Goal: Information Seeking & Learning: Learn about a topic

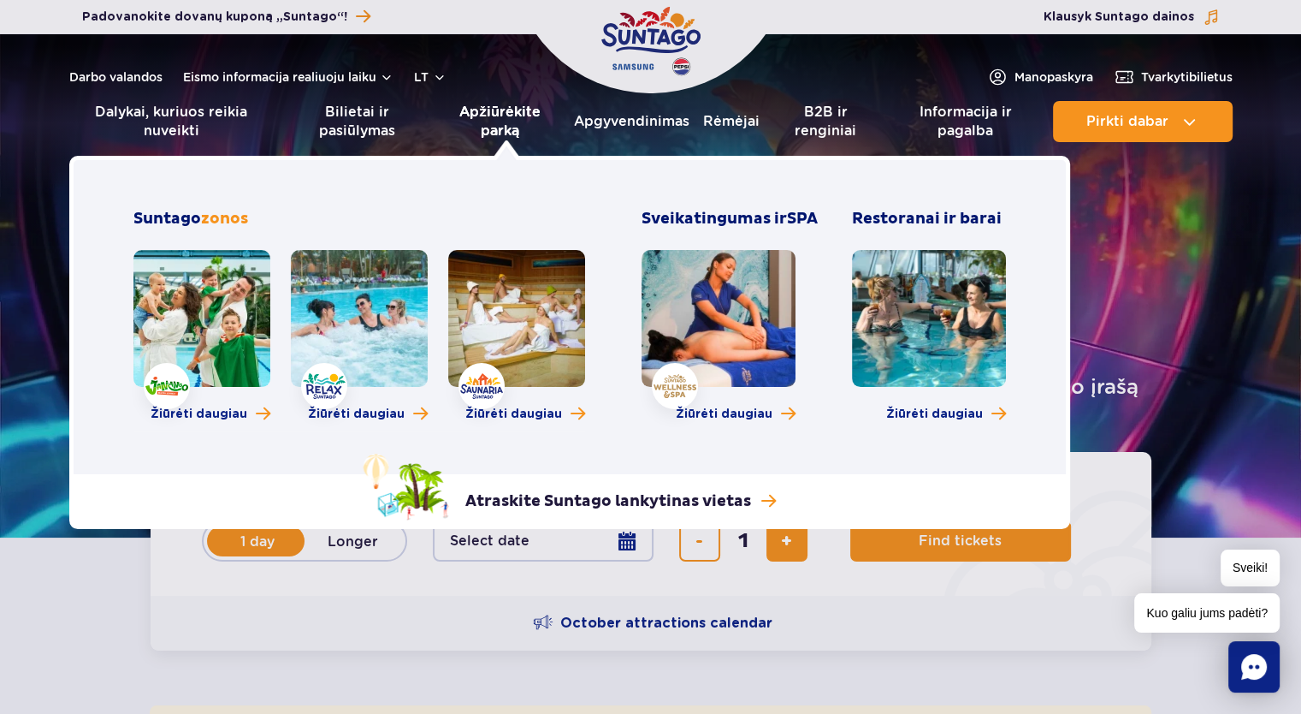
click at [489, 127] on font "Apžiūrėkite parką" at bounding box center [499, 121] width 81 height 35
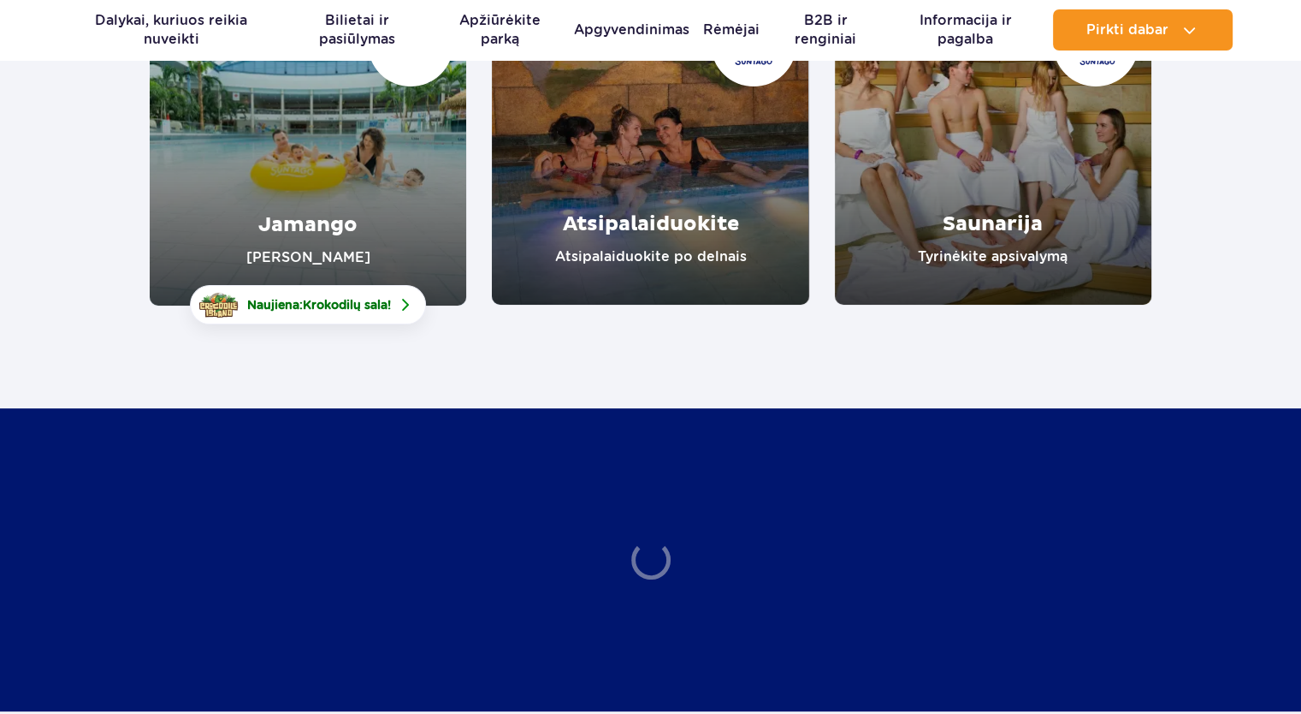
scroll to position [342, 0]
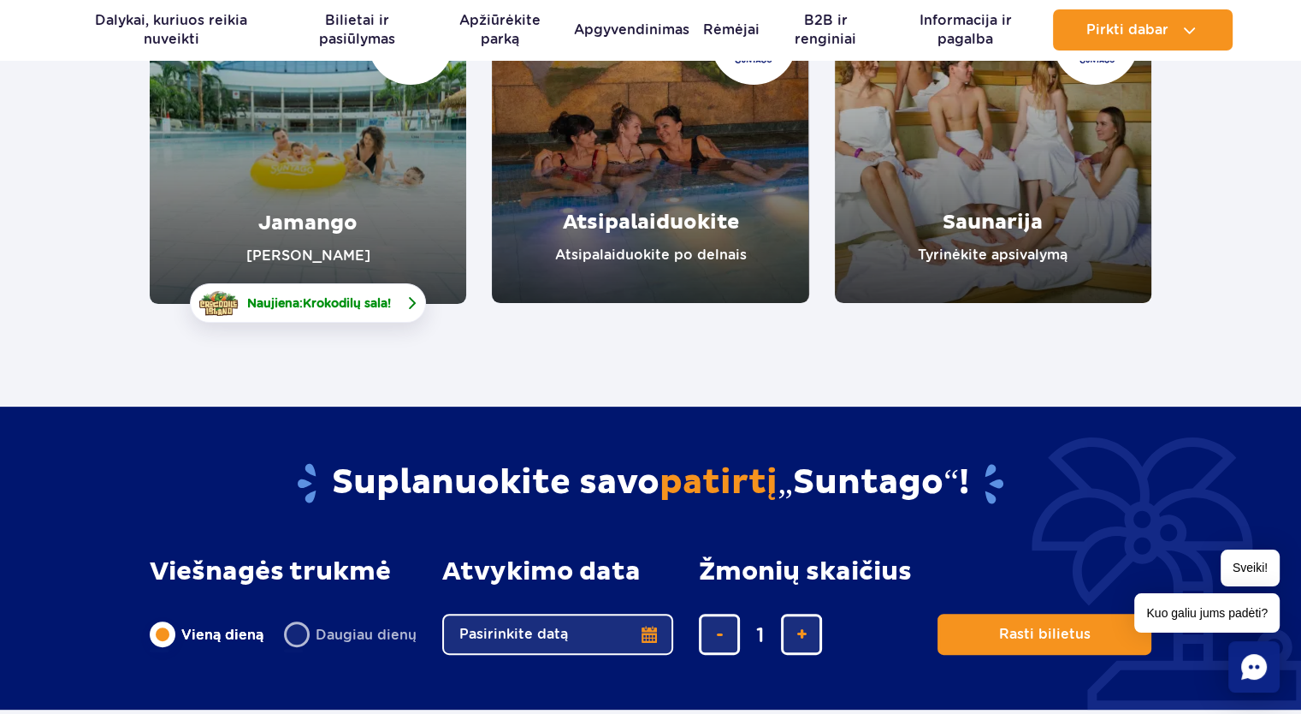
click at [353, 311] on span "Naujiena: Krokodilų sala !" at bounding box center [319, 302] width 144 height 17
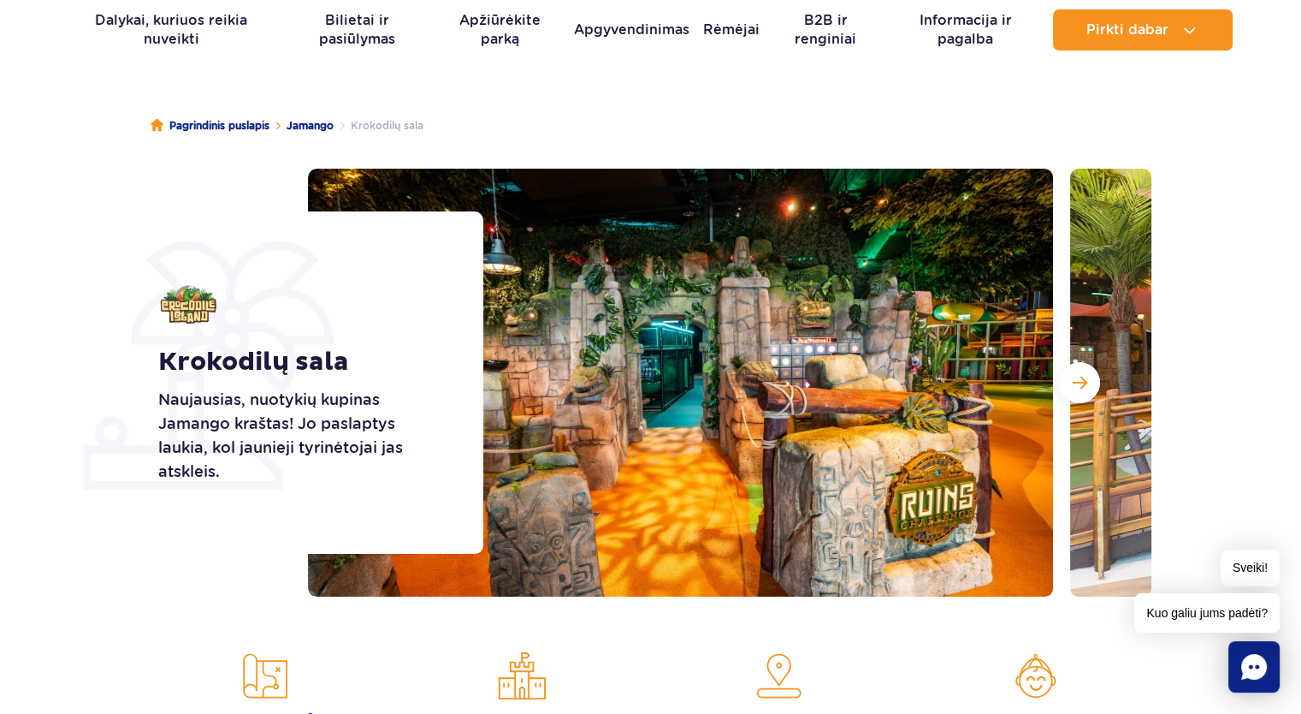
scroll to position [86, 0]
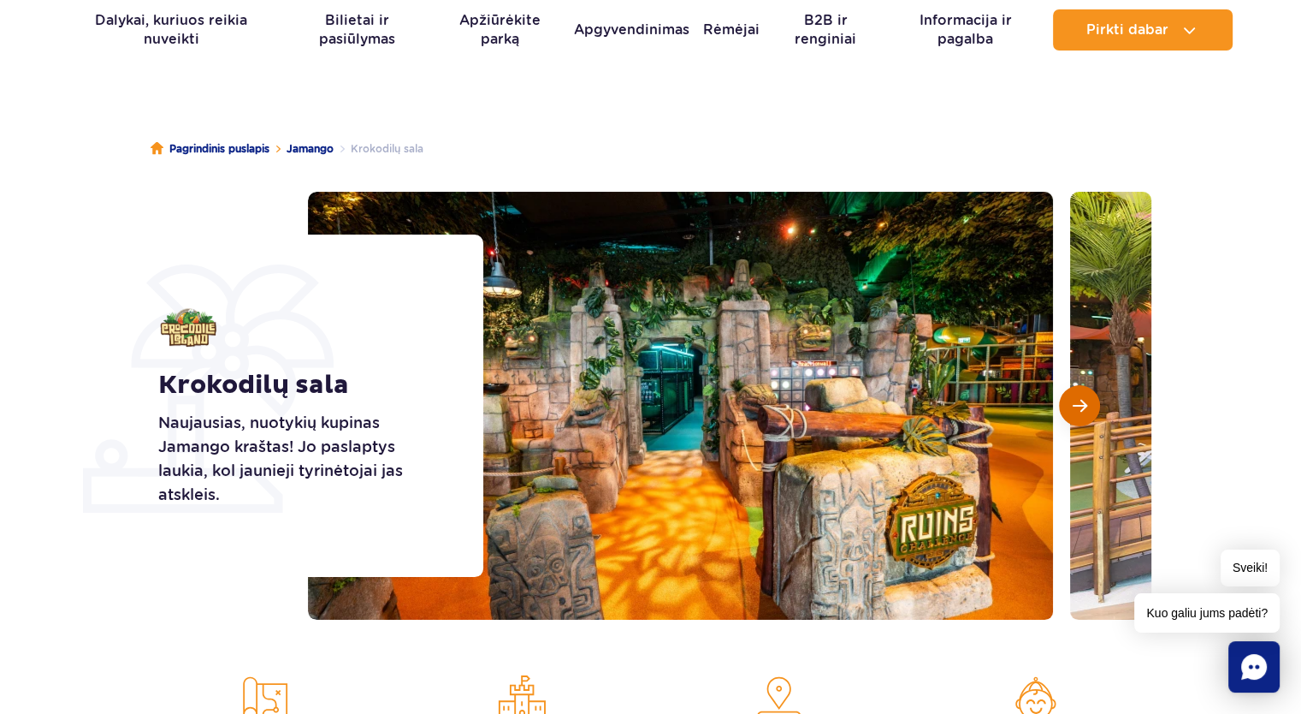
click at [1081, 421] on button "Kita skaidrė" at bounding box center [1079, 405] width 41 height 41
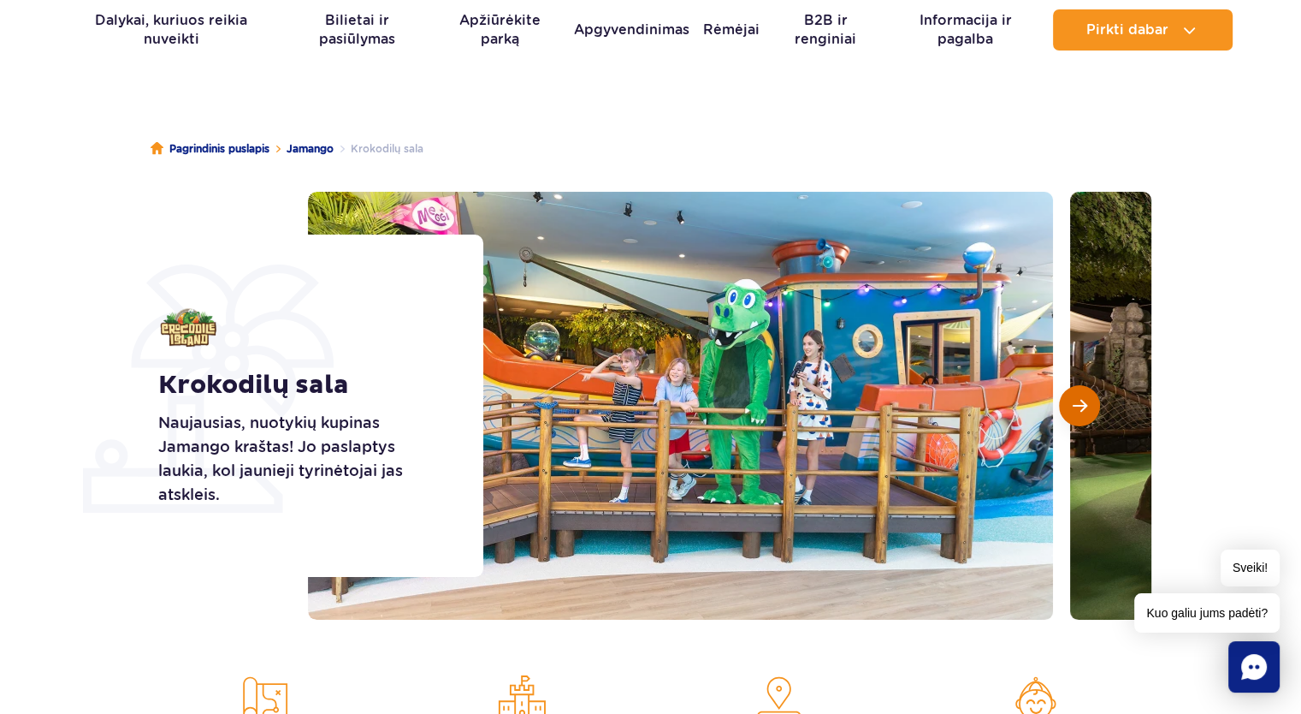
click at [1081, 421] on button "Kita skaidrė" at bounding box center [1079, 405] width 41 height 41
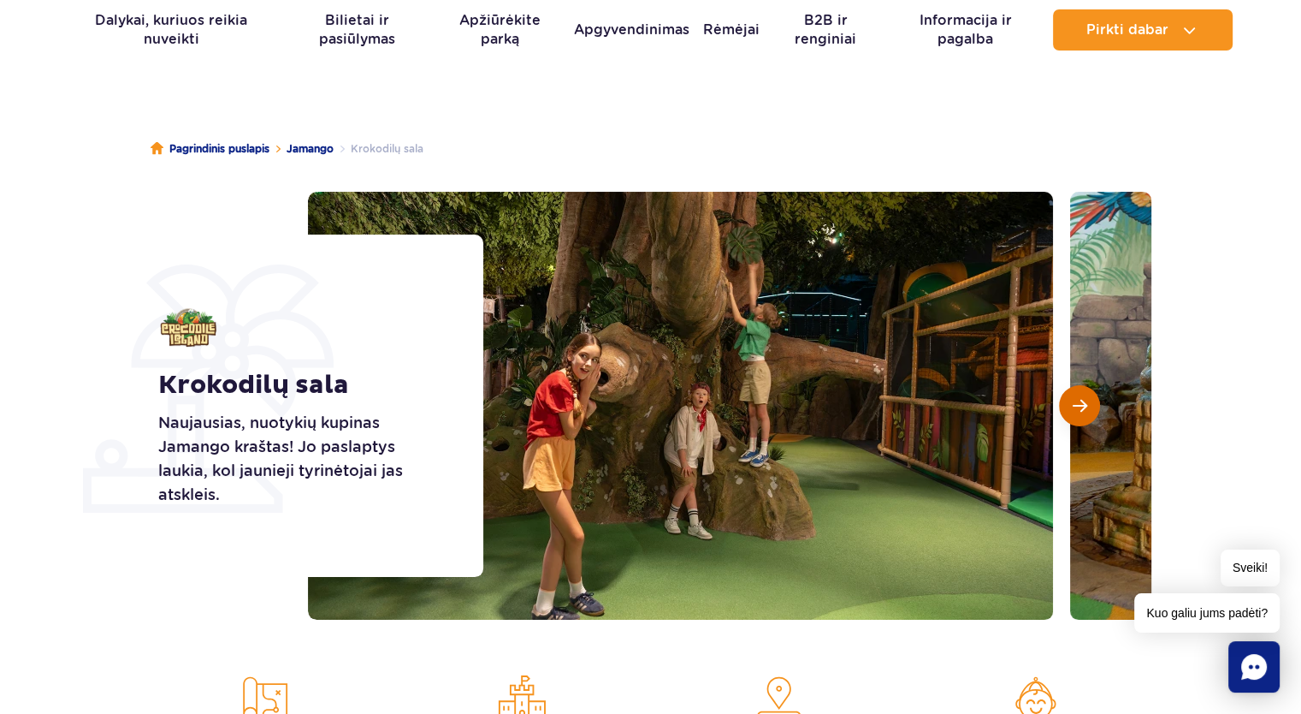
click at [1081, 421] on button "Kita skaidrė" at bounding box center [1079, 405] width 41 height 41
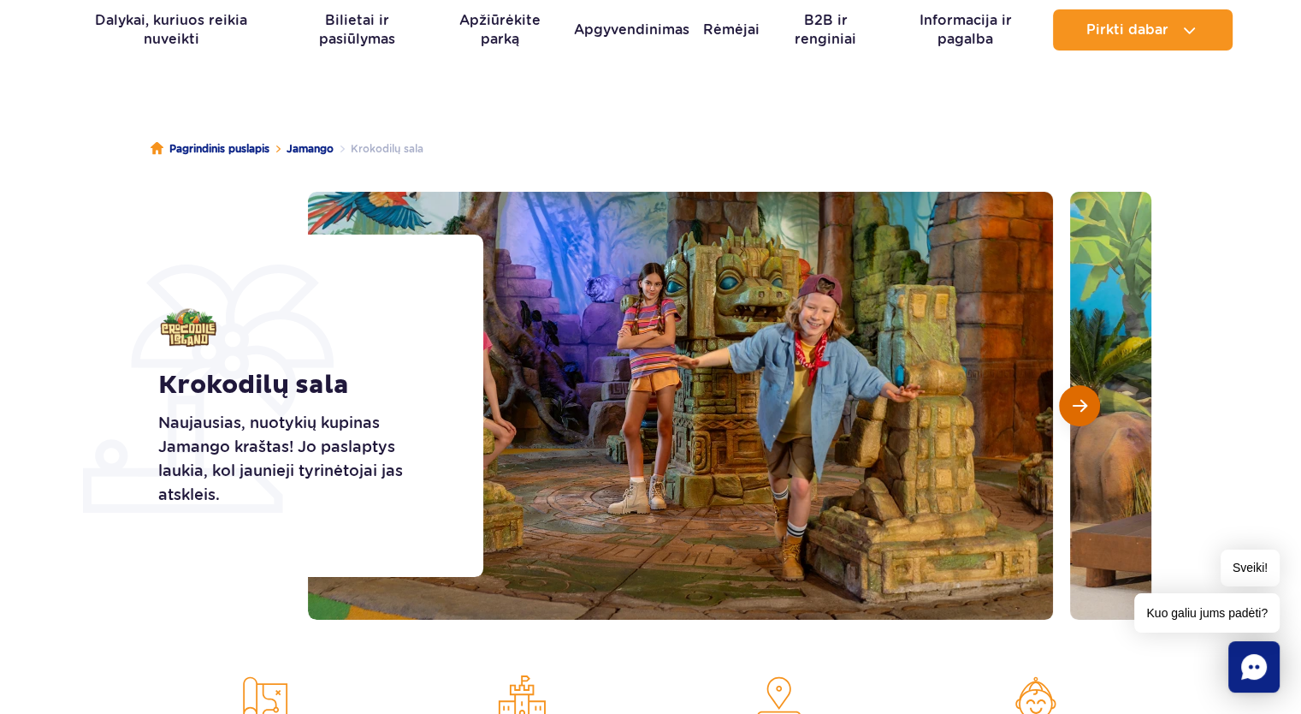
click at [1081, 421] on button "Kita skaidrė" at bounding box center [1079, 405] width 41 height 41
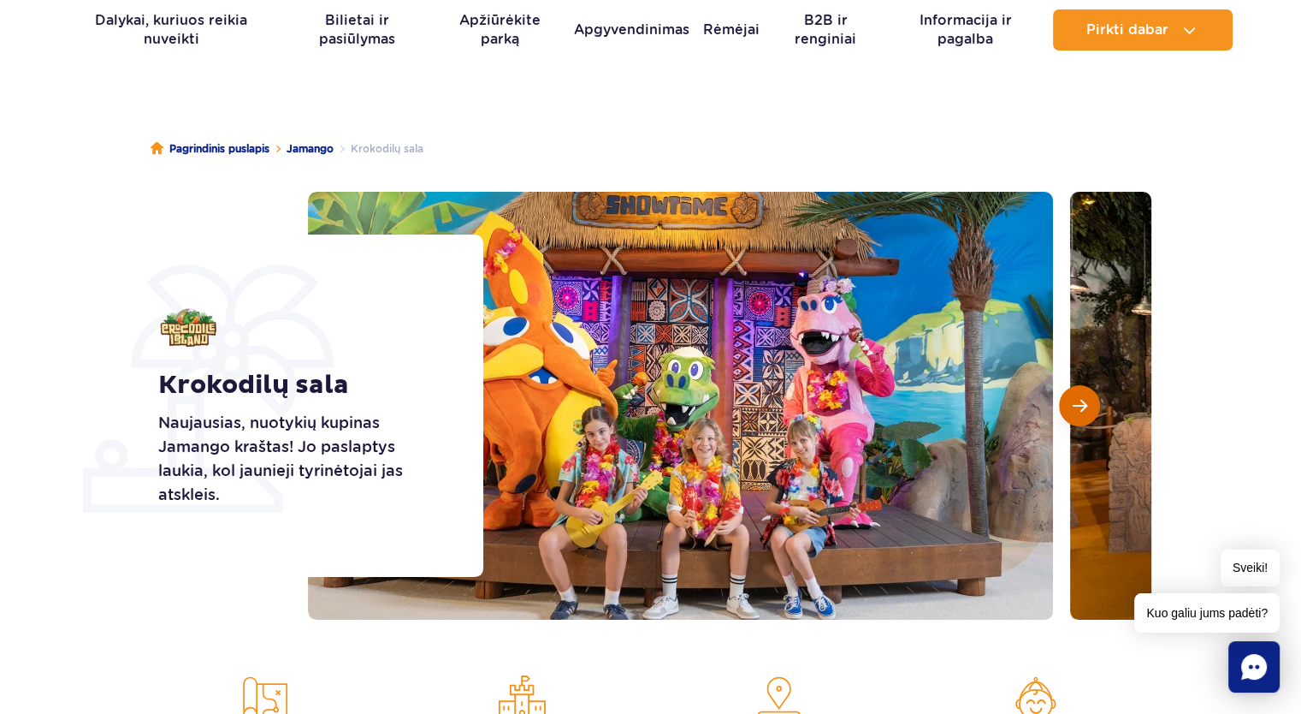
click at [1081, 421] on button "Kita skaidrė" at bounding box center [1079, 405] width 41 height 41
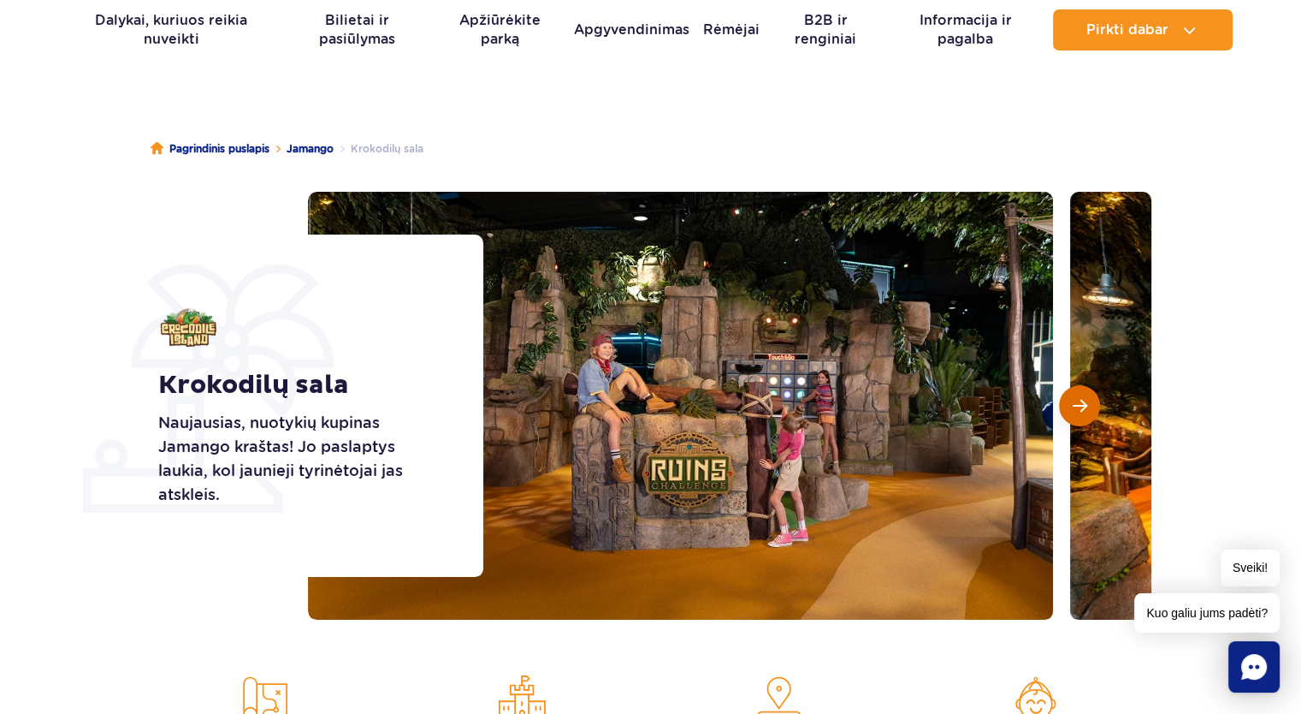
click at [1081, 421] on button "Kita skaidrė" at bounding box center [1079, 405] width 41 height 41
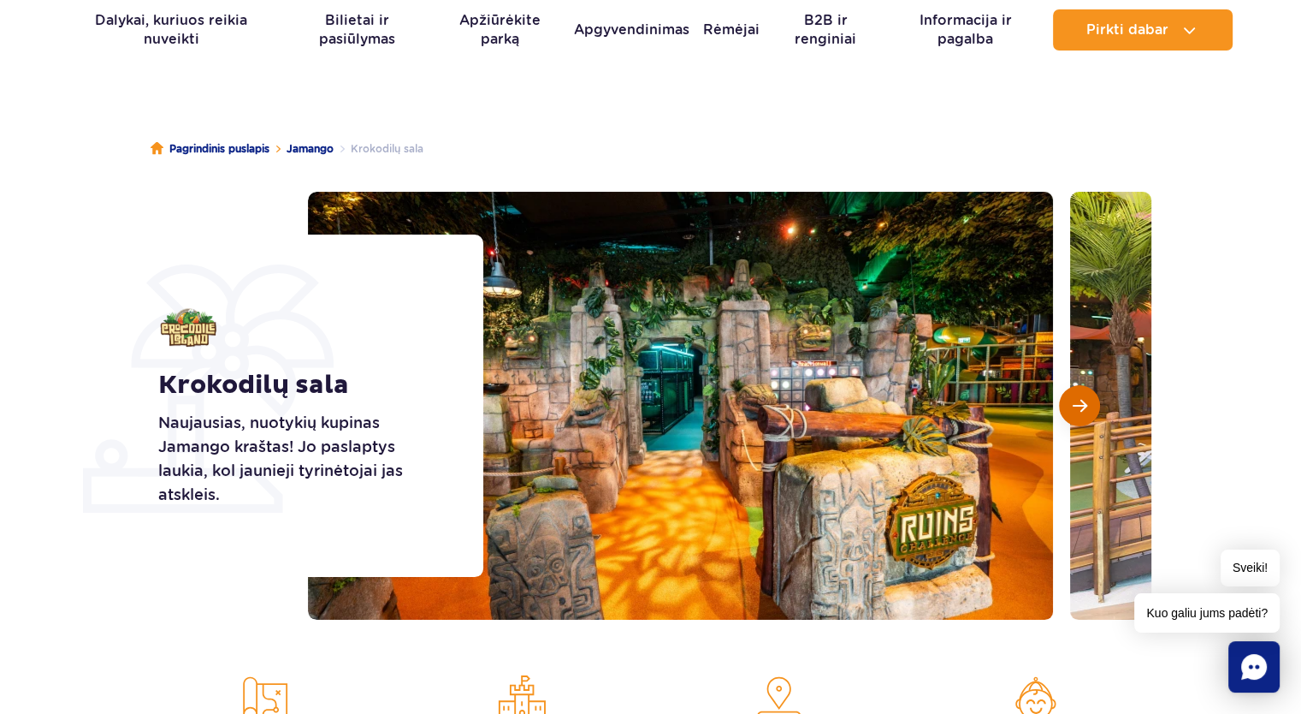
click at [1081, 422] on button "Kita skaidrė" at bounding box center [1079, 405] width 41 height 41
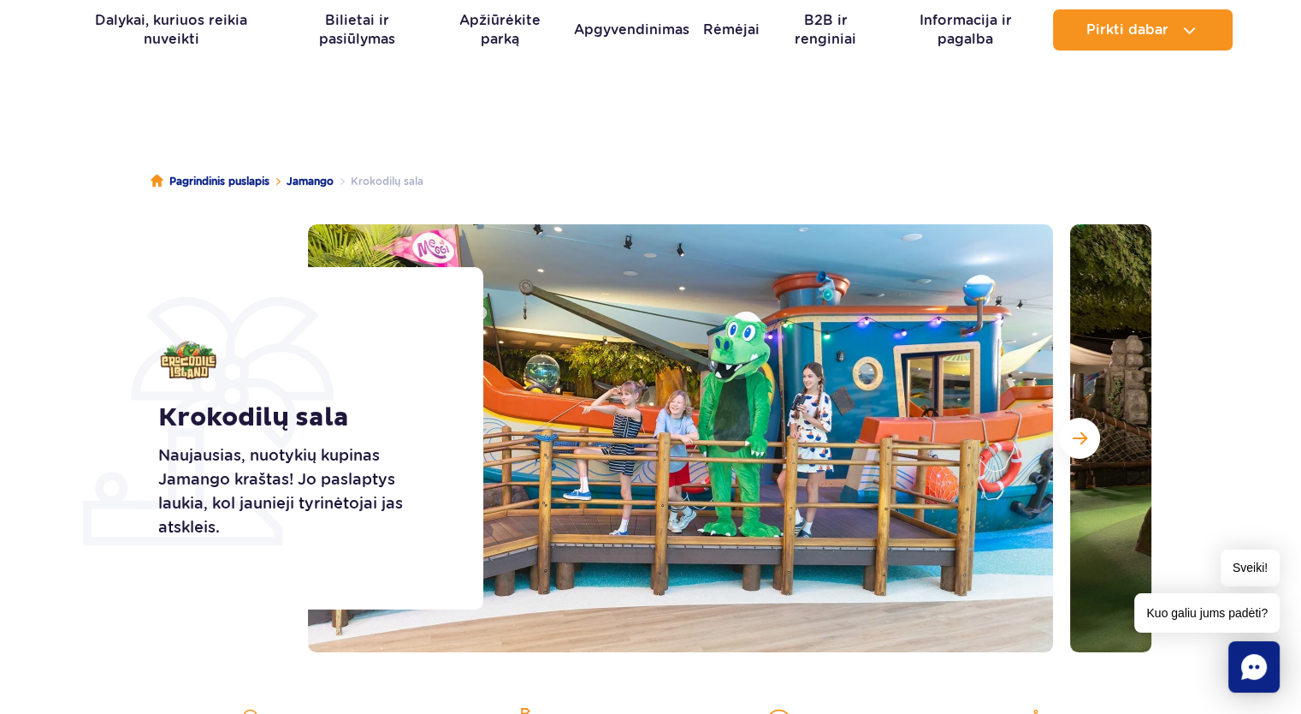
scroll to position [0, 0]
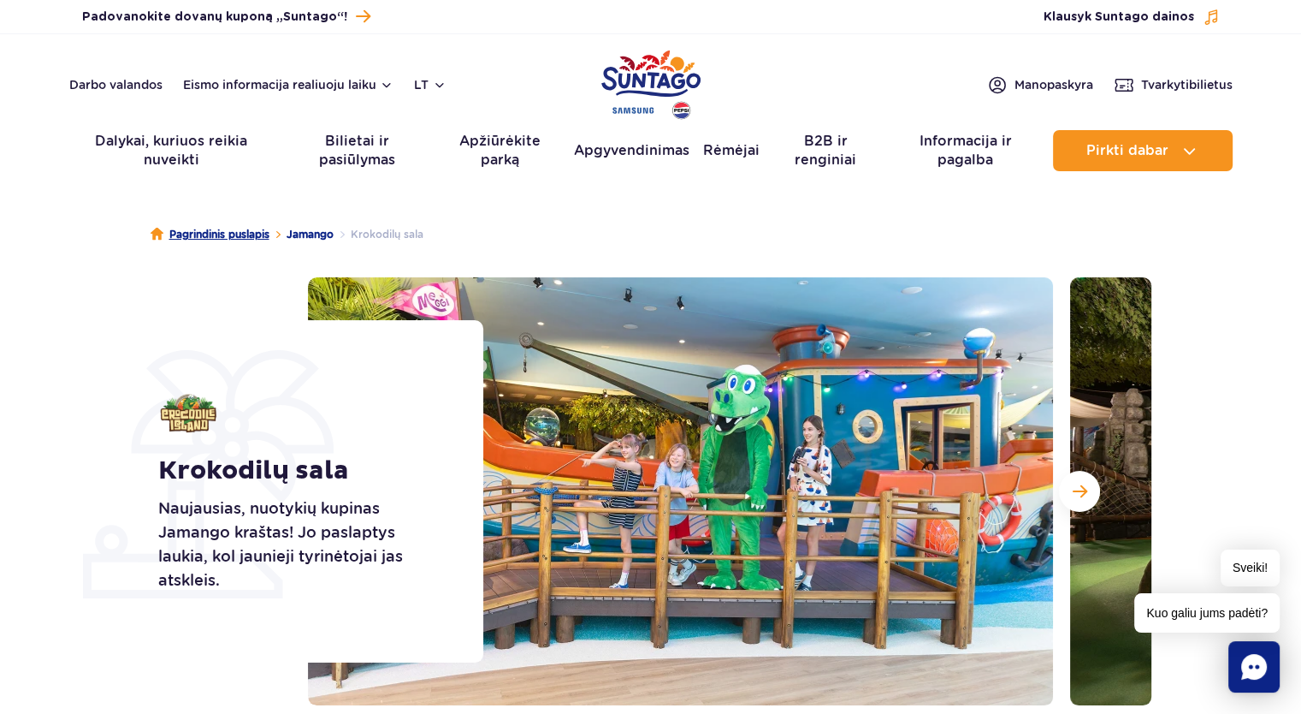
click at [212, 239] on font "Pagrindinis puslapis" at bounding box center [219, 234] width 100 height 13
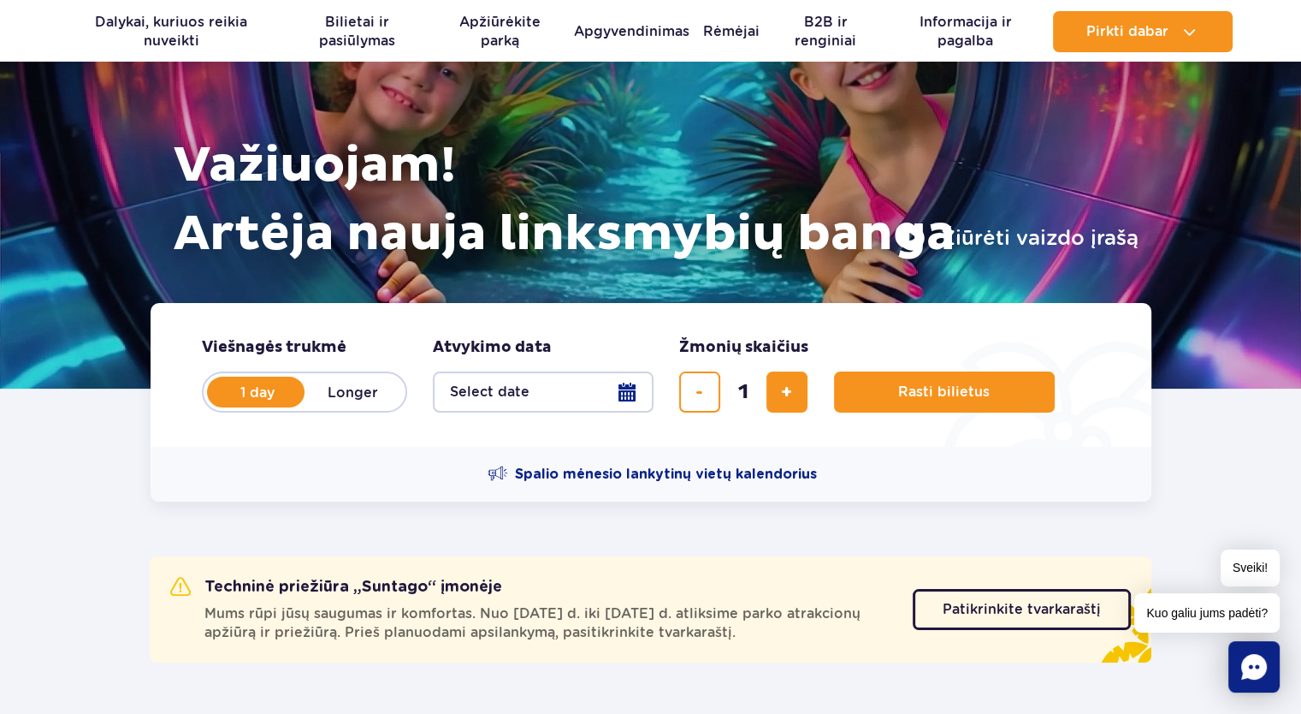
scroll to position [86, 0]
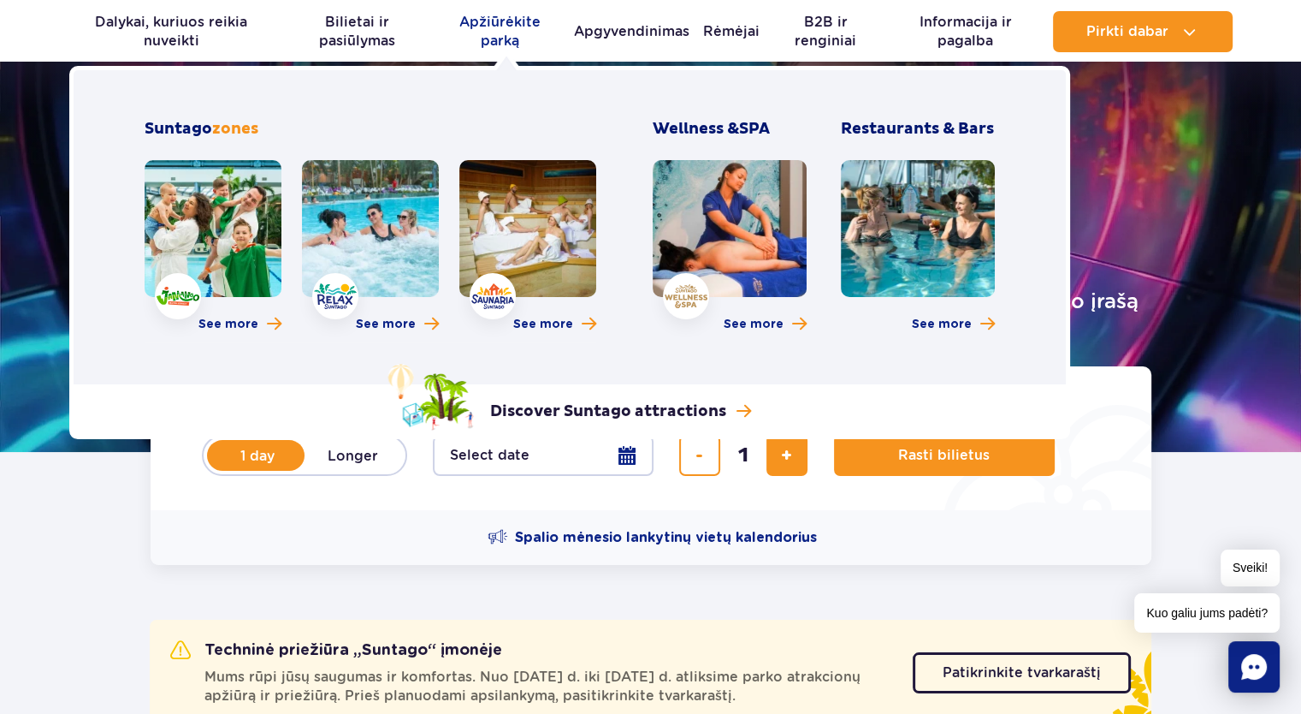
click at [495, 41] on font "Apžiūrėkite parką" at bounding box center [499, 31] width 81 height 35
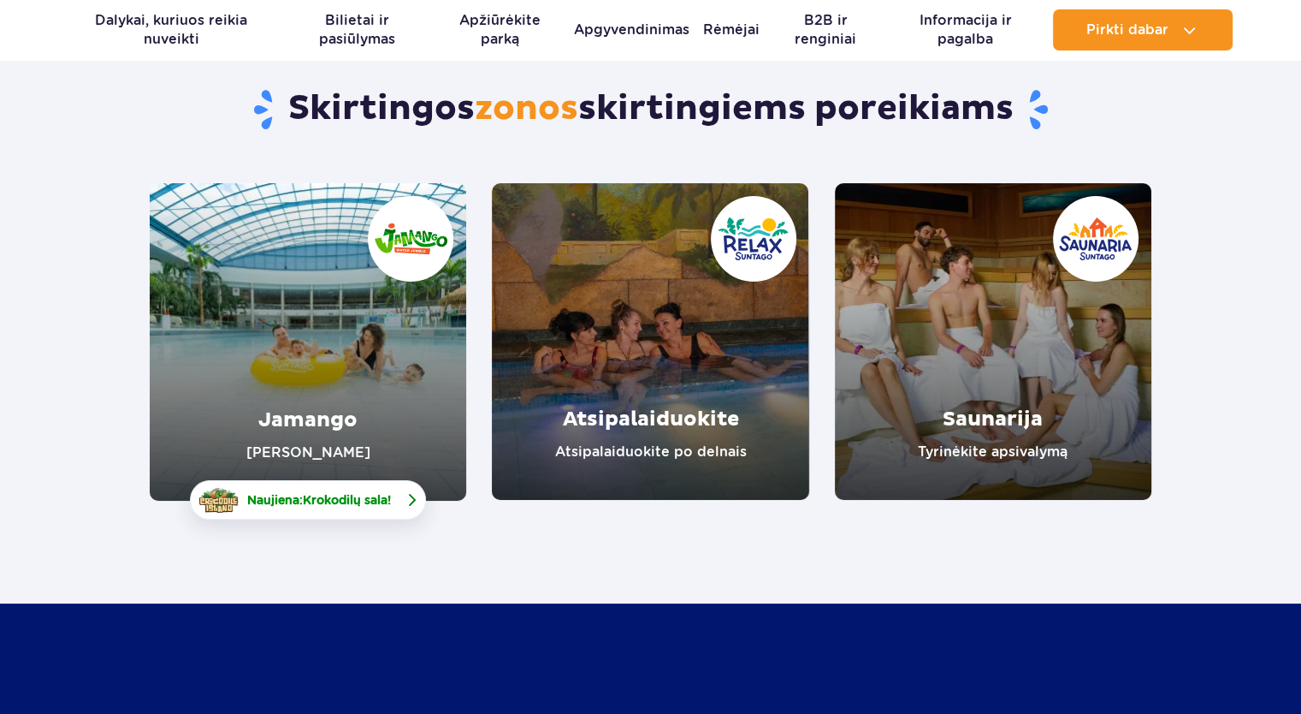
scroll to position [257, 0]
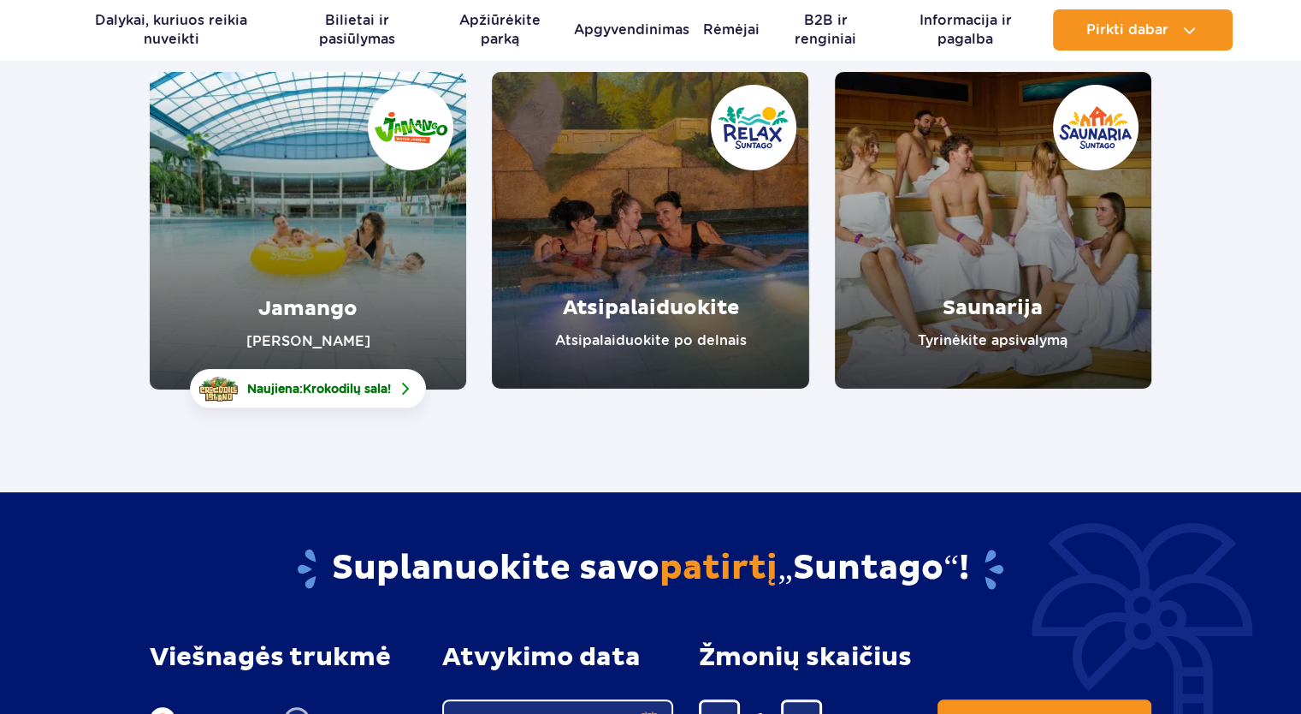
click at [305, 263] on link "Jamango" at bounding box center [308, 230] width 317 height 317
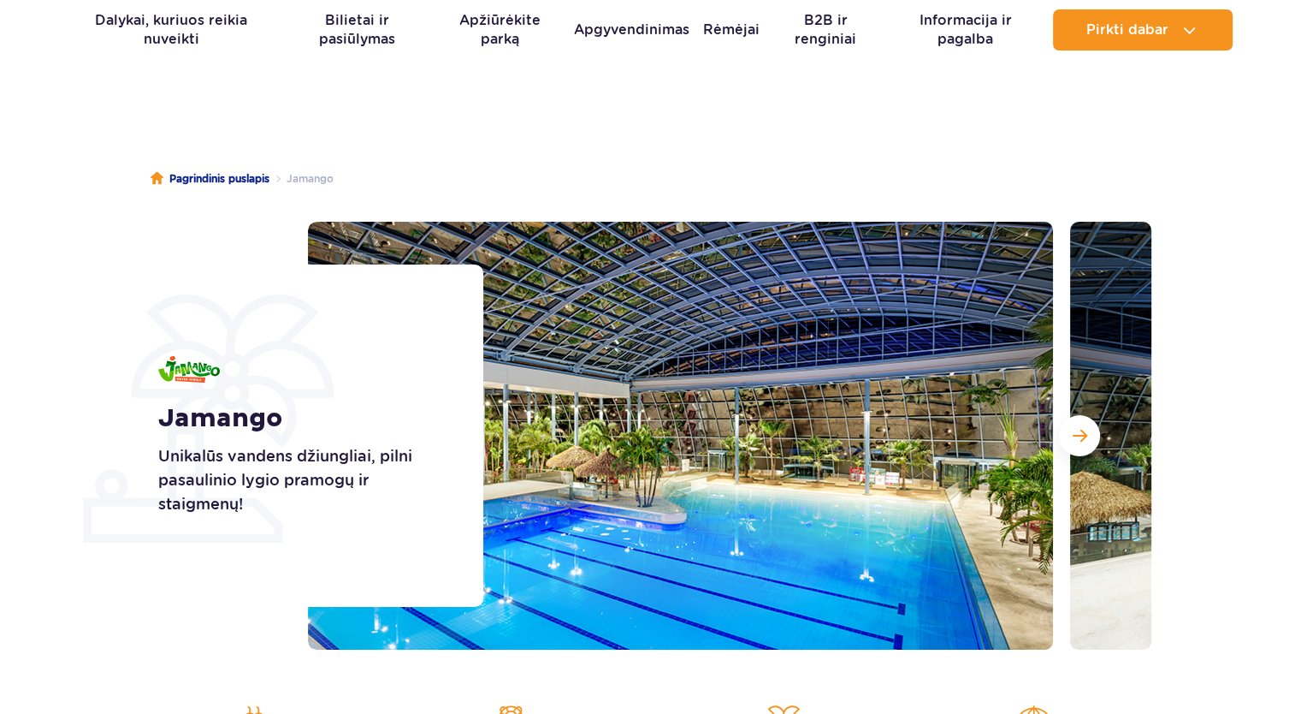
scroll to position [86, 0]
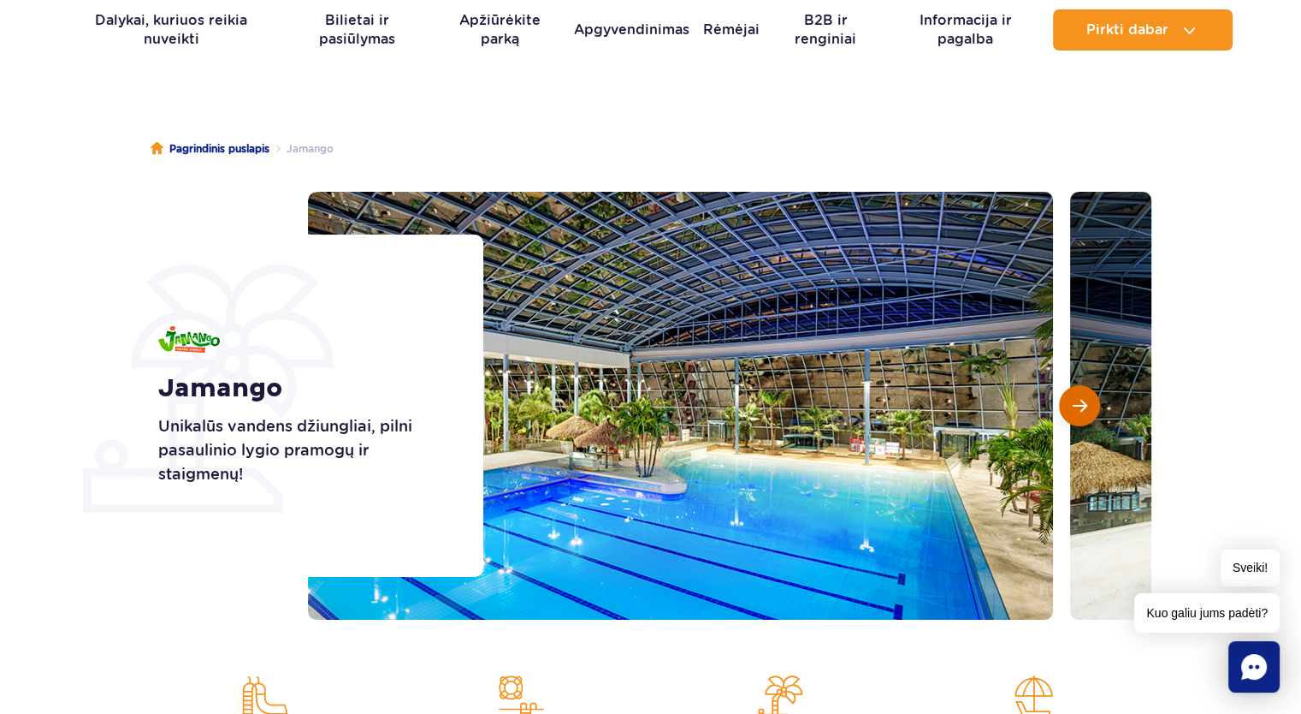
click at [1087, 415] on button "Kita skaidrė" at bounding box center [1079, 405] width 41 height 41
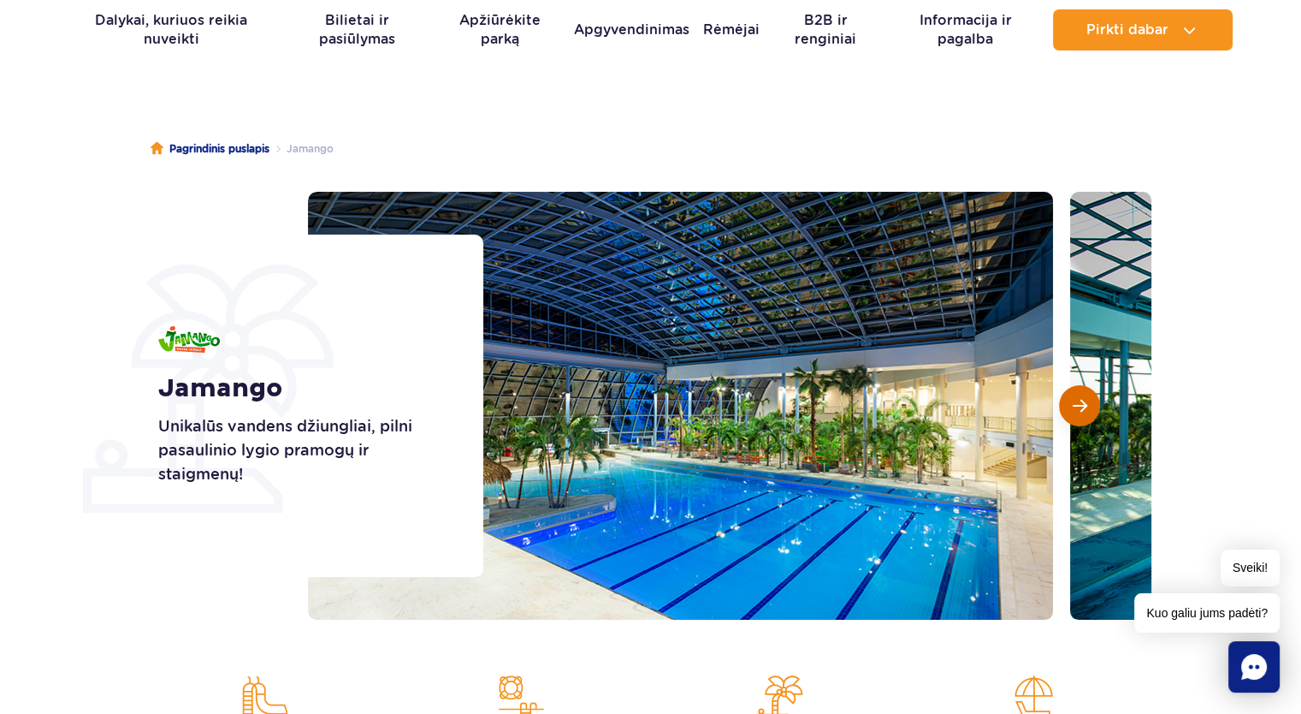
click at [1093, 415] on button "Kita skaidrė" at bounding box center [1079, 405] width 41 height 41
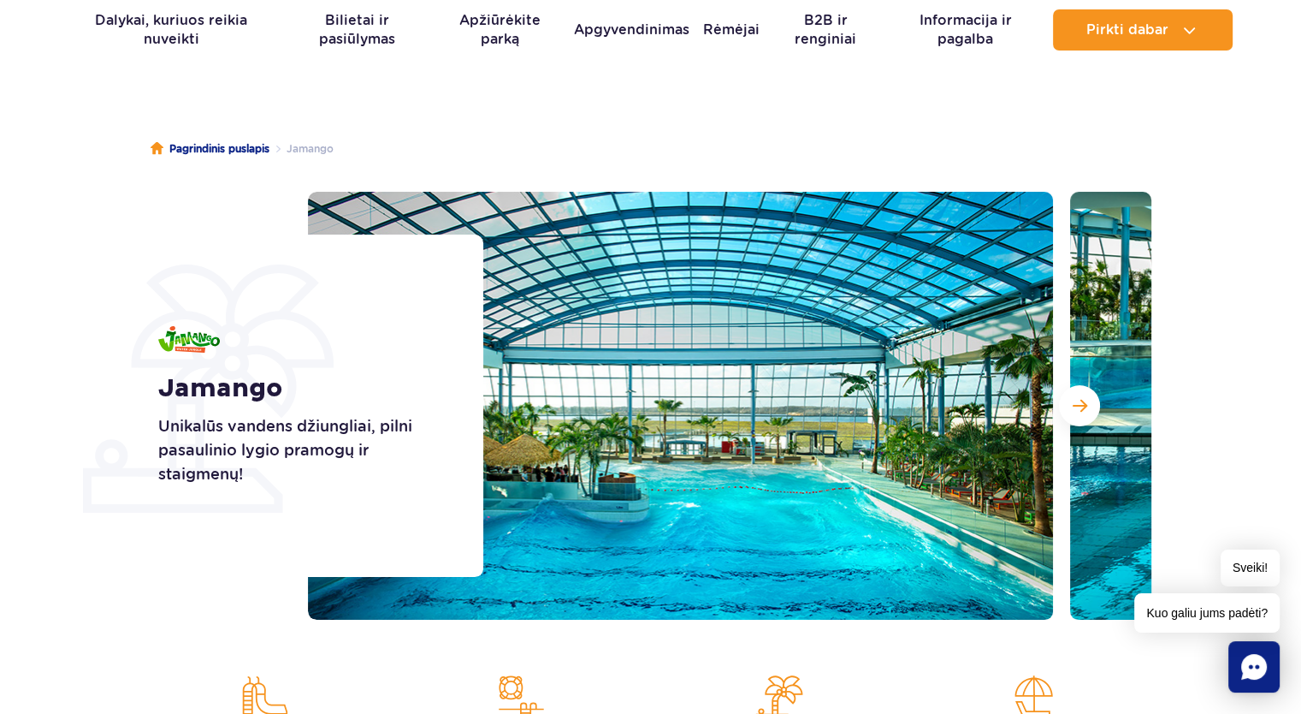
click at [1081, 413] on button "Kita skaidrė" at bounding box center [1079, 405] width 41 height 41
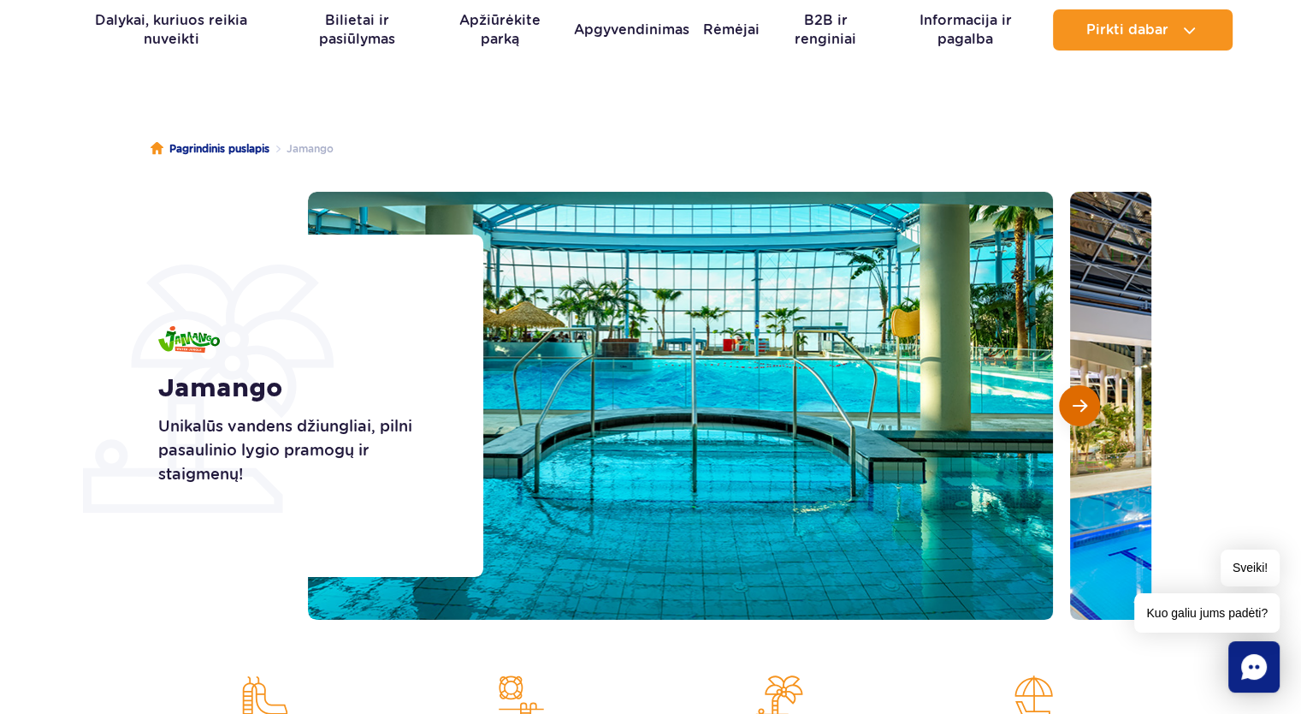
click at [1091, 421] on button "Kita skaidrė" at bounding box center [1079, 405] width 41 height 41
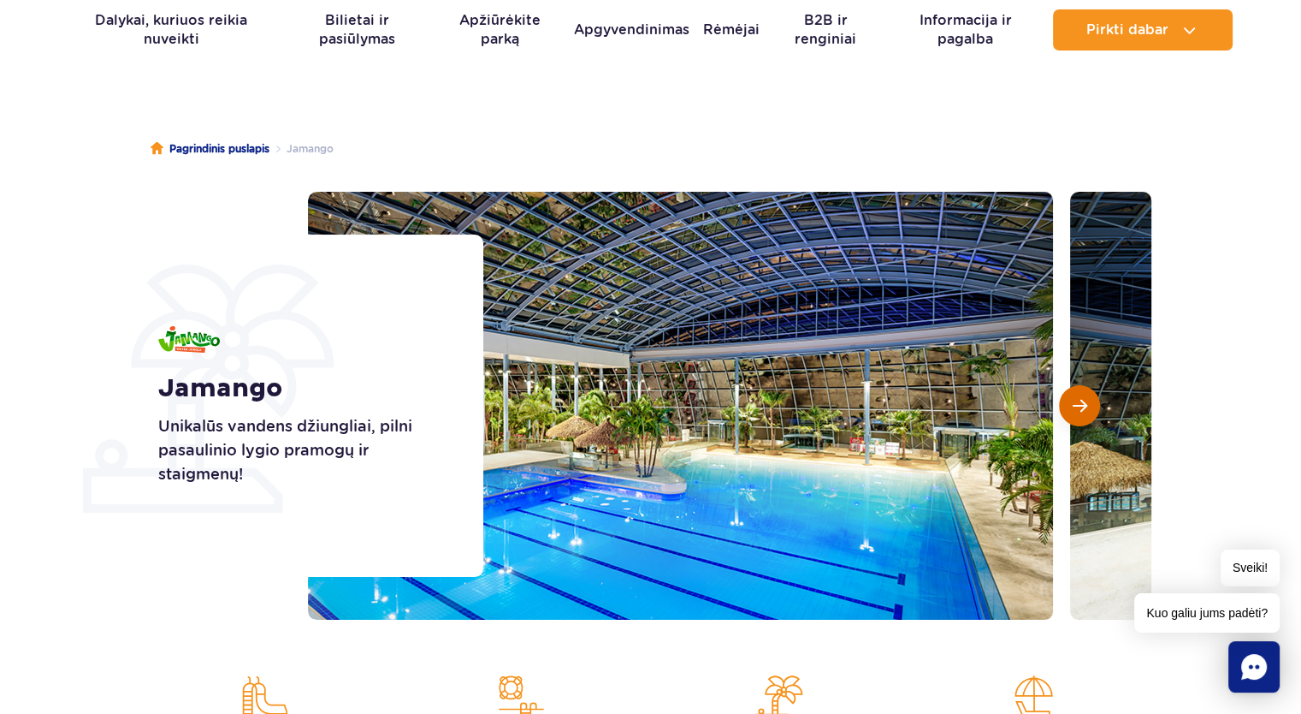
click at [1089, 422] on button "Kita skaidrė" at bounding box center [1079, 405] width 41 height 41
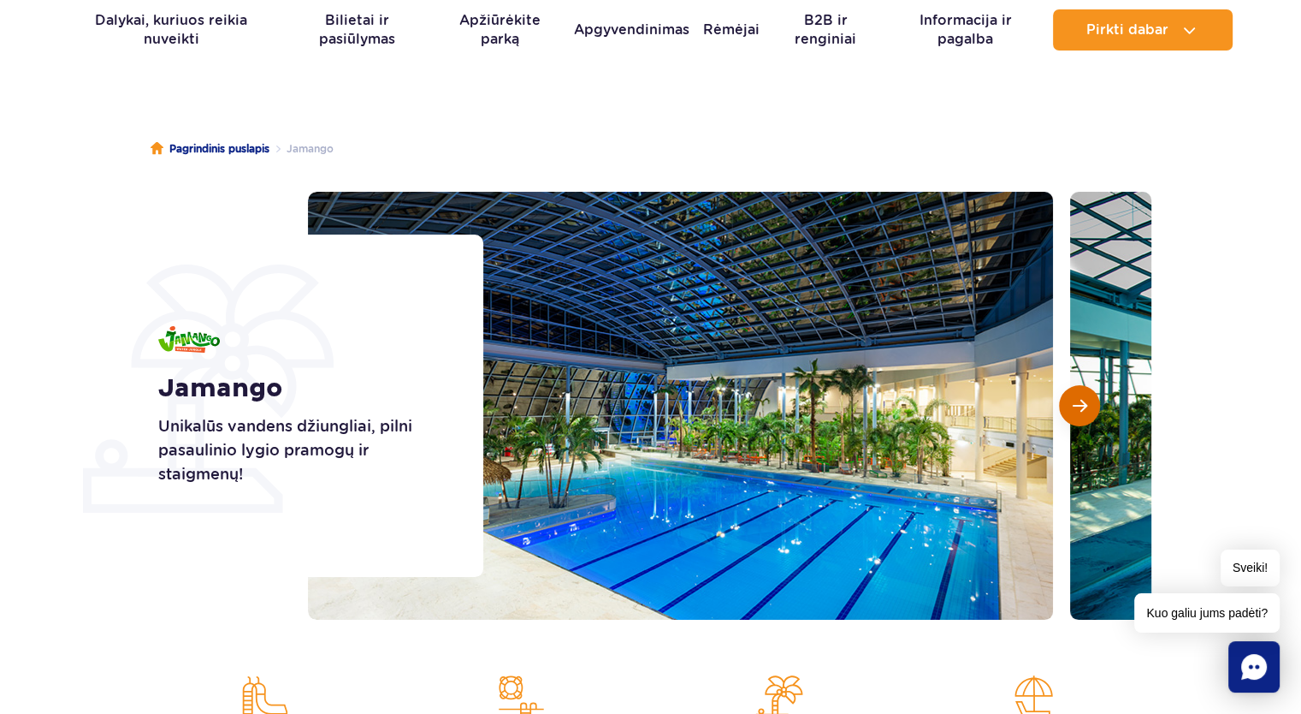
click at [1089, 419] on button "Kita skaidrė" at bounding box center [1079, 405] width 41 height 41
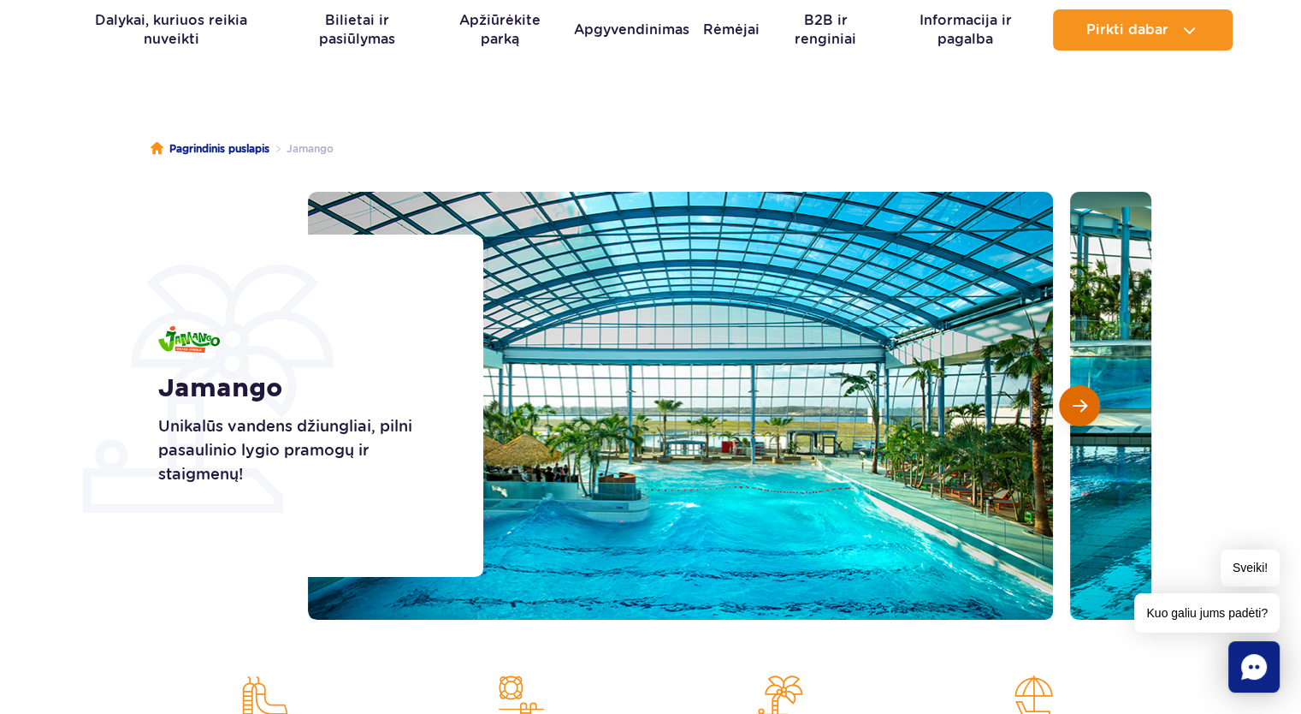
click at [1089, 421] on button "Kita skaidrė" at bounding box center [1079, 405] width 41 height 41
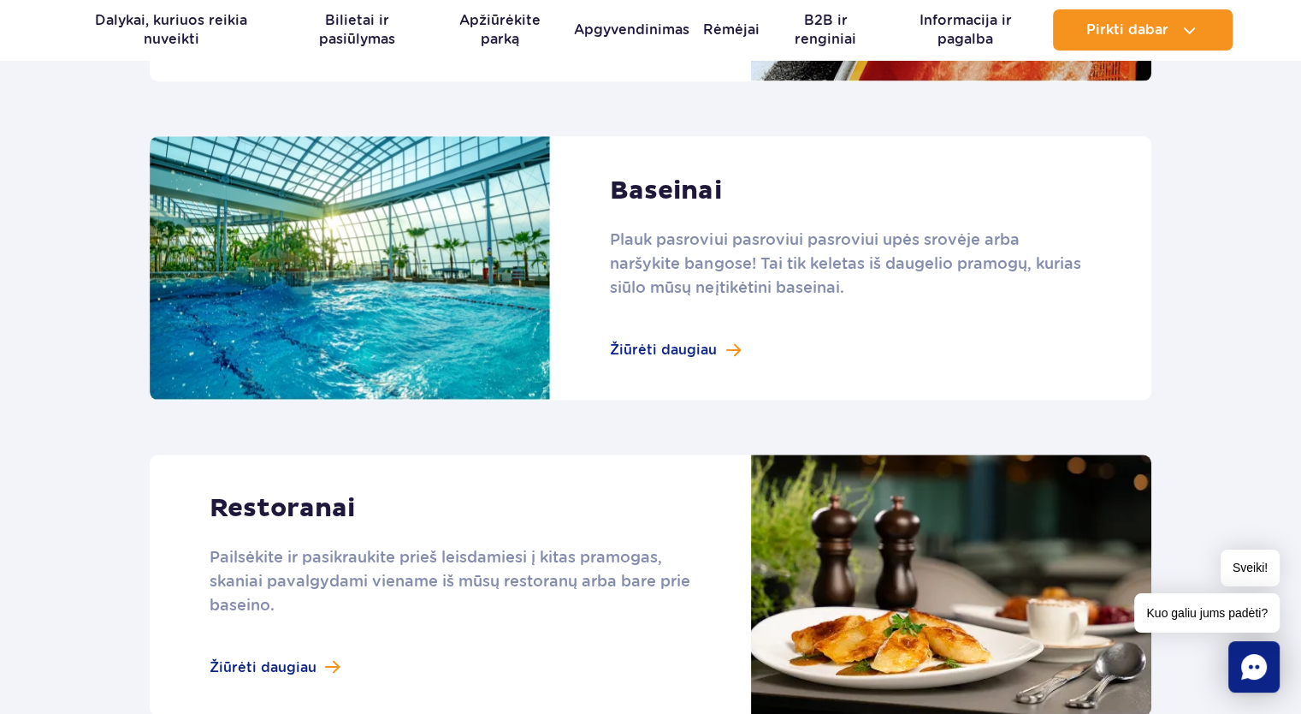
scroll to position [1797, 0]
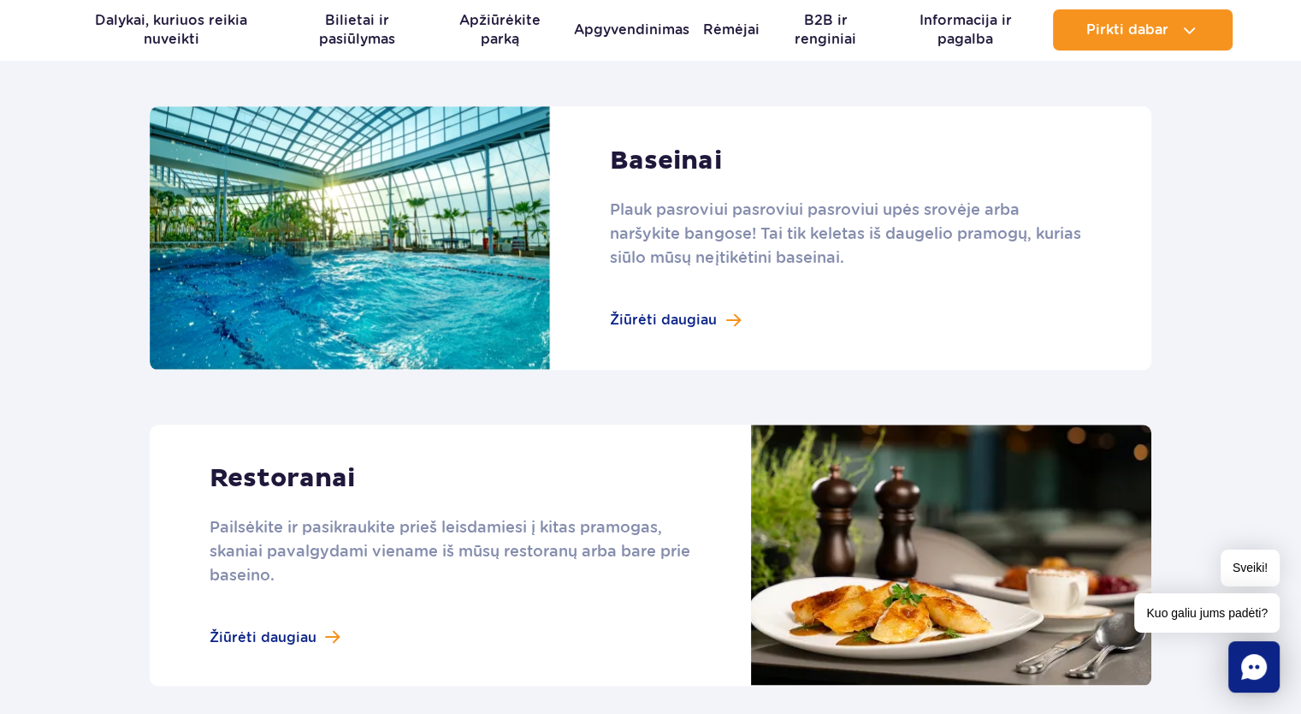
click at [667, 320] on link at bounding box center [651, 238] width 1002 height 264
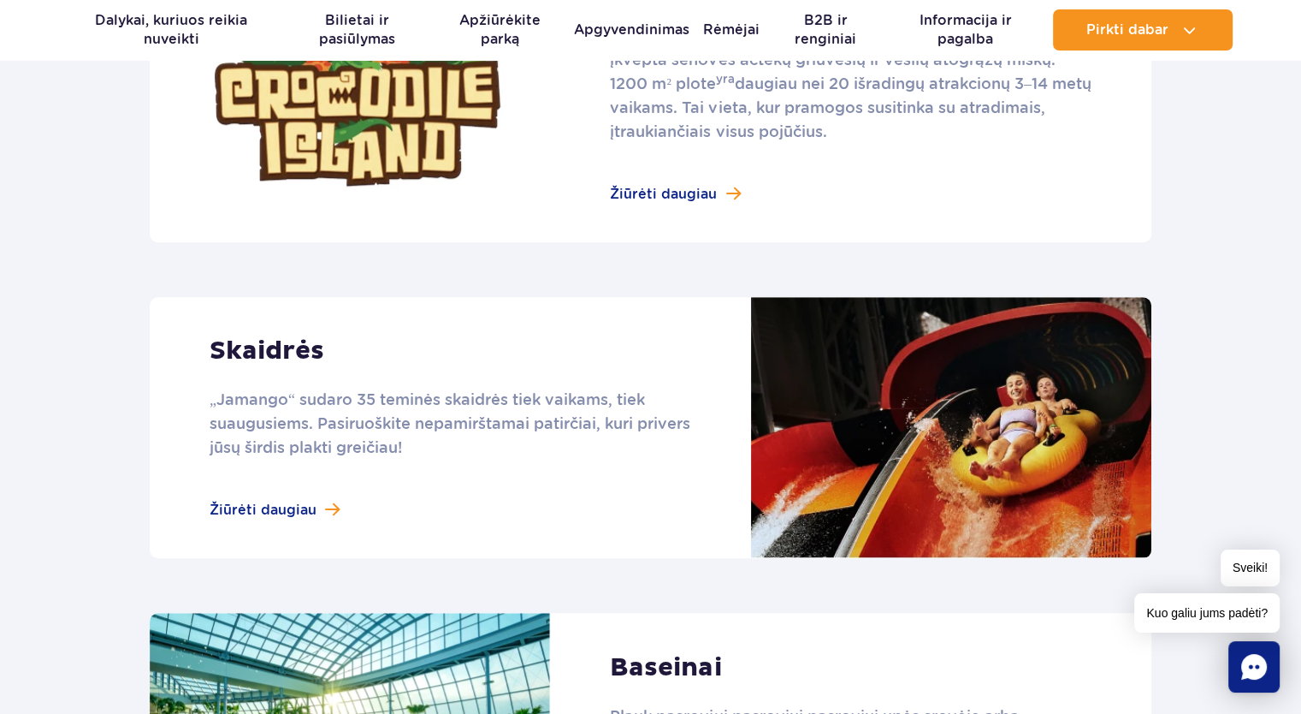
scroll to position [1112, 0]
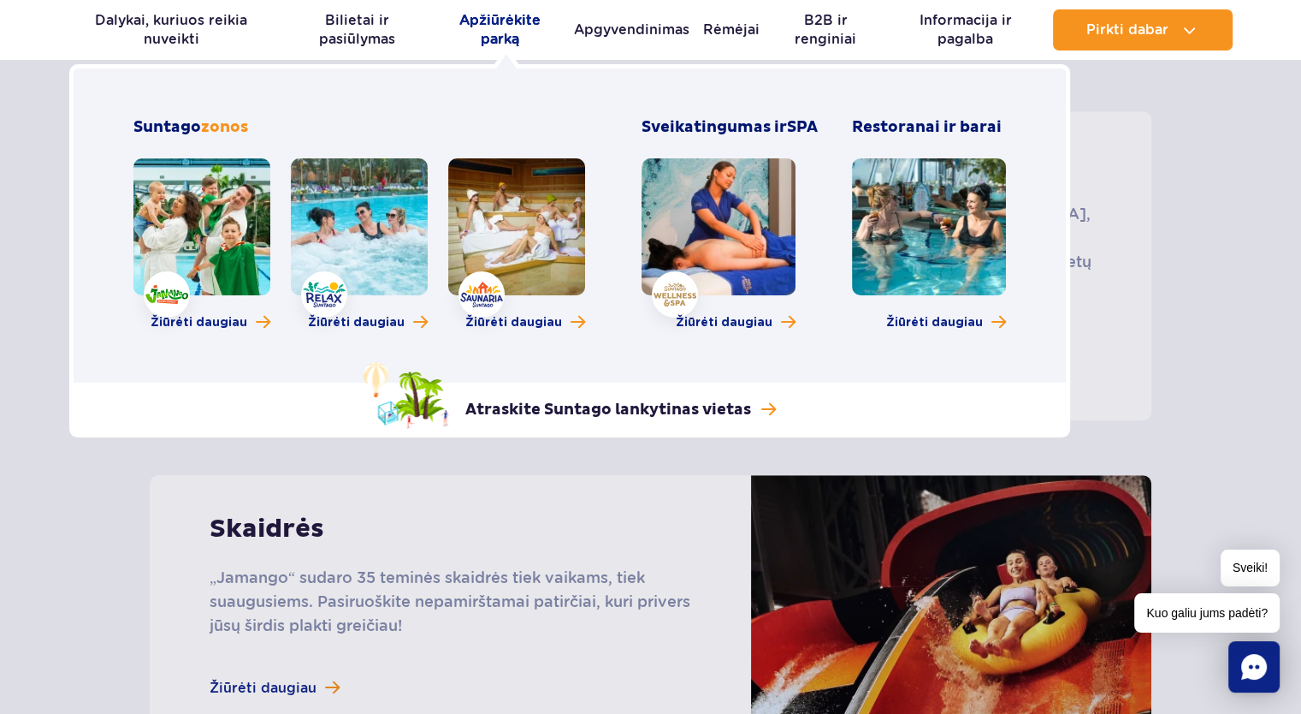
click at [495, 28] on font "Apžiūrėkite parką" at bounding box center [501, 30] width 120 height 38
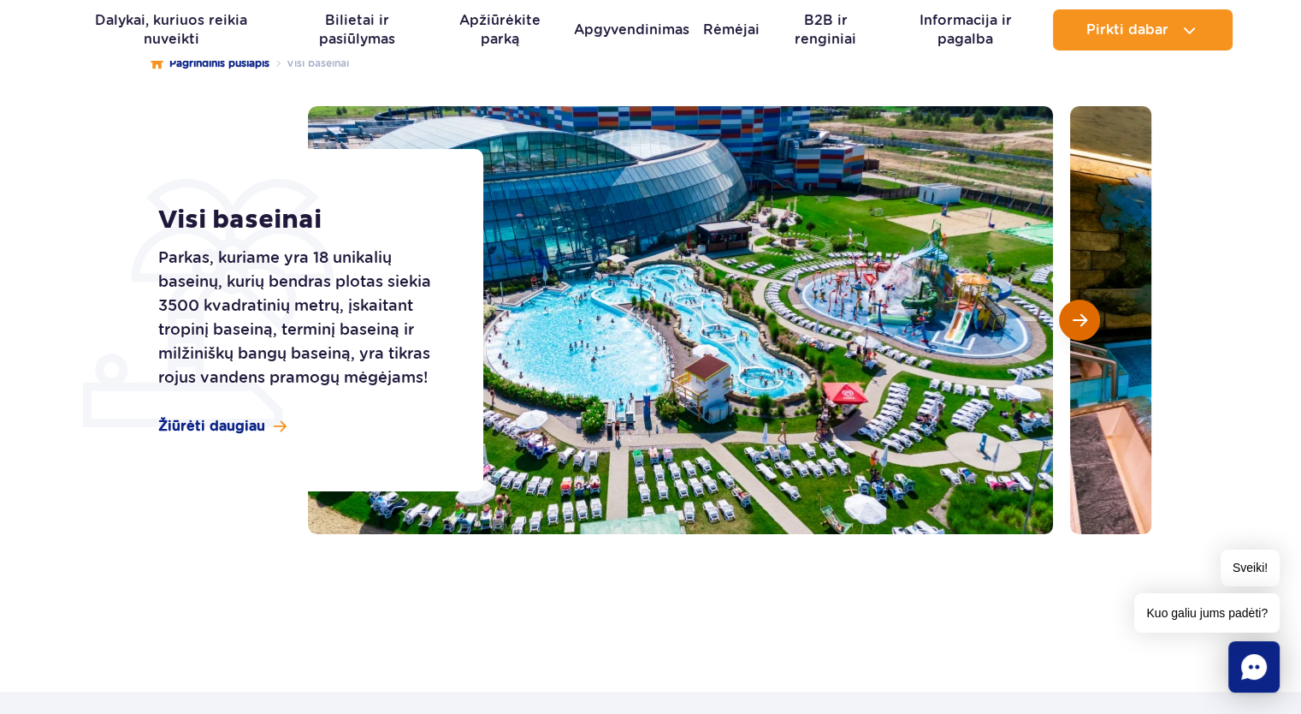
click at [1073, 323] on span "Kita skaidrė" at bounding box center [1080, 319] width 15 height 15
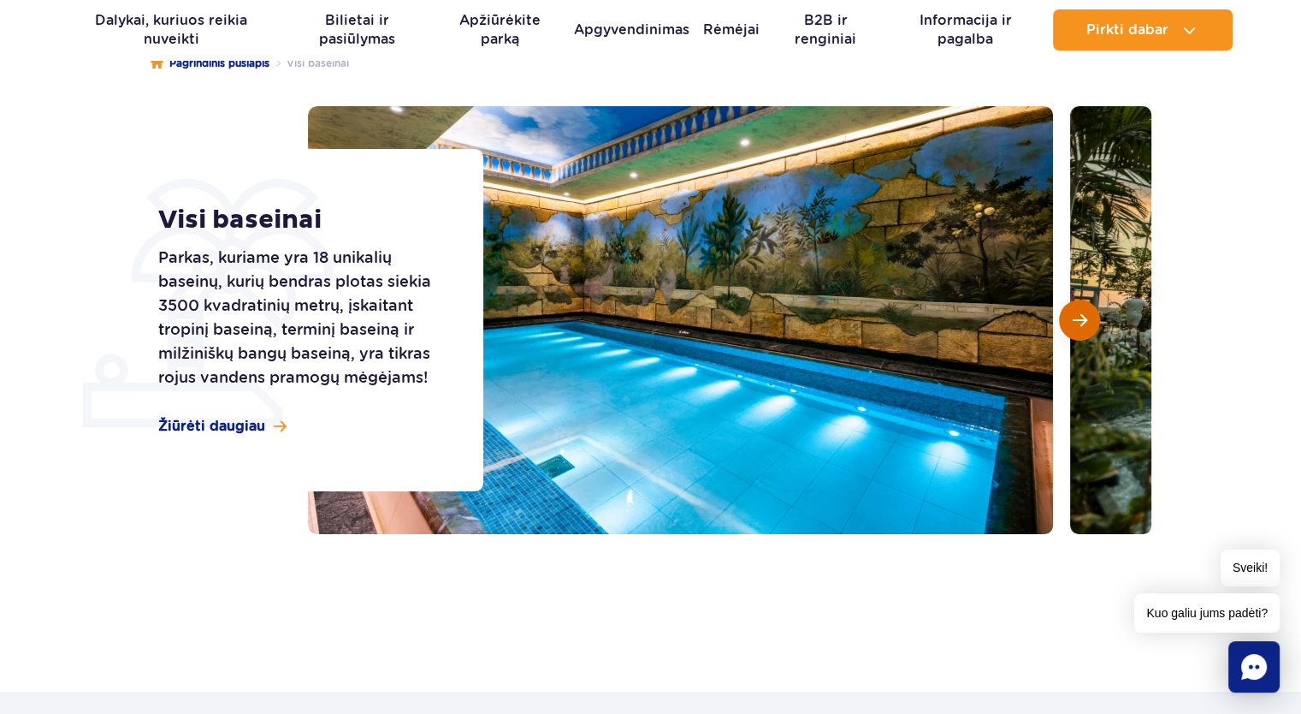
click at [1073, 323] on span "Kita skaidrė" at bounding box center [1080, 319] width 15 height 15
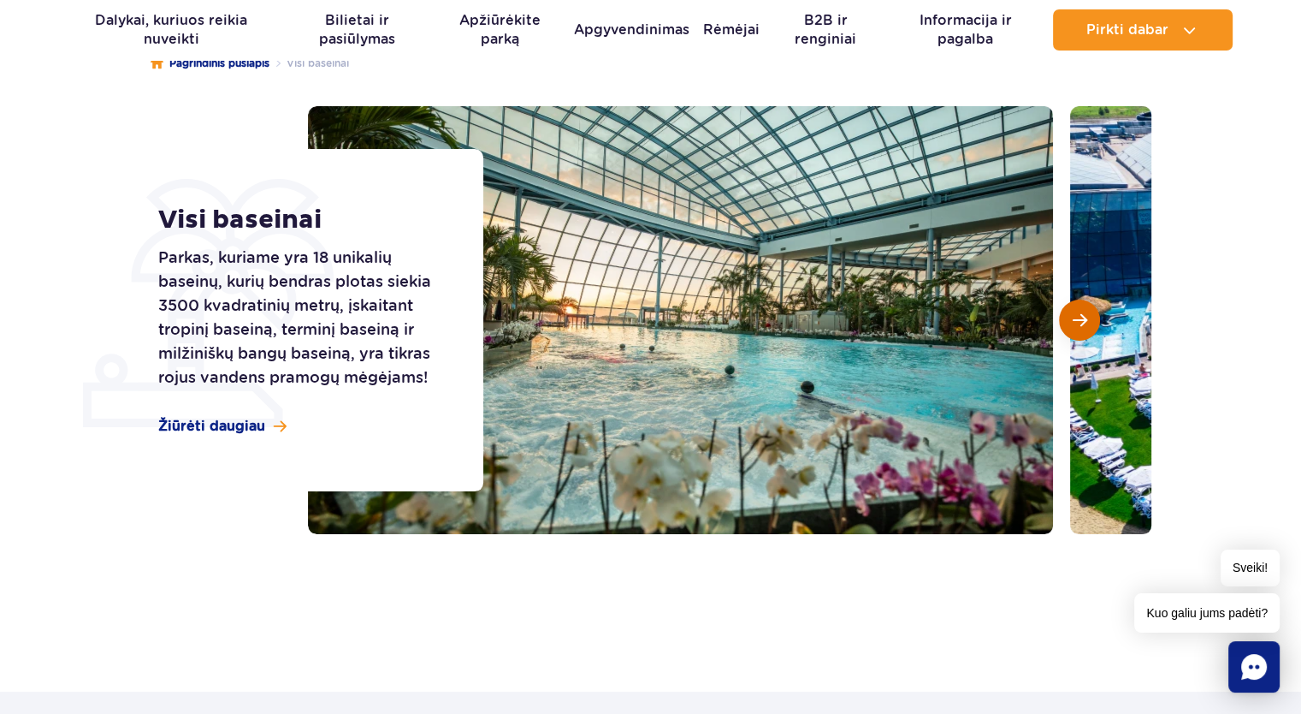
click at [1073, 323] on span "Kita skaidrė" at bounding box center [1080, 319] width 15 height 15
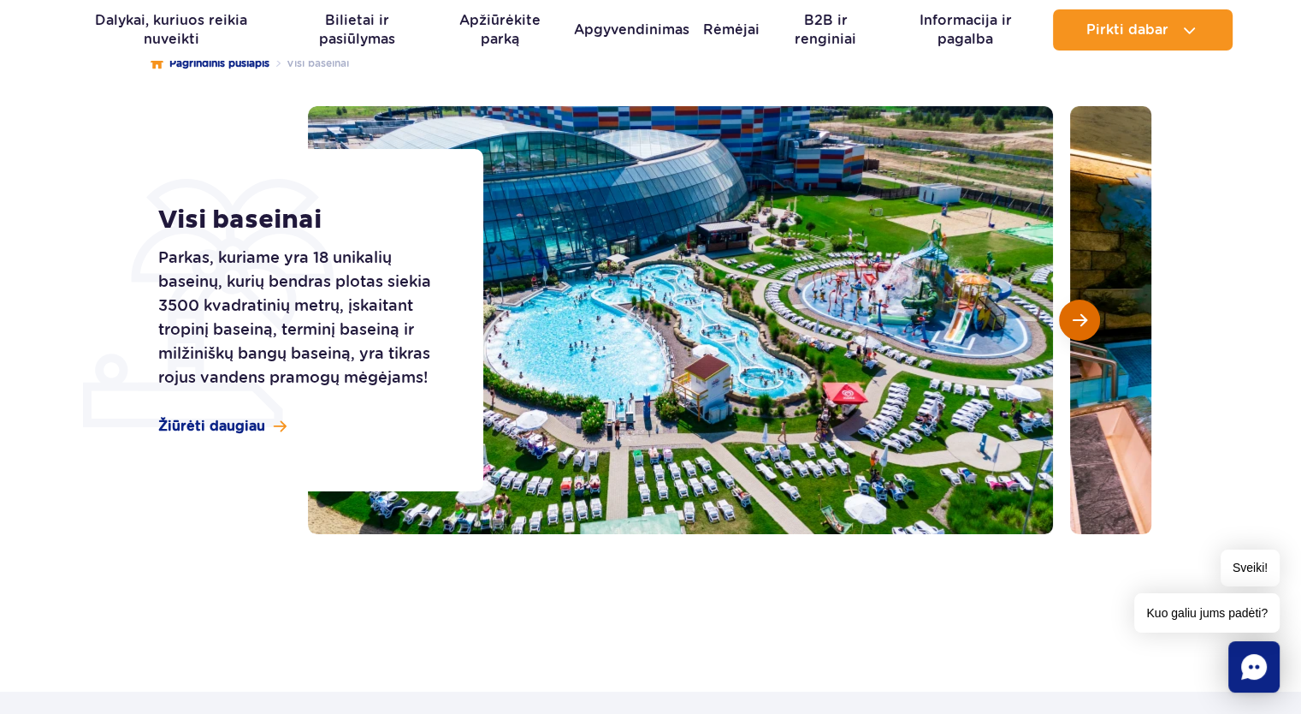
click at [1075, 320] on span "Kita skaidrė" at bounding box center [1080, 319] width 15 height 15
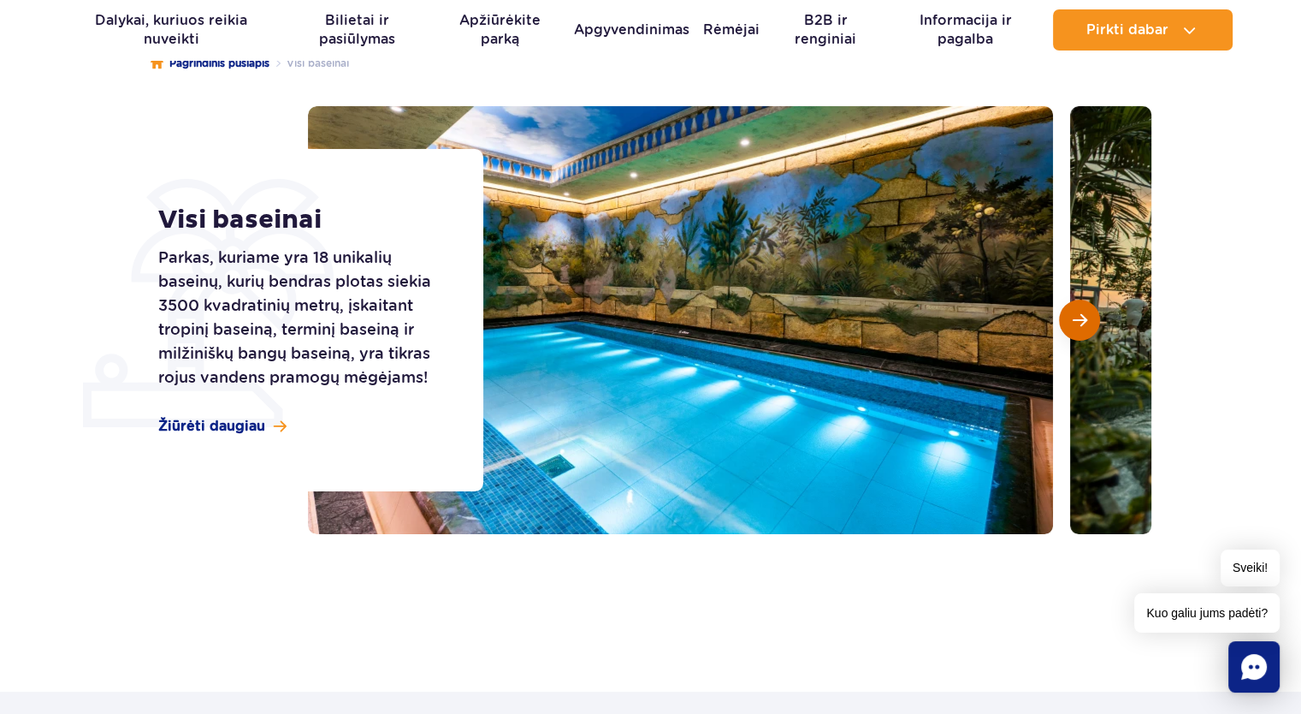
click at [1075, 321] on span "Kita skaidrė" at bounding box center [1080, 319] width 15 height 15
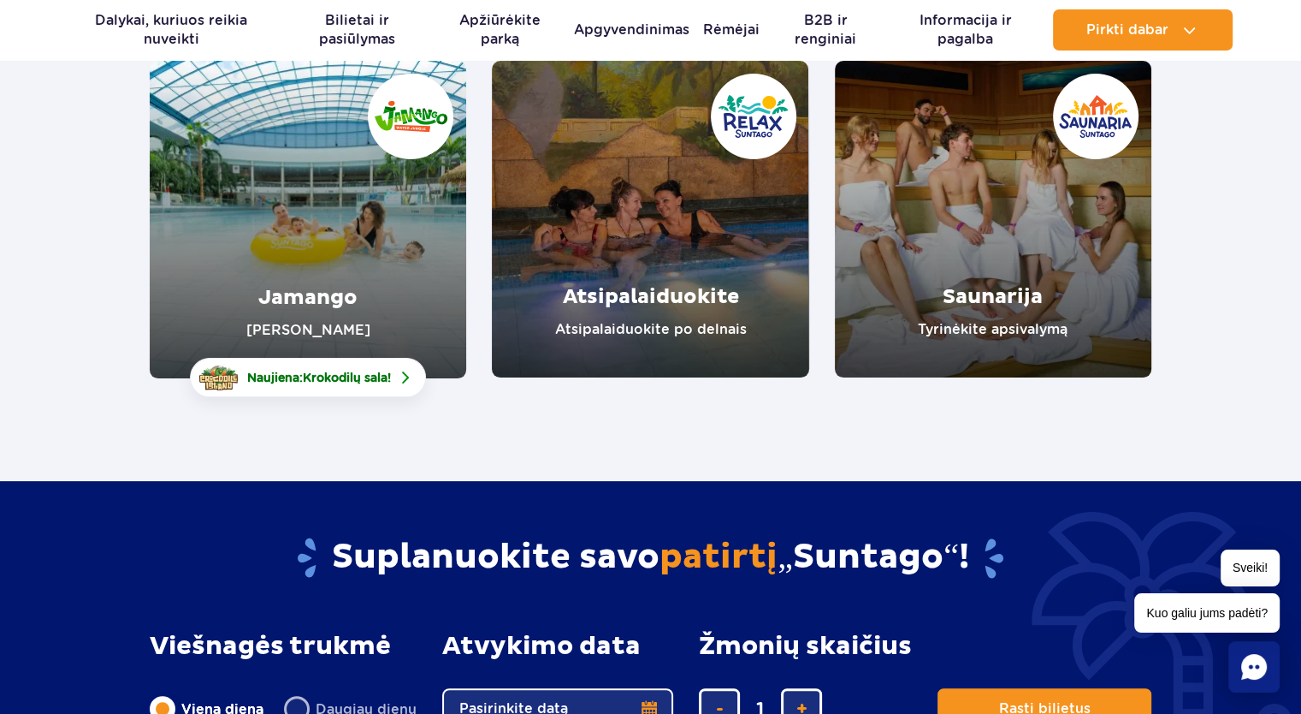
scroll to position [171, 0]
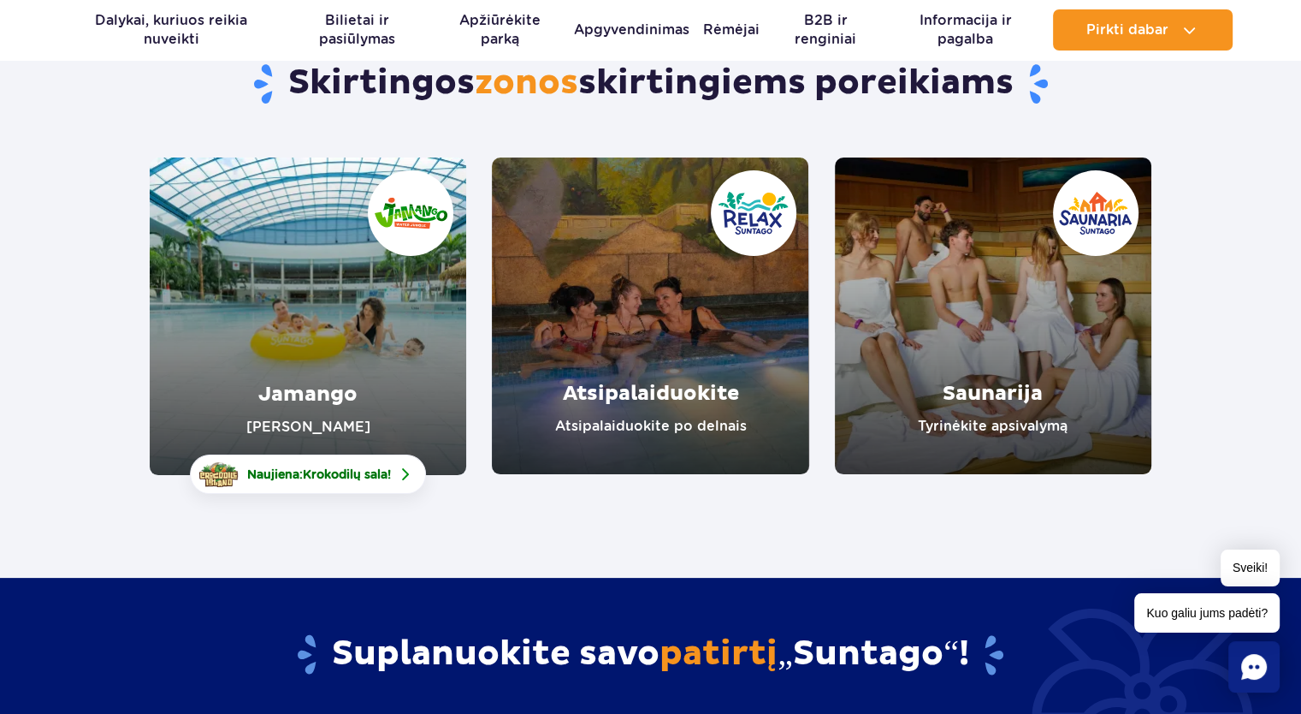
click at [974, 298] on link "Saunarija" at bounding box center [993, 315] width 317 height 317
click at [606, 245] on link "Atsipalaiduokite" at bounding box center [650, 315] width 317 height 317
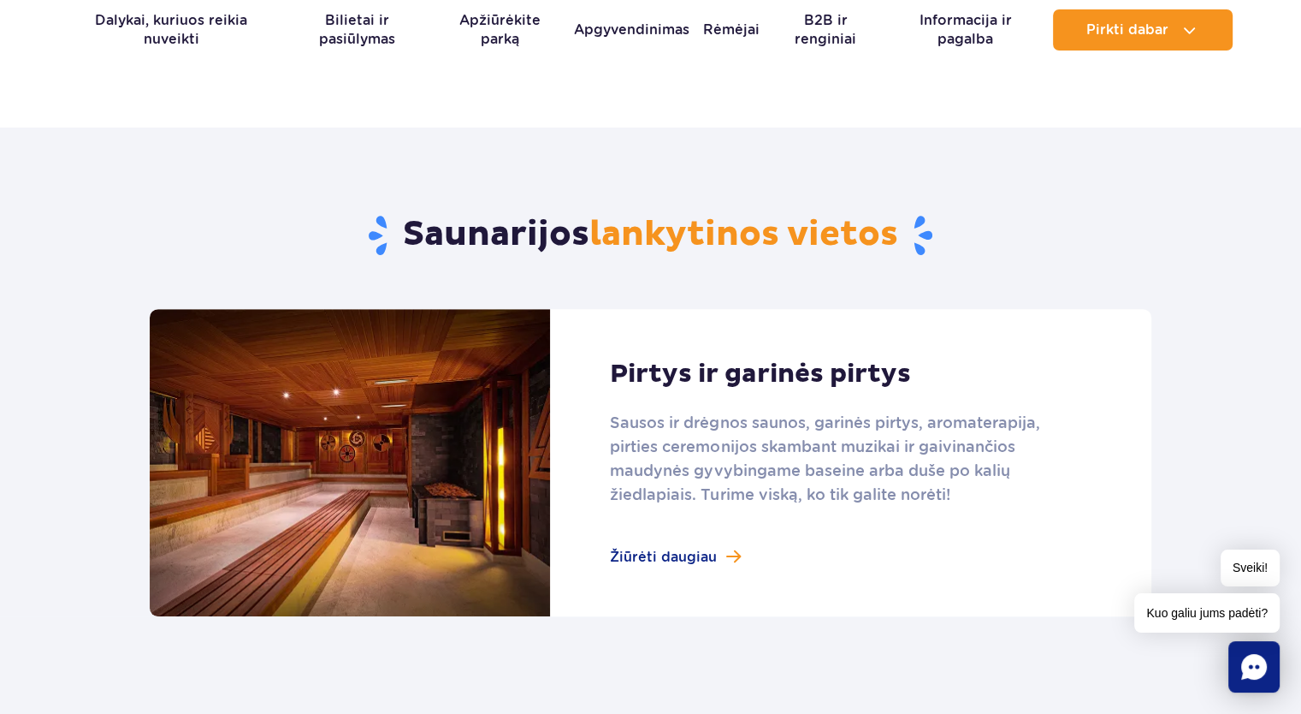
scroll to position [941, 0]
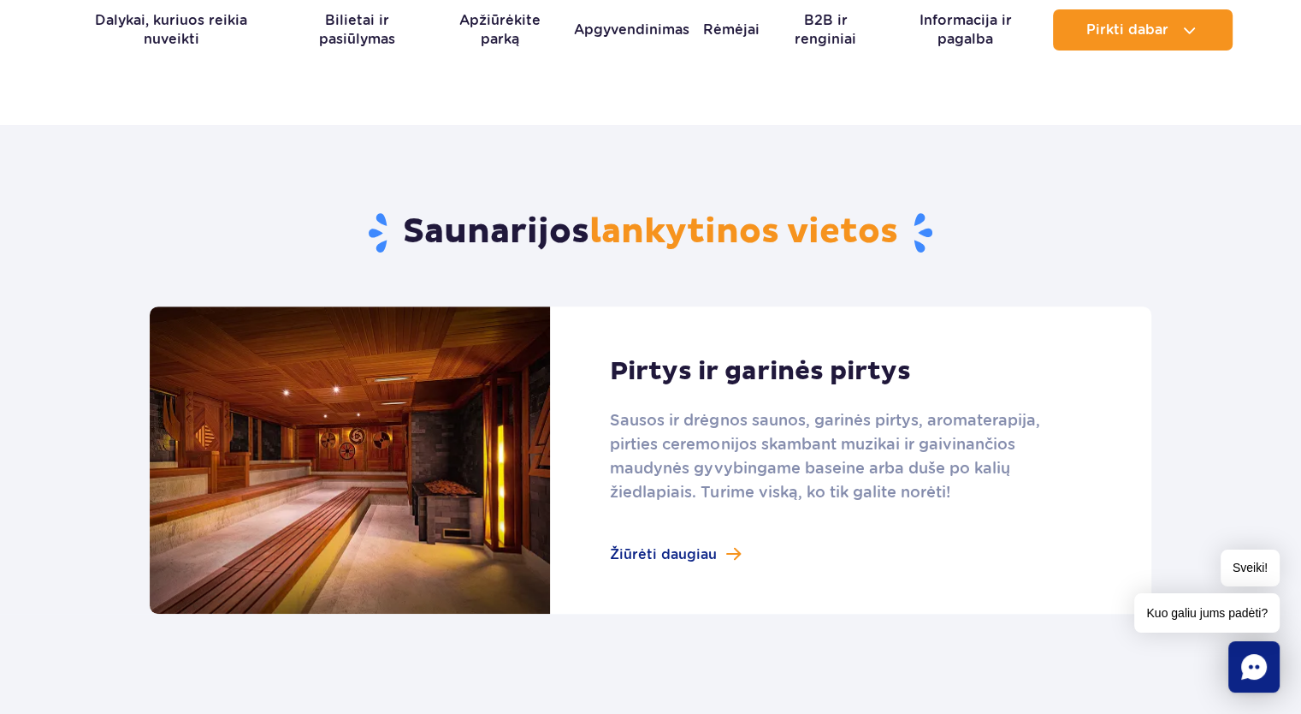
click at [647, 549] on link at bounding box center [651, 459] width 1002 height 307
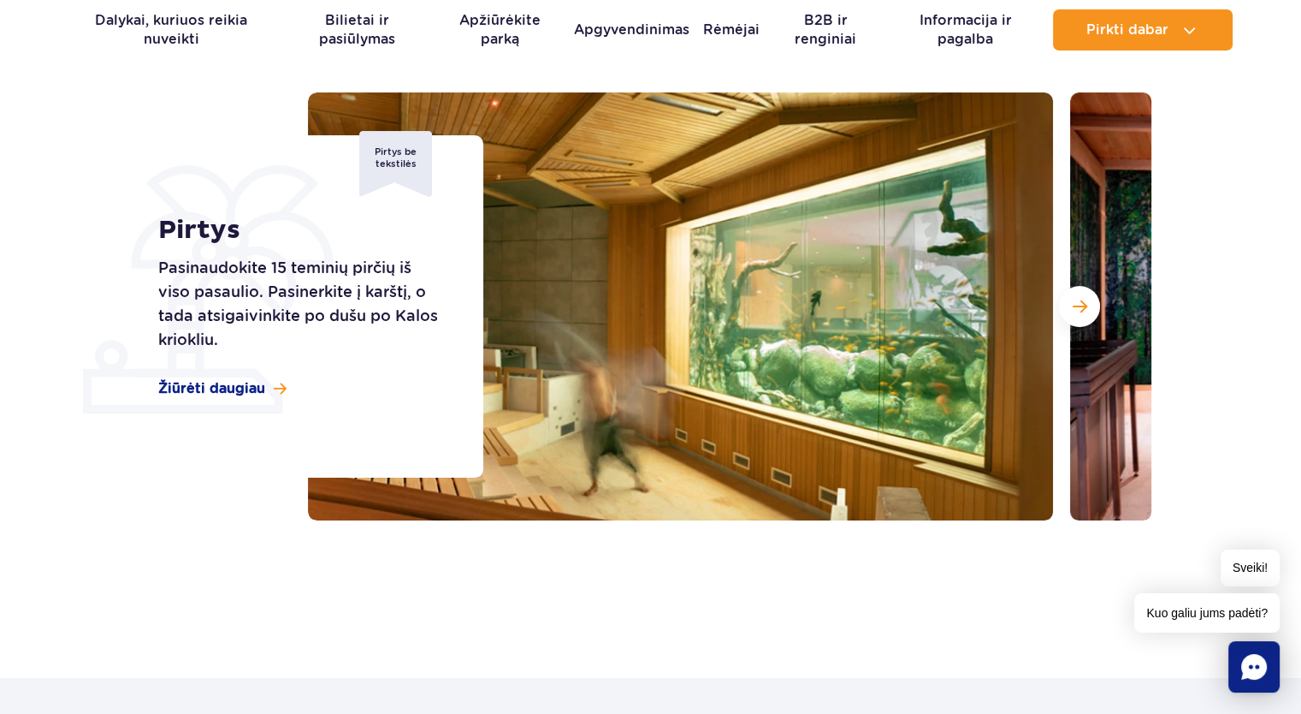
scroll to position [86, 0]
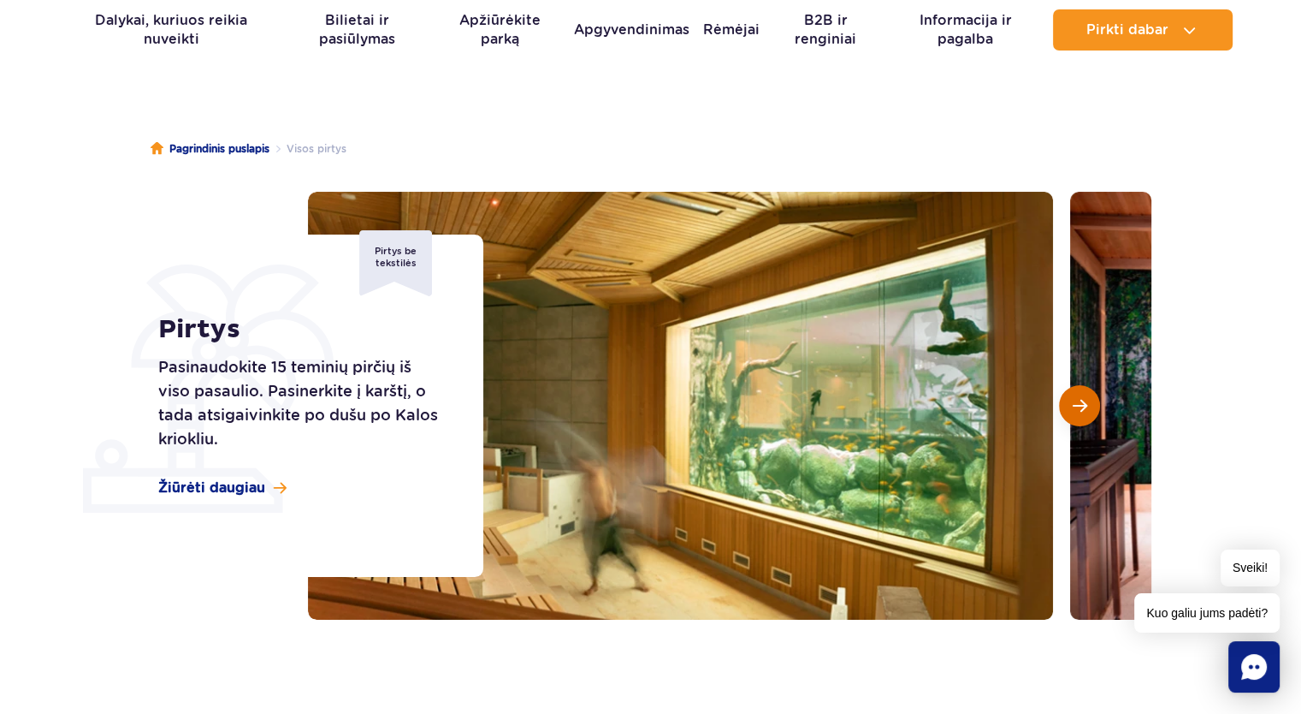
click at [1079, 404] on span "Kita skaidrė" at bounding box center [1080, 405] width 15 height 15
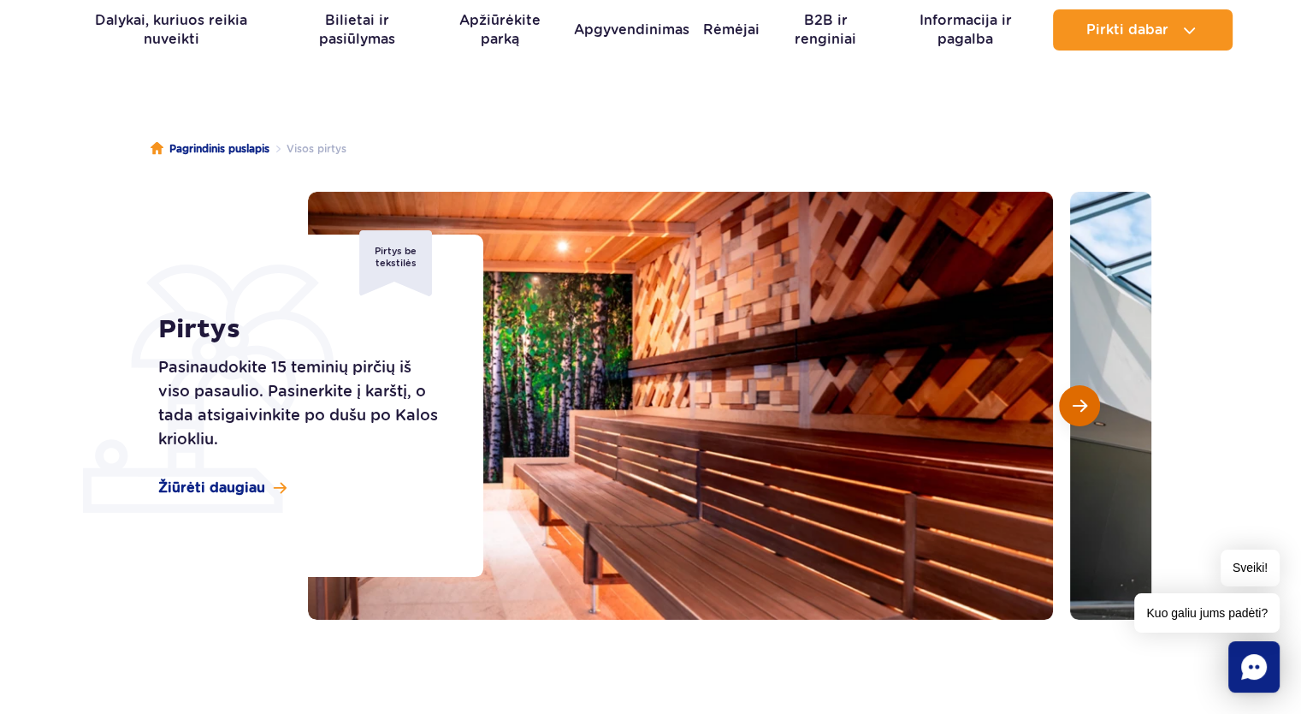
click at [1075, 404] on span "Kita skaidrė" at bounding box center [1080, 405] width 15 height 15
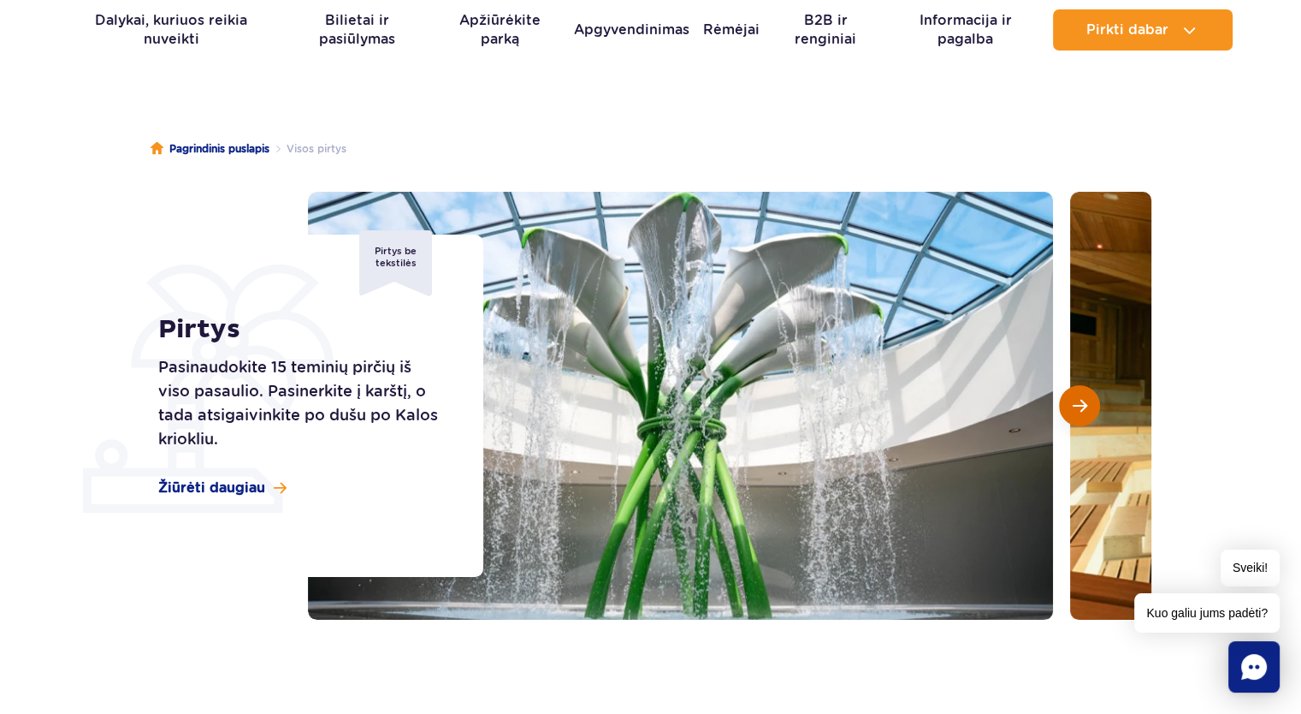
click at [1076, 403] on span "Kita skaidrė" at bounding box center [1080, 405] width 15 height 15
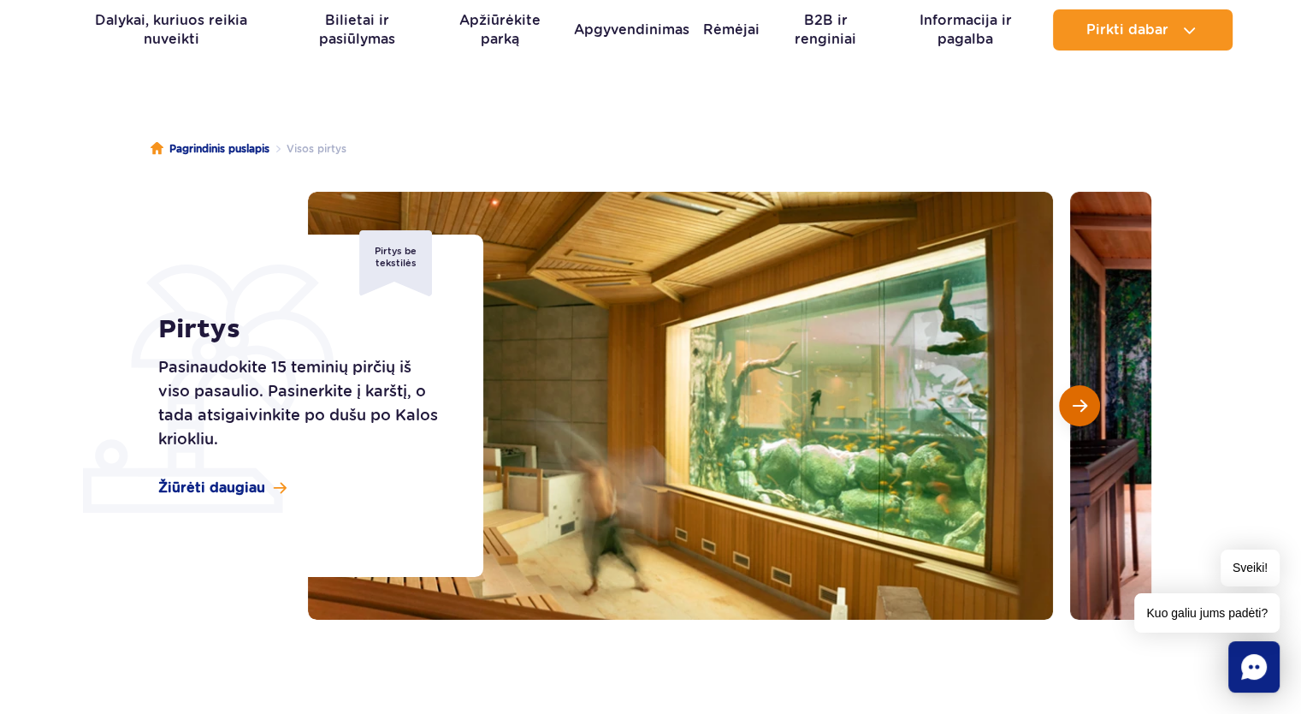
click at [1081, 404] on span "Kita skaidrė" at bounding box center [1080, 405] width 15 height 15
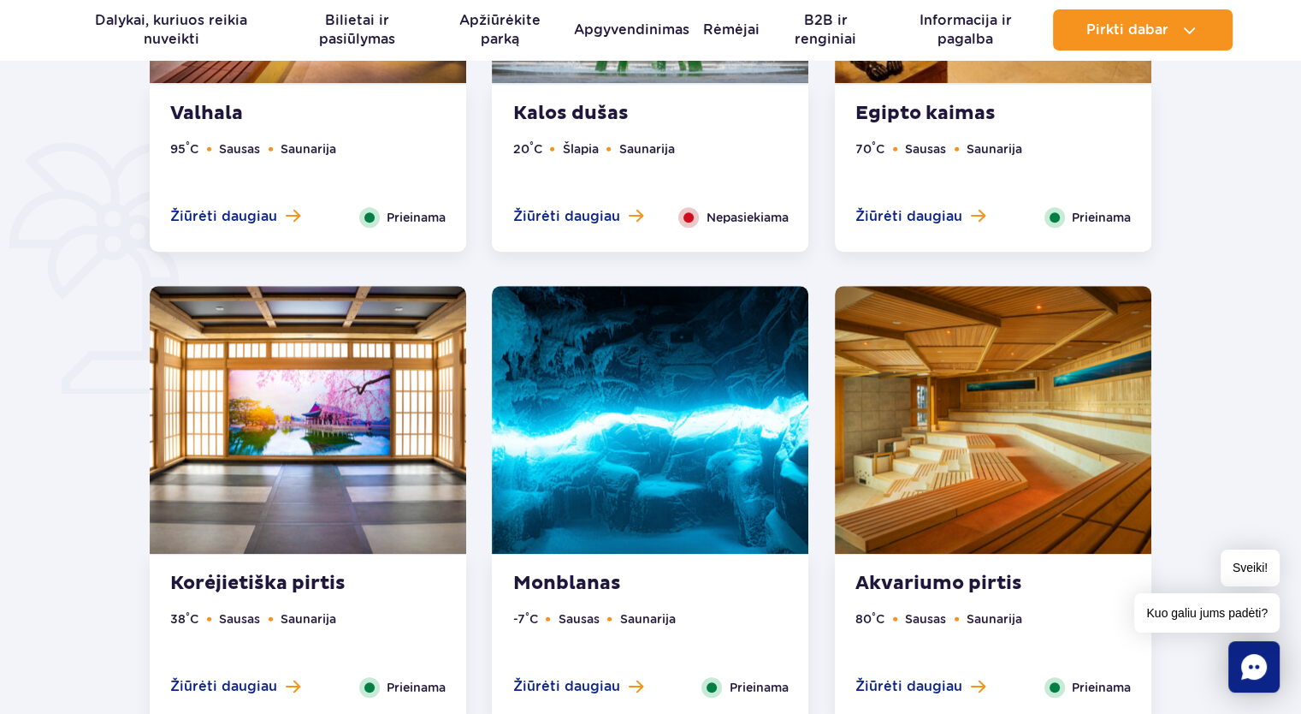
scroll to position [1283, 0]
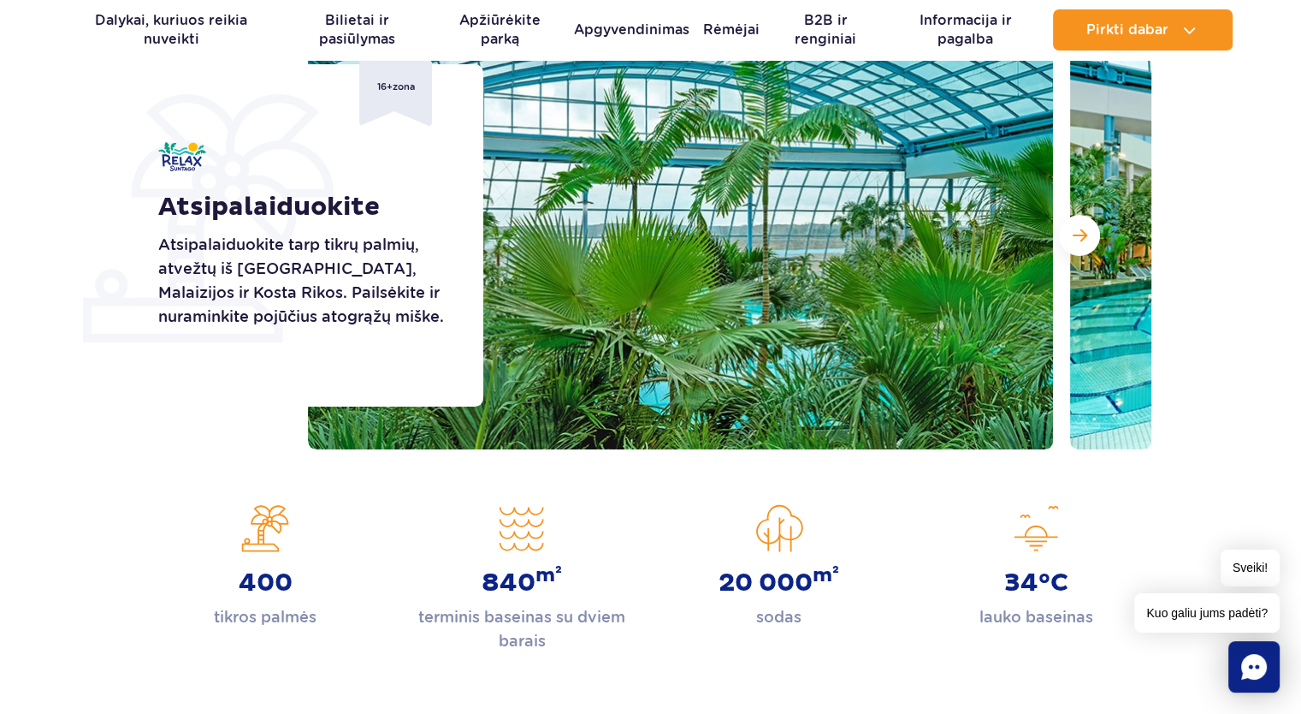
scroll to position [257, 0]
click at [1069, 235] on button "Kita skaidrė" at bounding box center [1079, 234] width 41 height 41
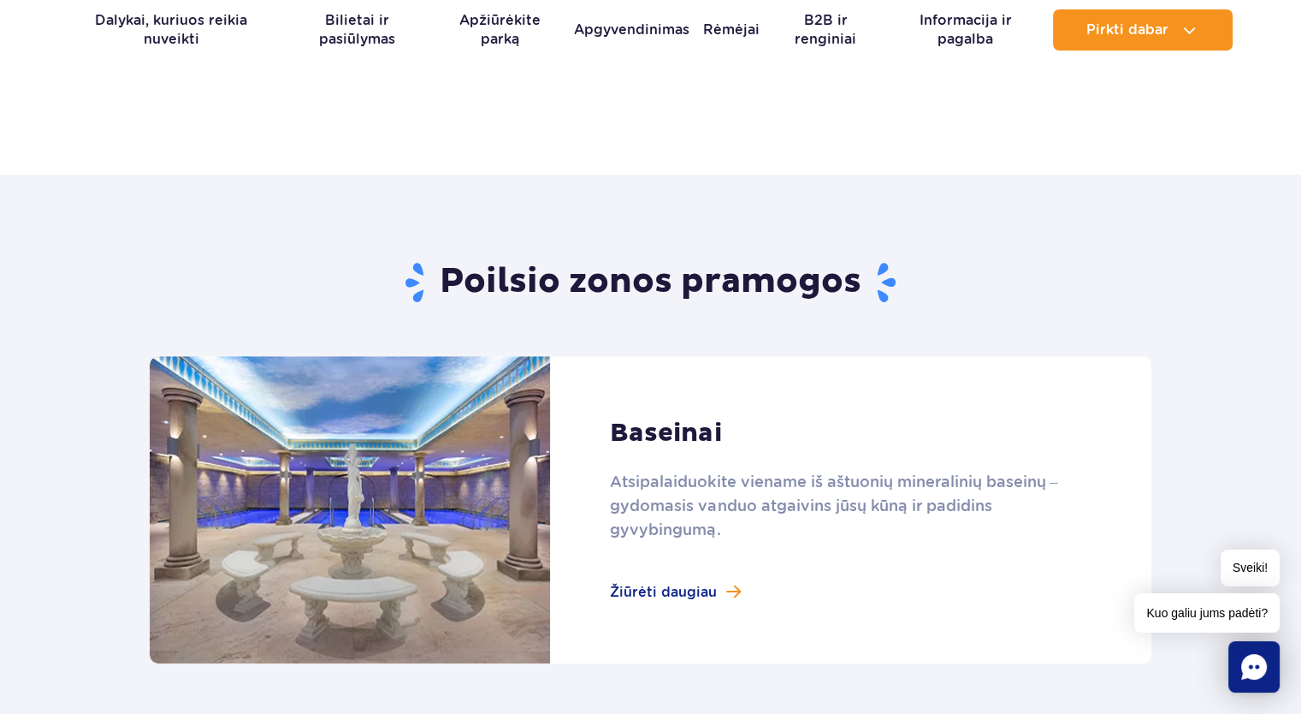
scroll to position [1112, 0]
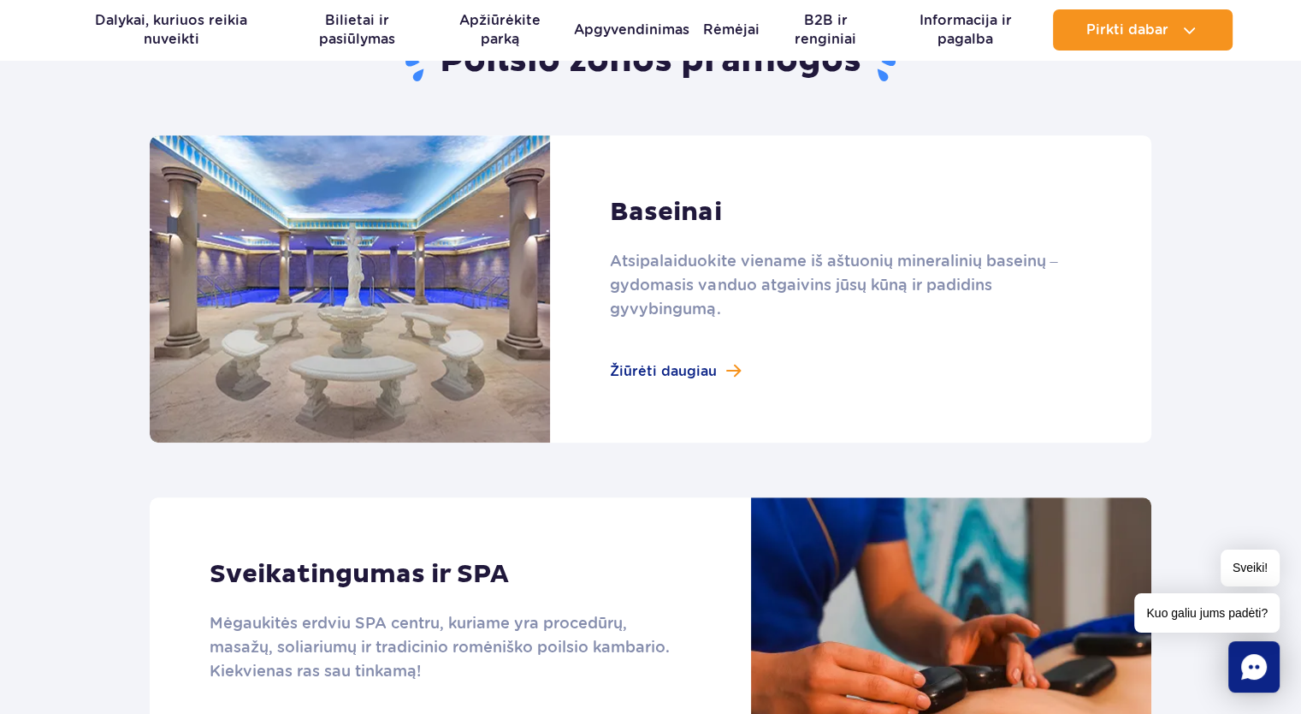
click at [712, 370] on link at bounding box center [651, 288] width 1002 height 307
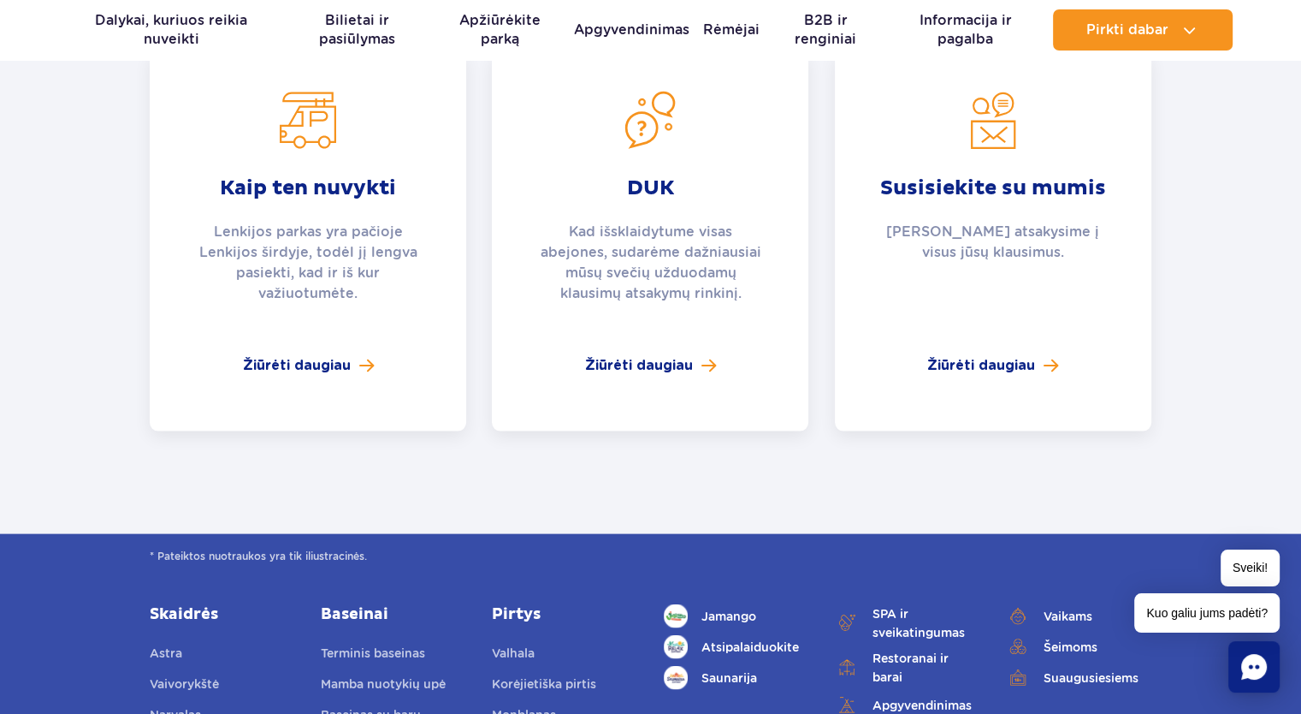
scroll to position [3251, 0]
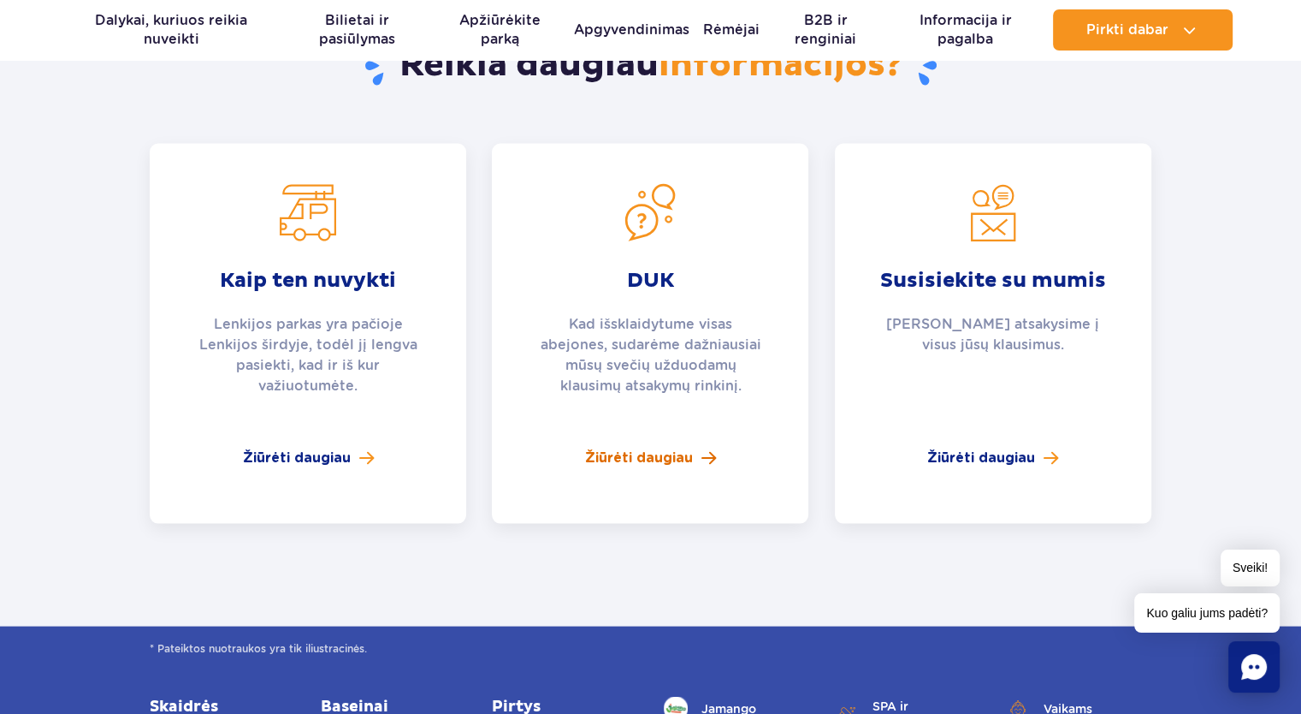
click at [631, 460] on font "Žiūrėti daugiau" at bounding box center [639, 457] width 108 height 14
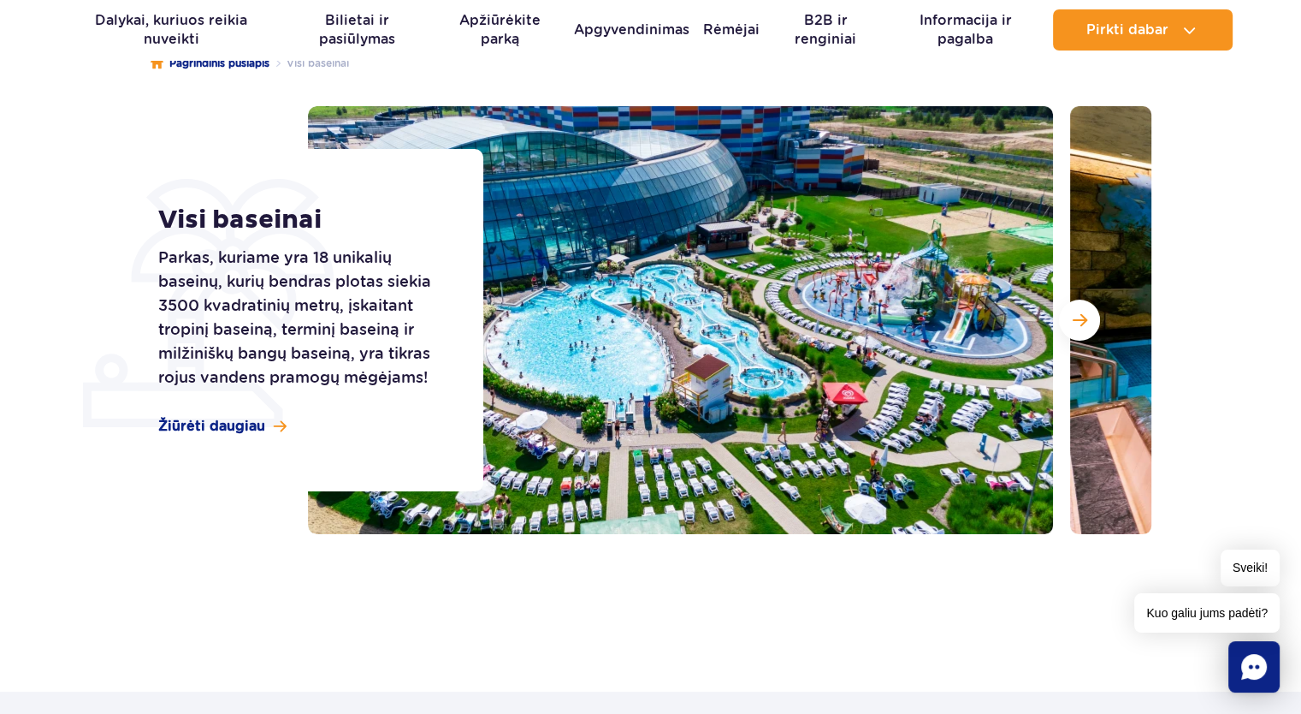
click at [1089, 322] on button "Kita skaidrė" at bounding box center [1079, 319] width 41 height 41
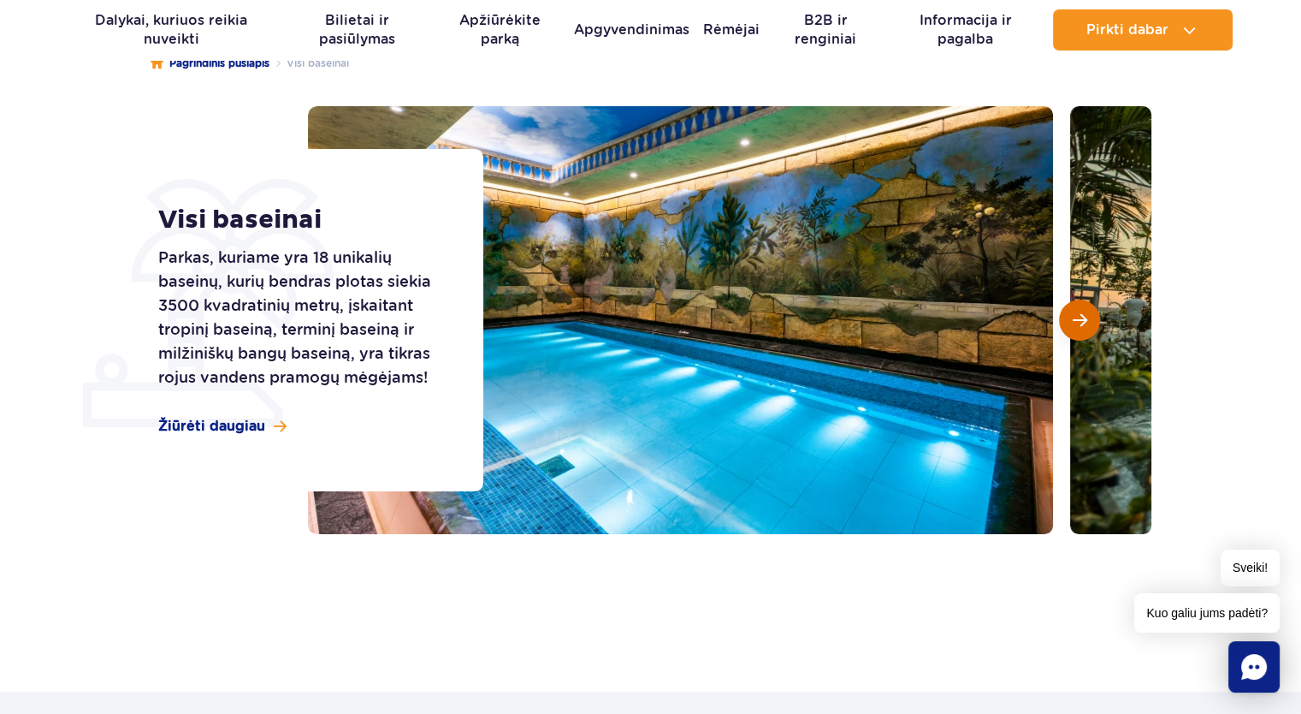
click at [1092, 319] on button "Kita skaidrė" at bounding box center [1079, 319] width 41 height 41
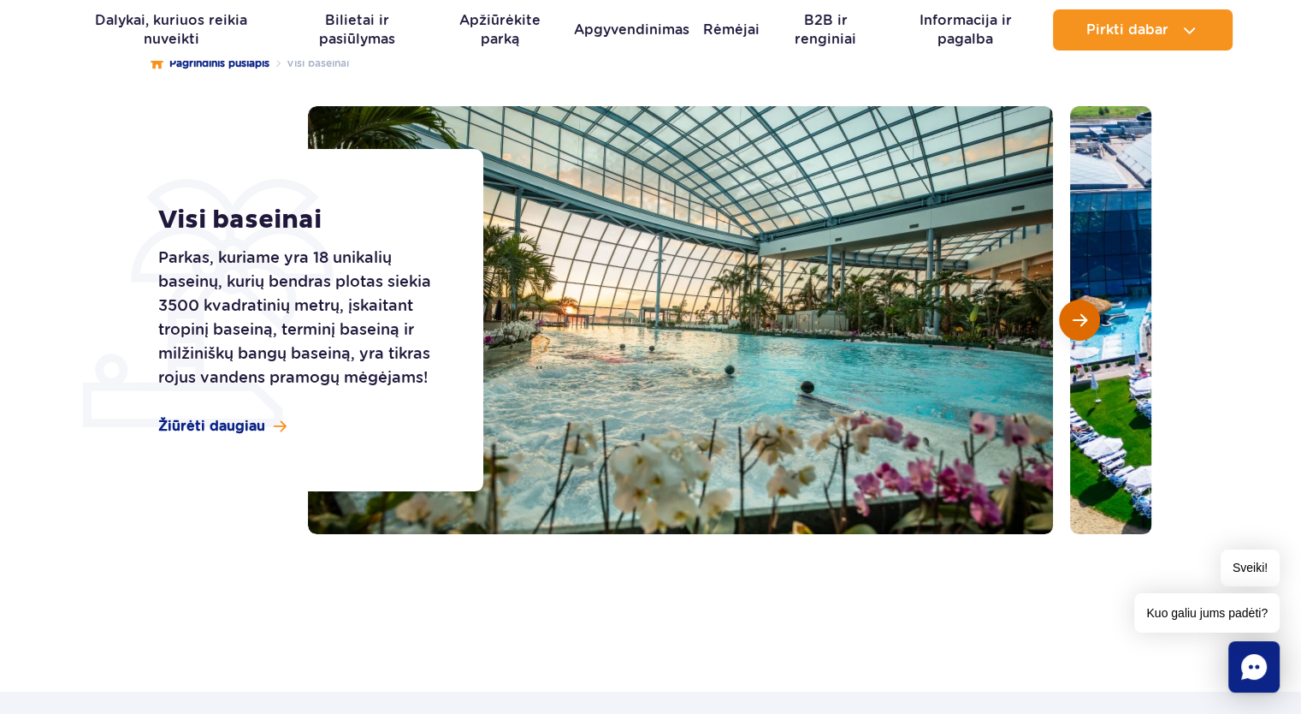
click at [1092, 319] on button "Kita skaidrė" at bounding box center [1079, 319] width 41 height 41
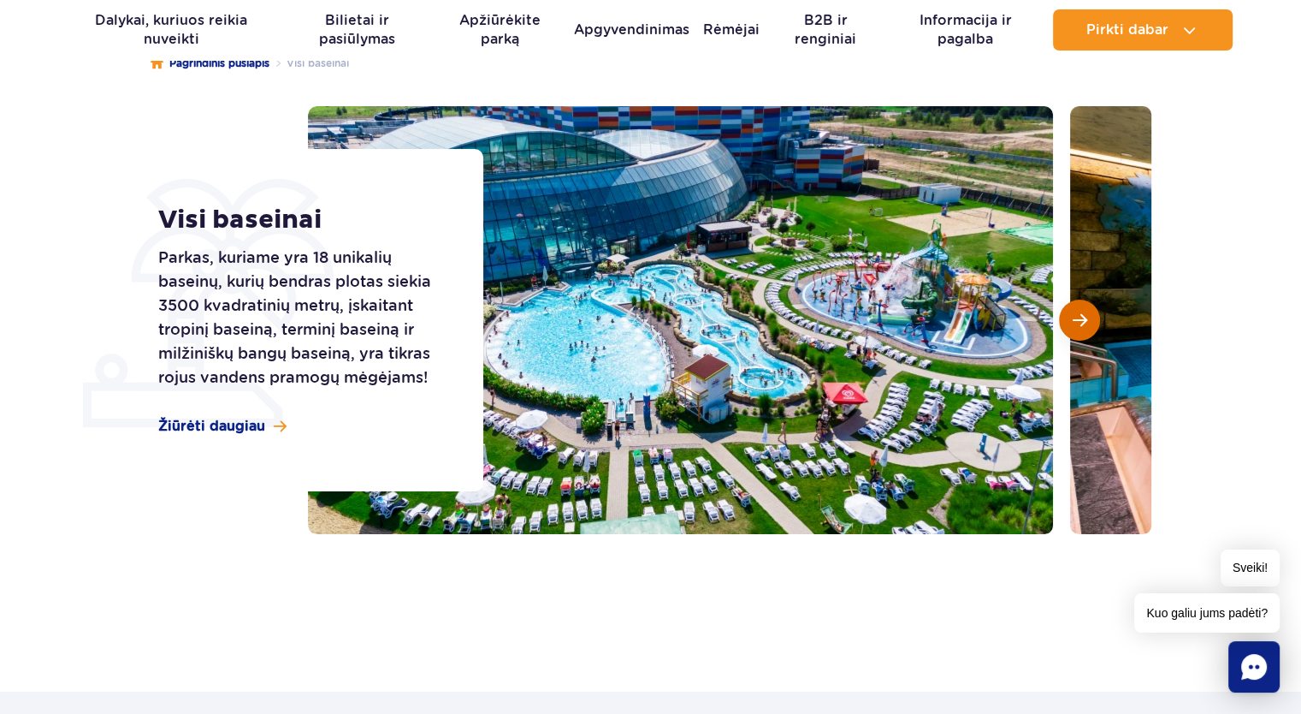
click at [1093, 319] on button "Kita skaidrė" at bounding box center [1079, 319] width 41 height 41
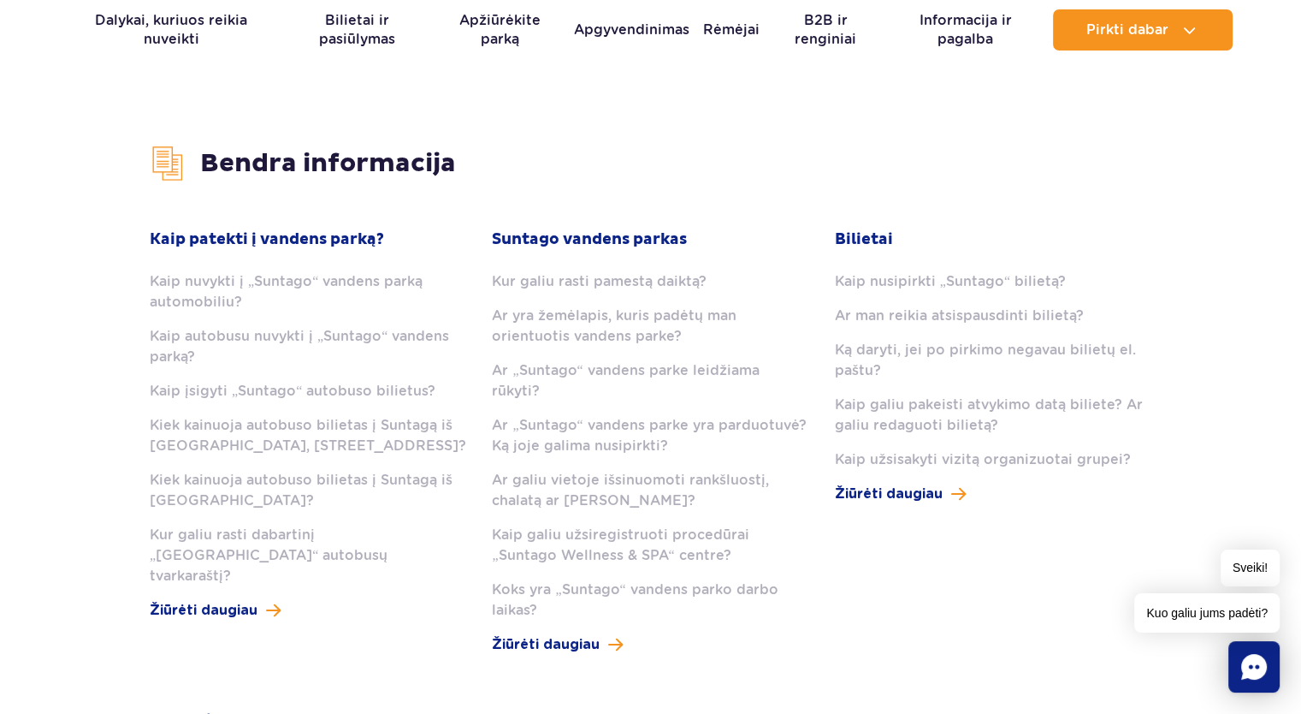
scroll to position [428, 0]
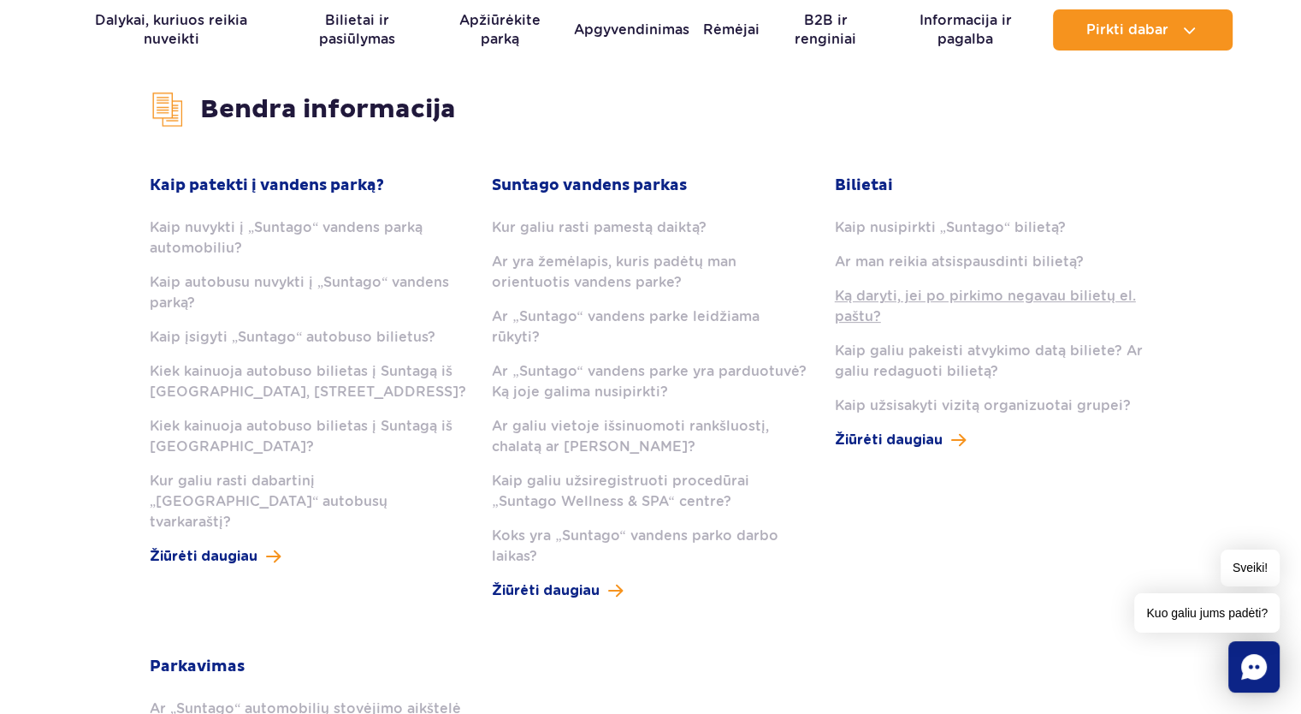
click at [874, 306] on link "Ką daryti, jei po pirkimo negavau bilietų el. paštu?" at bounding box center [993, 306] width 317 height 41
click at [871, 434] on font "Žiūrėti daugiau" at bounding box center [889, 440] width 108 height 14
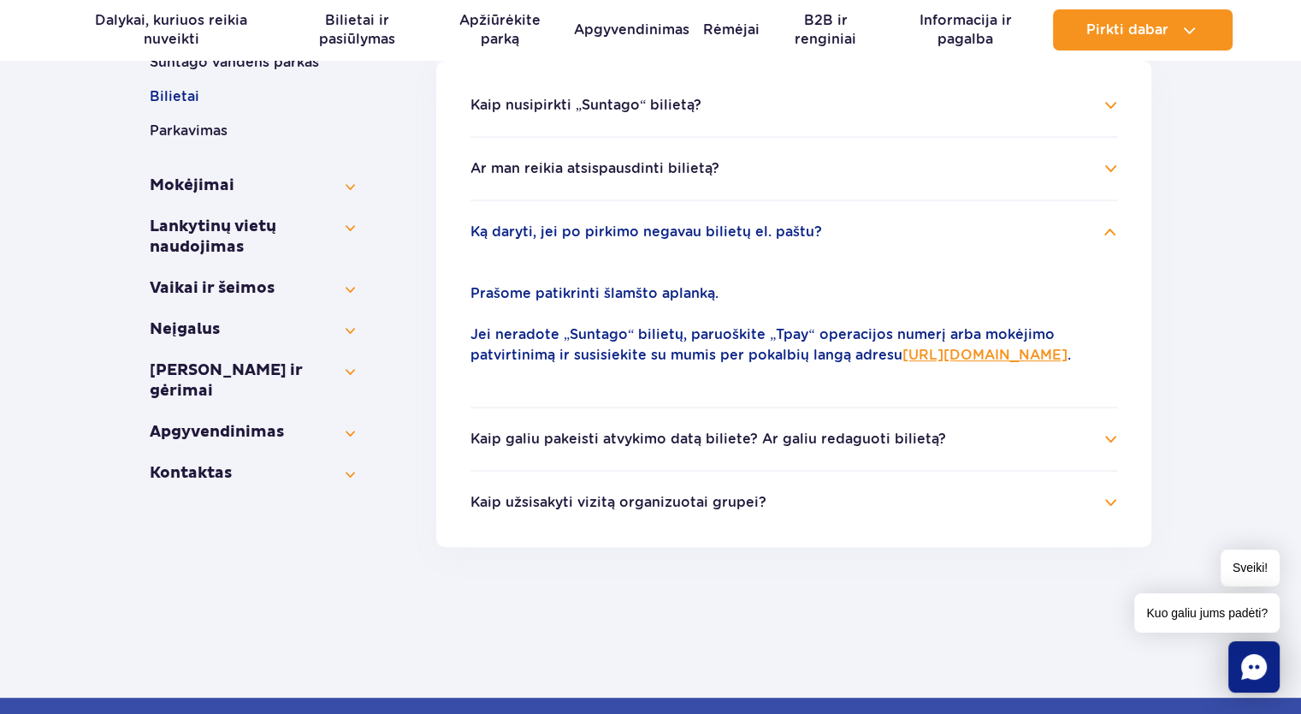
scroll to position [339, 0]
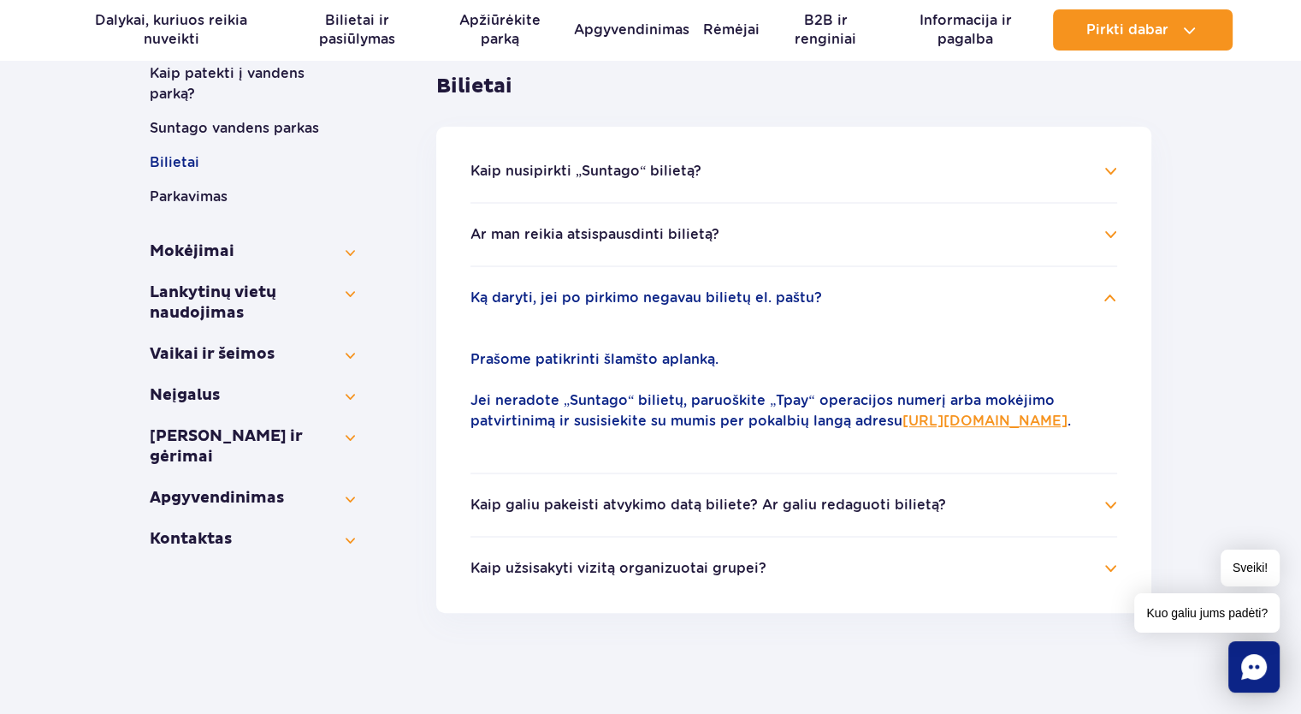
click at [557, 364] on font "Prašome patikrinti šlamšto aplanką." at bounding box center [595, 359] width 248 height 16
click at [558, 364] on font "Prašome patikrinti šlamšto aplanką." at bounding box center [595, 359] width 248 height 16
click at [677, 398] on font "Jei neradote „Suntago“ bilietų, paruoškite „Tpay“ operacijos numerį arba mokėji…" at bounding box center [763, 410] width 584 height 37
click at [678, 398] on font "Jei neradote „Suntago“ bilietų, paruoškite „Tpay“ operacijos numerį arba mokėji…" at bounding box center [763, 410] width 584 height 37
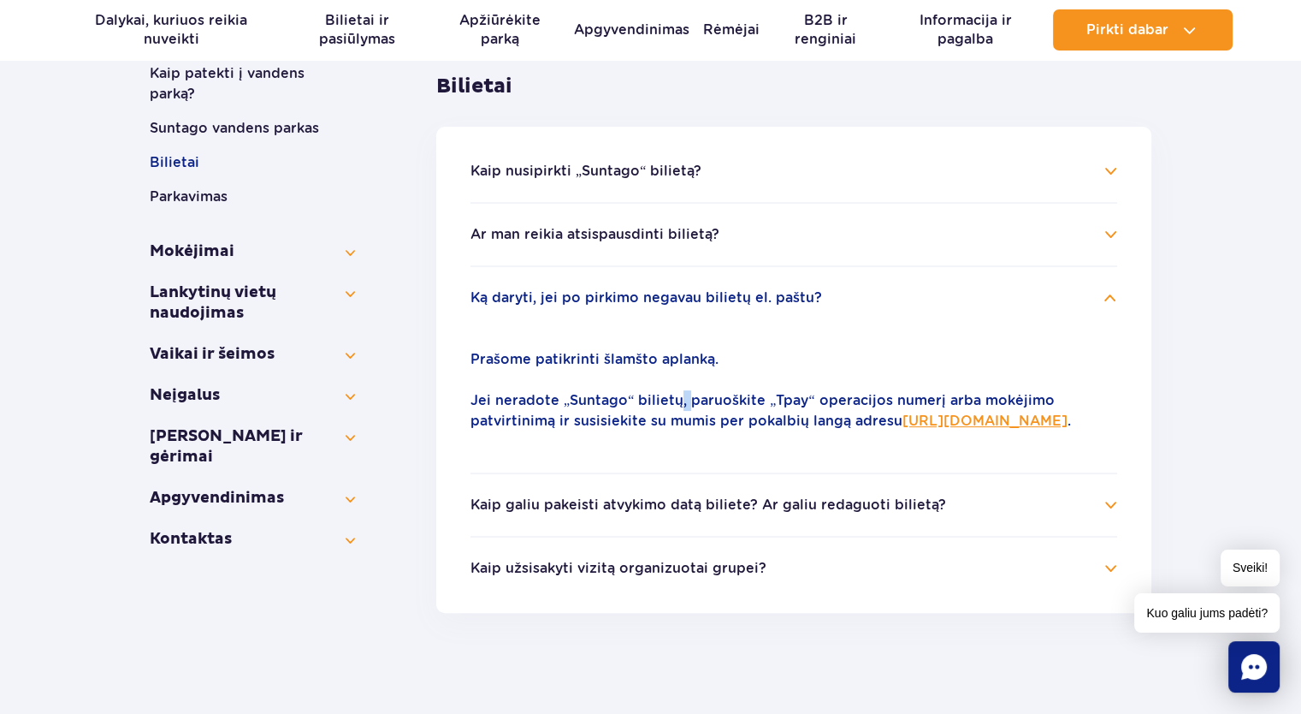
click at [678, 397] on font "Jei neradote „Suntago“ bilietų, paruoškite „Tpay“ operacijos numerį arba mokėji…" at bounding box center [763, 410] width 584 height 37
click at [883, 403] on font "Jei neradote „Suntago“ bilietų, paruoškite „Tpay“ operacijos numerį arba mokėji…" at bounding box center [763, 410] width 584 height 37
click at [883, 402] on font "Jei neradote „Suntago“ bilietų, paruoškite „Tpay“ operacijos numerį arba mokėji…" at bounding box center [763, 410] width 584 height 37
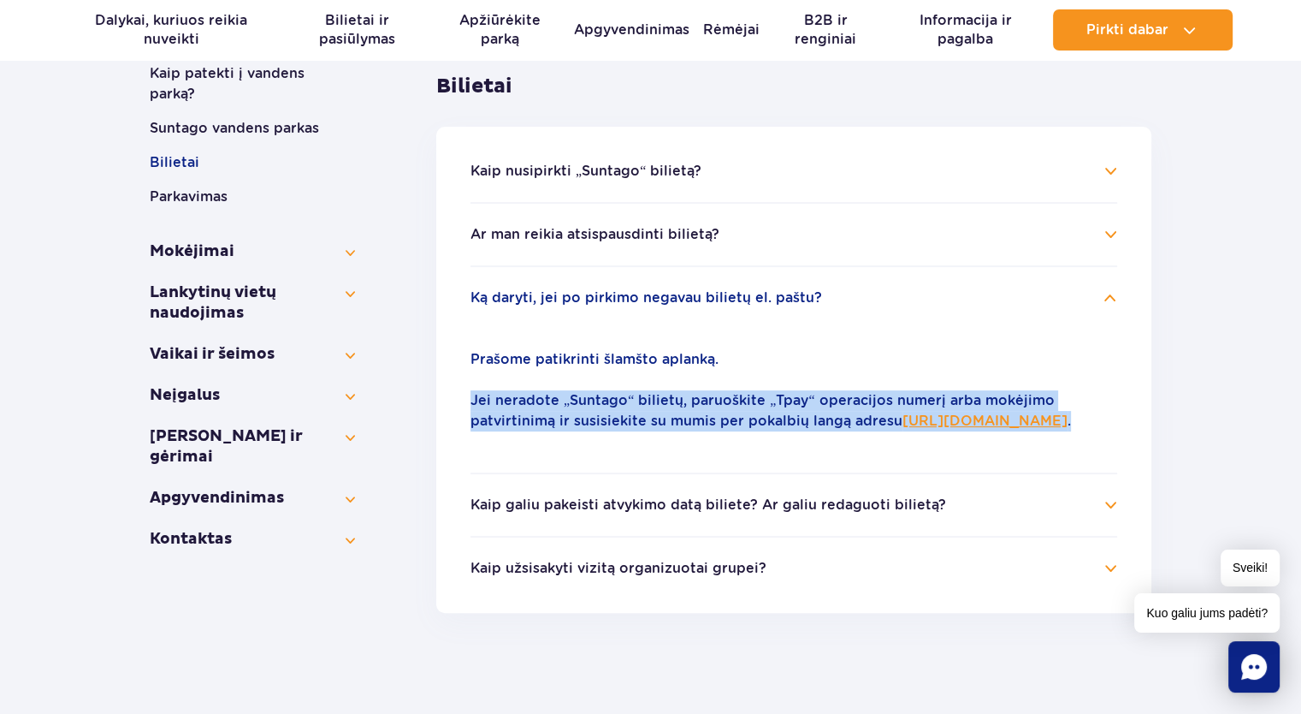
click at [884, 406] on font "Jei neradote „Suntago“ bilietų, paruoškite „Tpay“ operacijos numerį arba mokėji…" at bounding box center [763, 410] width 584 height 37
click at [919, 431] on p "Jei neradote „Suntago“ bilietų, paruoškite „Tpay“ operacijos numerį arba mokėji…" at bounding box center [794, 410] width 647 height 41
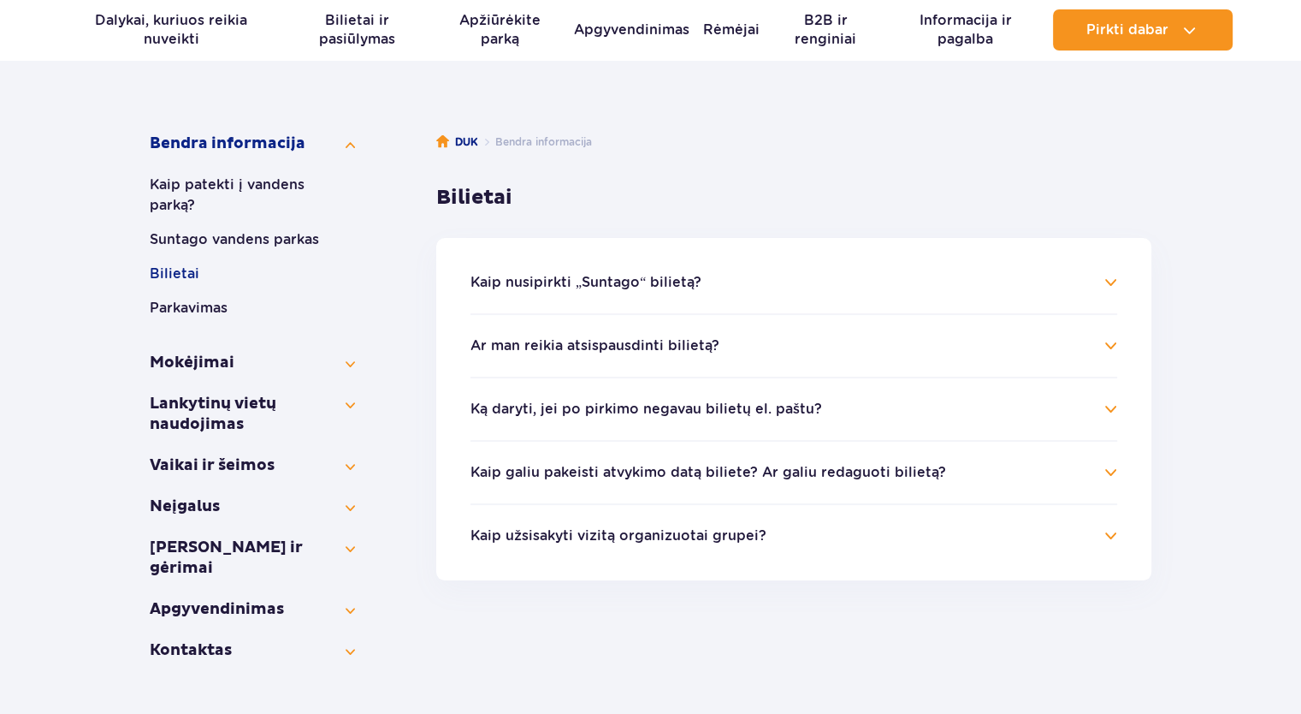
scroll to position [257, 0]
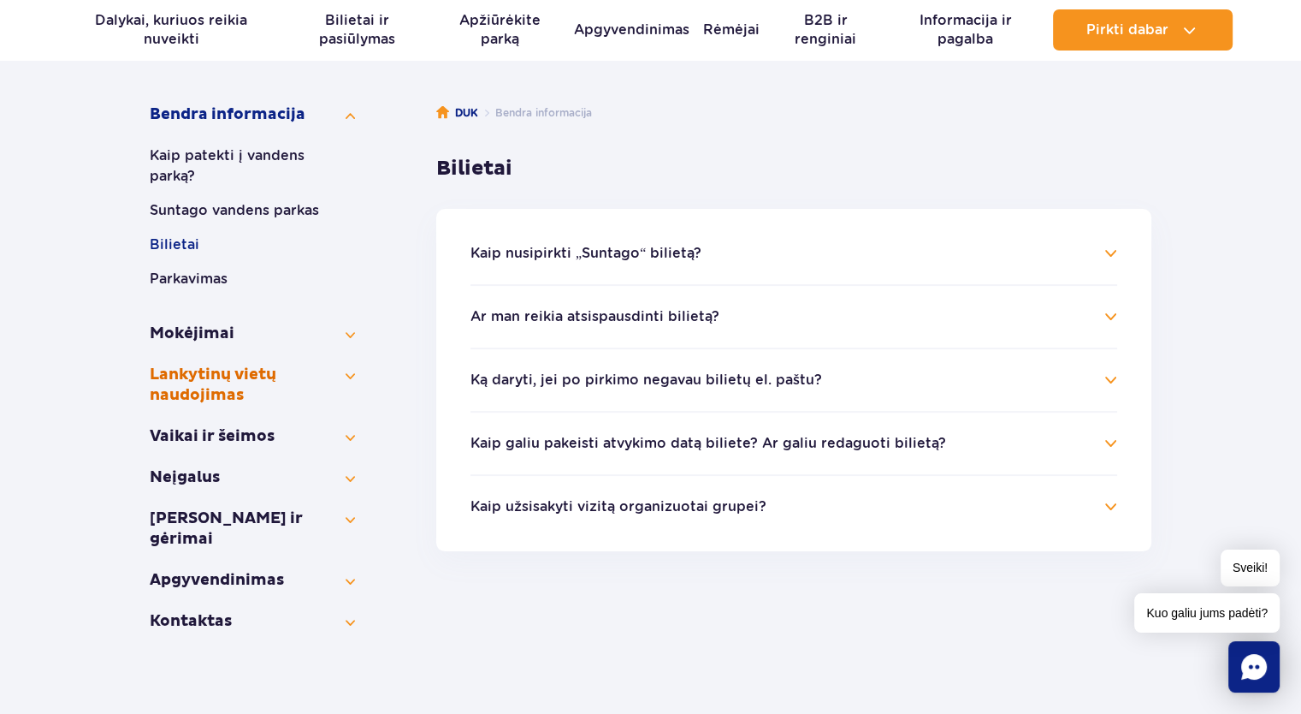
click at [216, 387] on font "Lankytinų vietų naudojimas" at bounding box center [213, 384] width 127 height 40
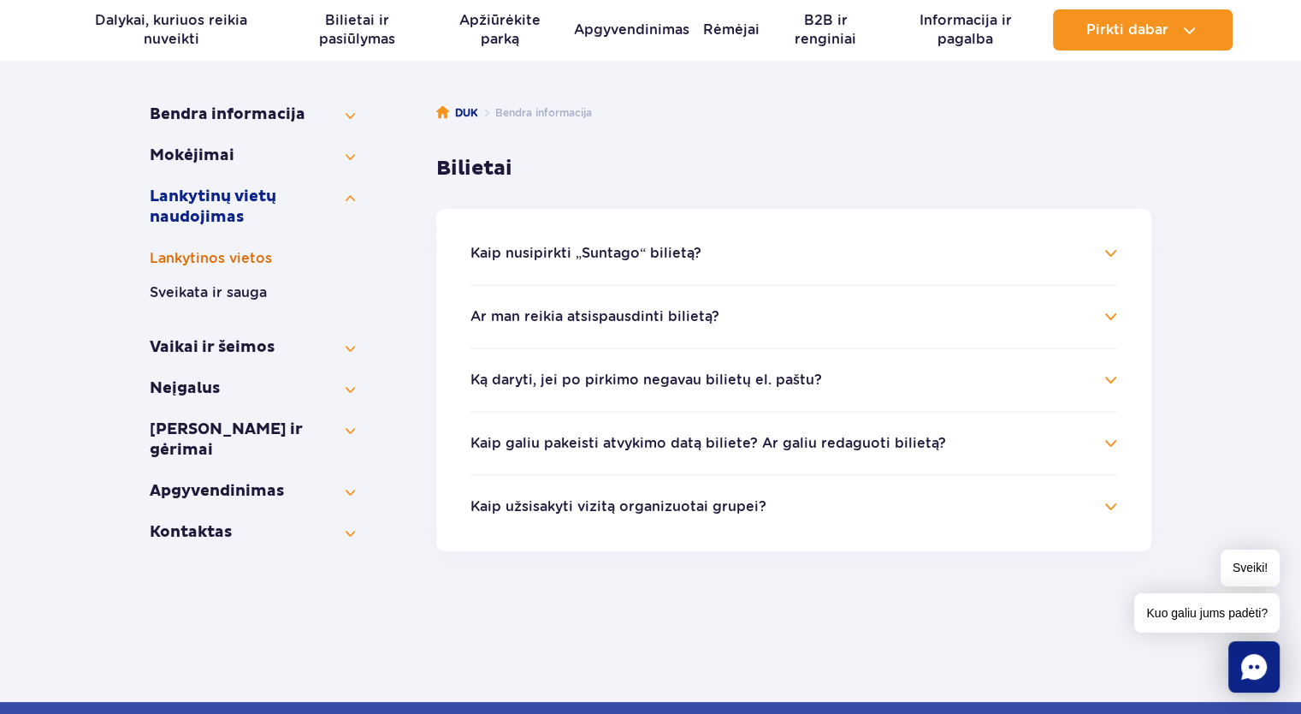
click at [258, 258] on font "Lankytinos vietos" at bounding box center [211, 258] width 122 height 16
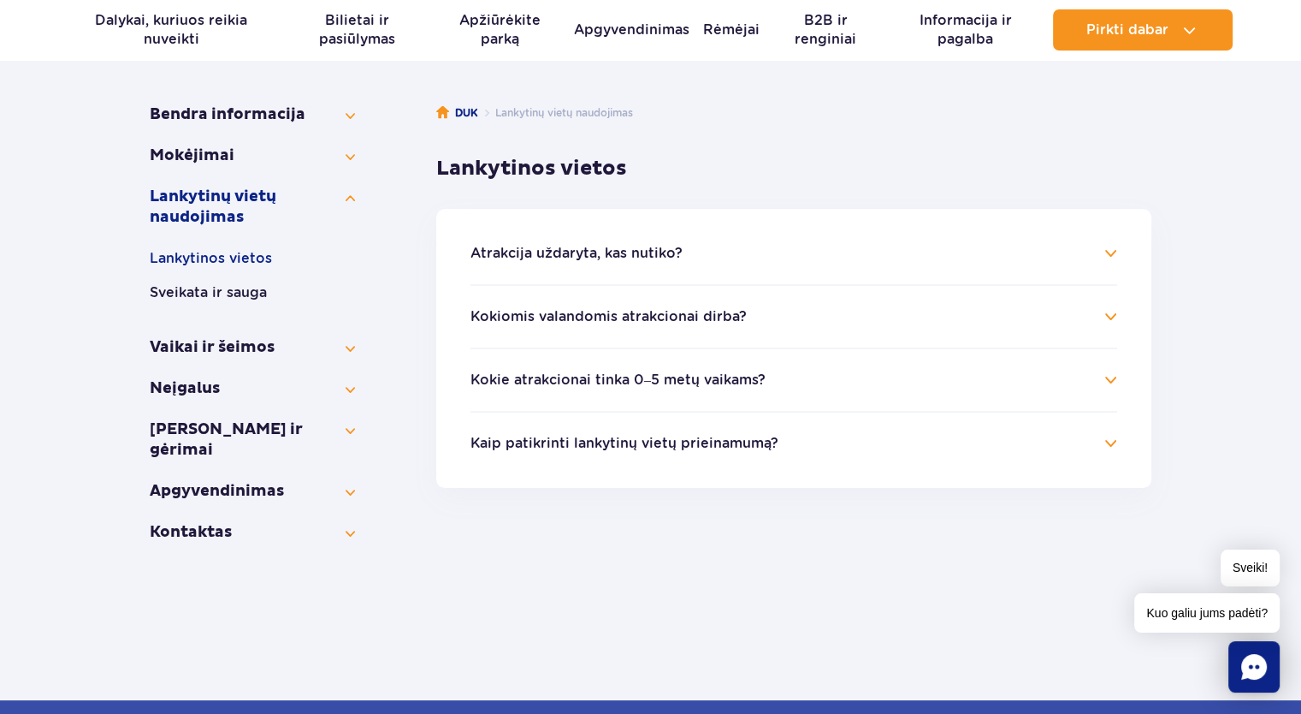
click at [672, 449] on font "Kaip patikrinti lankytinų vietų prieinamumą?" at bounding box center [625, 443] width 308 height 16
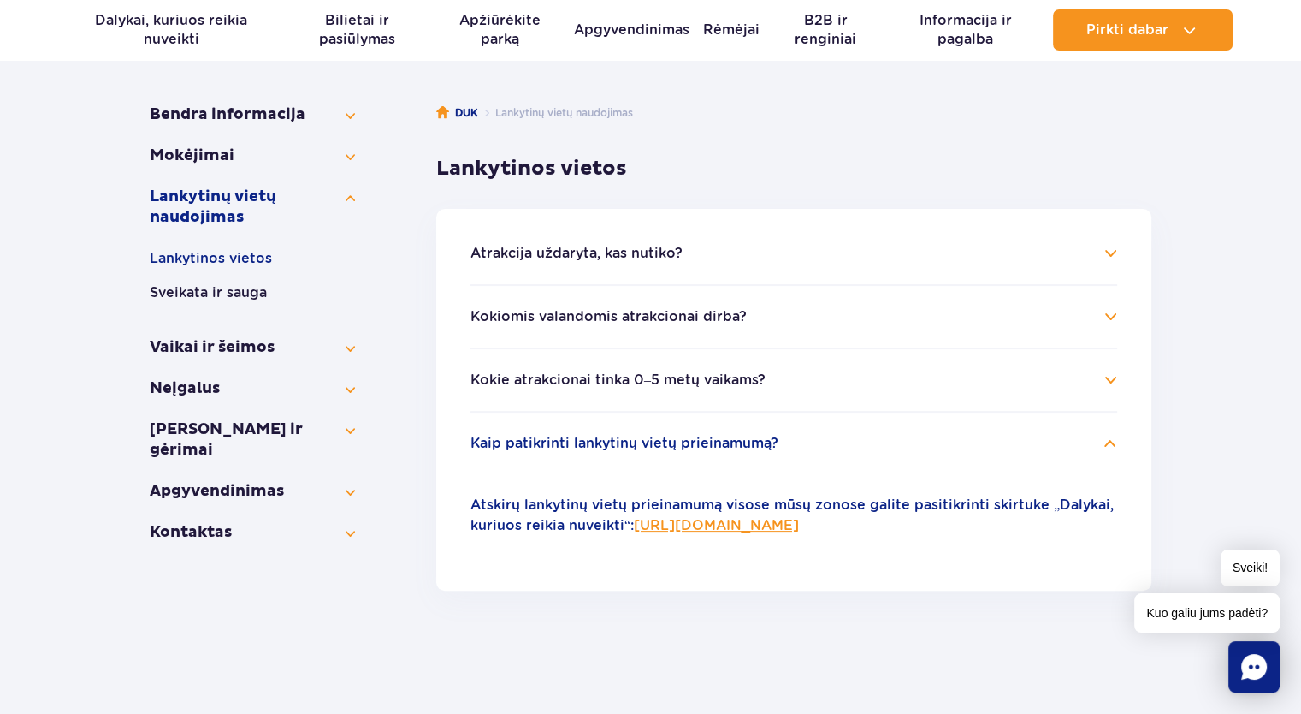
click at [799, 524] on font "https://parkofpoland.com/en/attractions" at bounding box center [716, 525] width 165 height 16
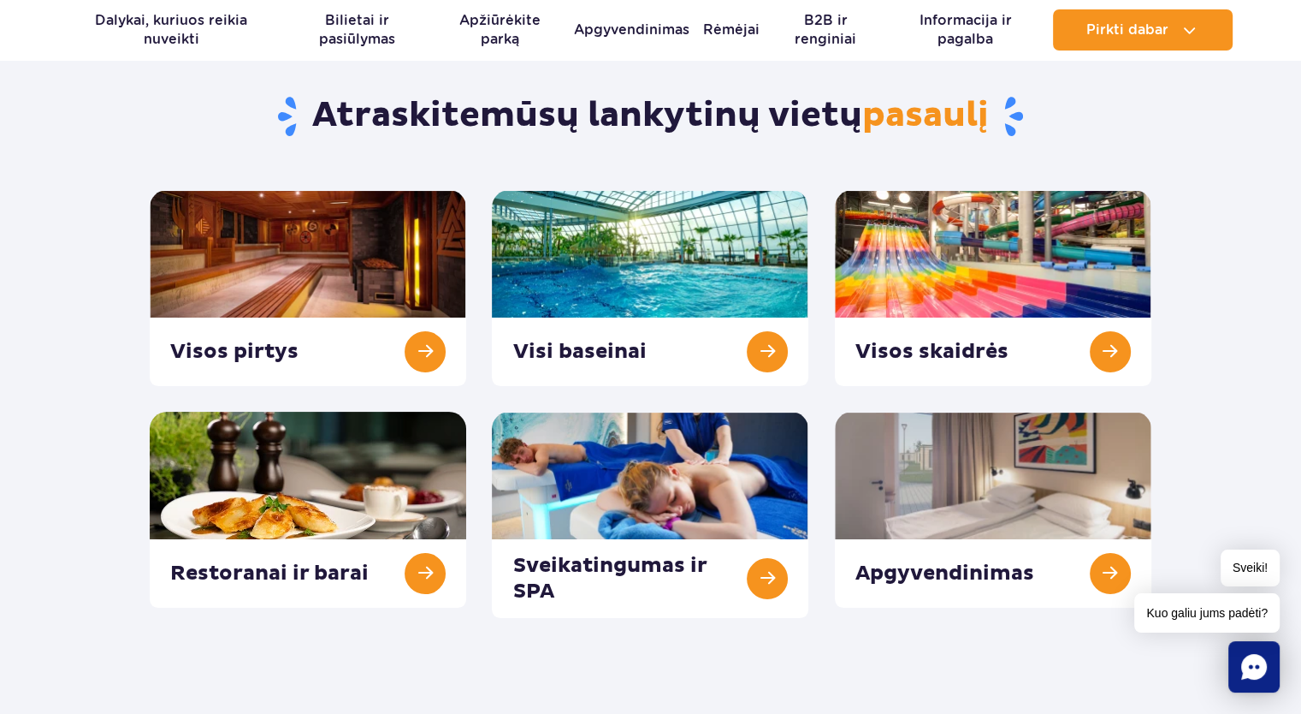
scroll to position [171, 0]
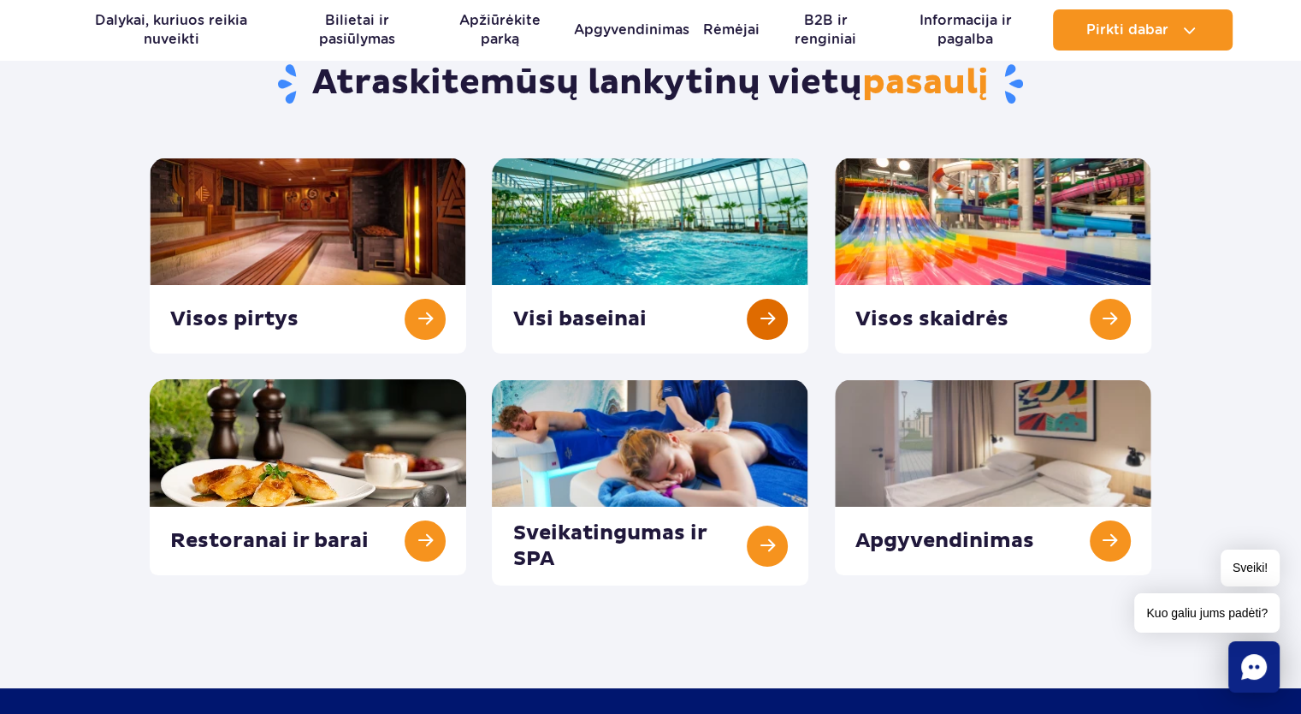
click at [566, 323] on link at bounding box center [650, 255] width 317 height 196
click at [591, 325] on link at bounding box center [650, 255] width 317 height 196
click at [567, 323] on link at bounding box center [650, 255] width 317 height 196
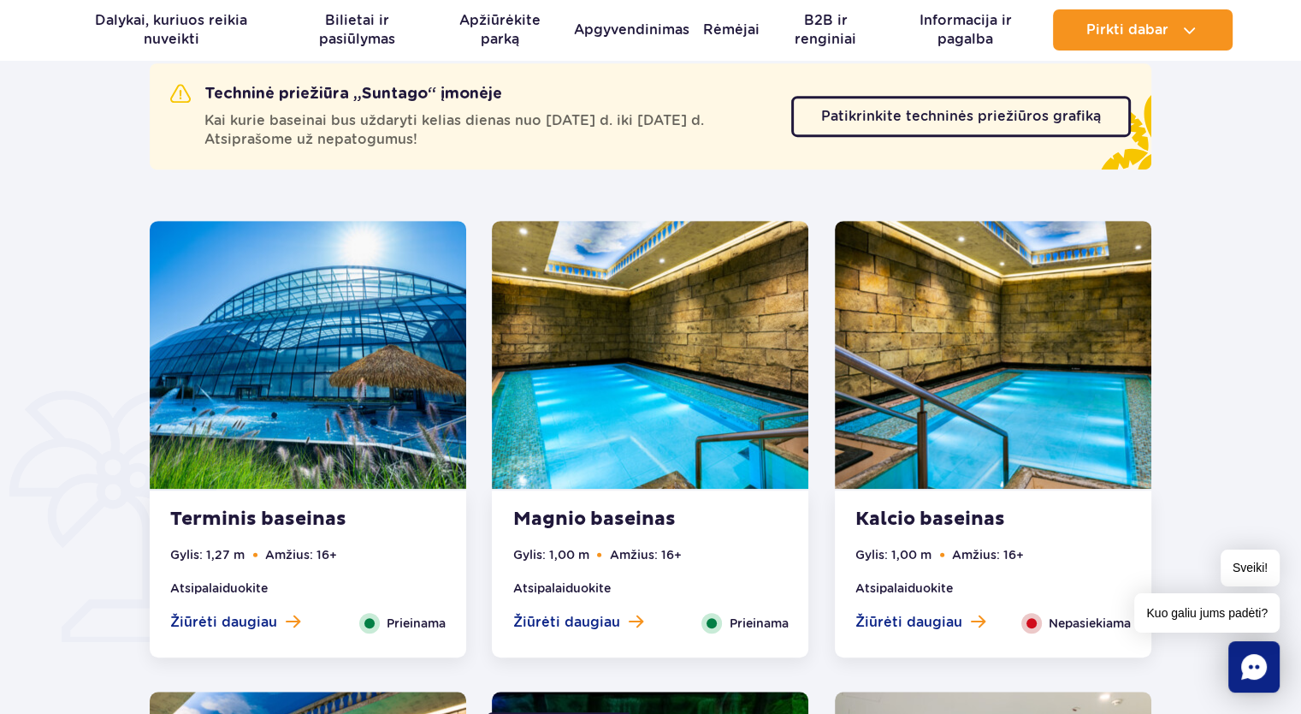
scroll to position [1027, 0]
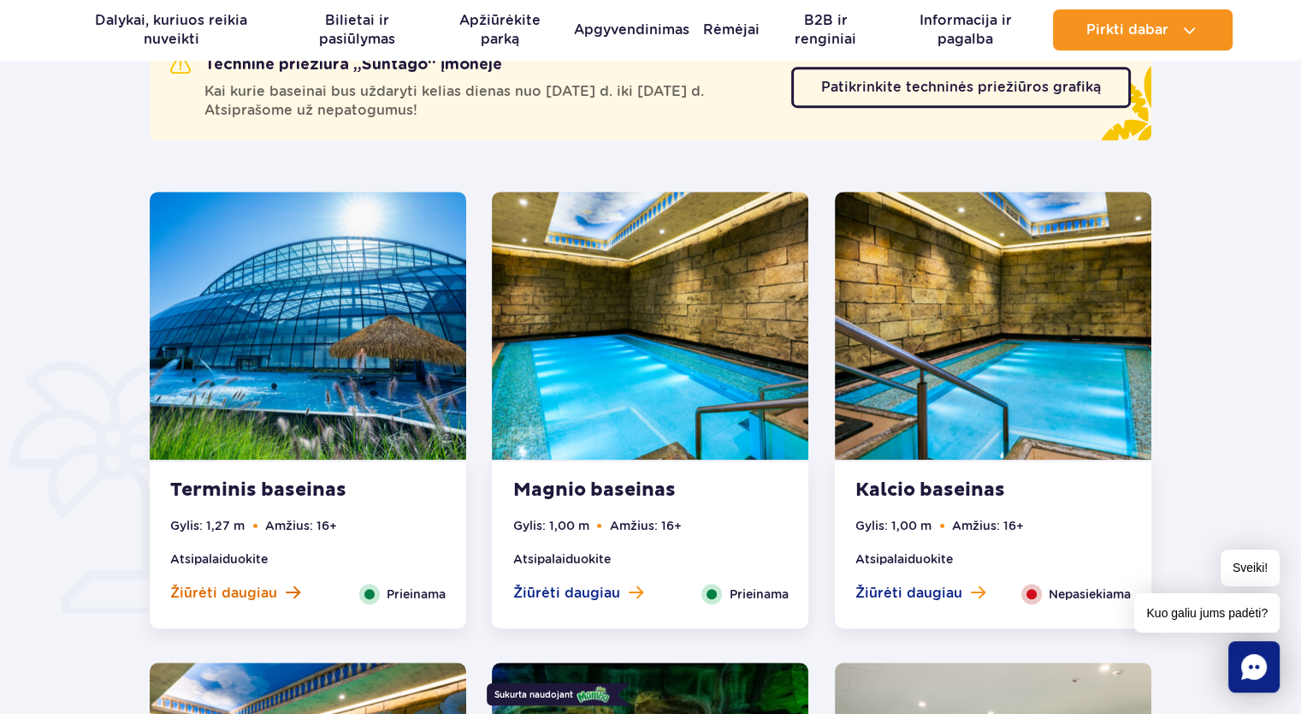
click at [233, 589] on font "Žiūrėti daugiau" at bounding box center [223, 592] width 107 height 16
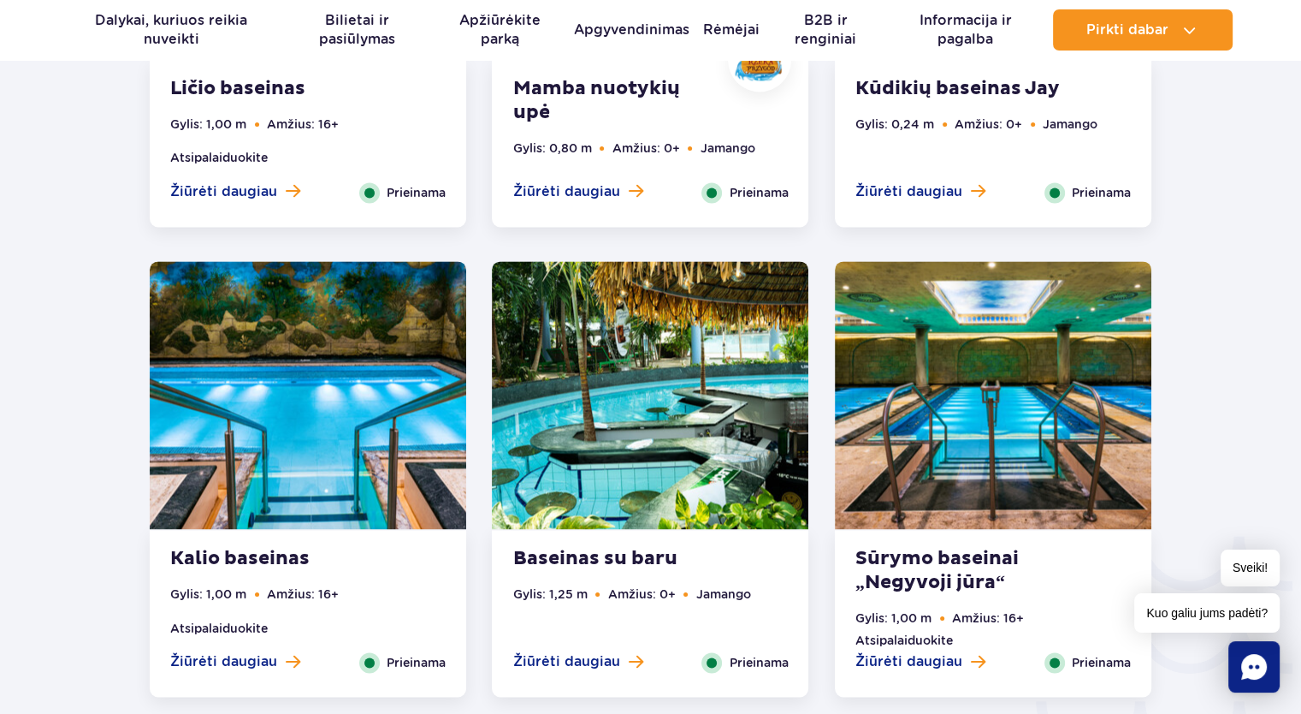
scroll to position [2446, 0]
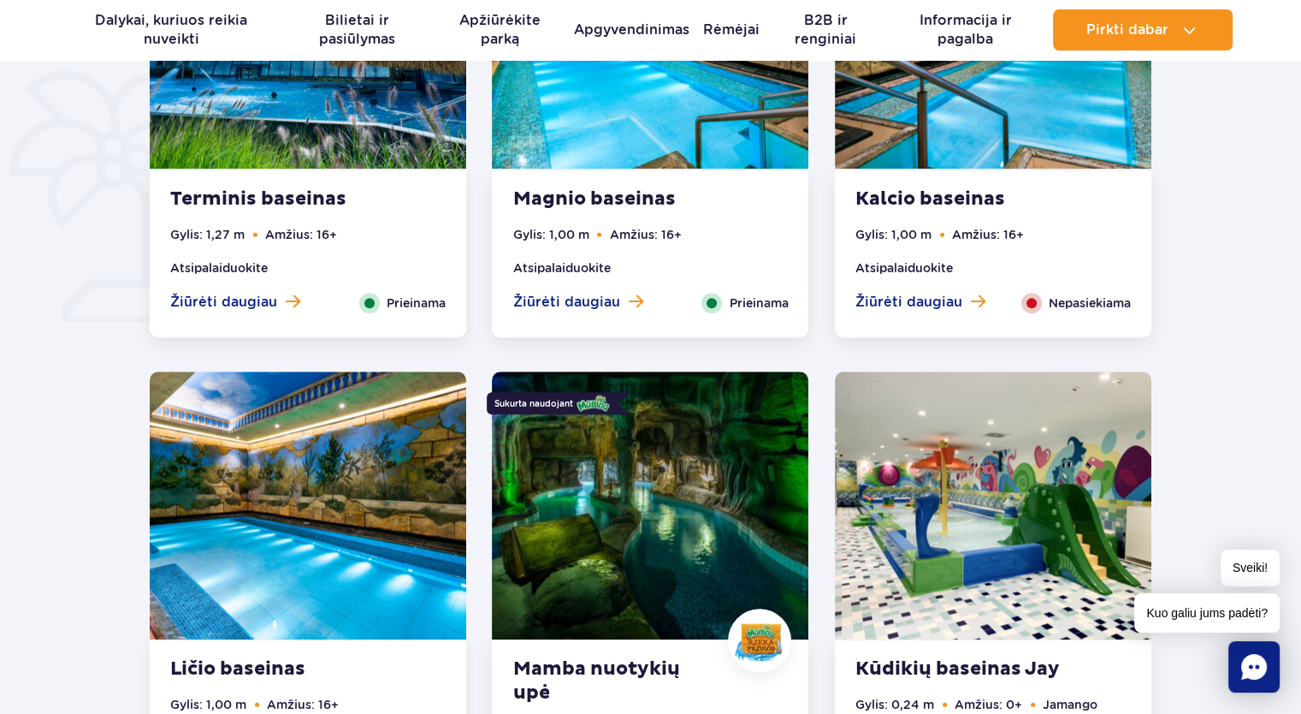
scroll to position [1283, 0]
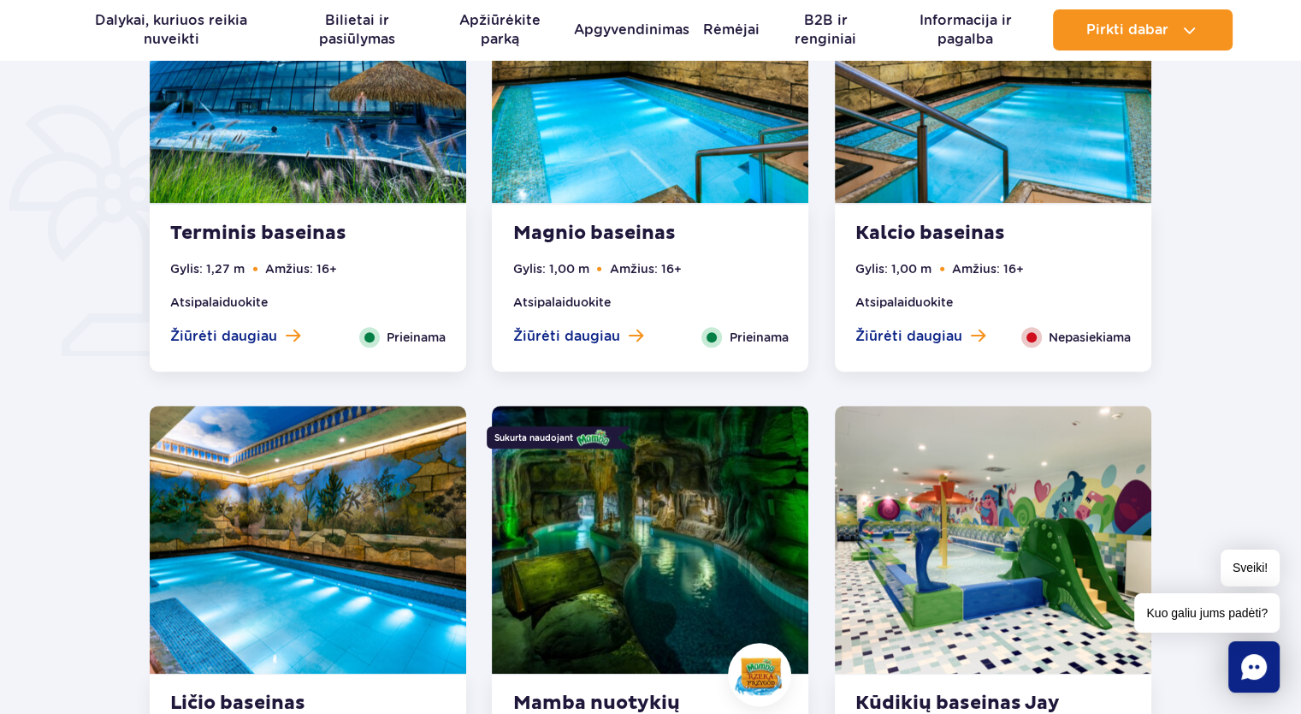
click at [561, 347] on div "Žiūrėti daugiau Close" at bounding box center [578, 337] width 156 height 21
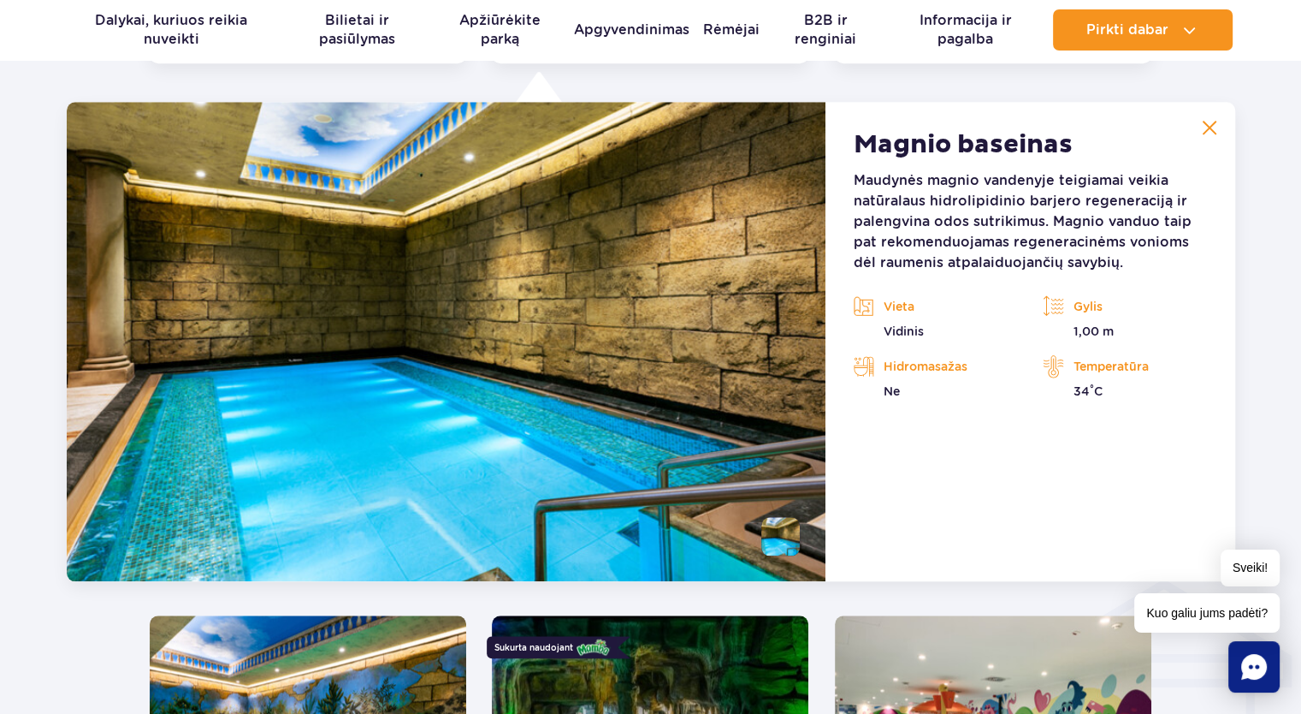
scroll to position [1762, 0]
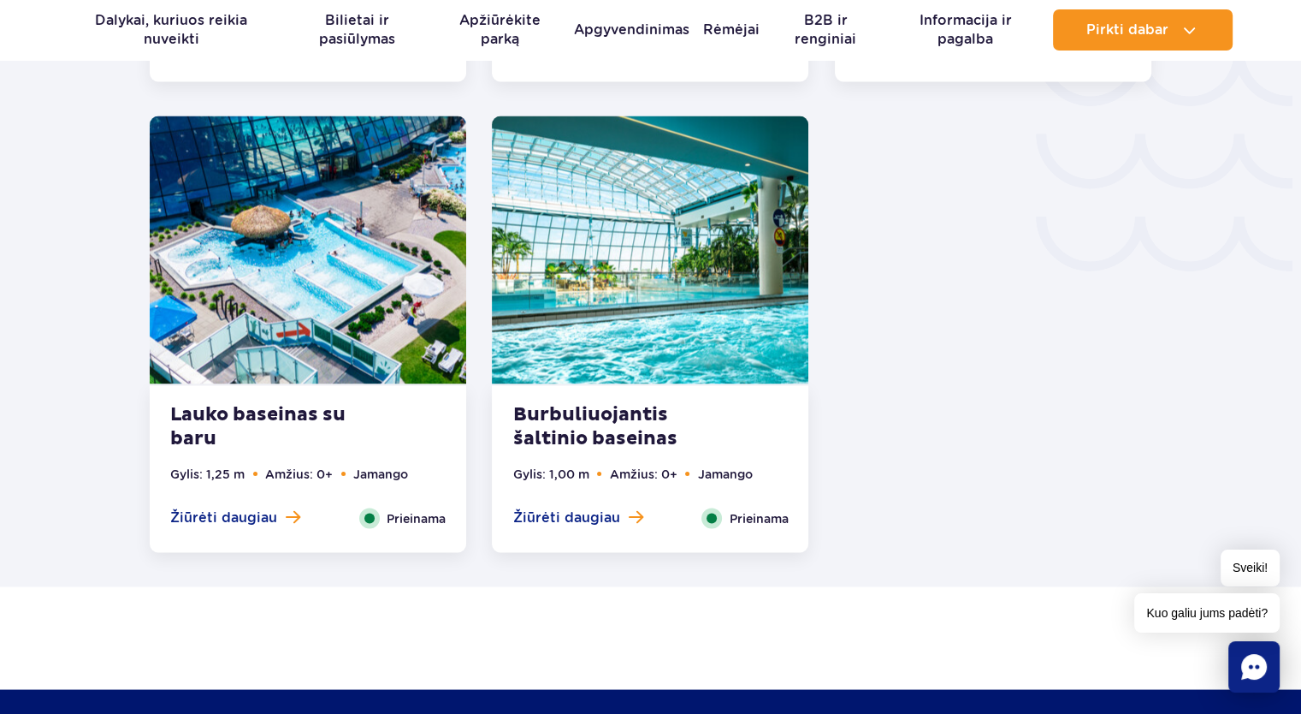
scroll to position [2909, 0]
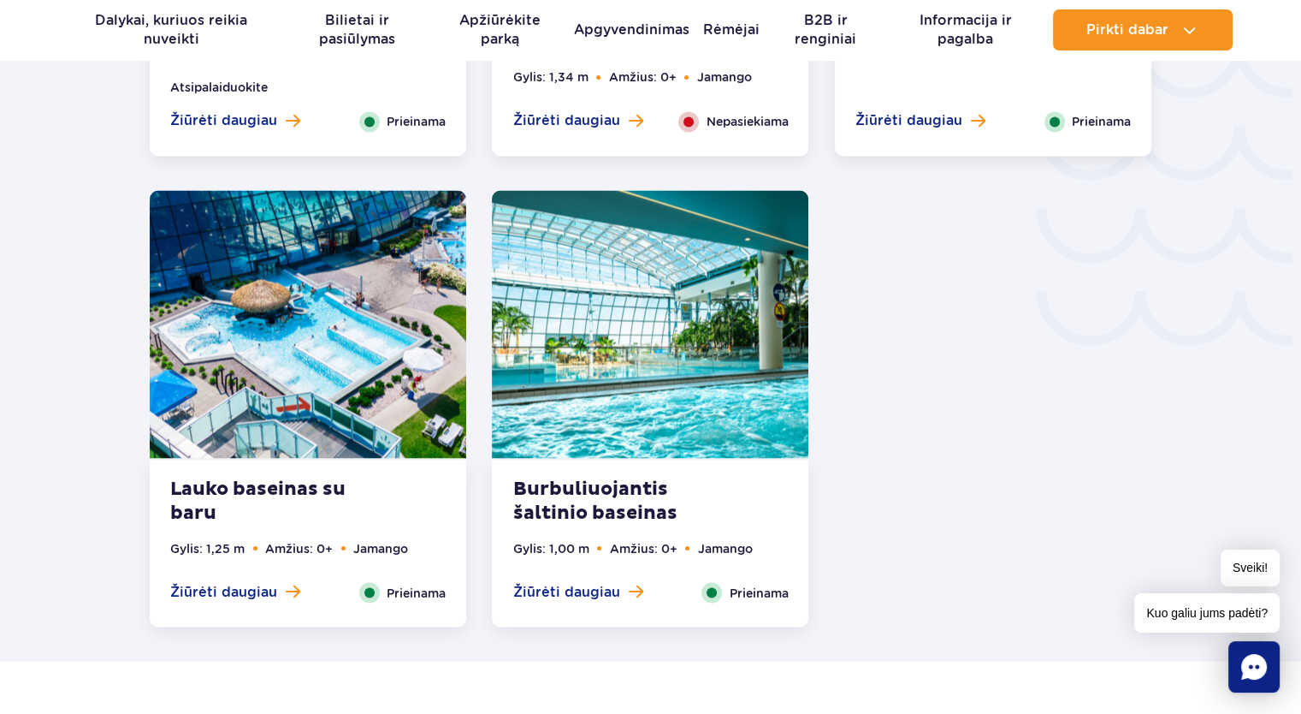
click at [274, 374] on img at bounding box center [308, 324] width 317 height 268
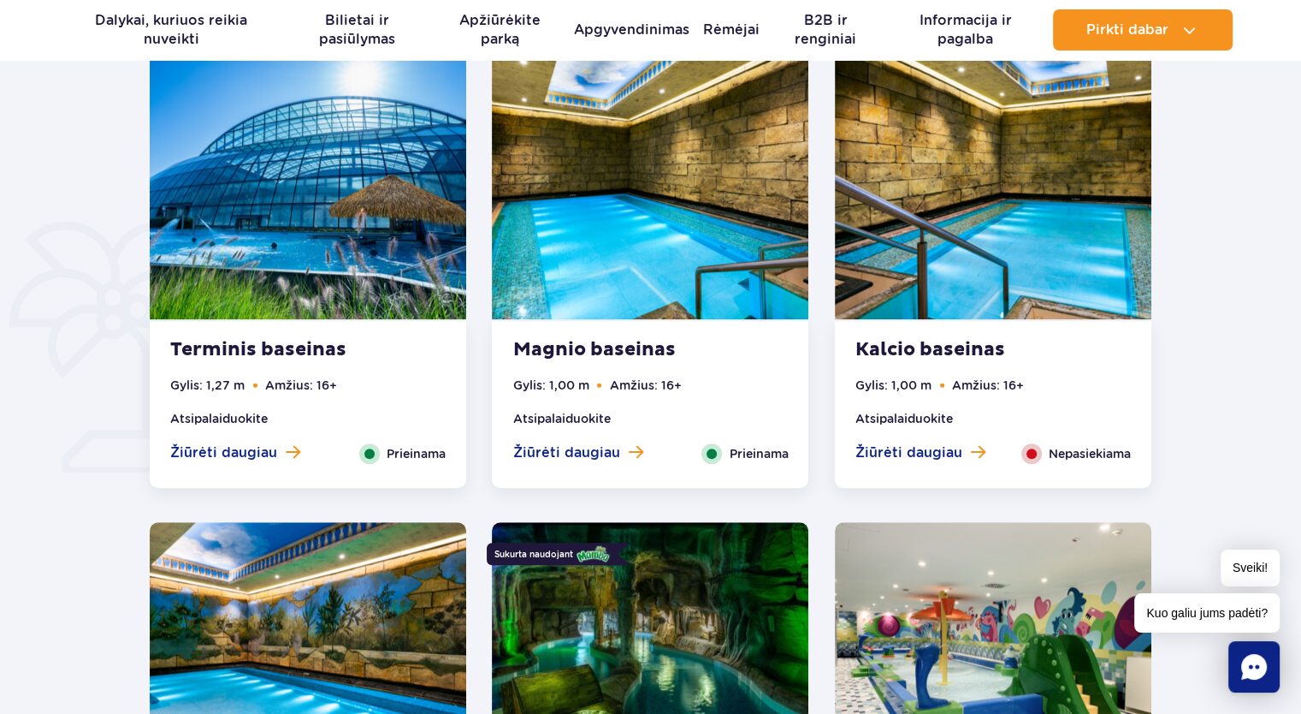
scroll to position [1075, 0]
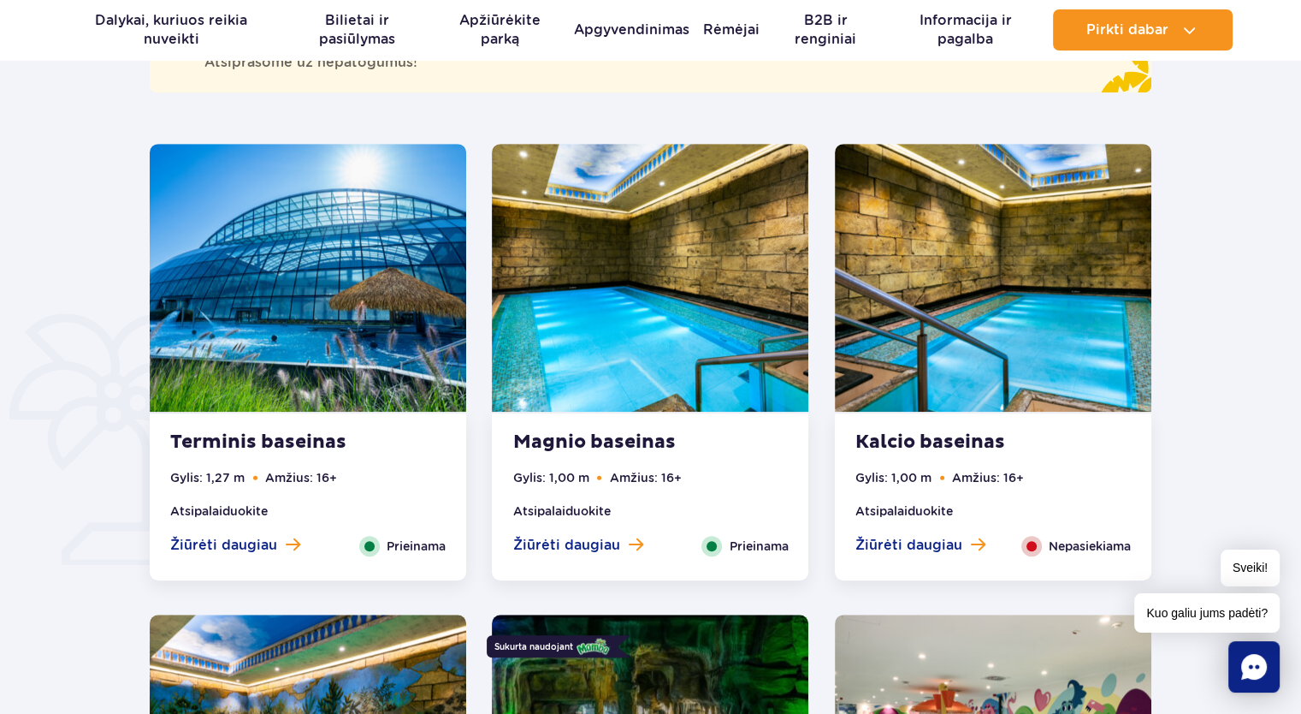
click at [220, 439] on font "Terminis baseinas" at bounding box center [258, 441] width 176 height 23
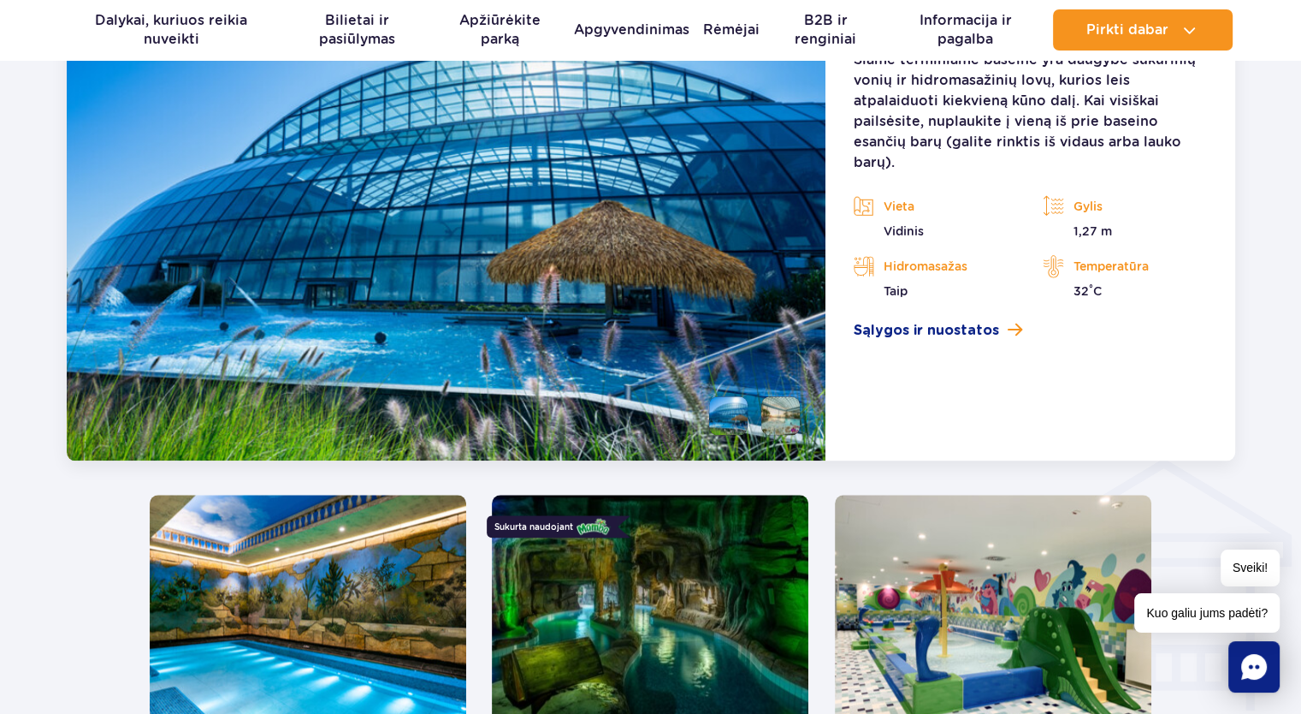
scroll to position [2018, 0]
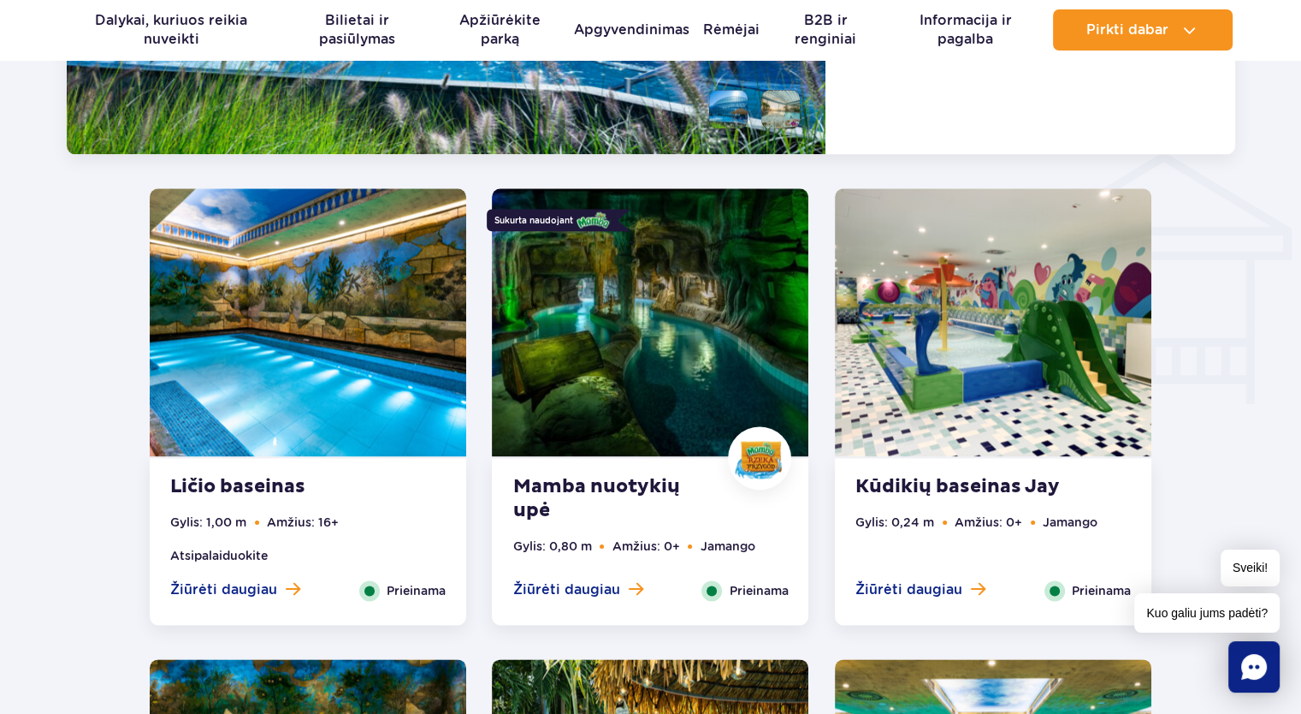
click at [578, 353] on img at bounding box center [650, 322] width 317 height 268
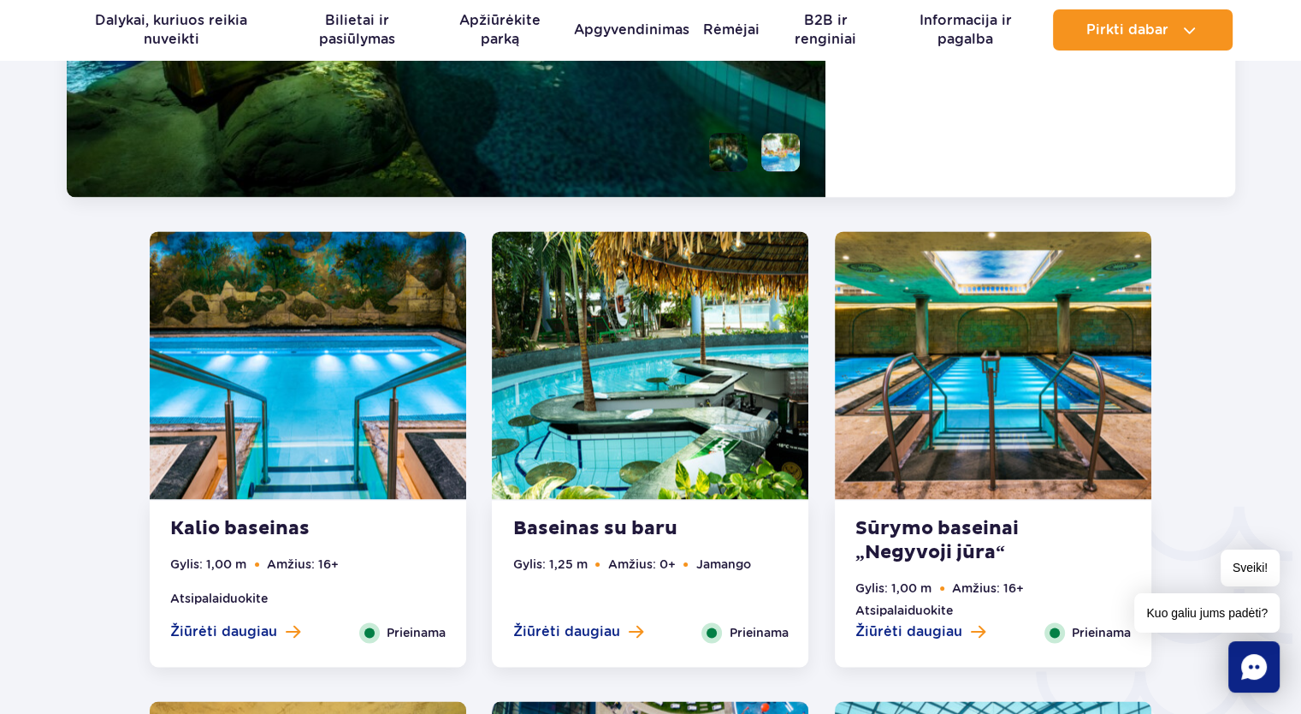
scroll to position [2488, 0]
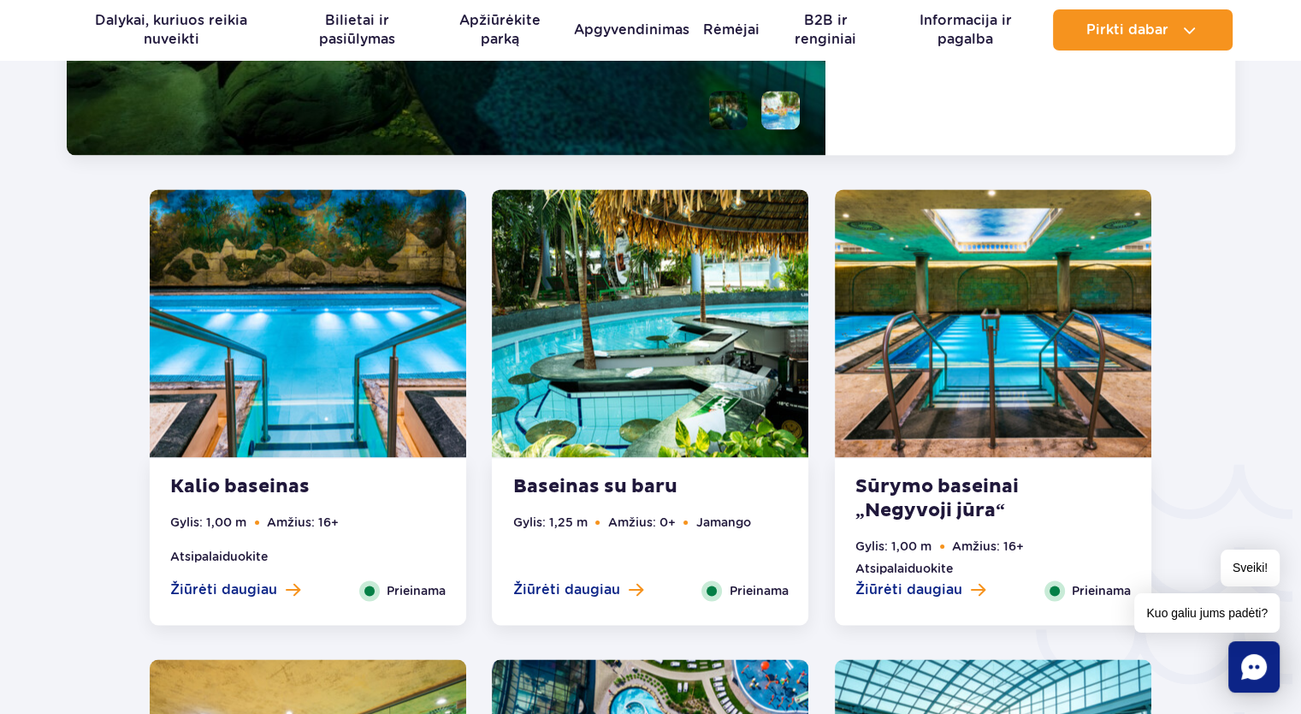
click at [614, 343] on img at bounding box center [650, 323] width 317 height 268
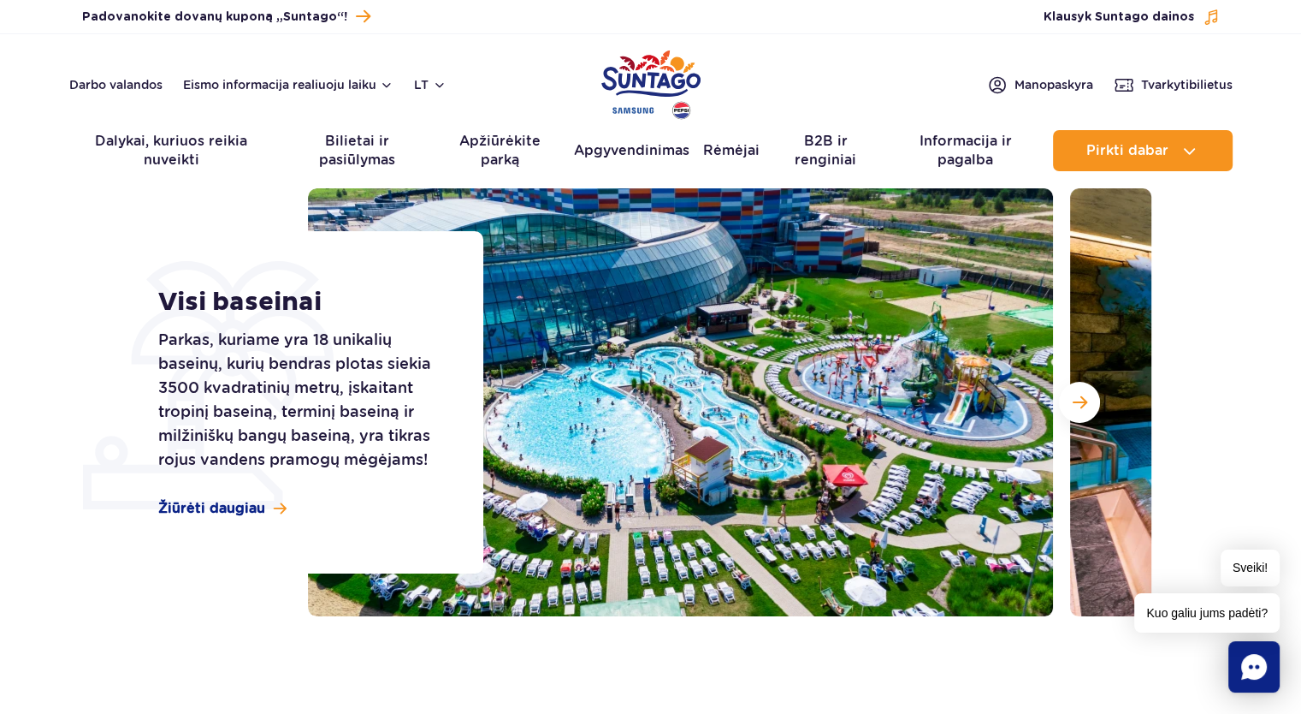
scroll to position [0, 0]
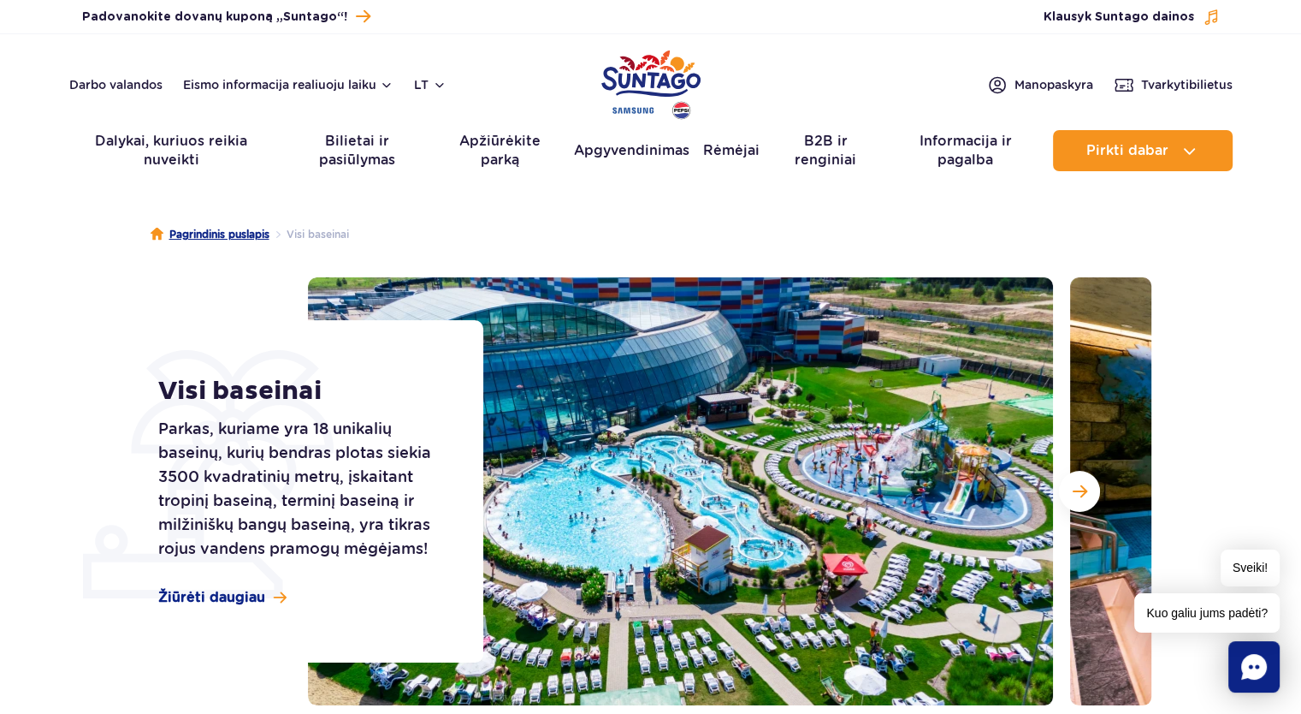
click at [253, 230] on font "Pagrindinis puslapis" at bounding box center [219, 234] width 100 height 13
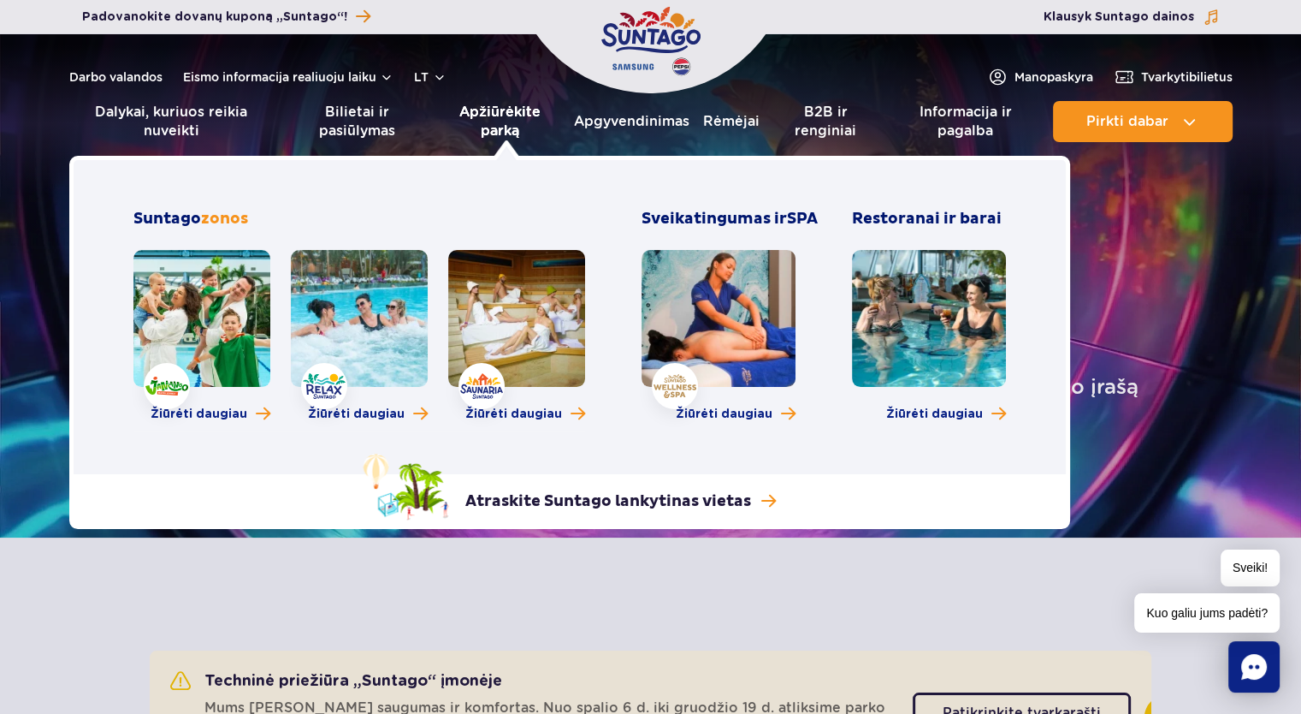
click at [518, 116] on font "Apžiūrėkite parką" at bounding box center [499, 121] width 81 height 35
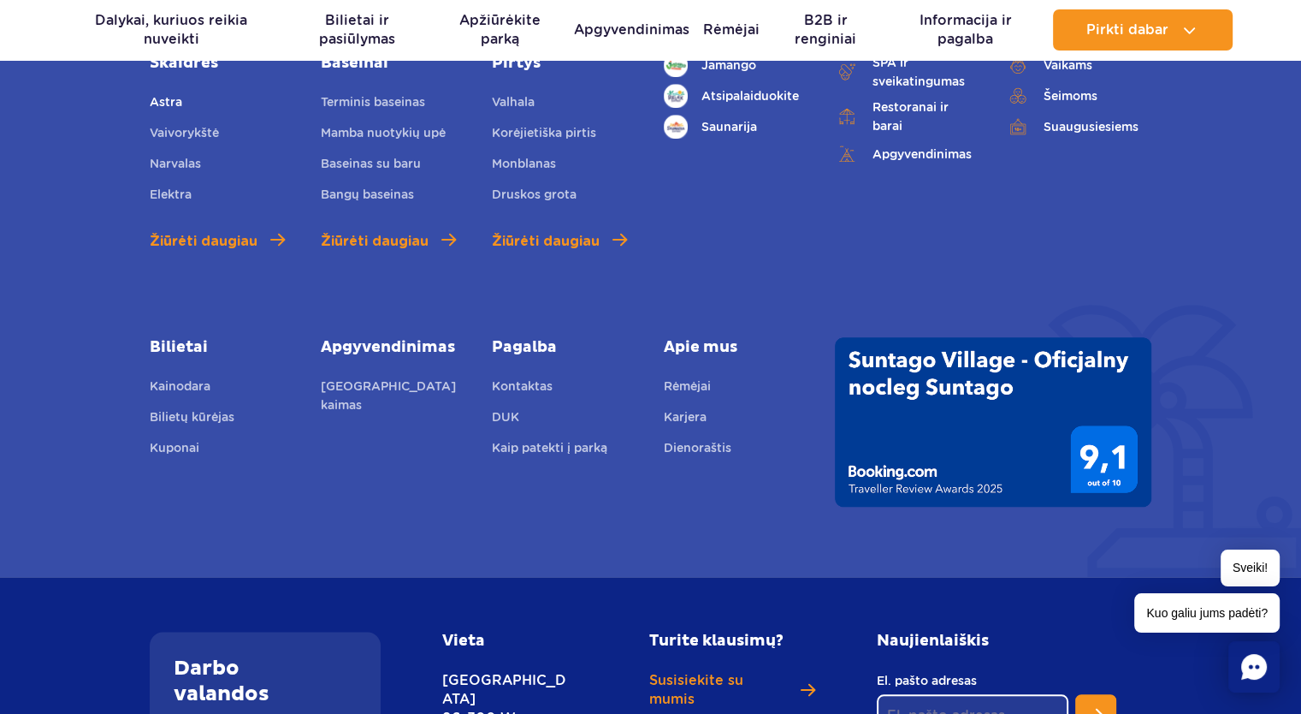
scroll to position [919, 0]
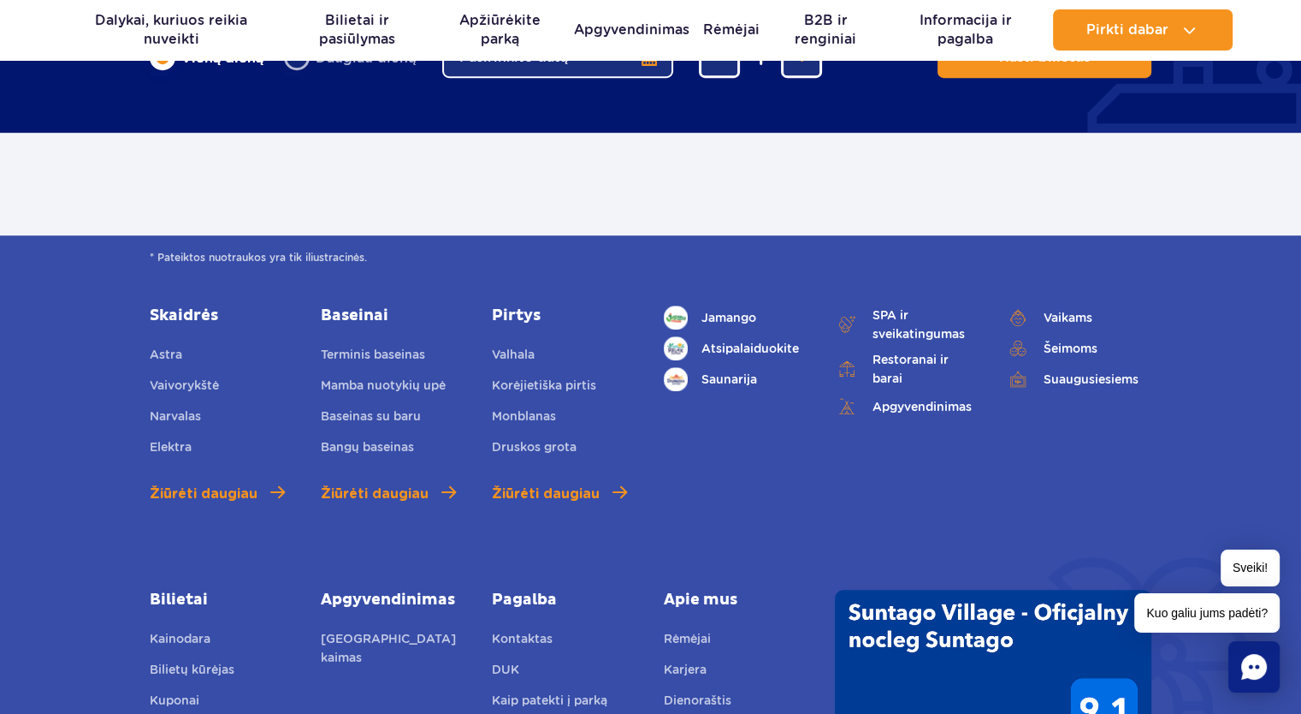
click at [352, 312] on font "Baseinai" at bounding box center [355, 315] width 68 height 20
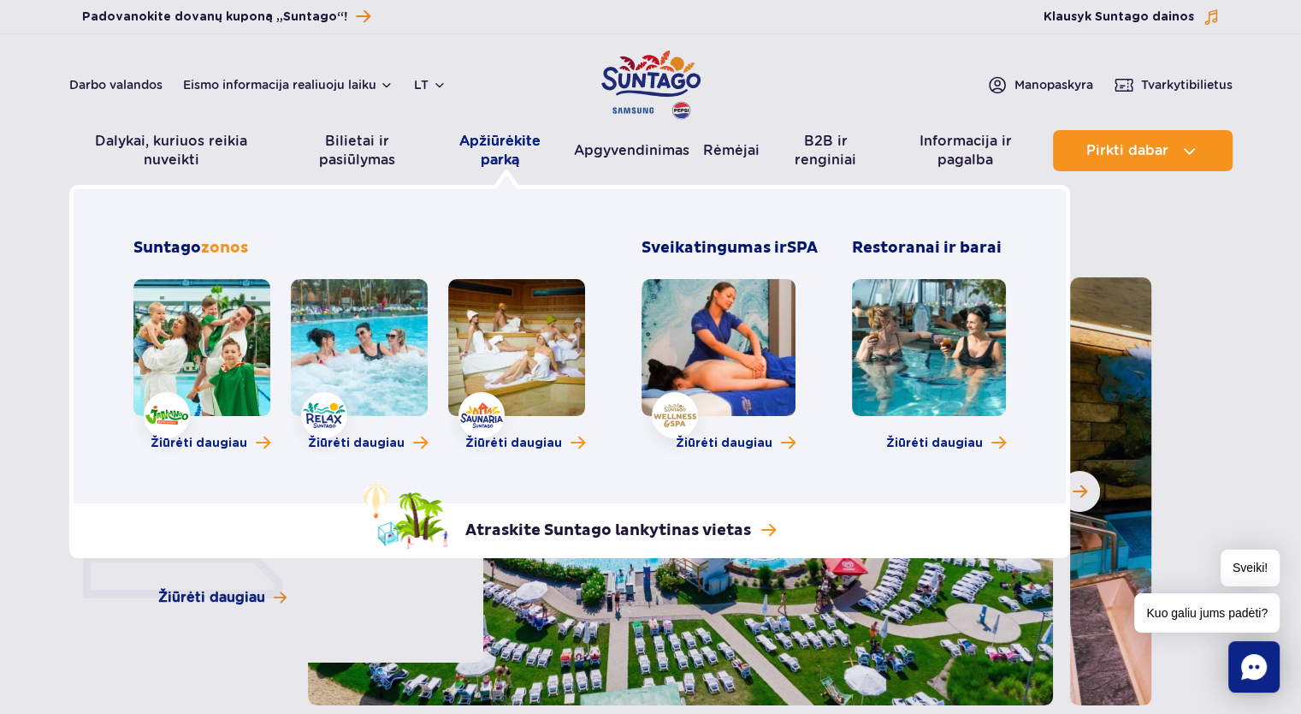
click at [512, 151] on font "Apžiūrėkite parką" at bounding box center [499, 150] width 81 height 35
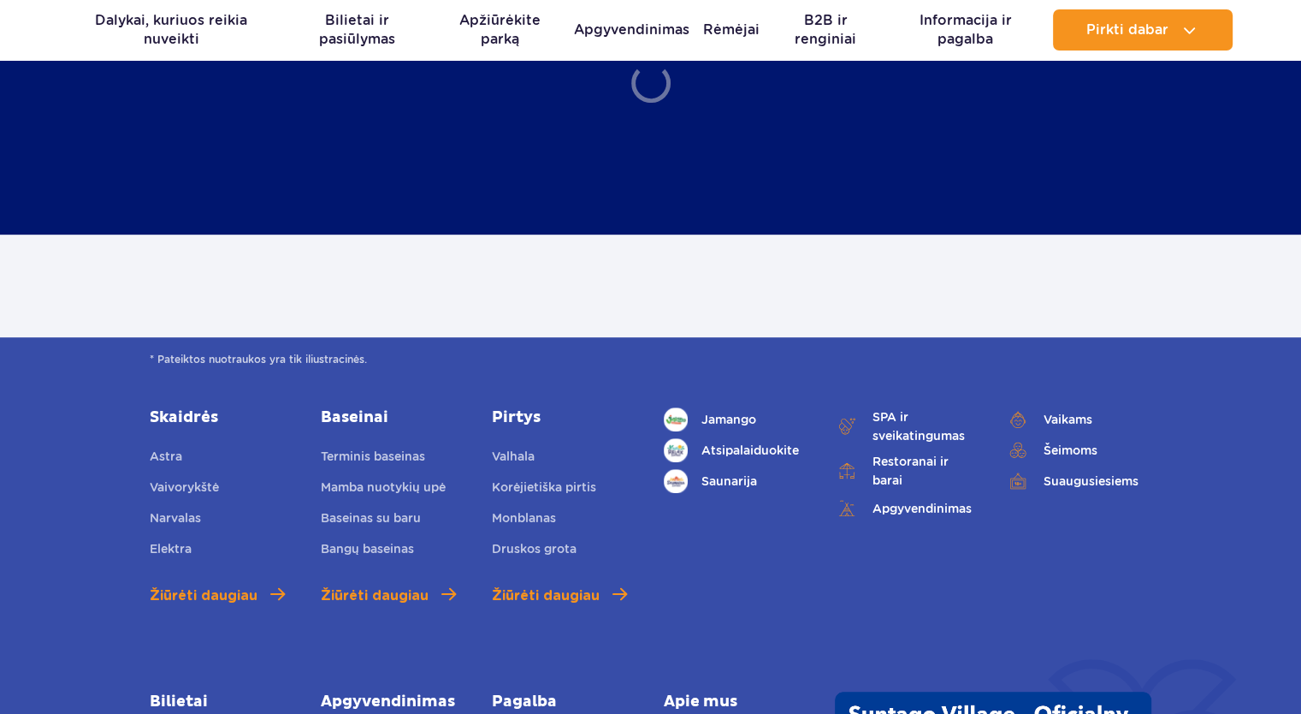
scroll to position [941, 0]
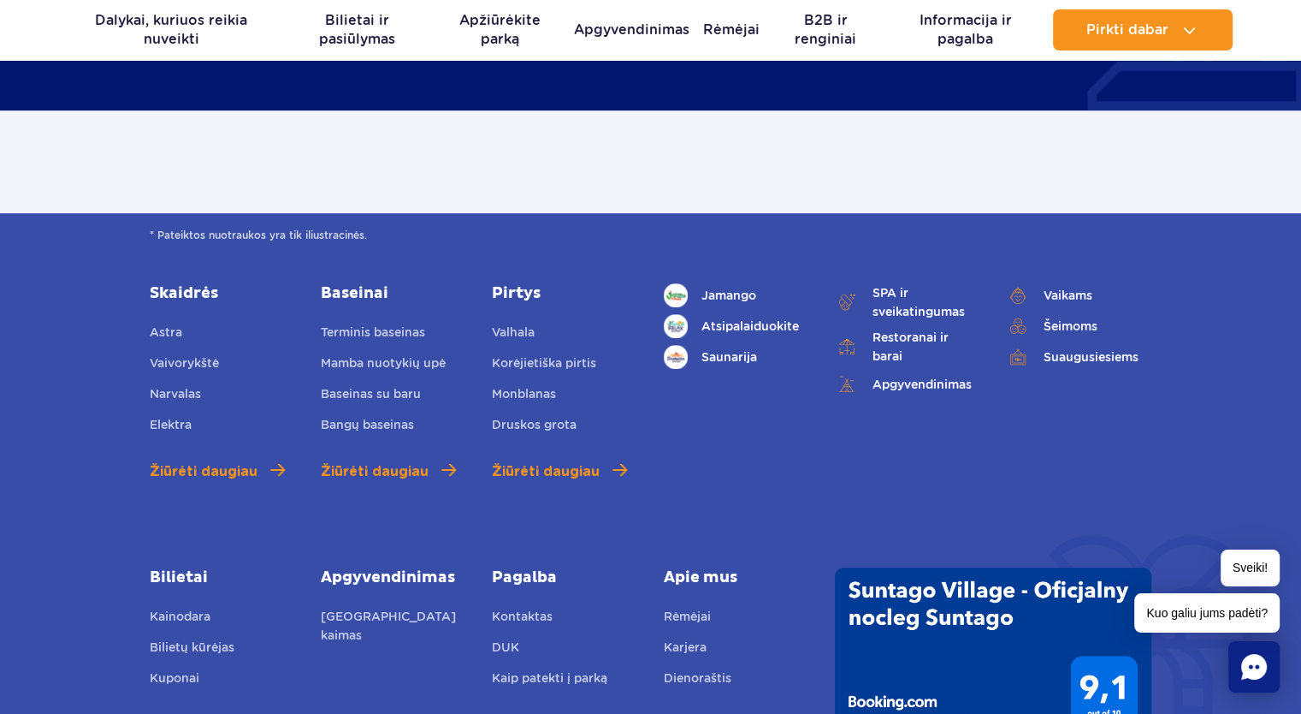
click at [516, 288] on font "Pirtys" at bounding box center [516, 293] width 49 height 20
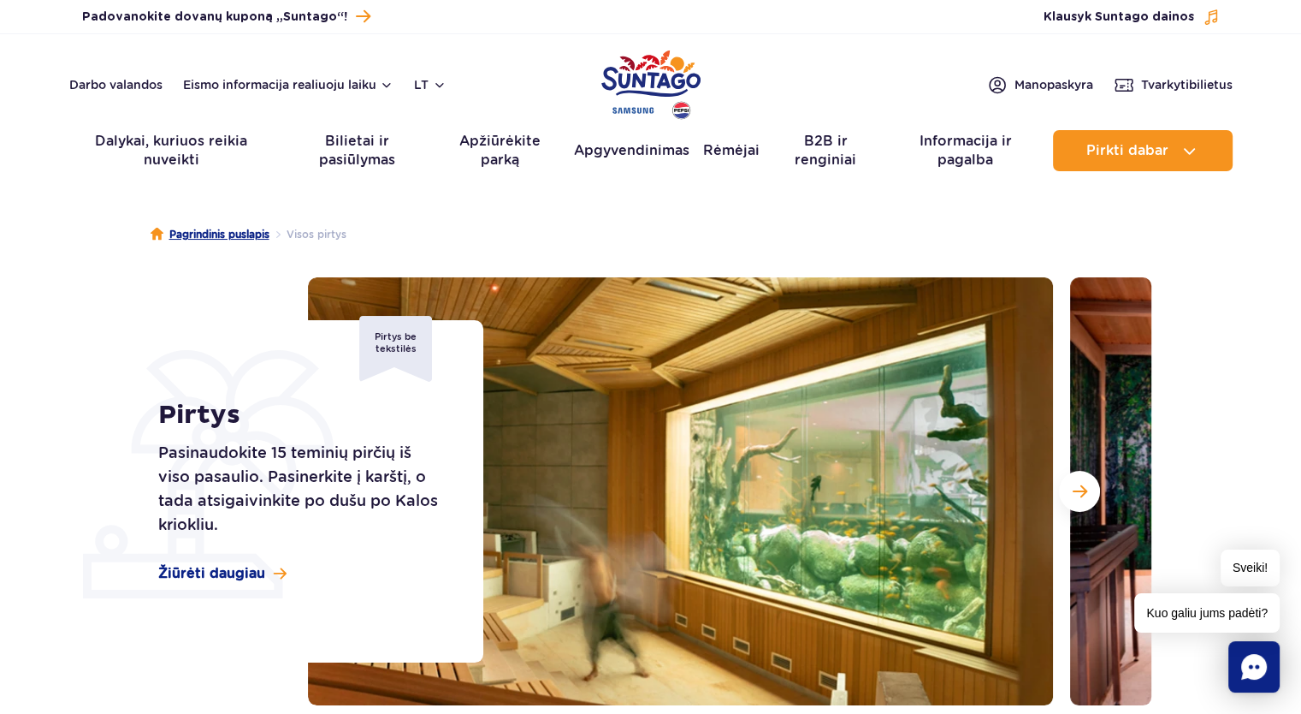
click at [199, 231] on font "Pagrindinis puslapis" at bounding box center [219, 234] width 100 height 13
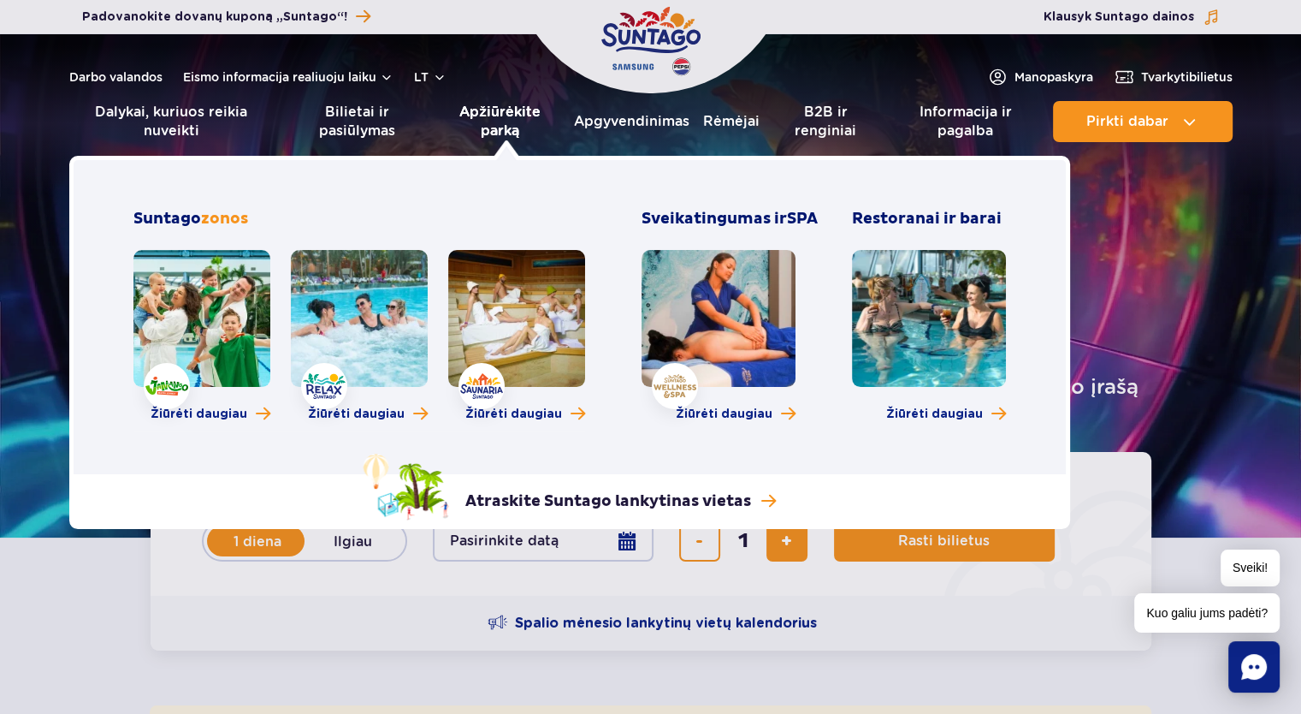
click at [474, 139] on font "Apžiūrėkite parką" at bounding box center [501, 122] width 120 height 38
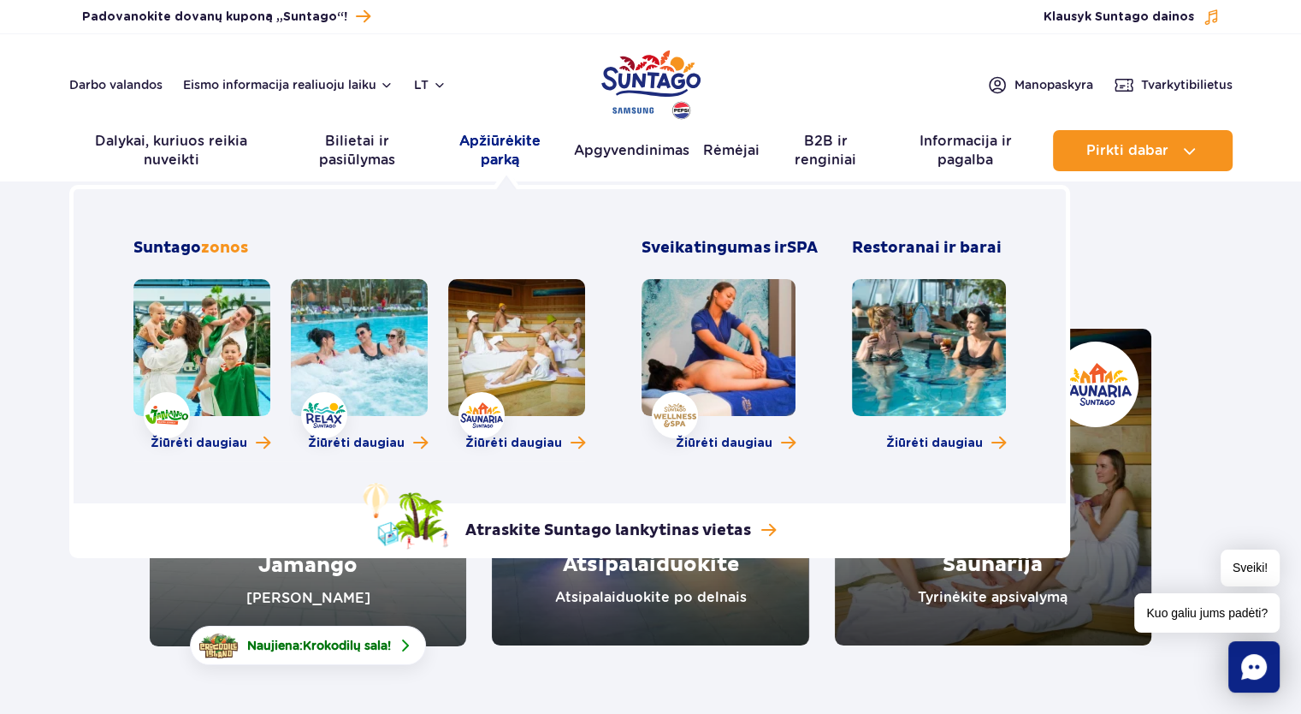
click at [510, 153] on font "Apžiūrėkite parką" at bounding box center [499, 150] width 81 height 35
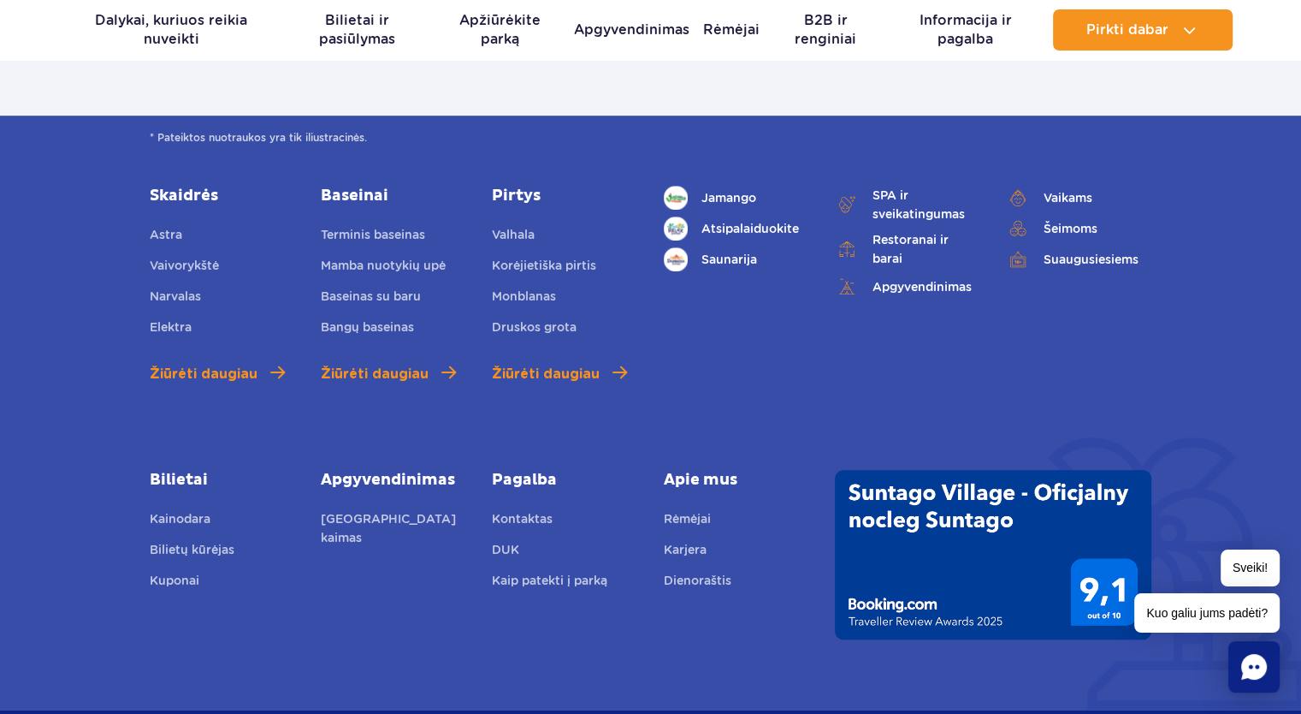
scroll to position [770, 0]
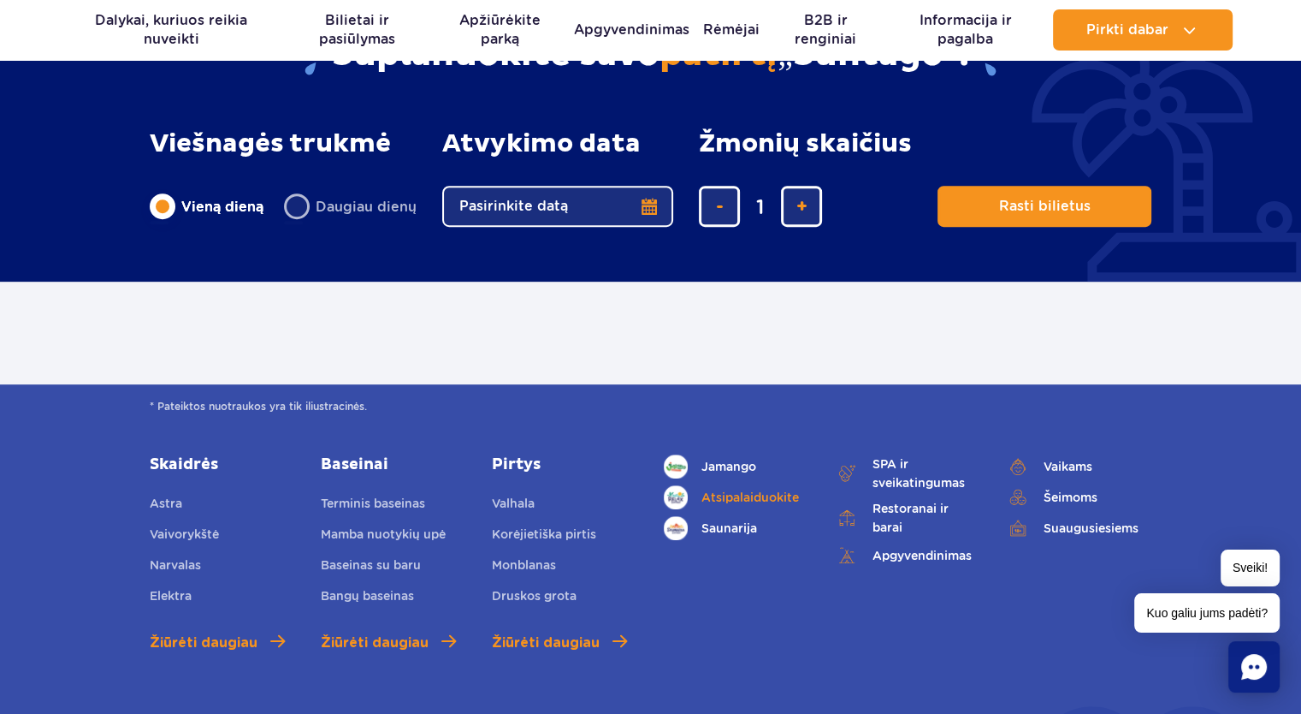
click at [732, 490] on font "Atsipalaiduokite" at bounding box center [751, 497] width 98 height 14
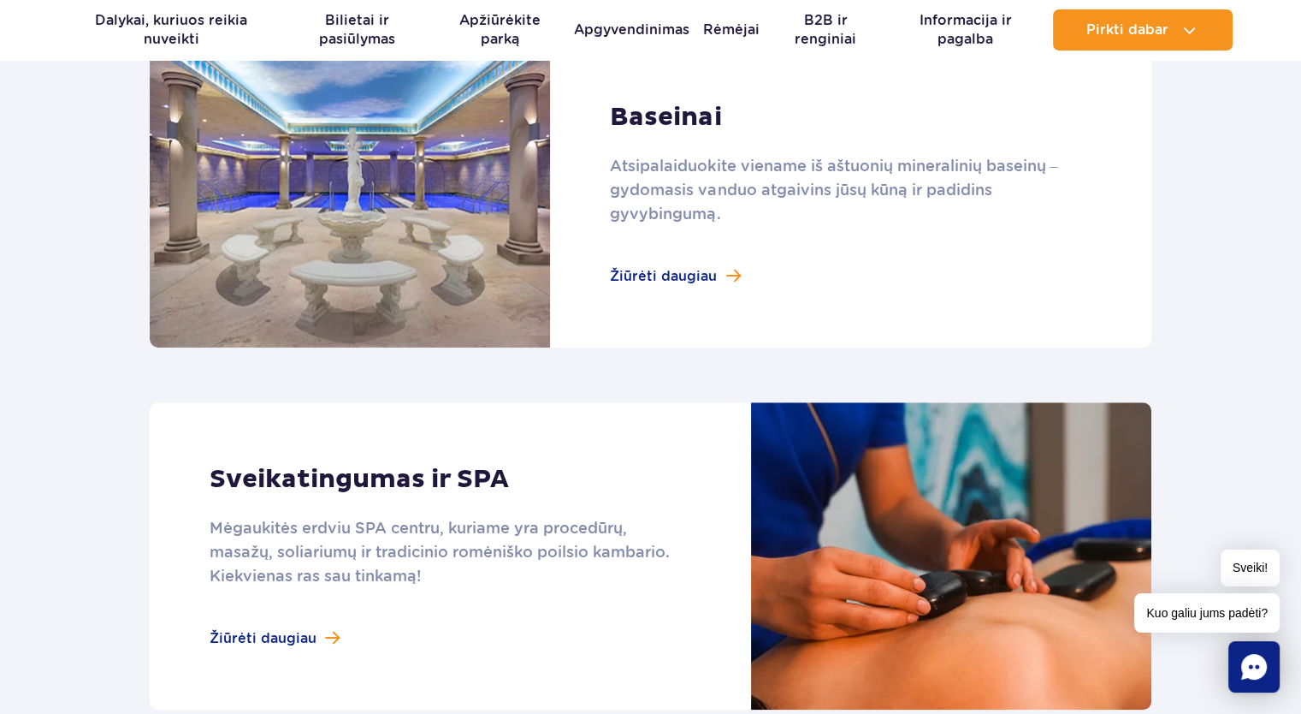
scroll to position [1283, 0]
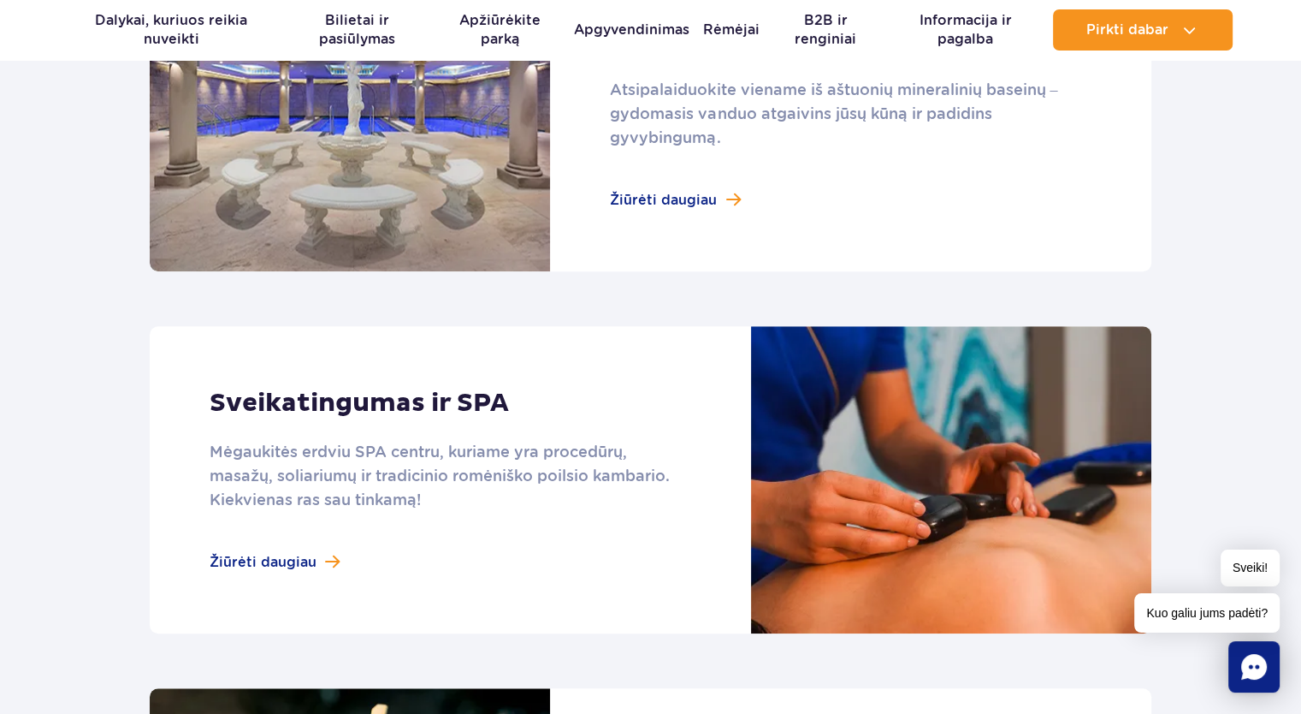
click at [643, 199] on link at bounding box center [651, 117] width 1002 height 307
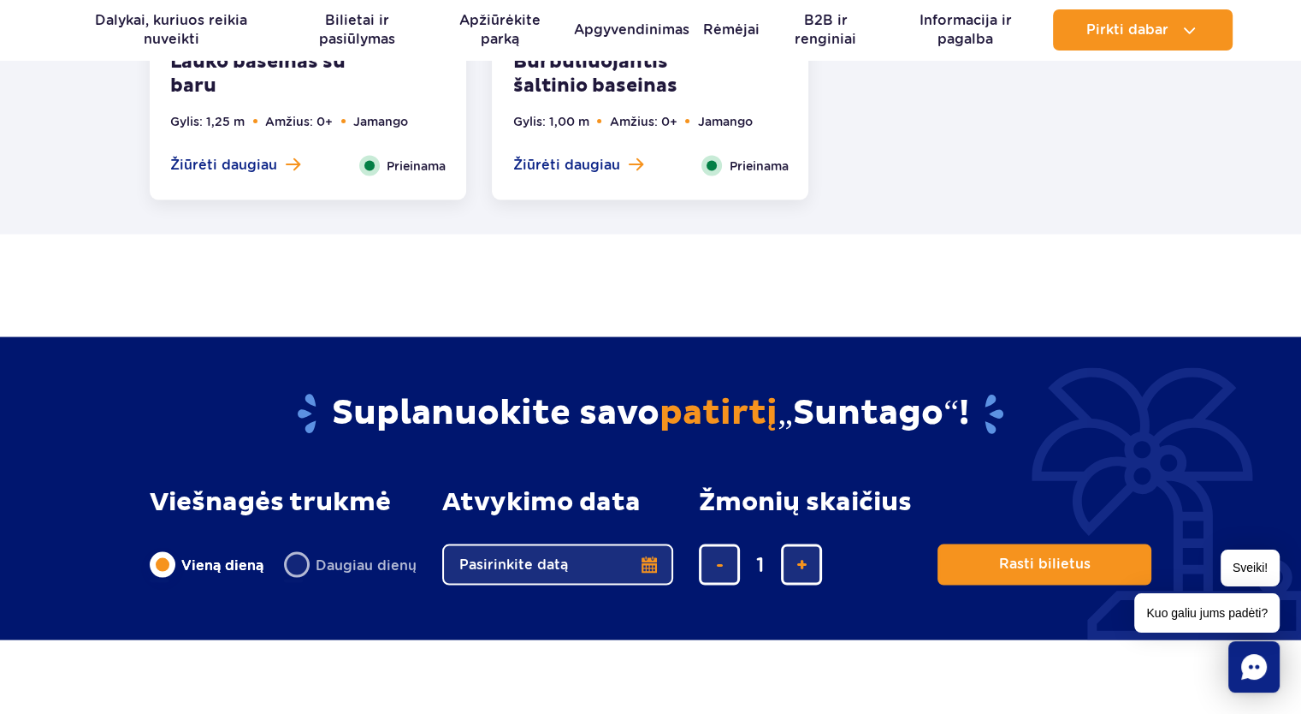
scroll to position [3080, 0]
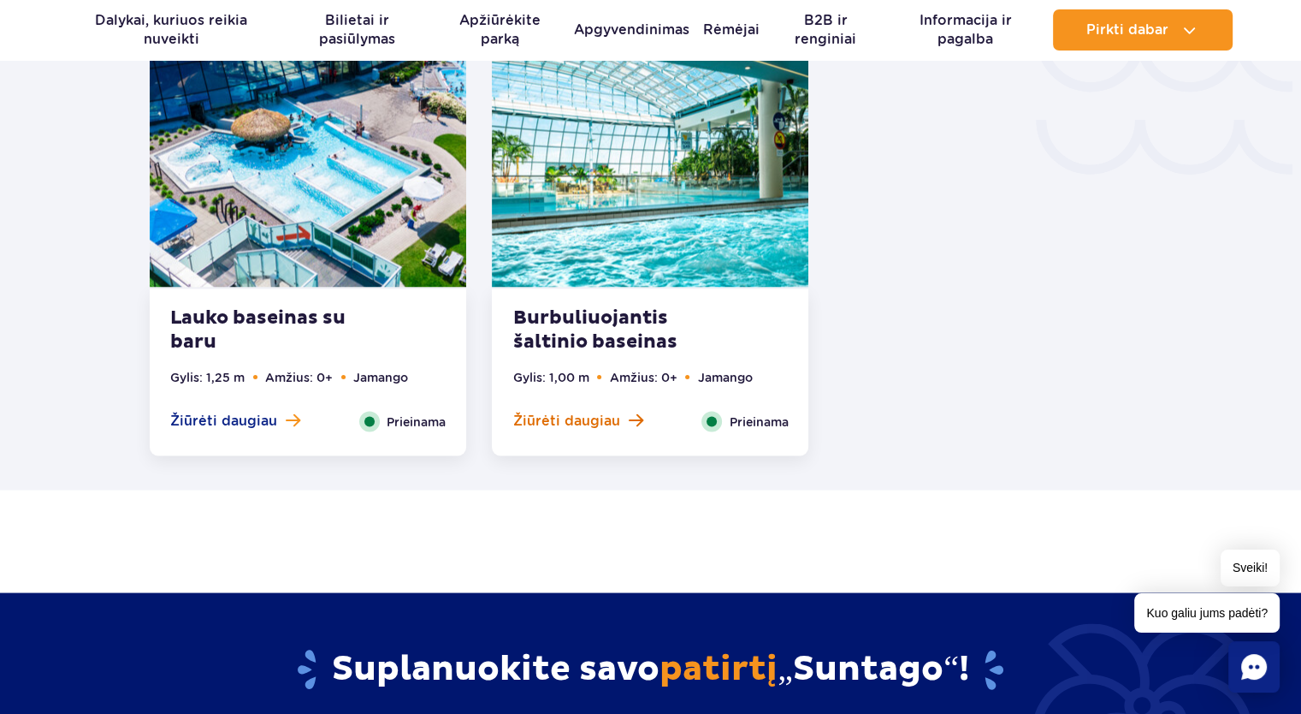
click at [595, 412] on font "Žiūrėti daugiau" at bounding box center [565, 420] width 107 height 16
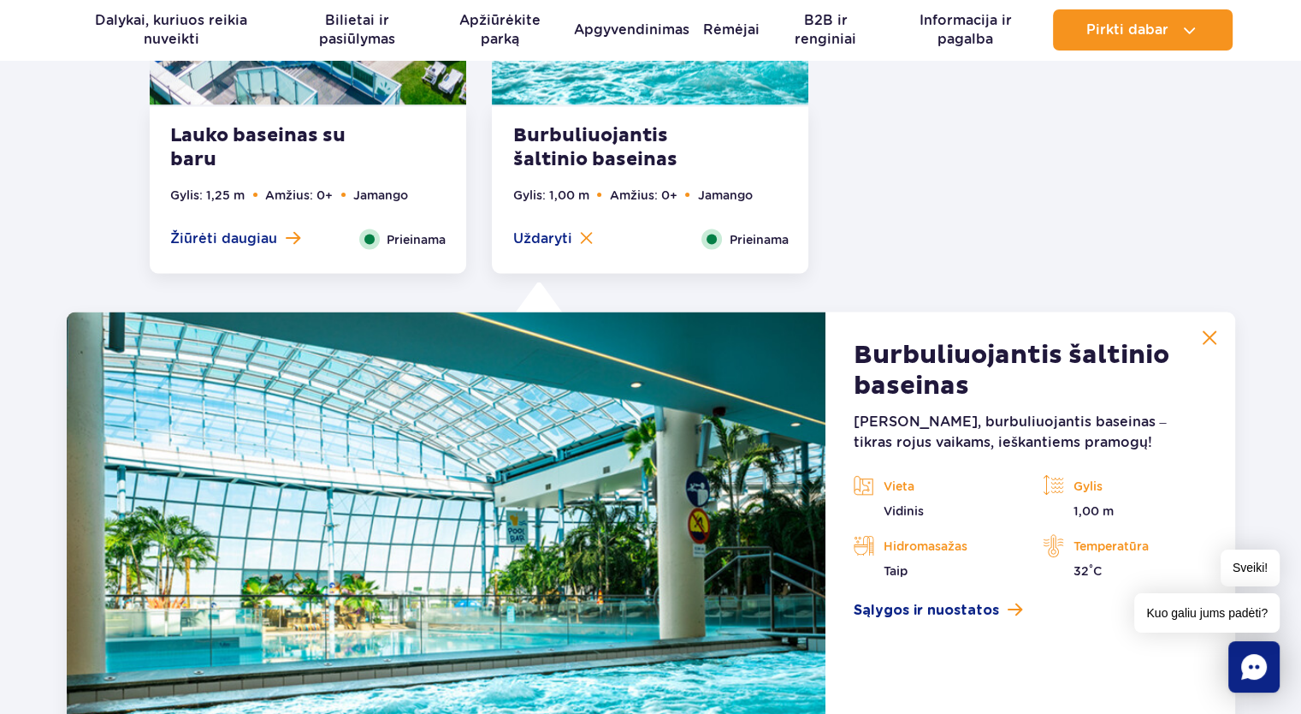
scroll to position [2957, 0]
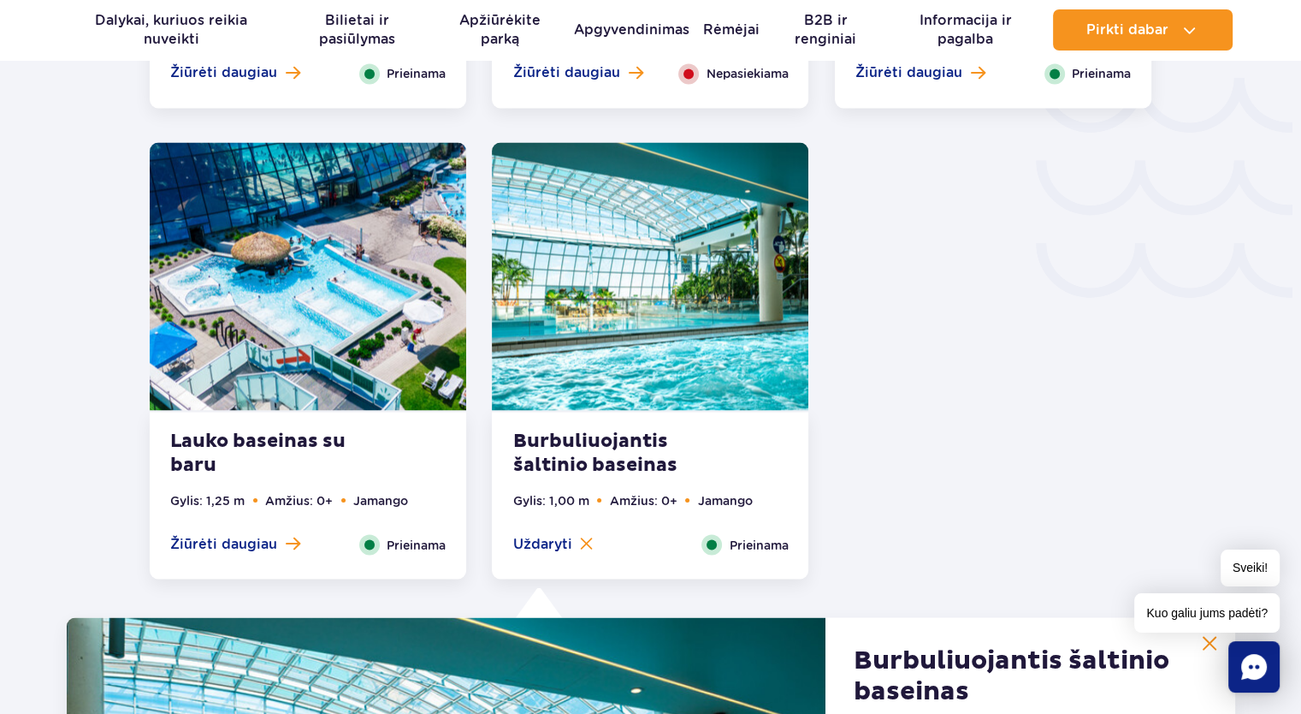
click at [181, 436] on font "Lauko baseinas su baru" at bounding box center [257, 452] width 175 height 47
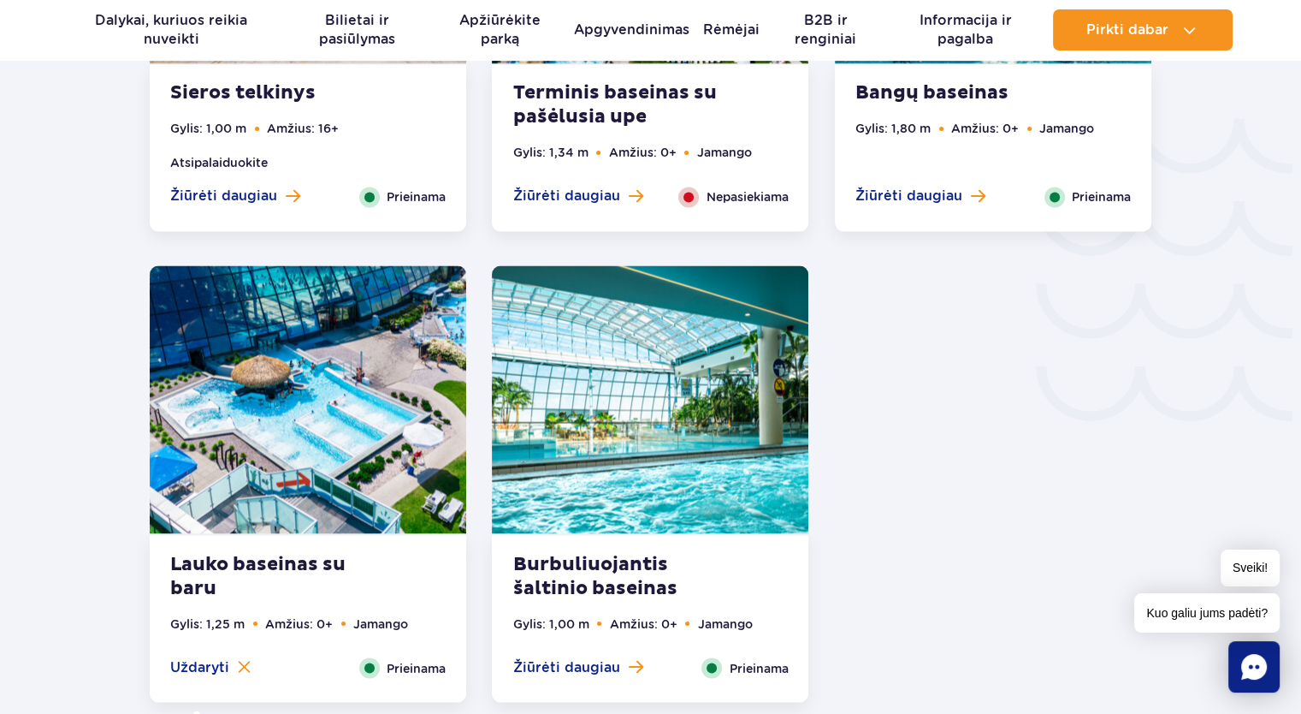
scroll to position [2615, 0]
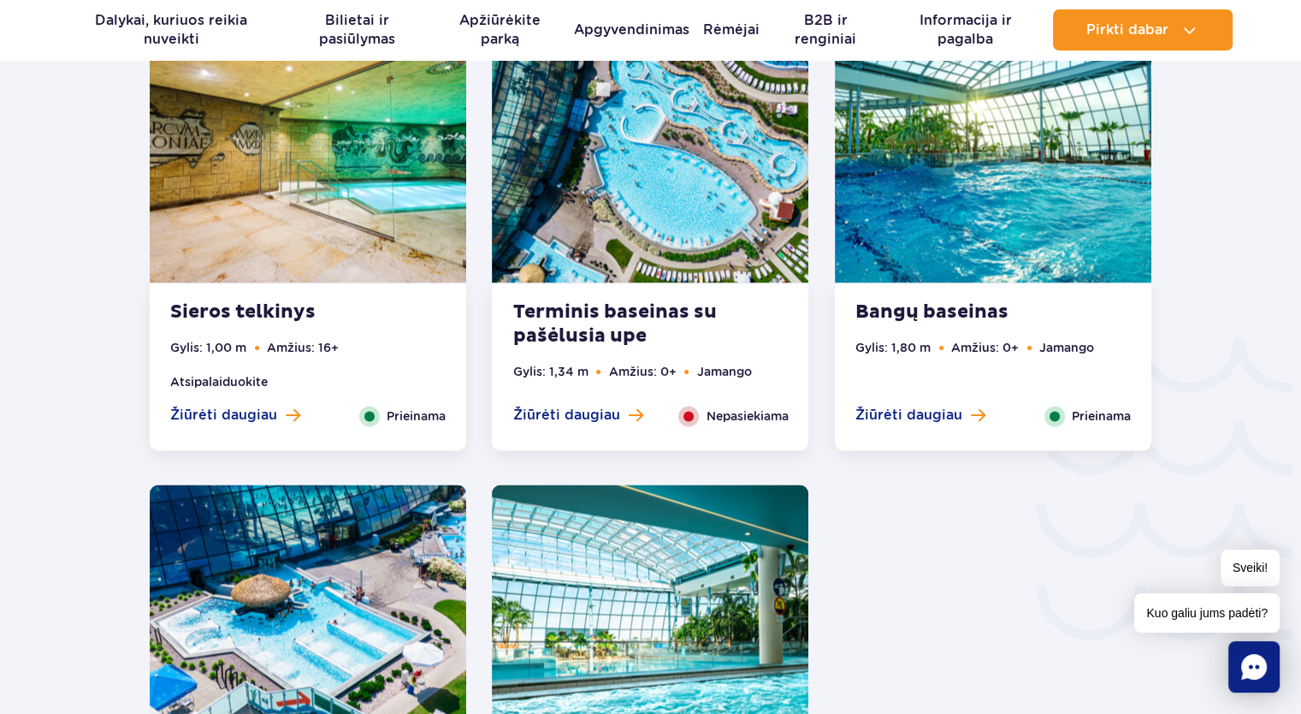
click at [277, 585] on img at bounding box center [308, 618] width 317 height 268
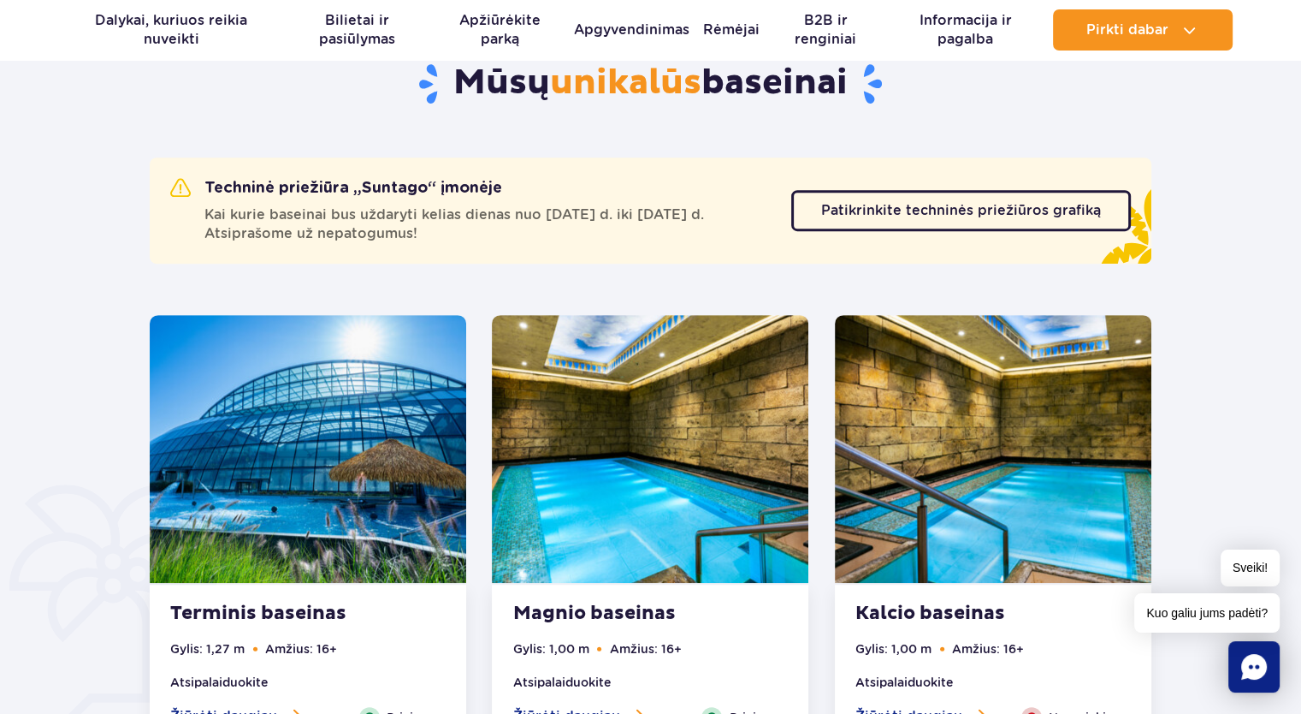
scroll to position [1075, 0]
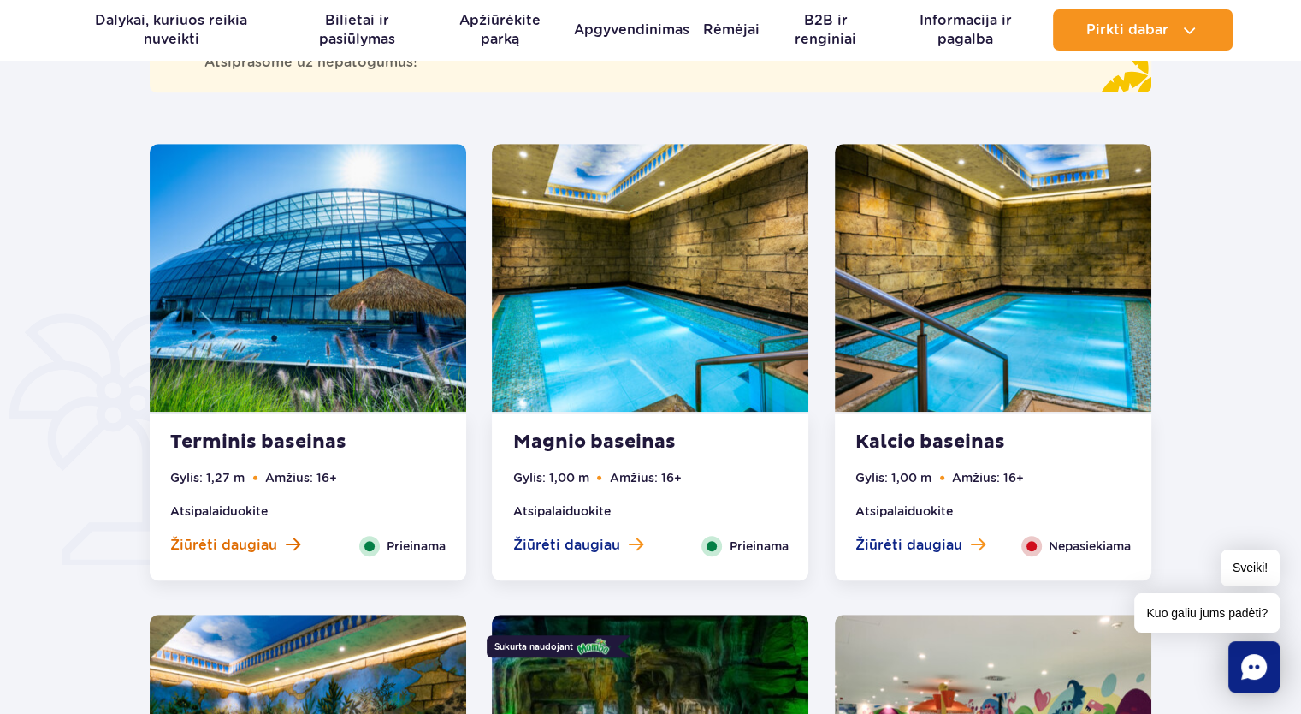
click at [228, 541] on font "Žiūrėti daugiau" at bounding box center [223, 544] width 107 height 16
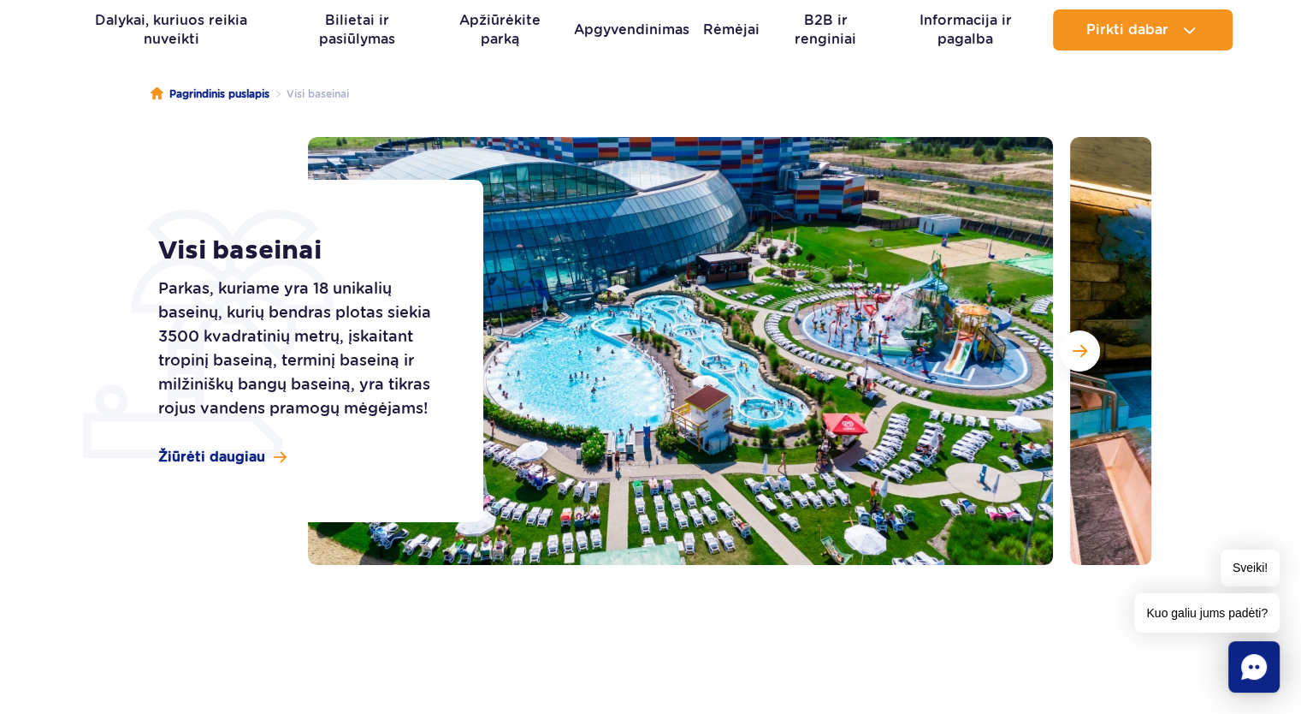
scroll to position [0, 0]
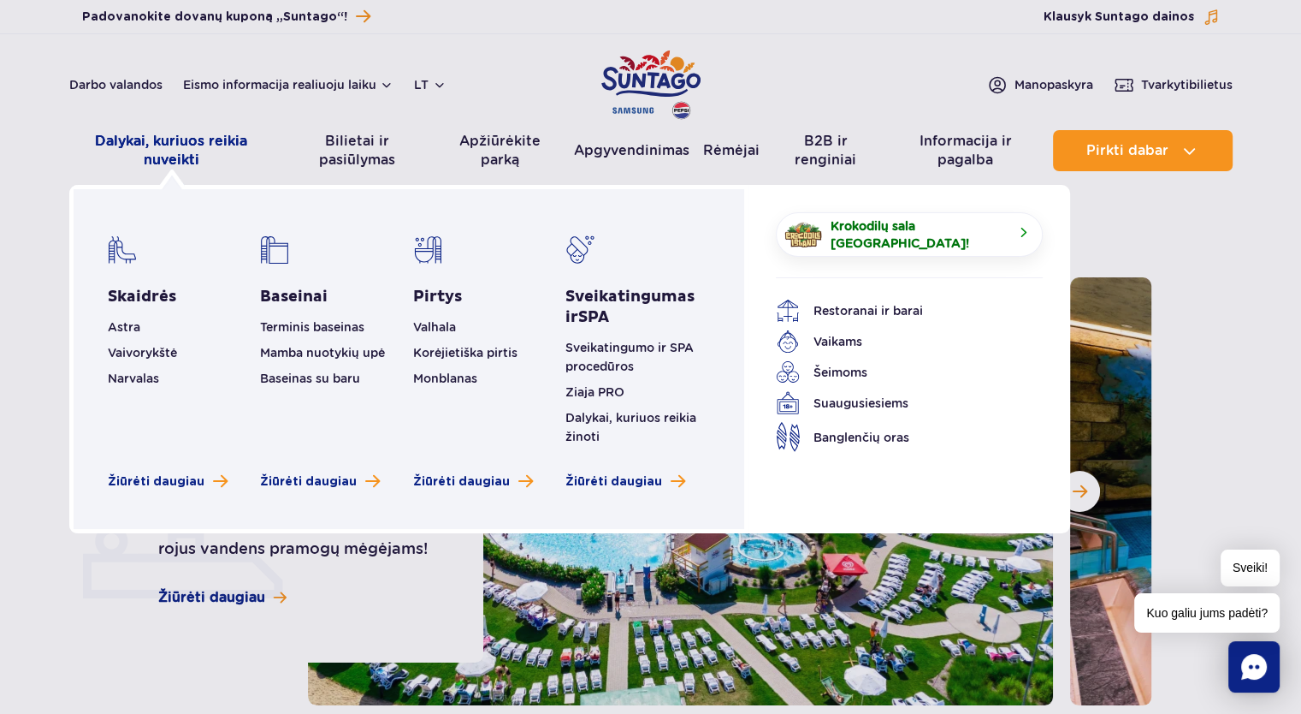
click at [144, 148] on font "Dalykai, kuriuos reikia nuveikti" at bounding box center [171, 150] width 152 height 35
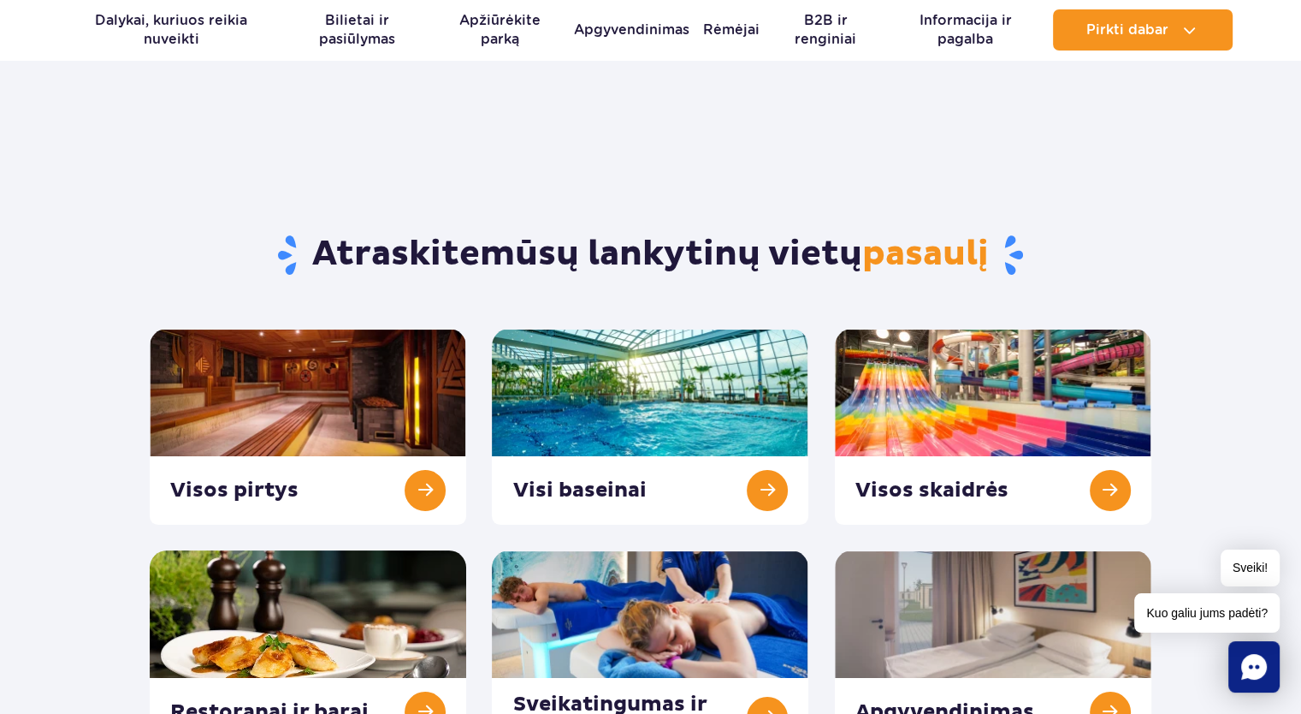
scroll to position [171, 0]
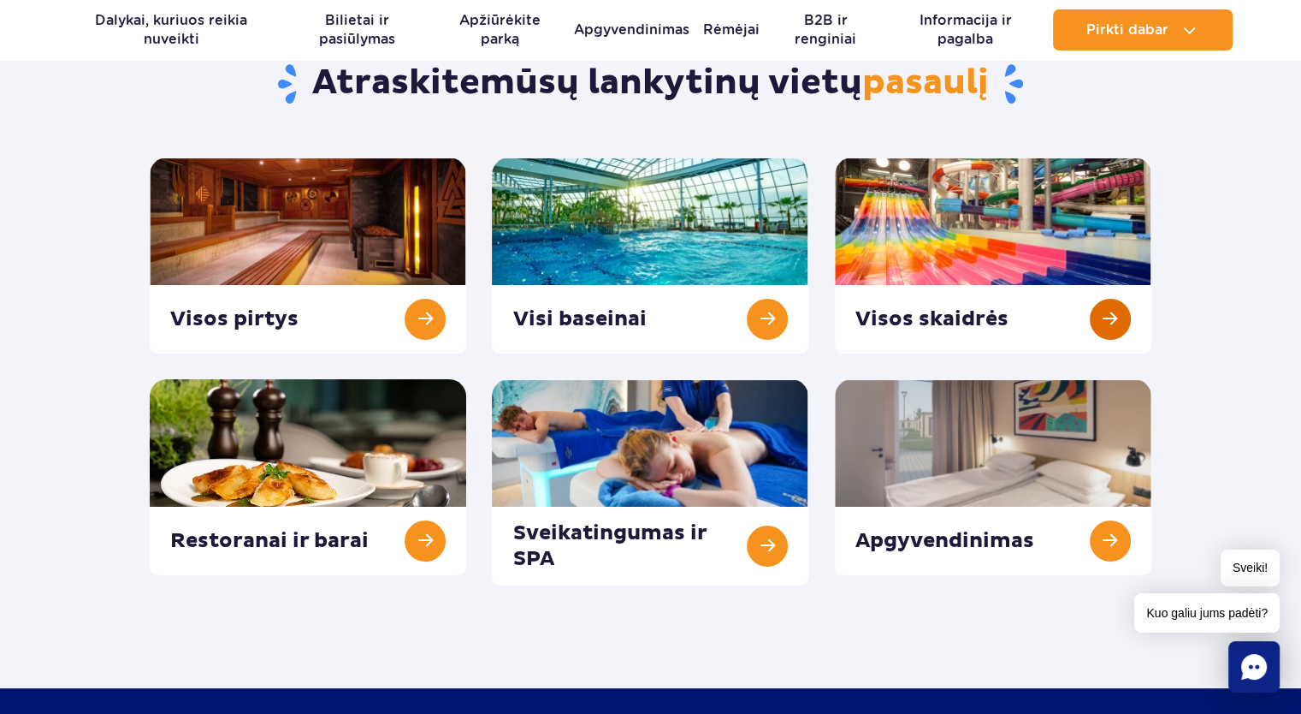
click at [942, 319] on link at bounding box center [993, 255] width 317 height 196
click at [927, 271] on link at bounding box center [993, 255] width 317 height 196
click at [566, 447] on link at bounding box center [650, 482] width 317 height 206
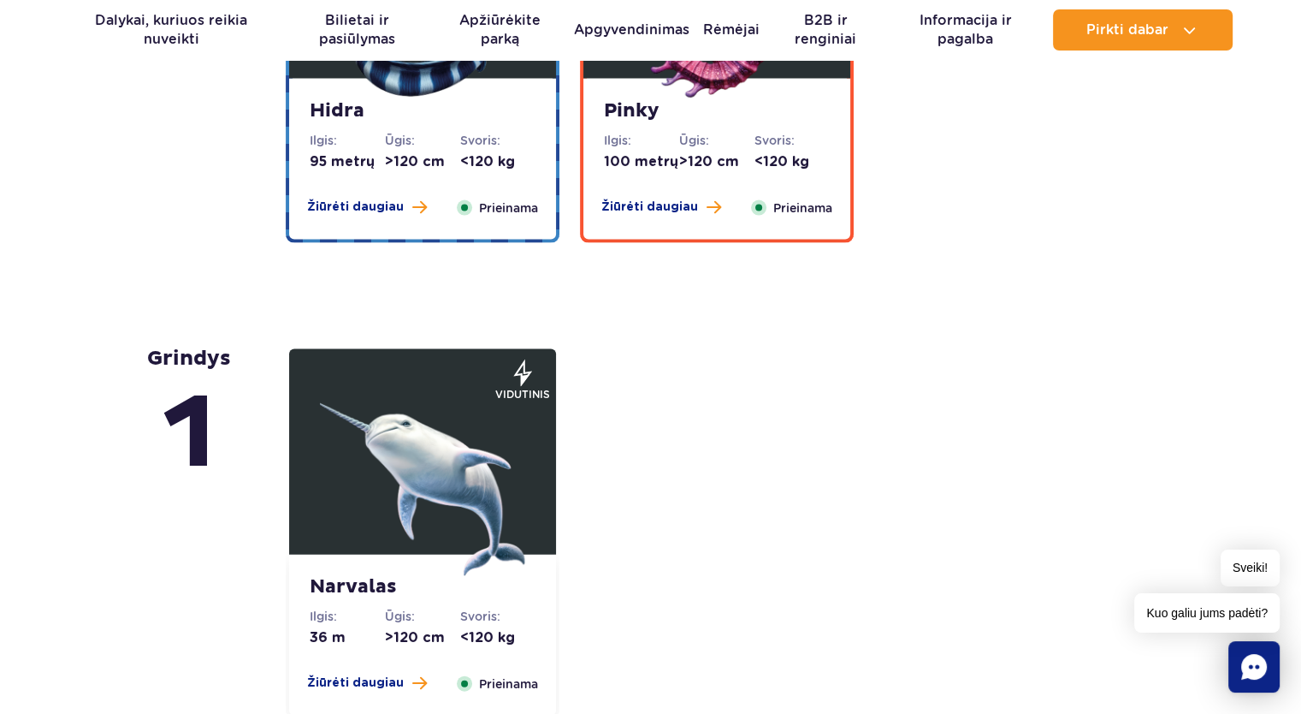
scroll to position [3765, 0]
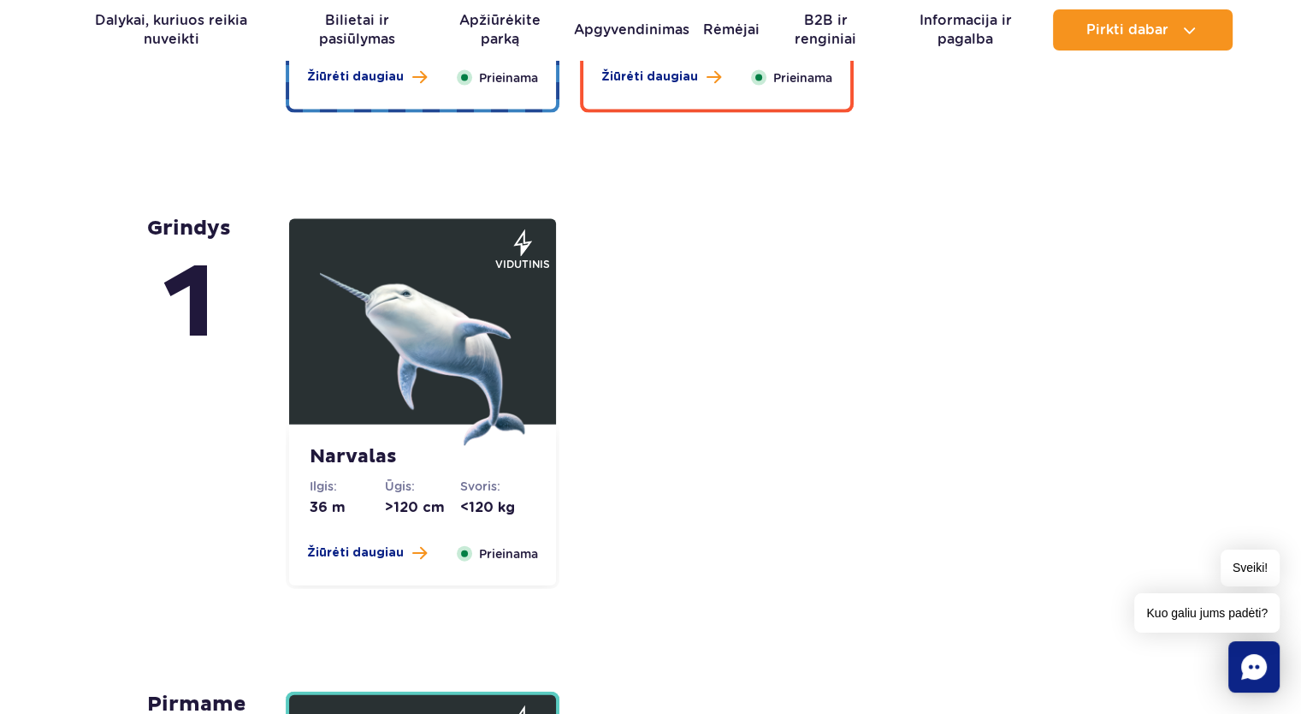
click at [305, 553] on div "Žiūrėti daugiau Close" at bounding box center [367, 553] width 140 height 19
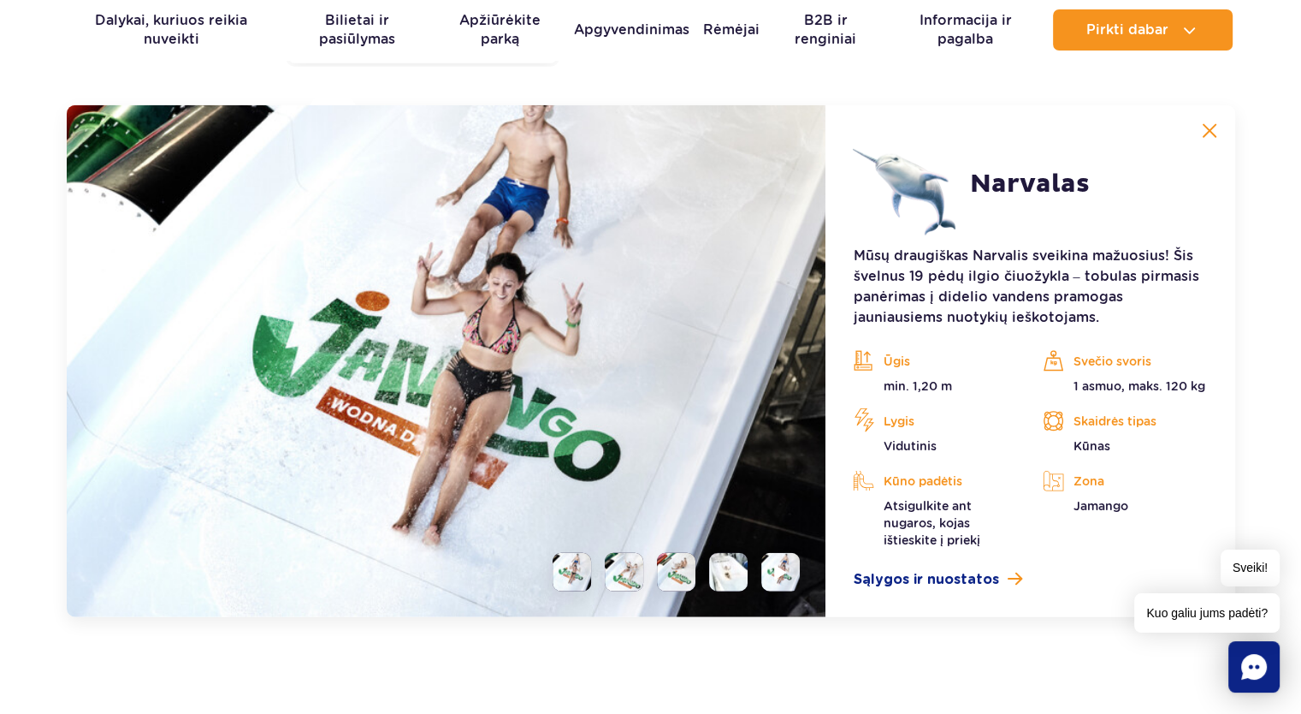
scroll to position [4288, 0]
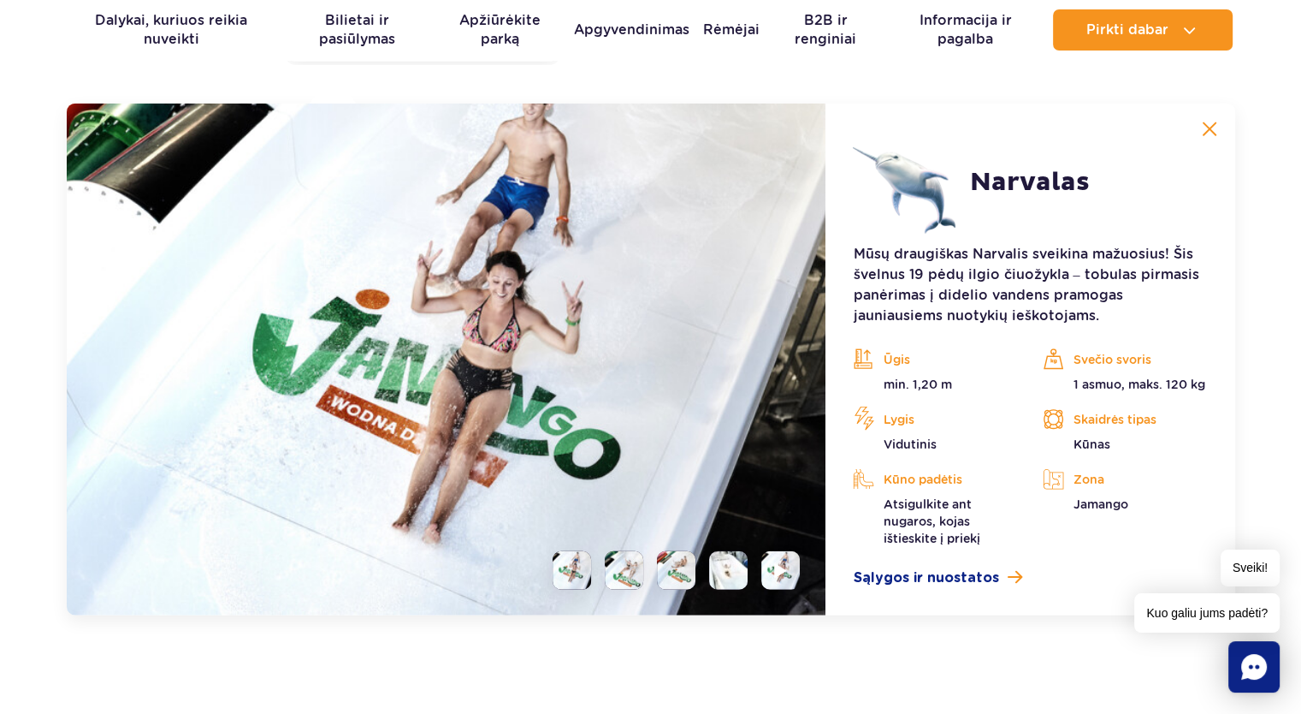
click at [616, 575] on li at bounding box center [624, 570] width 39 height 39
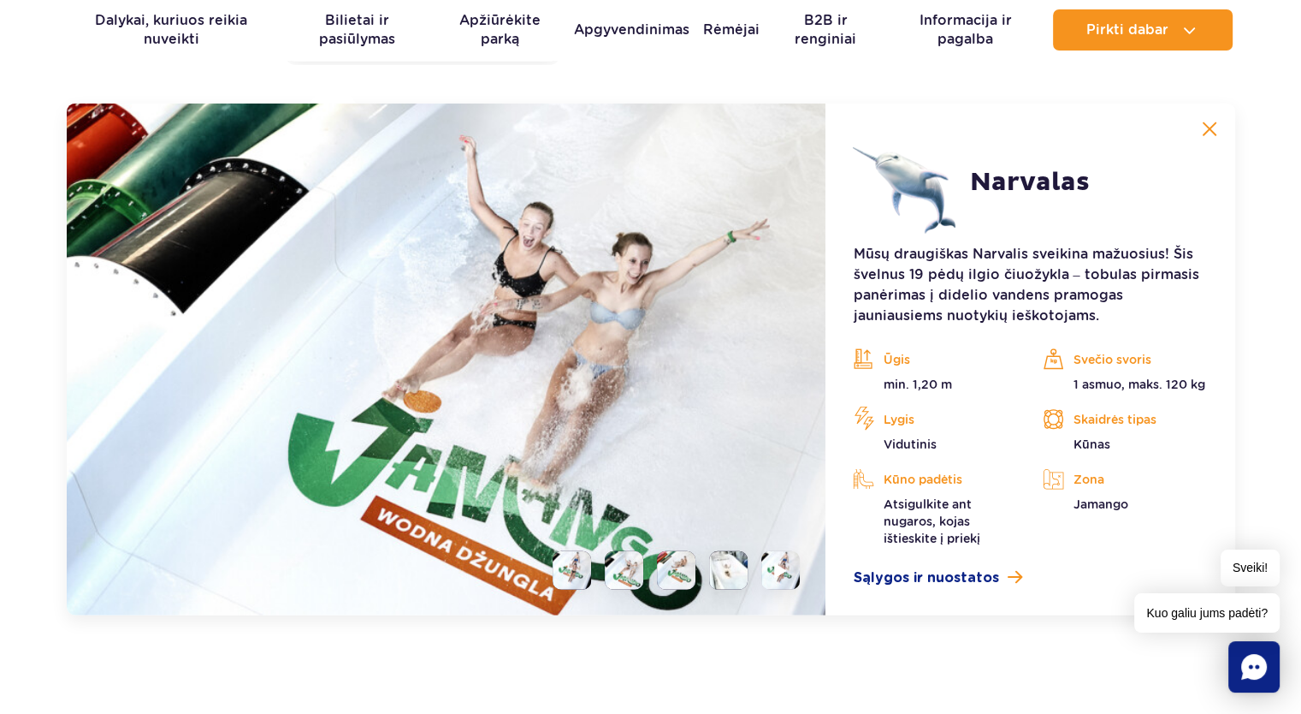
click at [675, 576] on li at bounding box center [676, 570] width 39 height 39
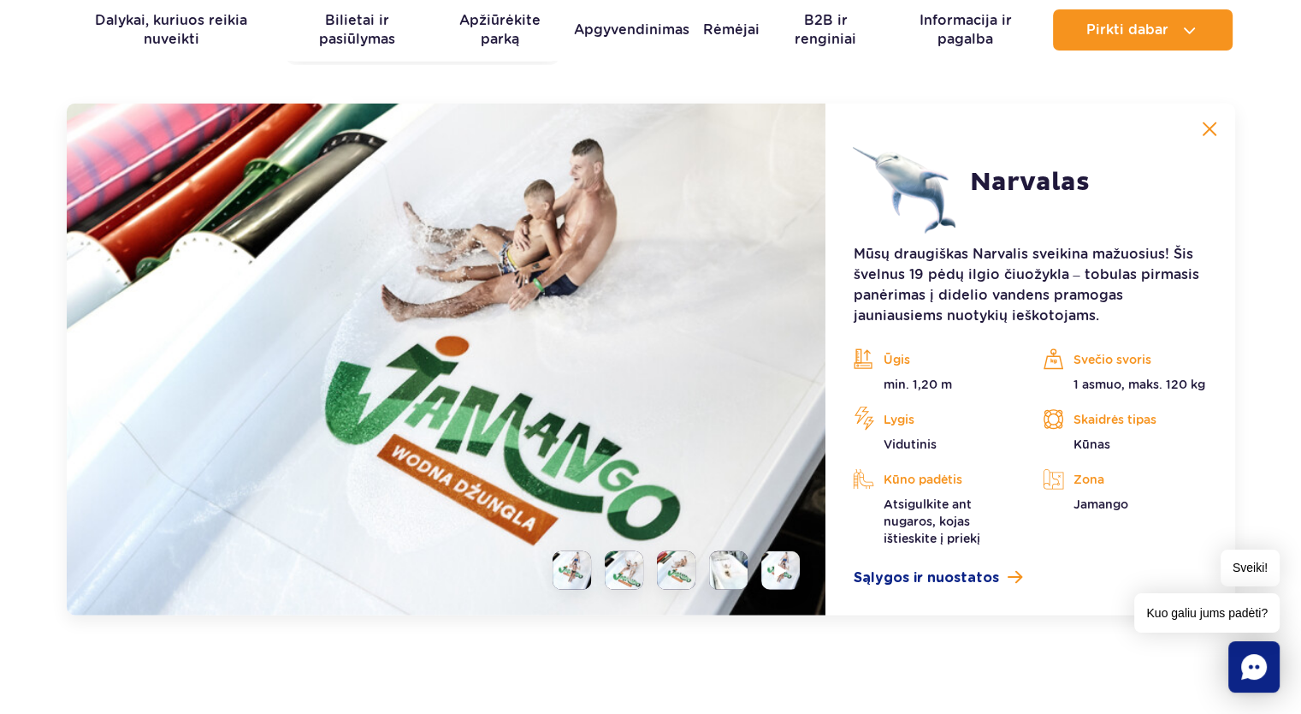
click at [738, 572] on li at bounding box center [728, 570] width 39 height 39
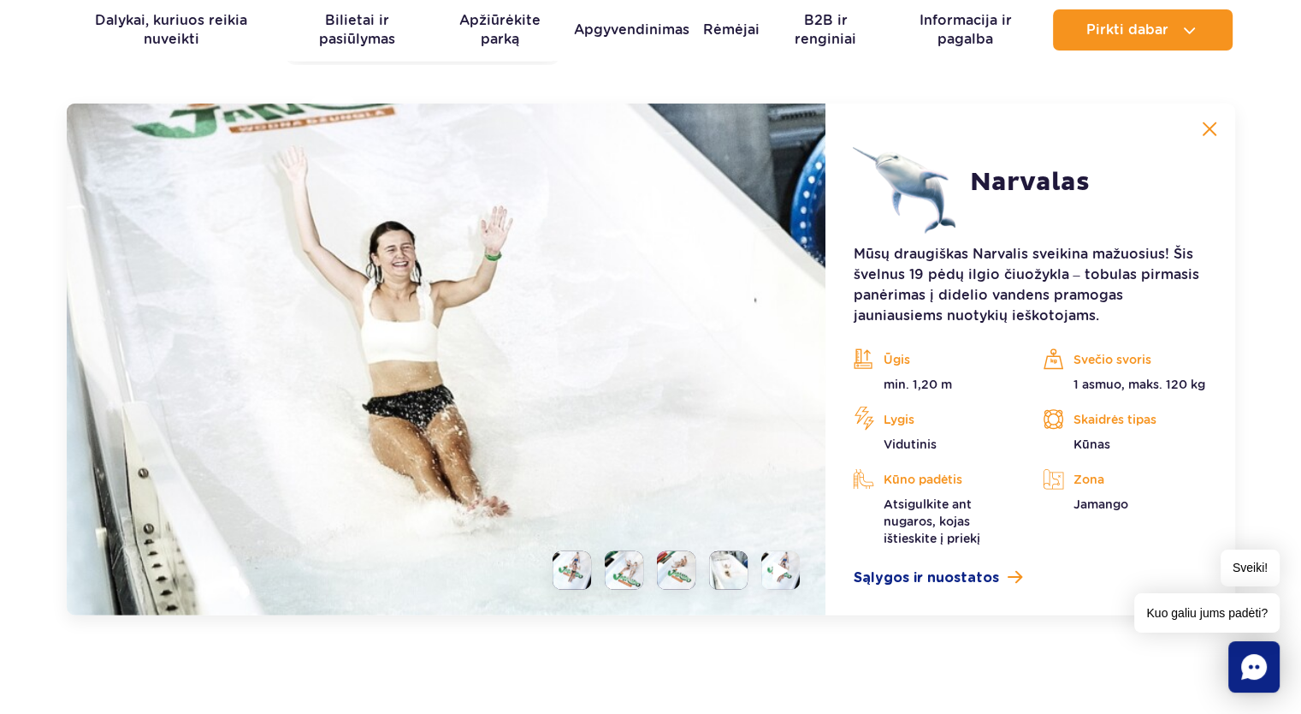
click at [783, 577] on img at bounding box center [781, 570] width 16 height 20
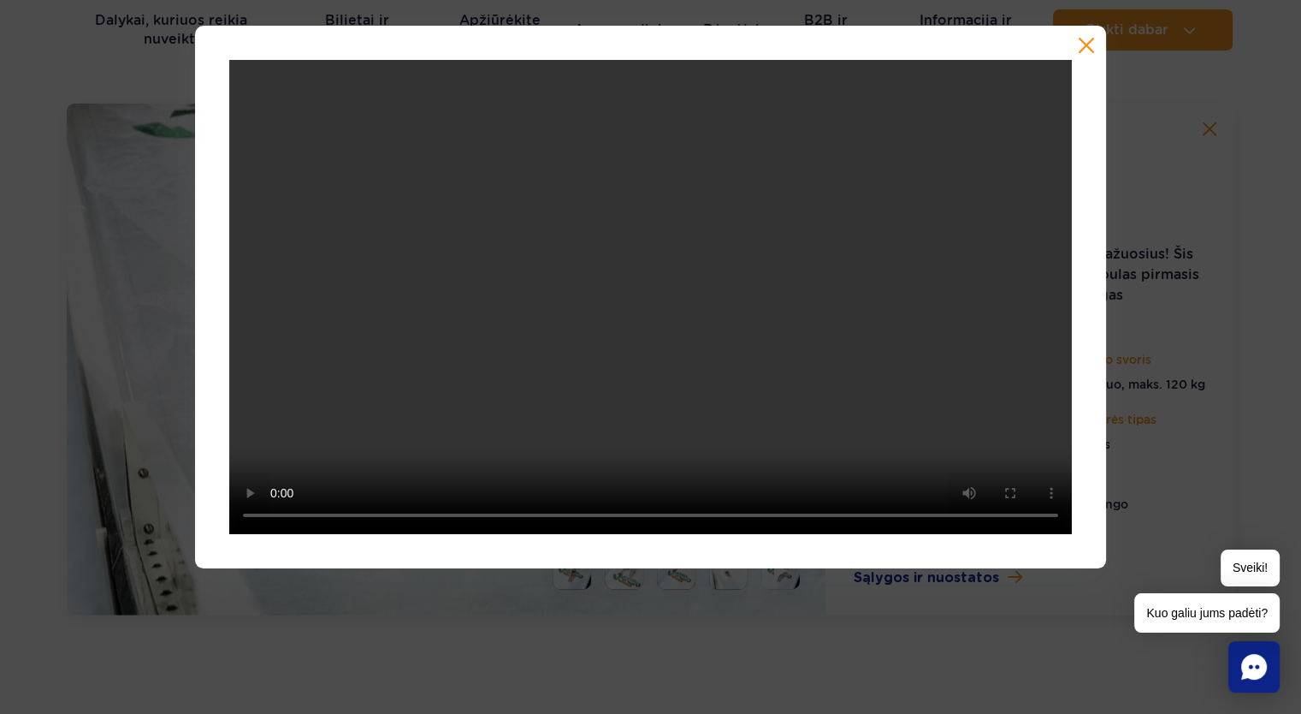
click at [1072, 43] on div at bounding box center [650, 297] width 911 height 542
click at [1078, 46] on button "button" at bounding box center [1086, 45] width 17 height 17
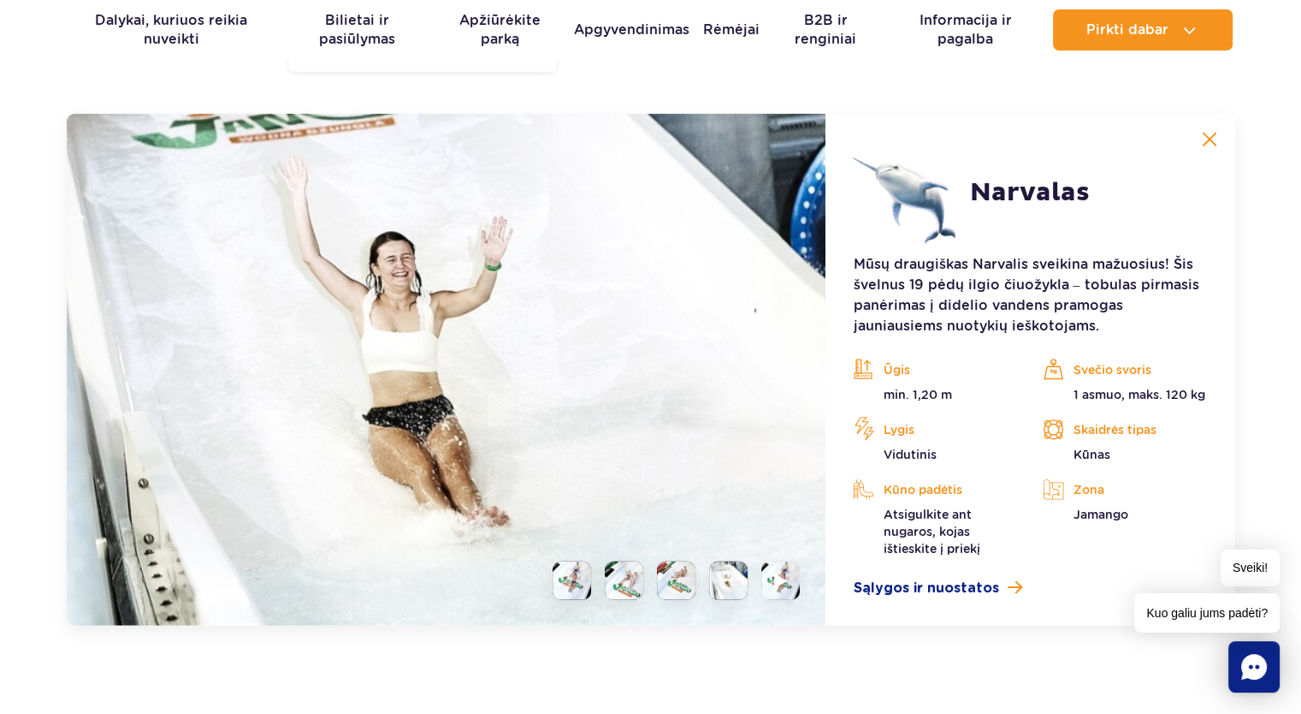
scroll to position [4203, 0]
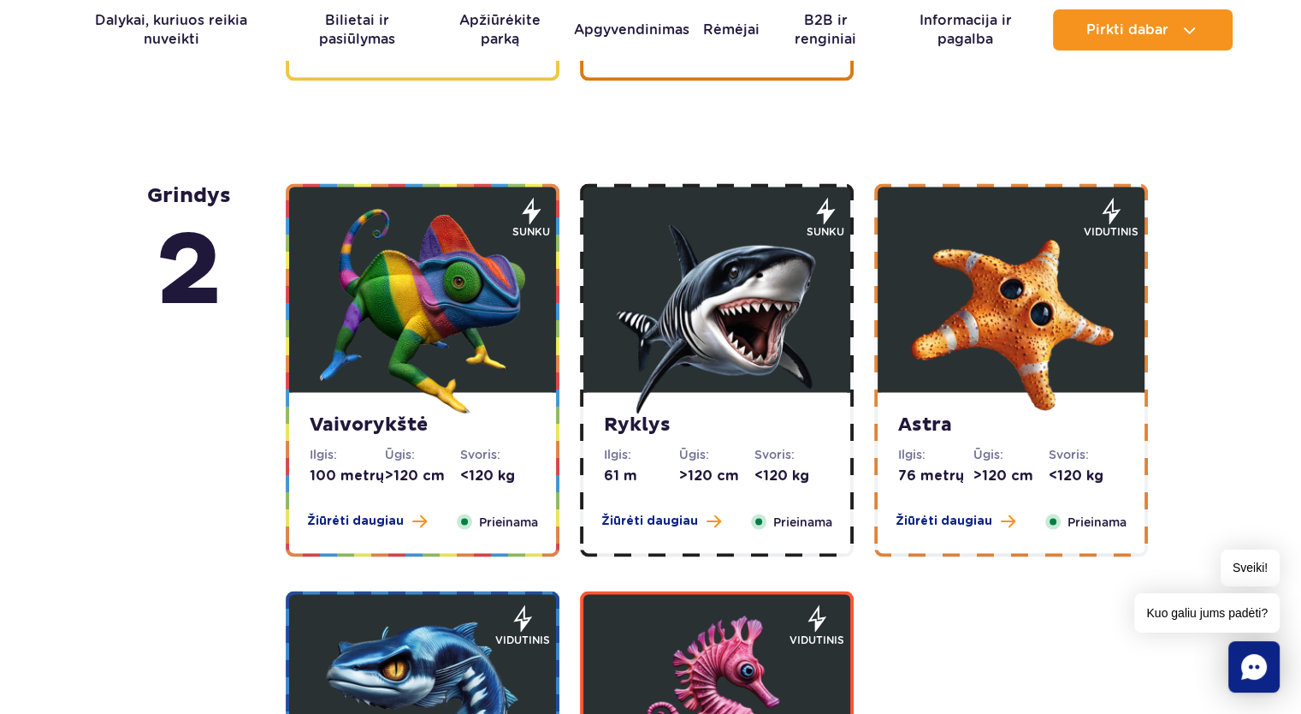
scroll to position [2909, 0]
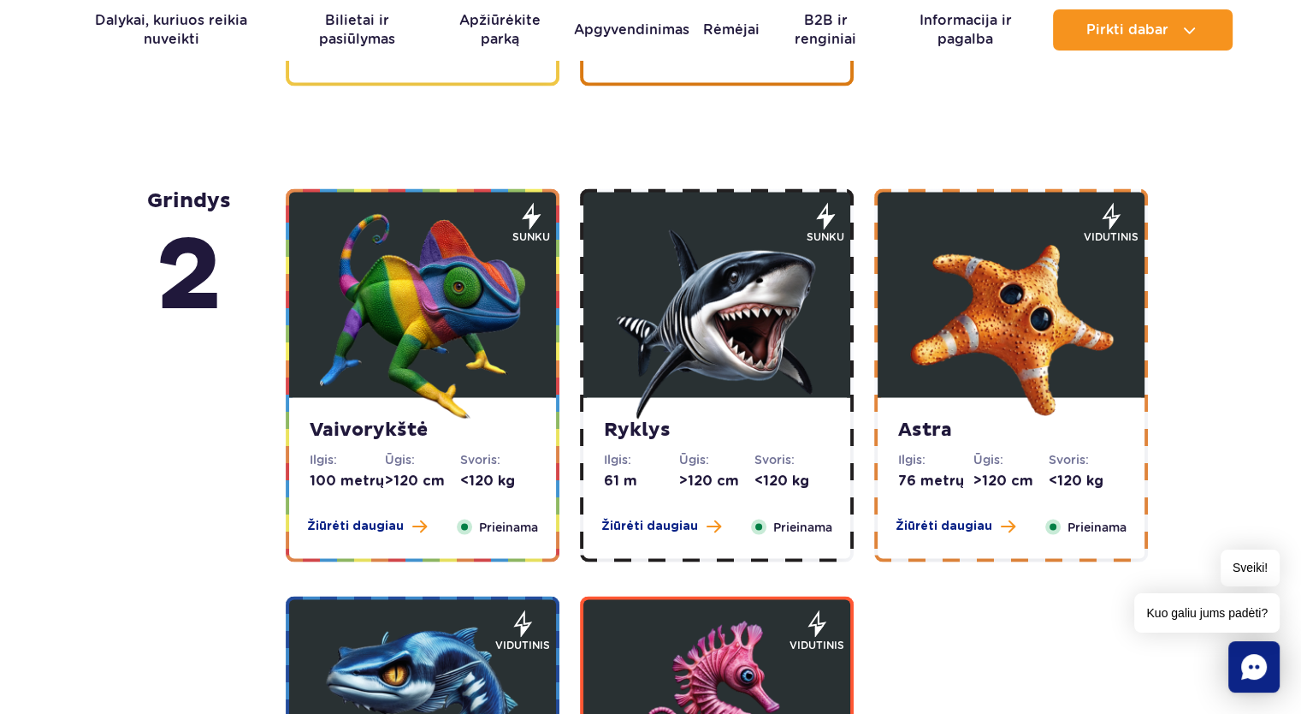
click at [970, 341] on img at bounding box center [1011, 315] width 205 height 205
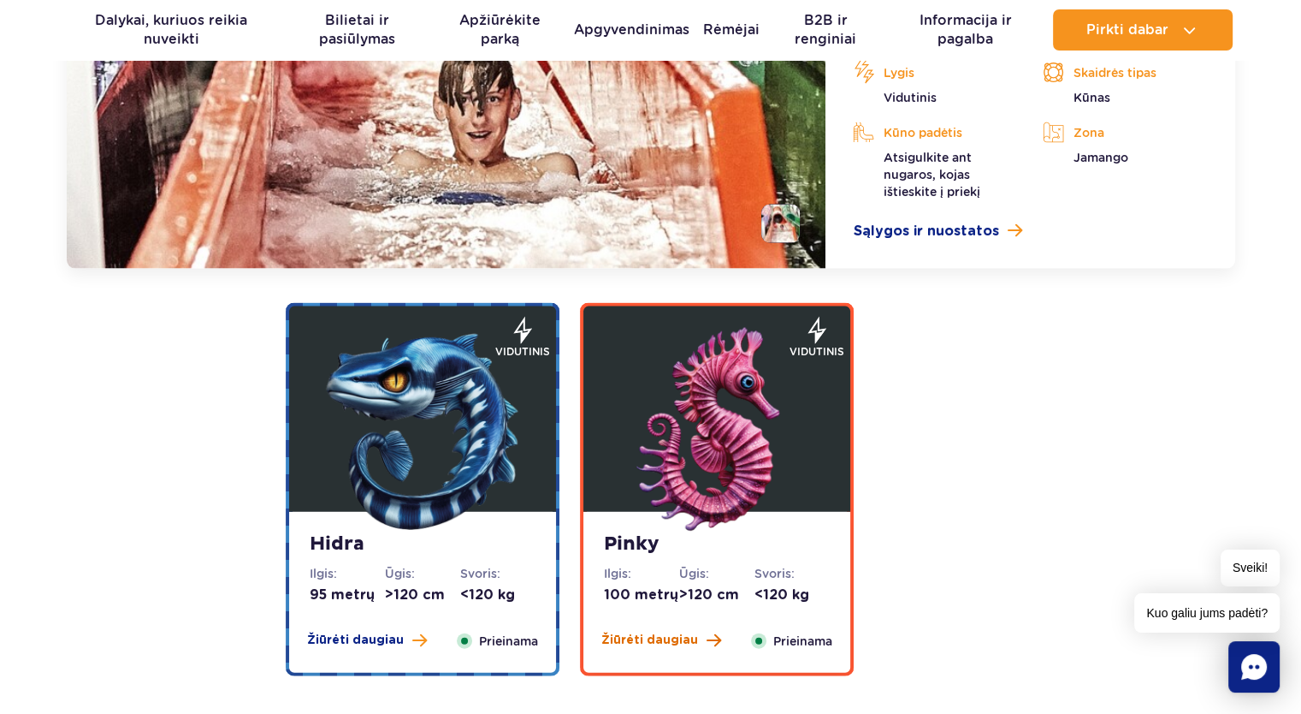
scroll to position [3833, 0]
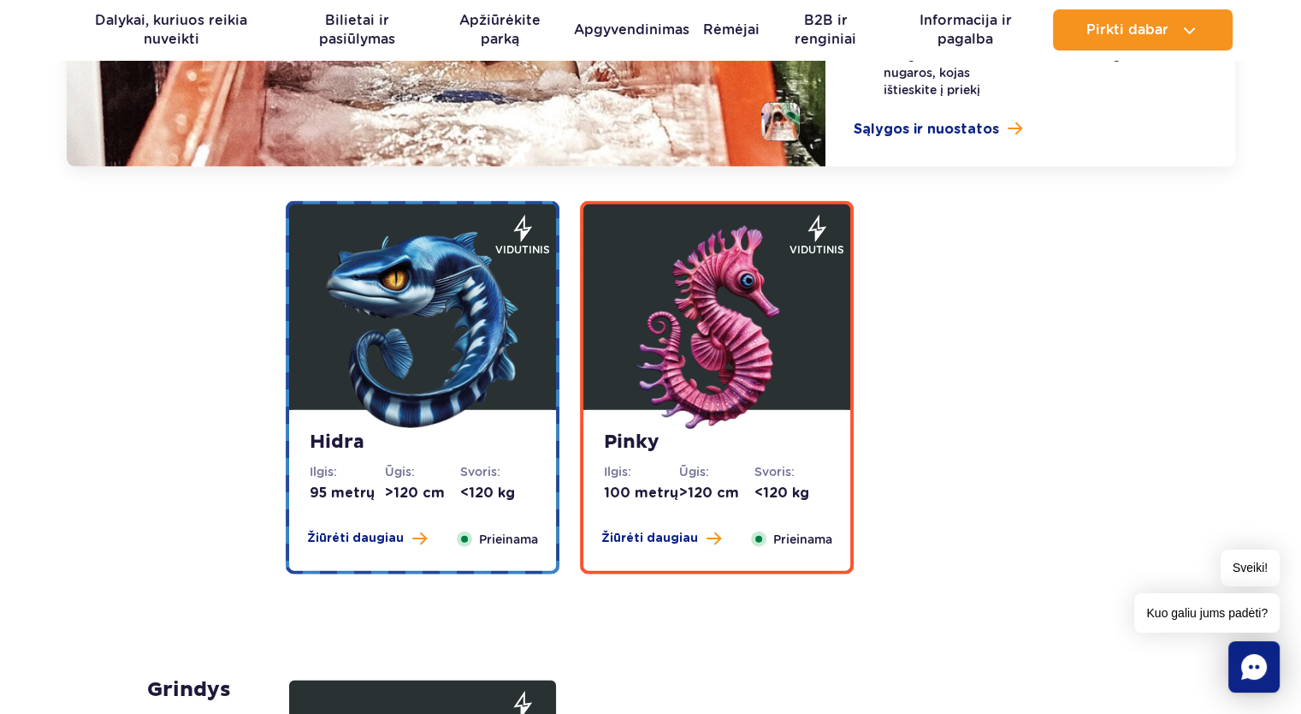
click at [410, 390] on img at bounding box center [422, 328] width 205 height 205
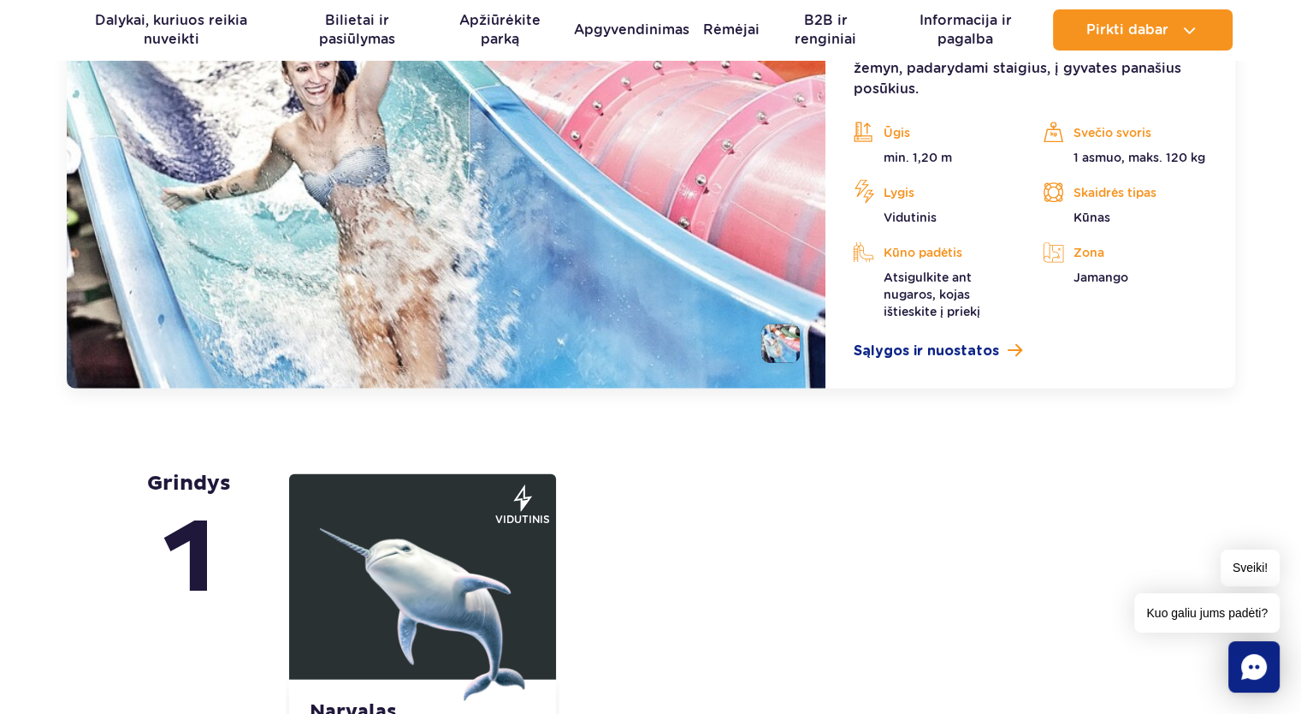
scroll to position [4326, 0]
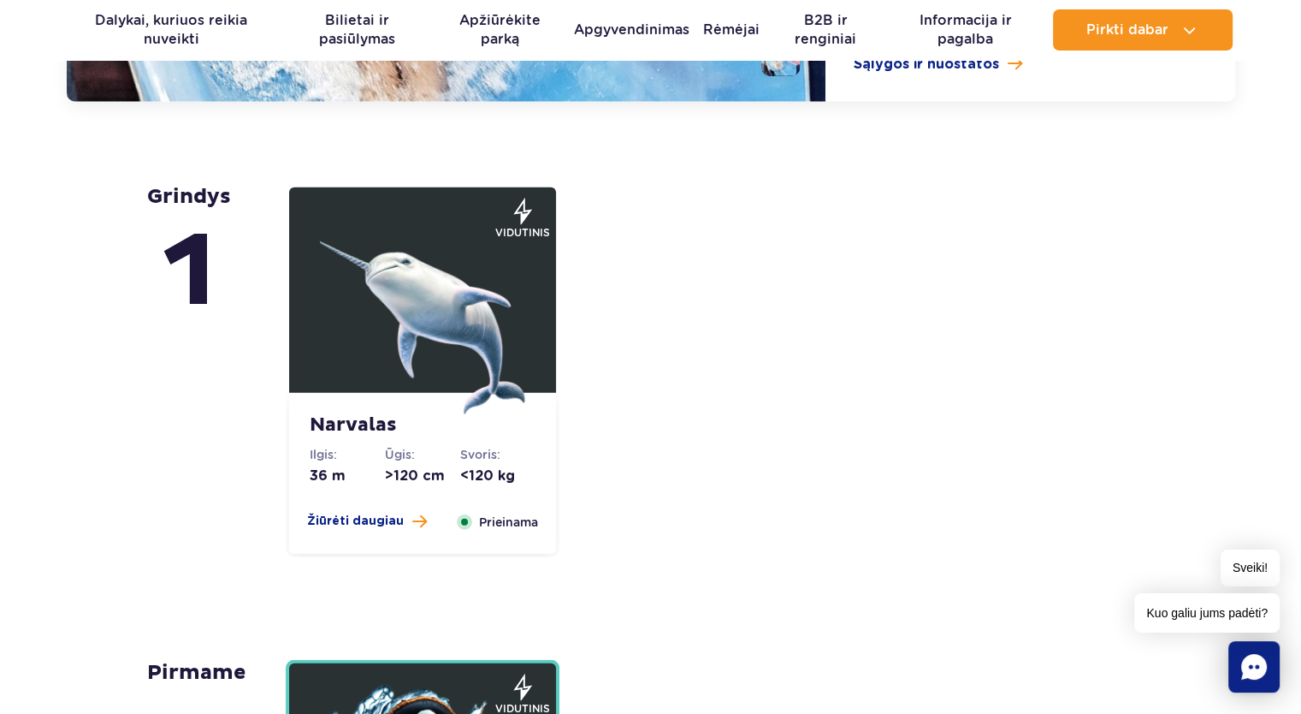
click at [448, 324] on img at bounding box center [422, 311] width 205 height 205
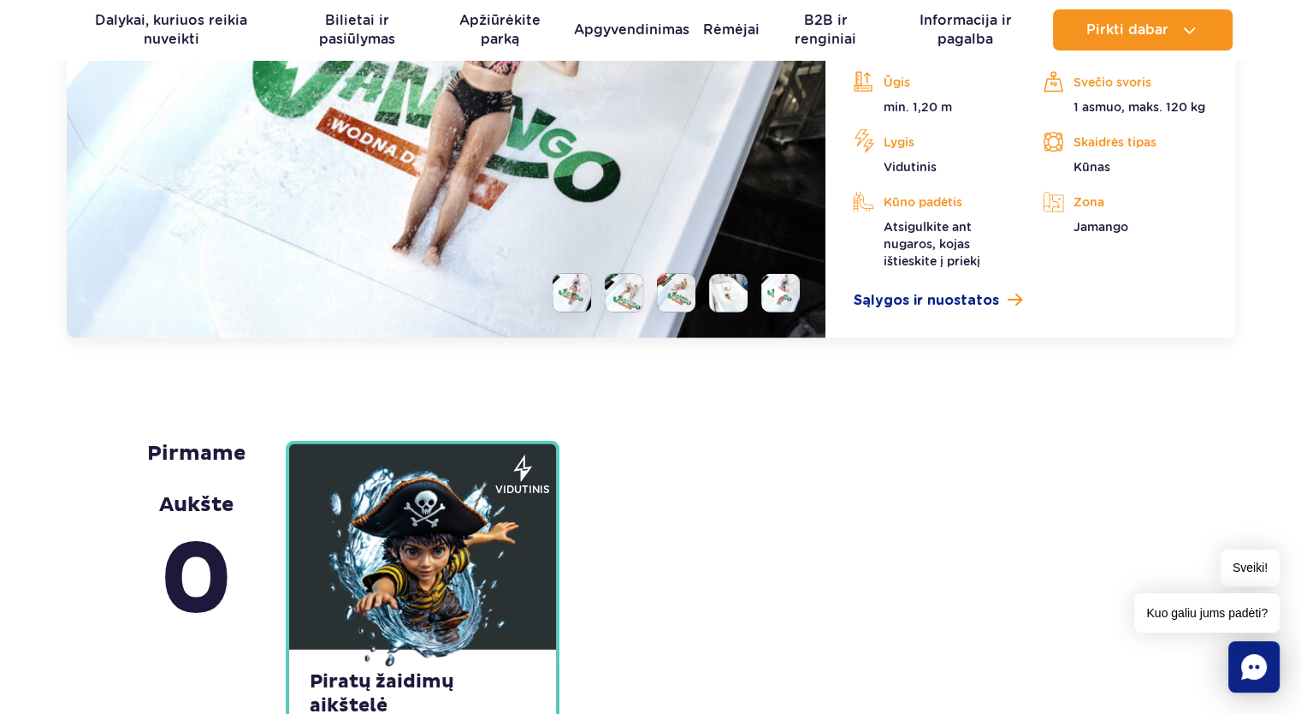
scroll to position [4716, 0]
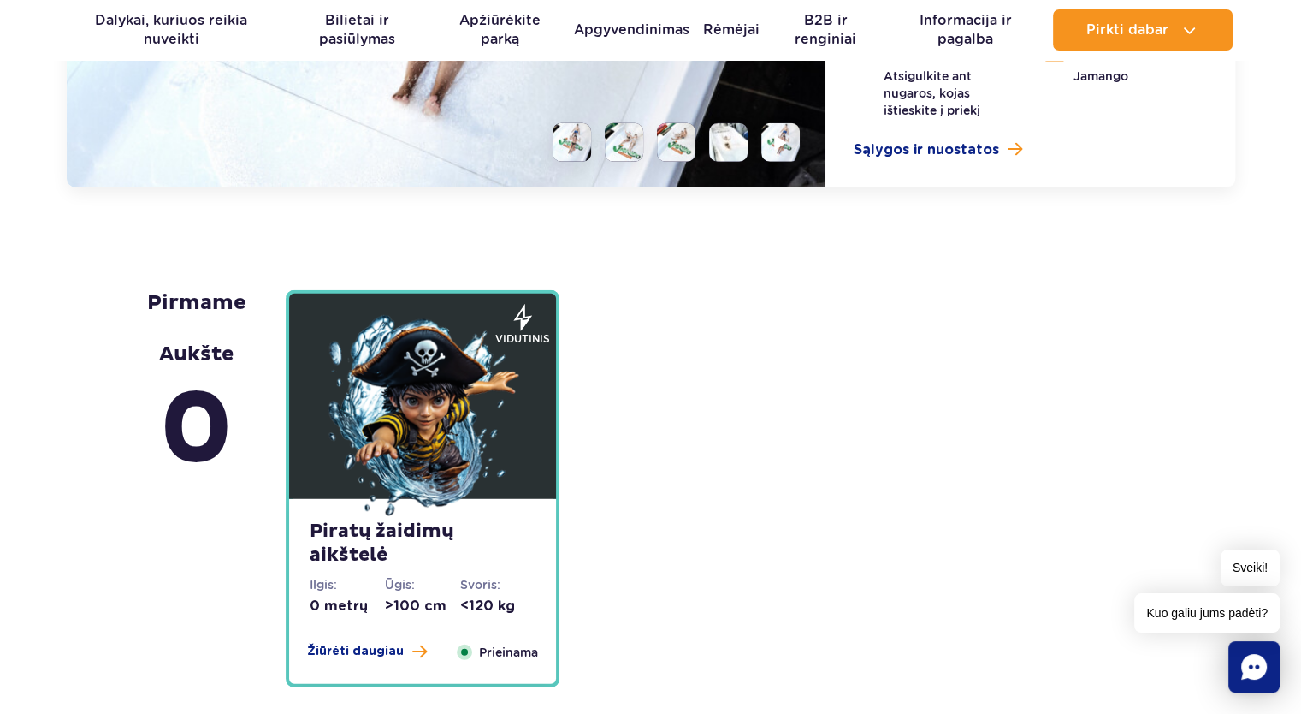
click at [377, 391] on img at bounding box center [422, 417] width 205 height 205
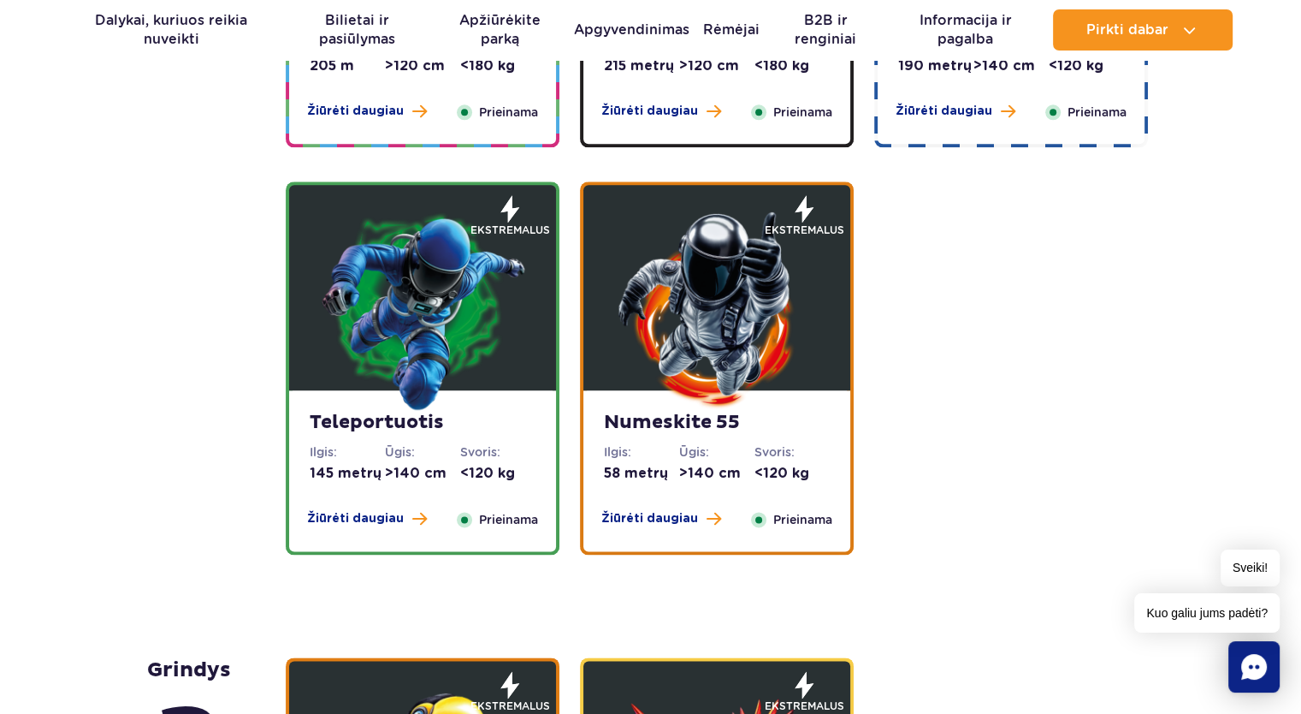
scroll to position [2026, 0]
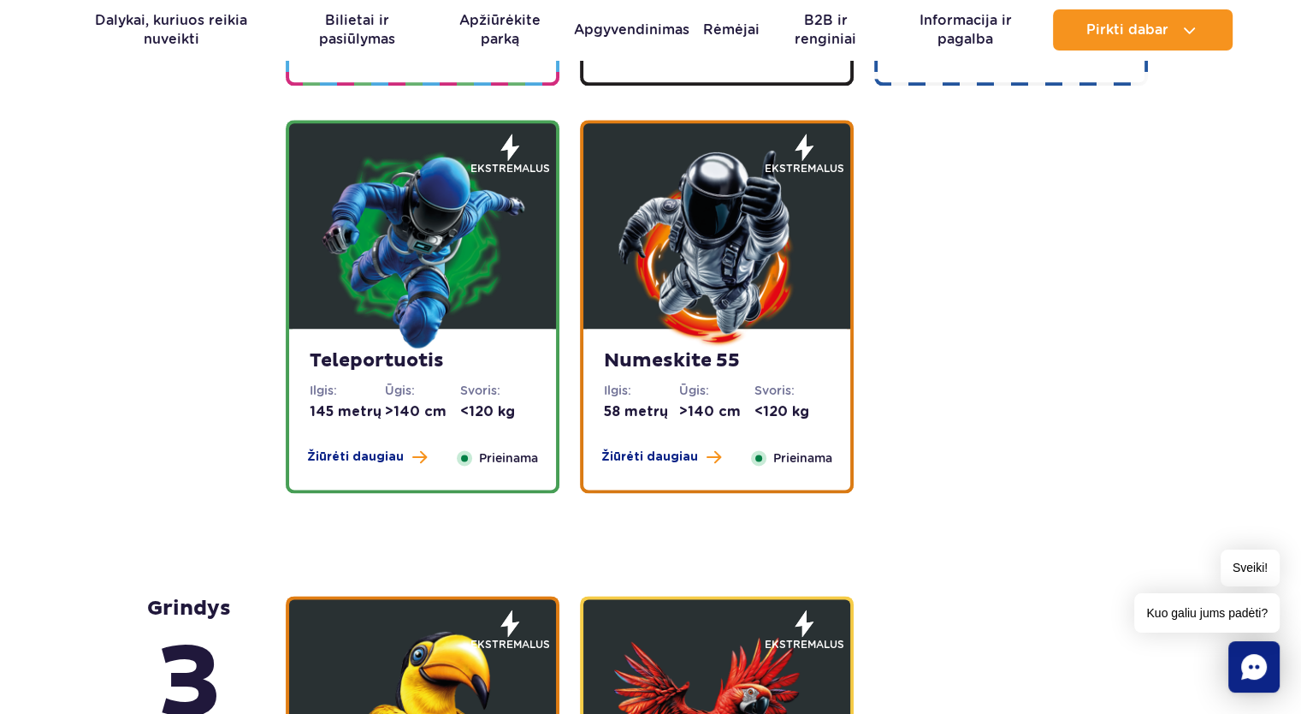
click at [688, 251] on img at bounding box center [716, 247] width 205 height 205
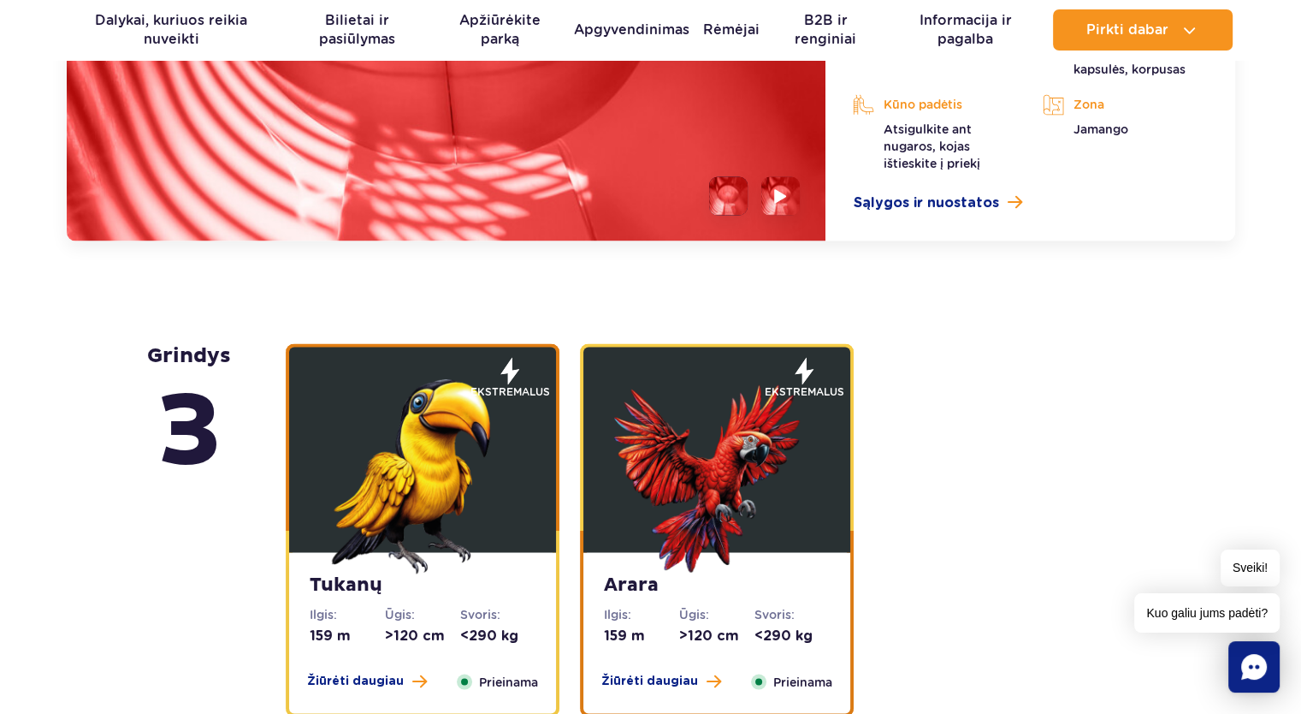
scroll to position [2967, 0]
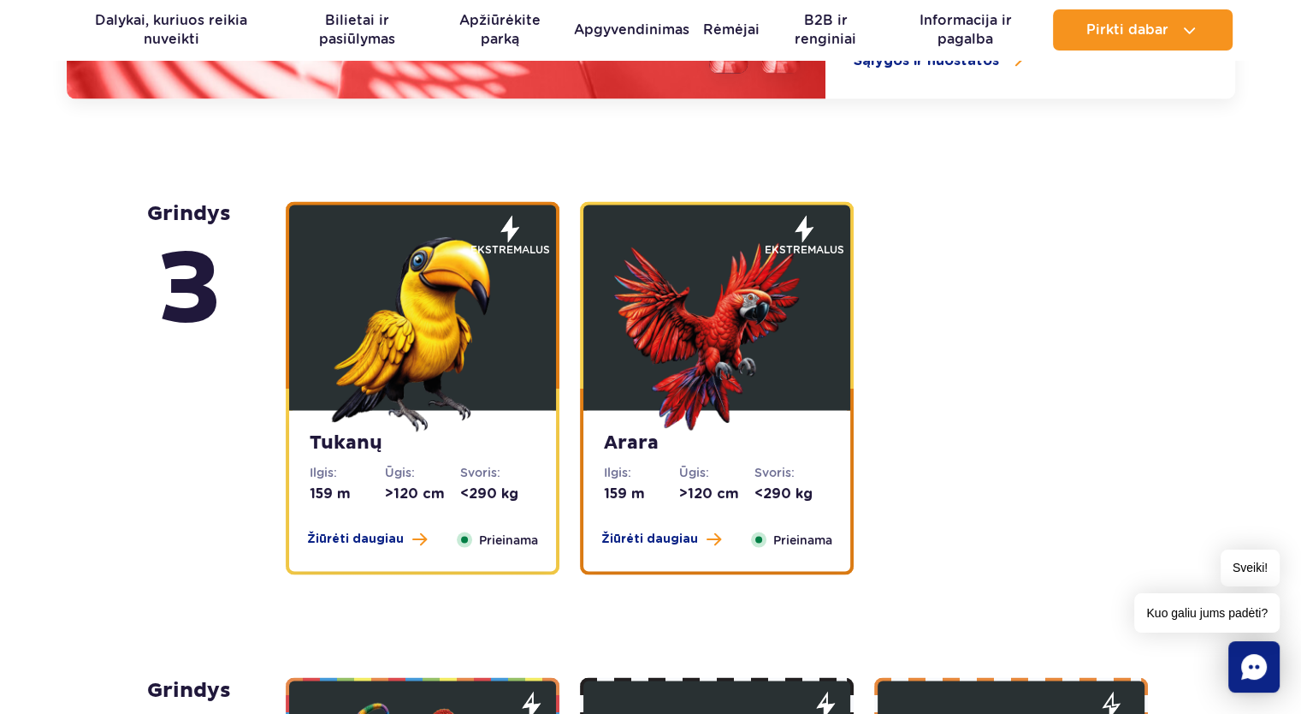
click at [388, 319] on img at bounding box center [422, 328] width 205 height 205
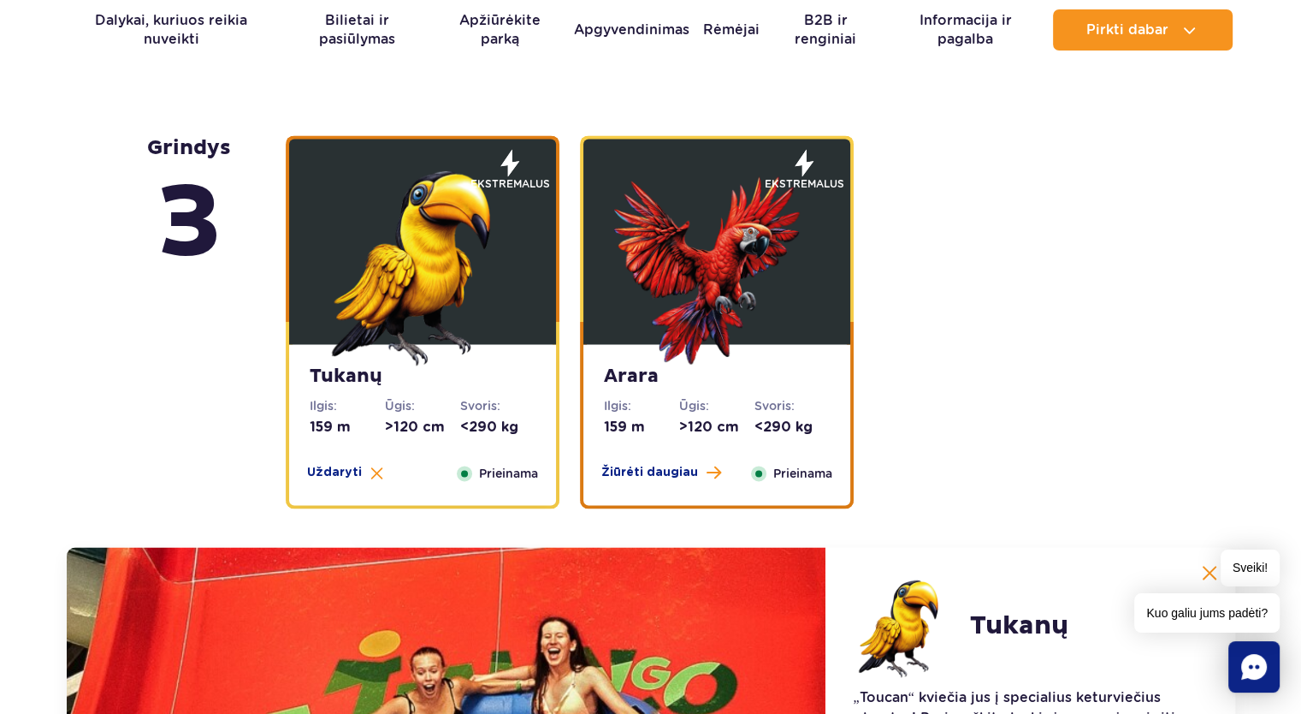
scroll to position [2416, 0]
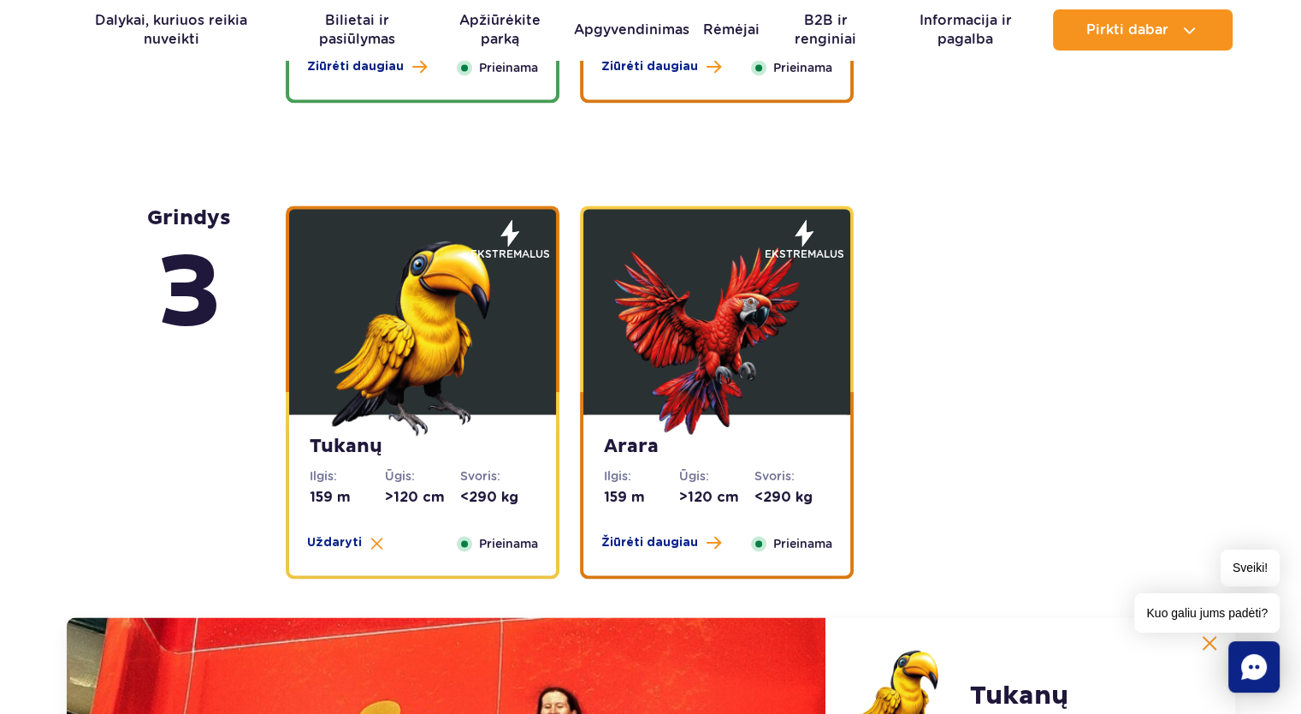
click at [678, 320] on img at bounding box center [716, 332] width 205 height 205
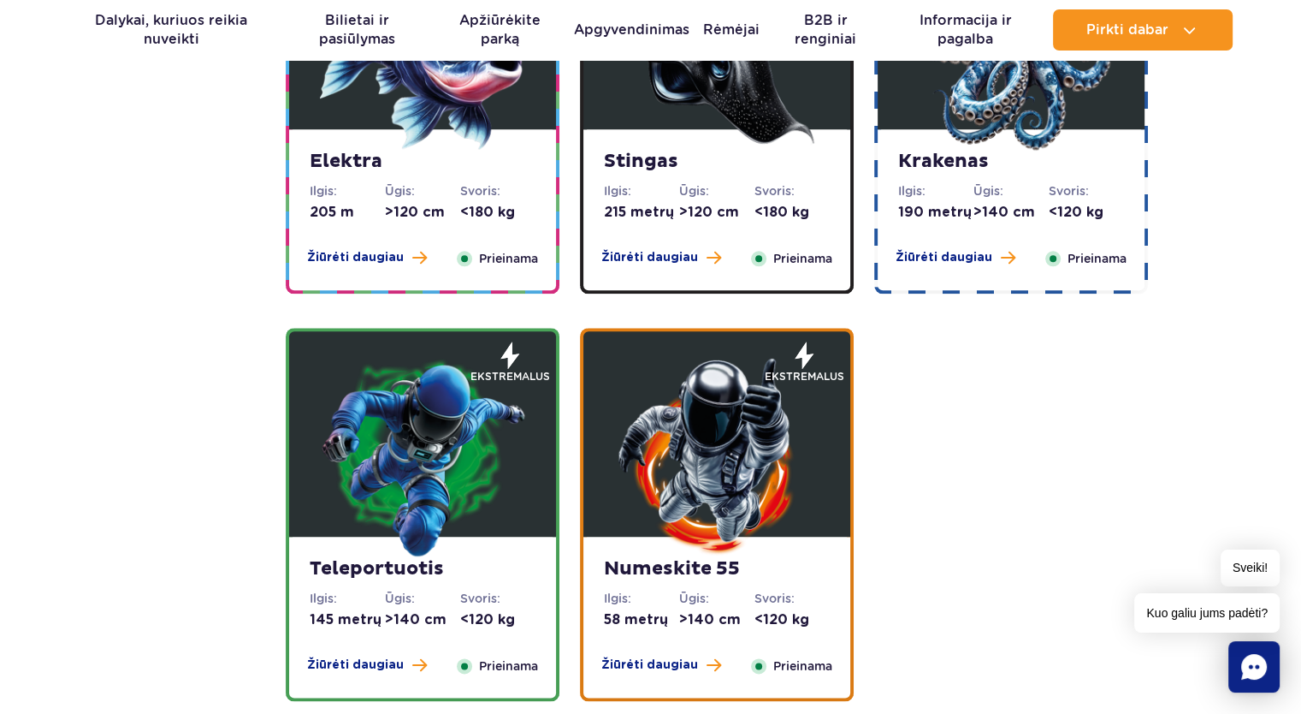
scroll to position [1817, 0]
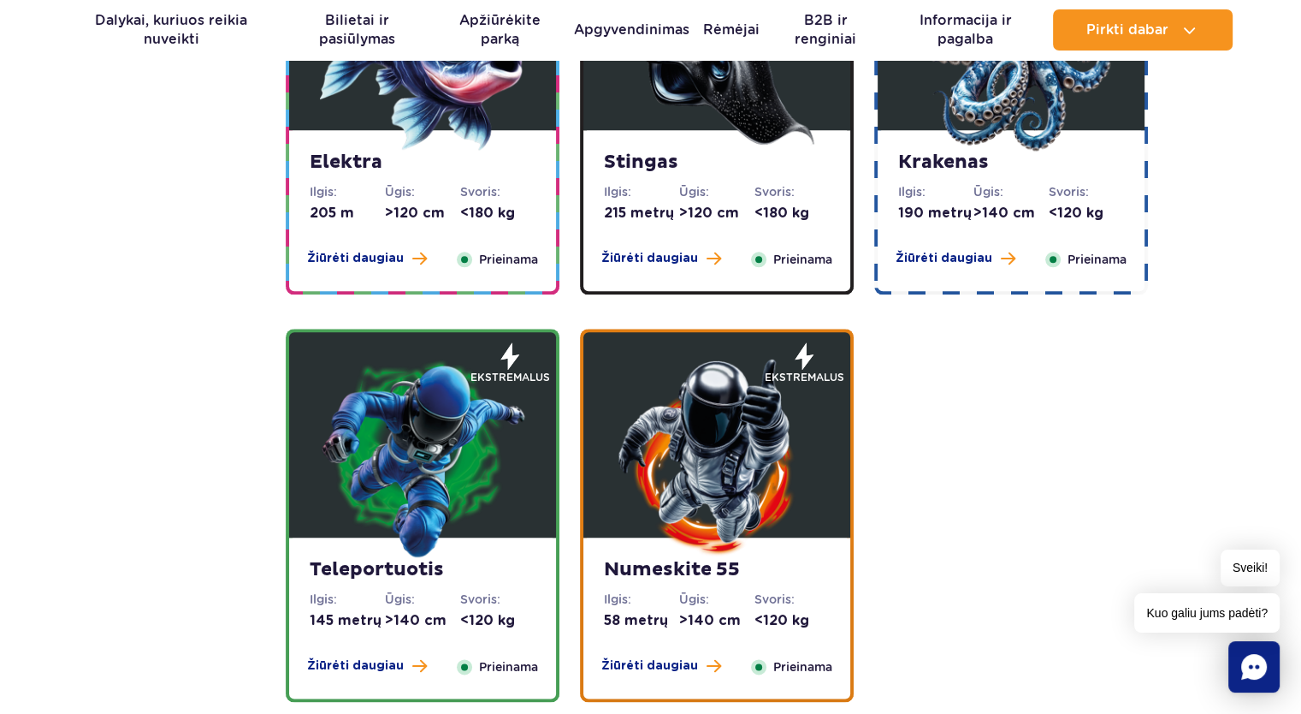
click at [424, 447] on img at bounding box center [422, 455] width 205 height 205
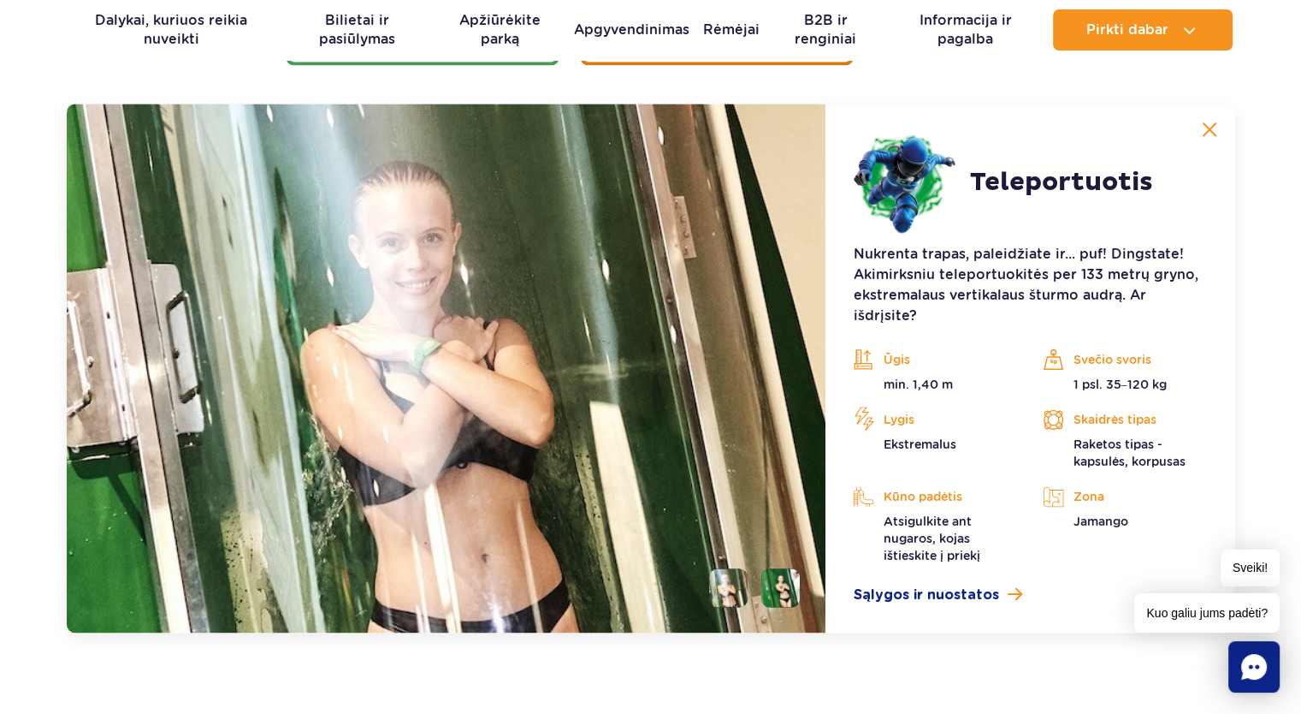
scroll to position [2454, 0]
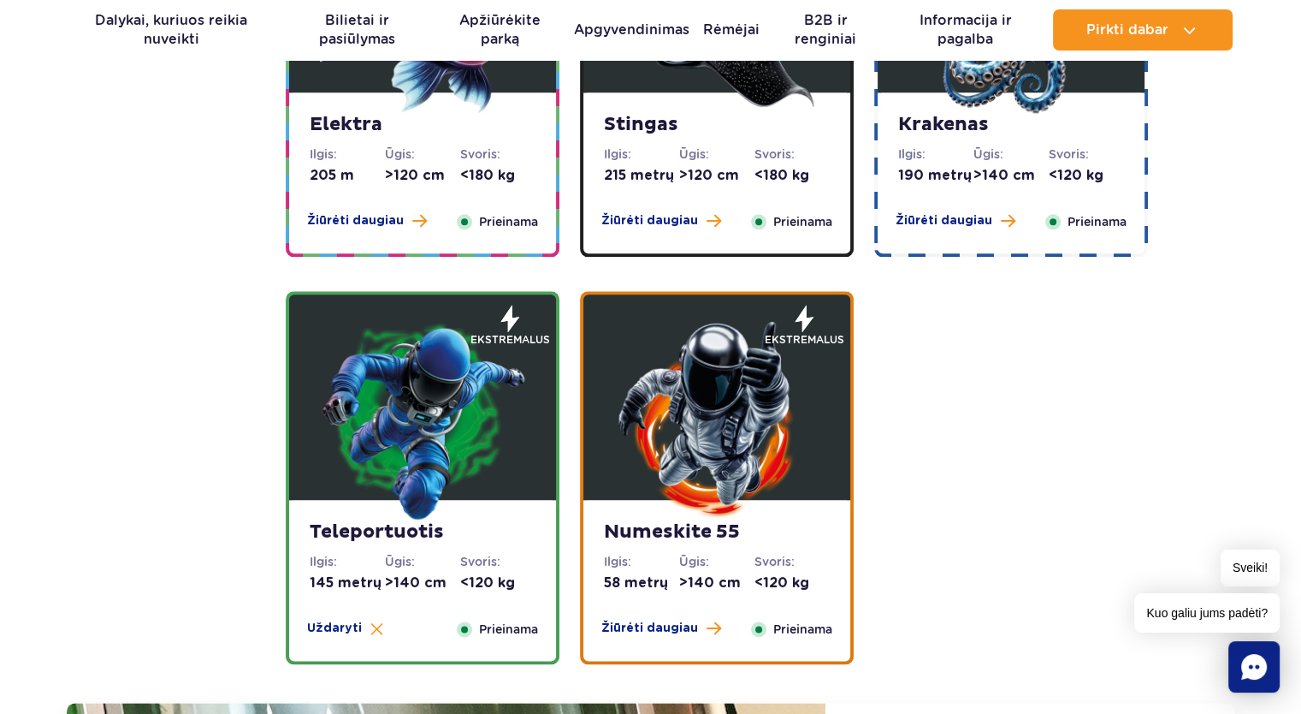
click at [732, 438] on img at bounding box center [716, 418] width 205 height 205
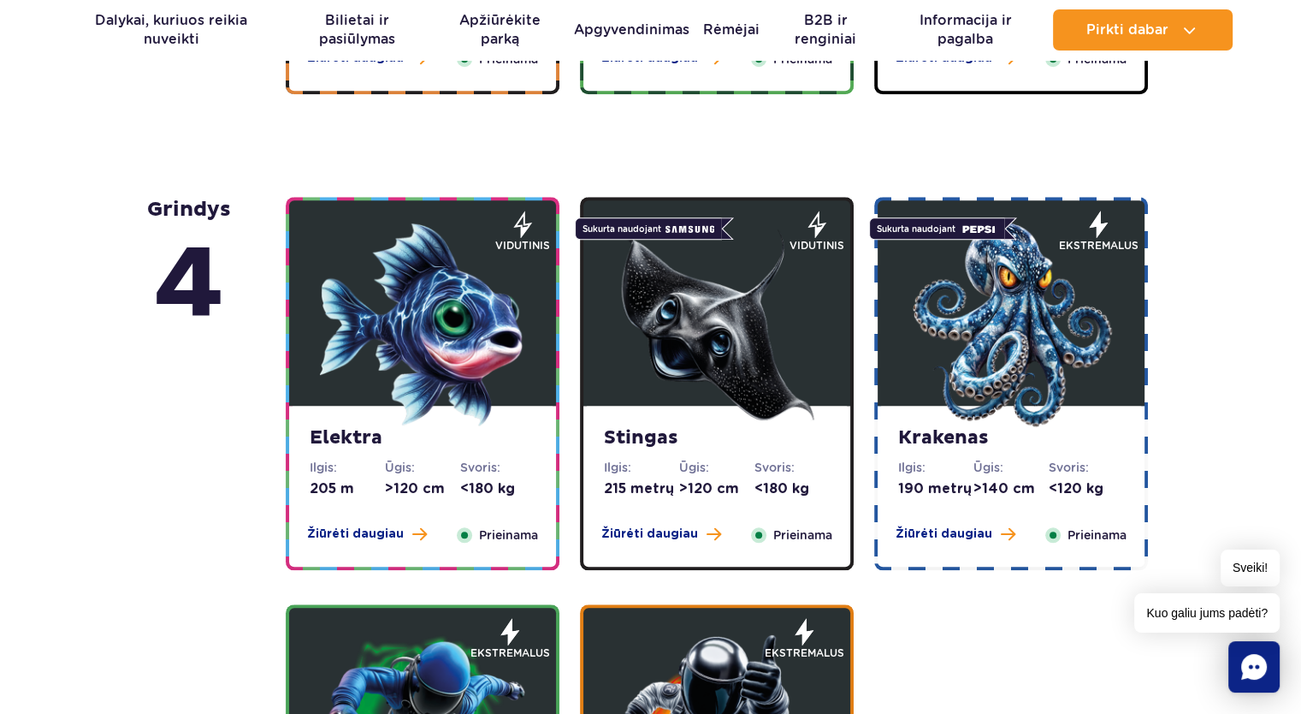
scroll to position [1427, 0]
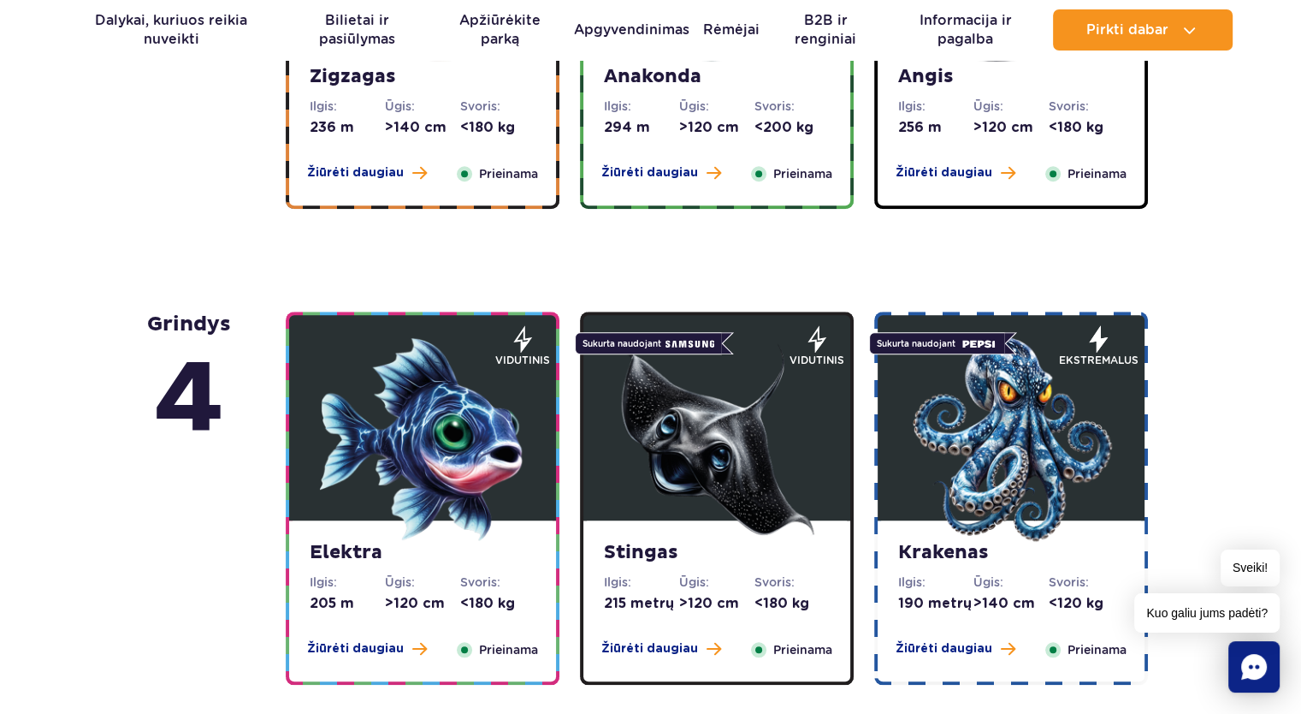
click at [418, 430] on img at bounding box center [422, 438] width 205 height 205
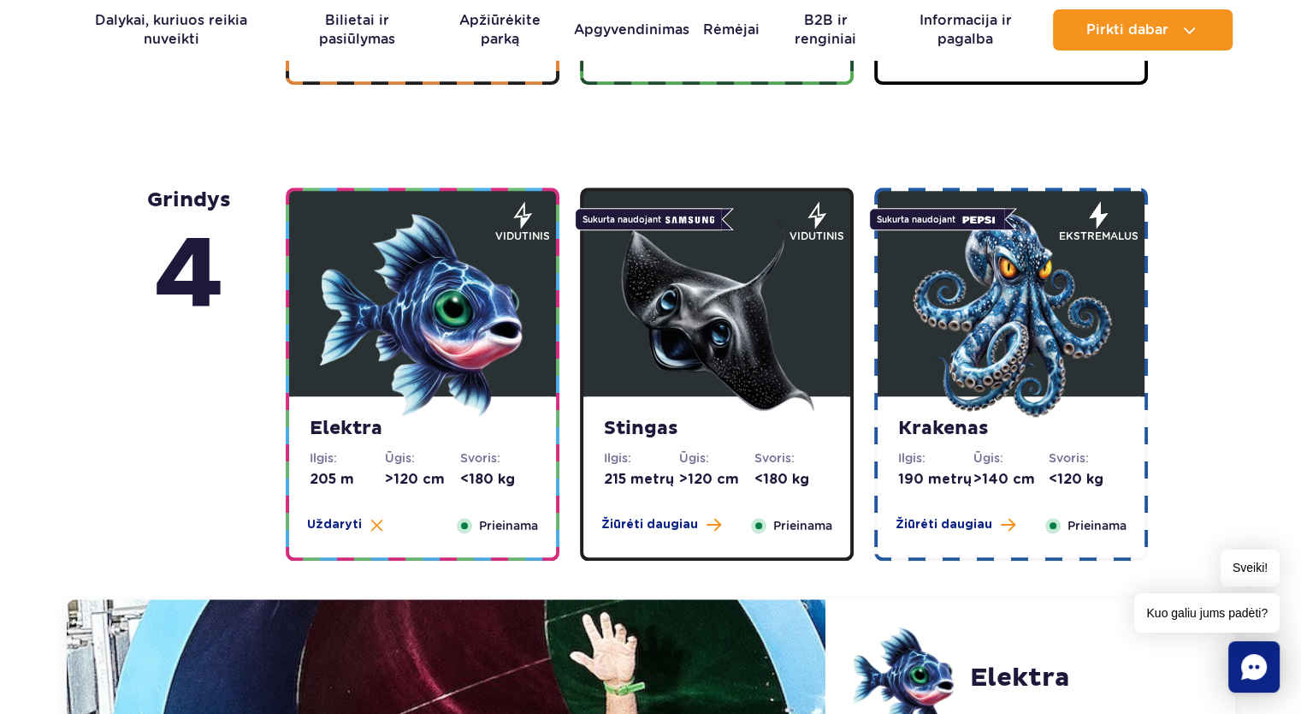
scroll to position [1362, 0]
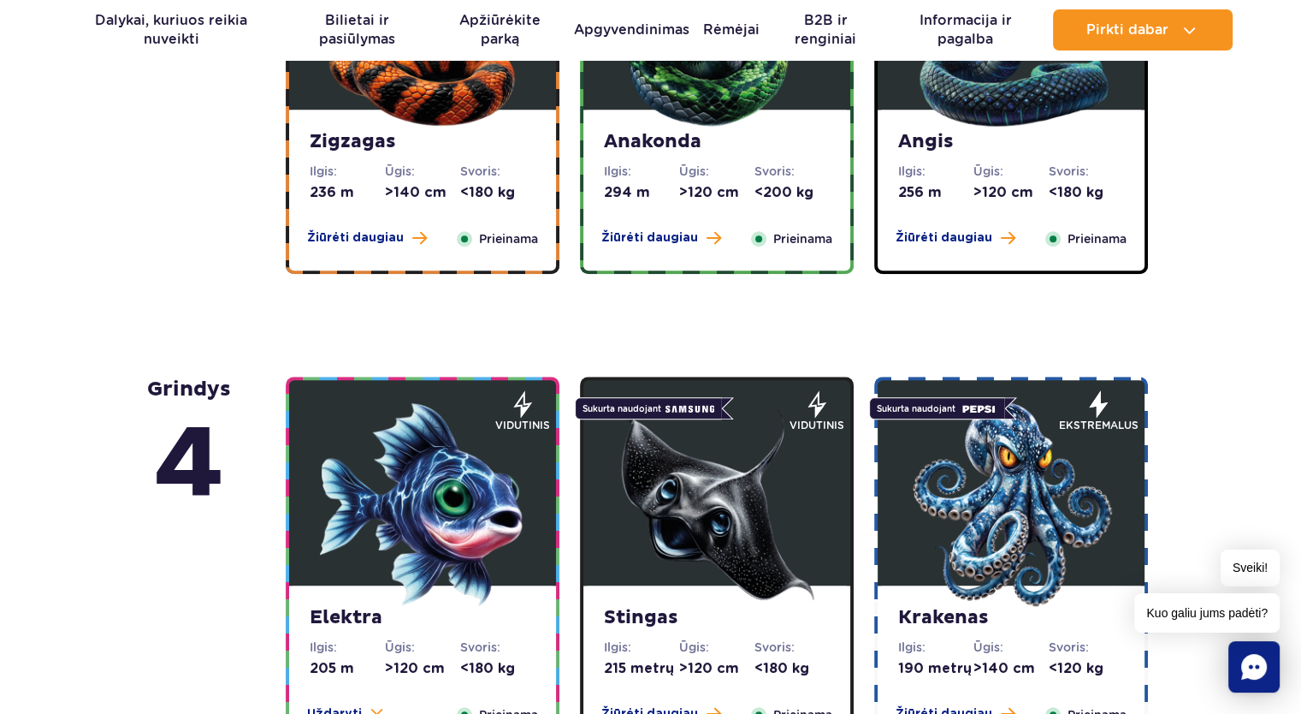
click at [747, 443] on img at bounding box center [716, 503] width 205 height 205
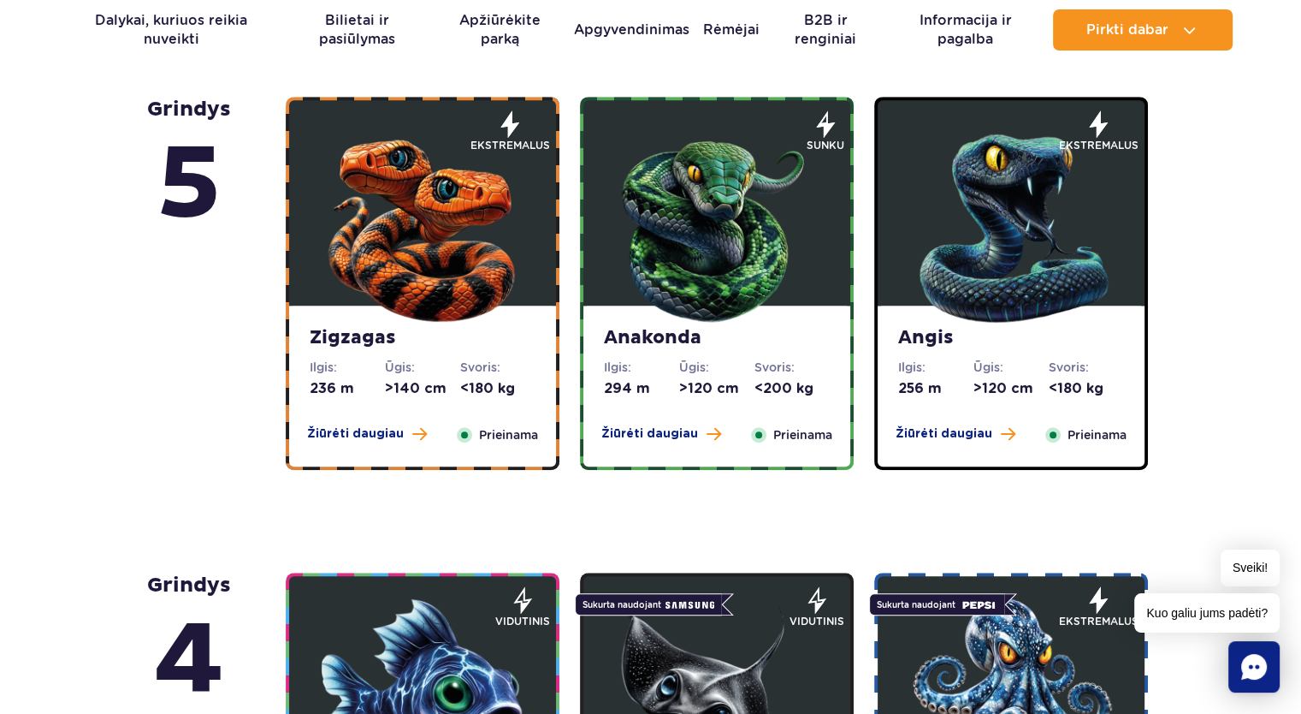
scroll to position [1020, 0]
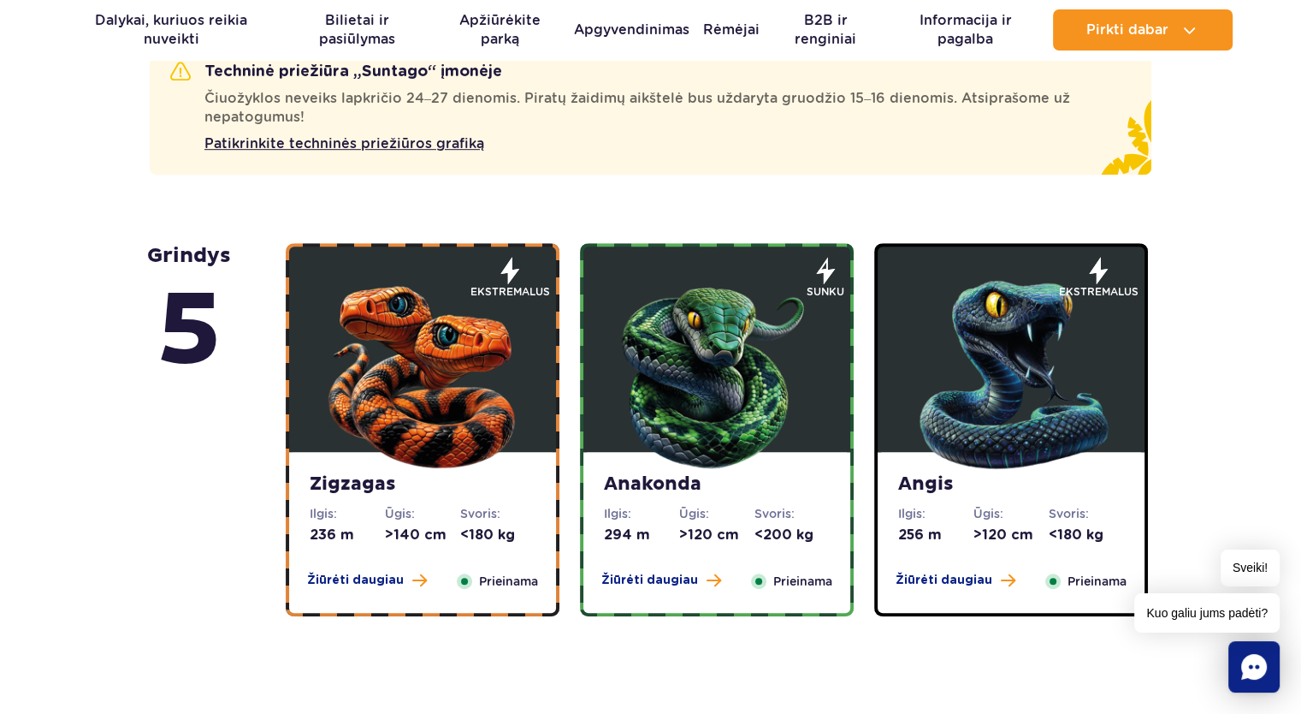
click at [715, 341] on img at bounding box center [716, 370] width 205 height 205
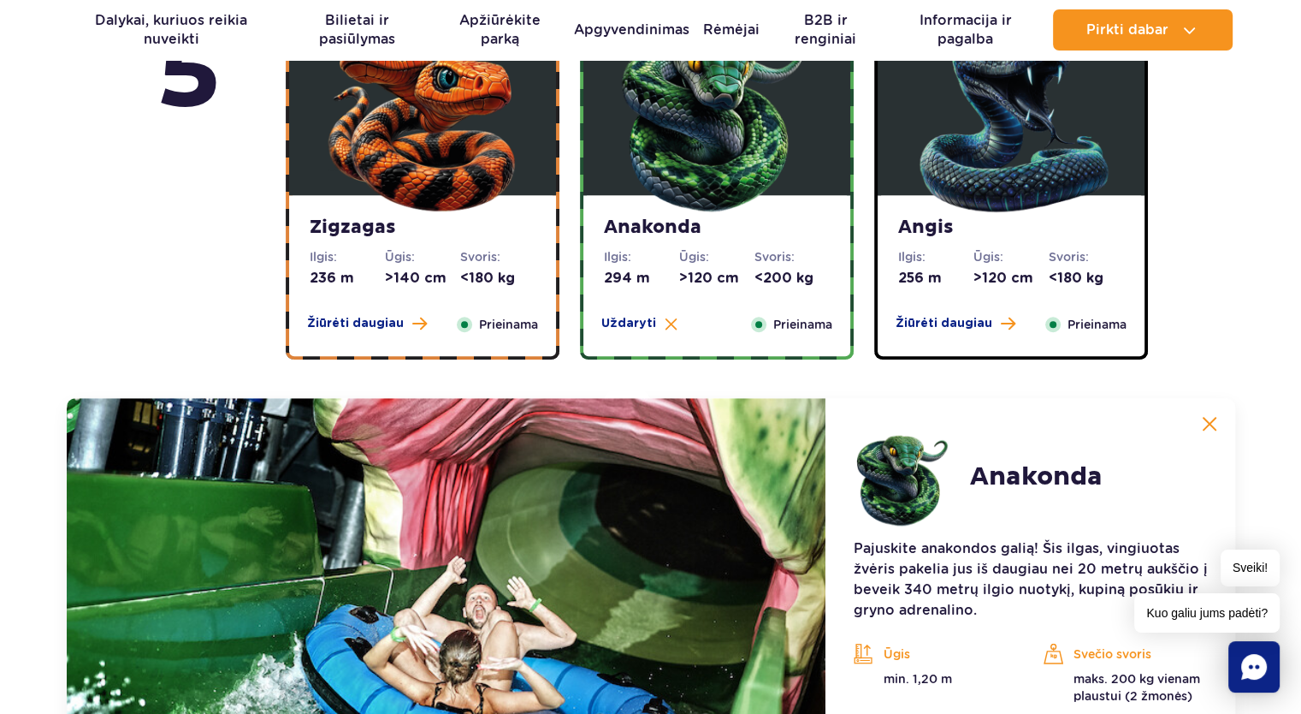
scroll to position [972, 0]
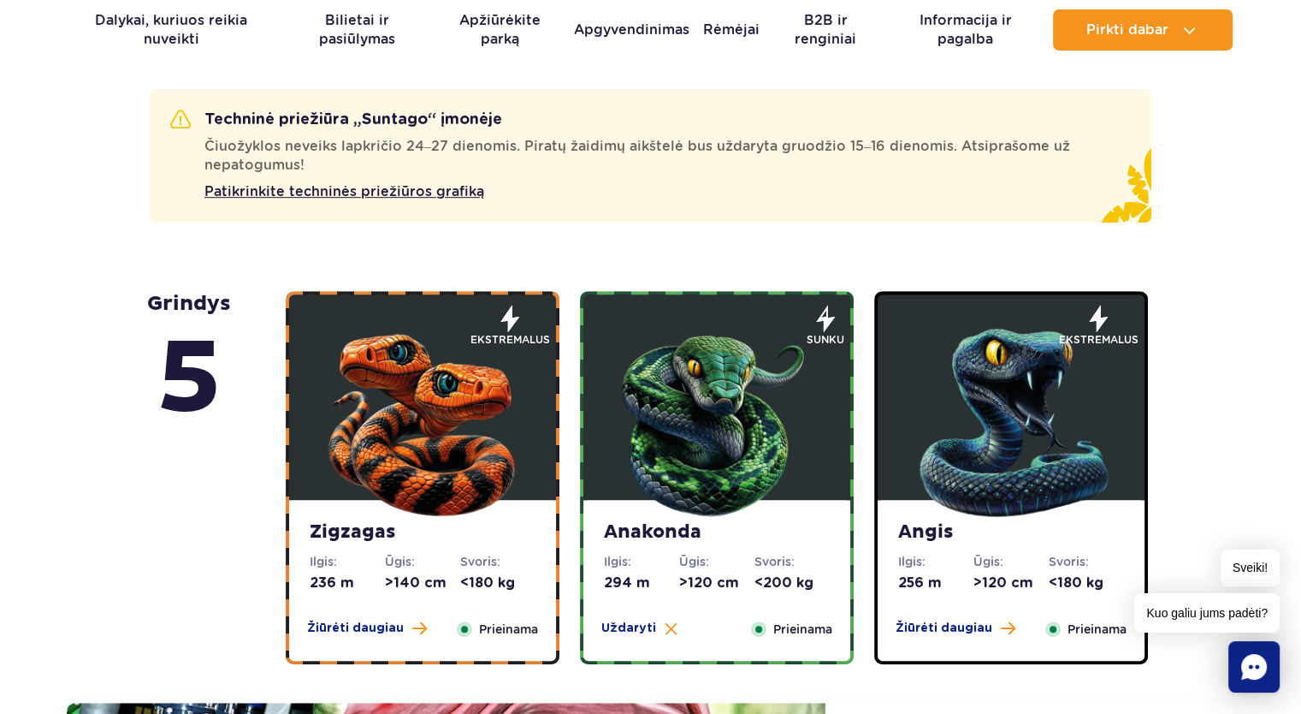
click at [986, 384] on img at bounding box center [1011, 418] width 205 height 205
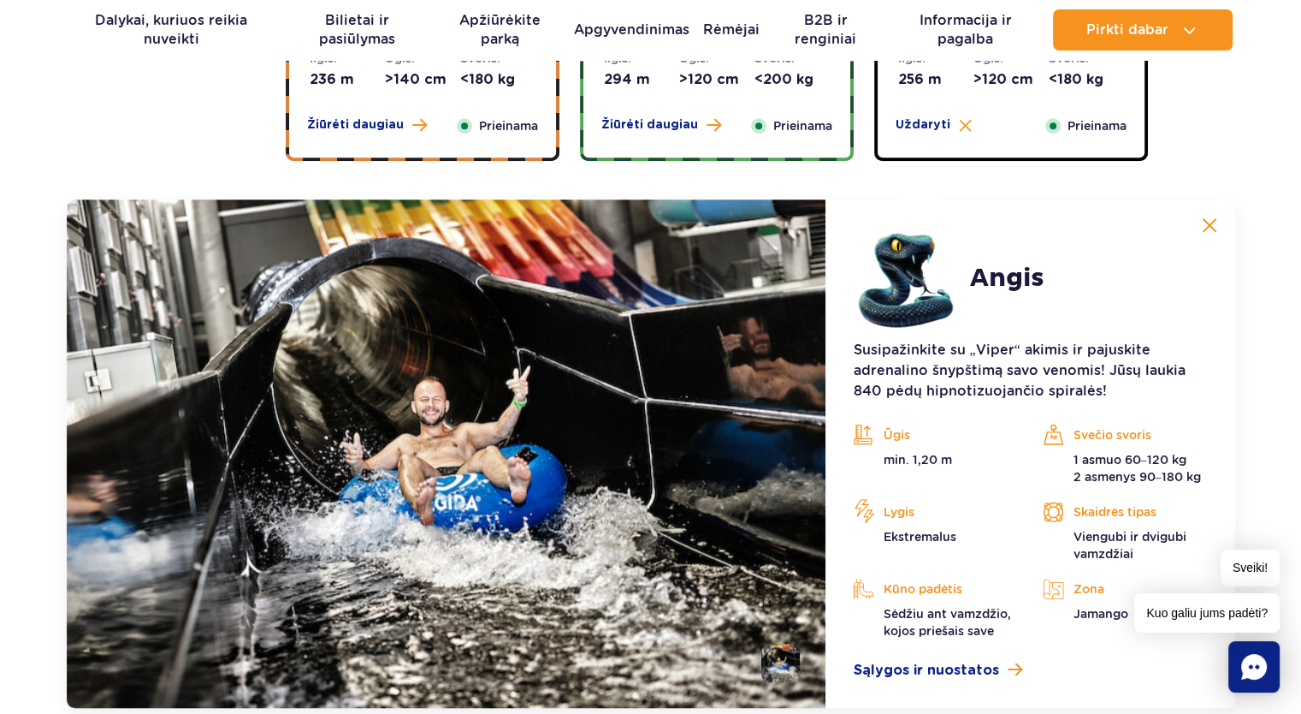
scroll to position [1571, 0]
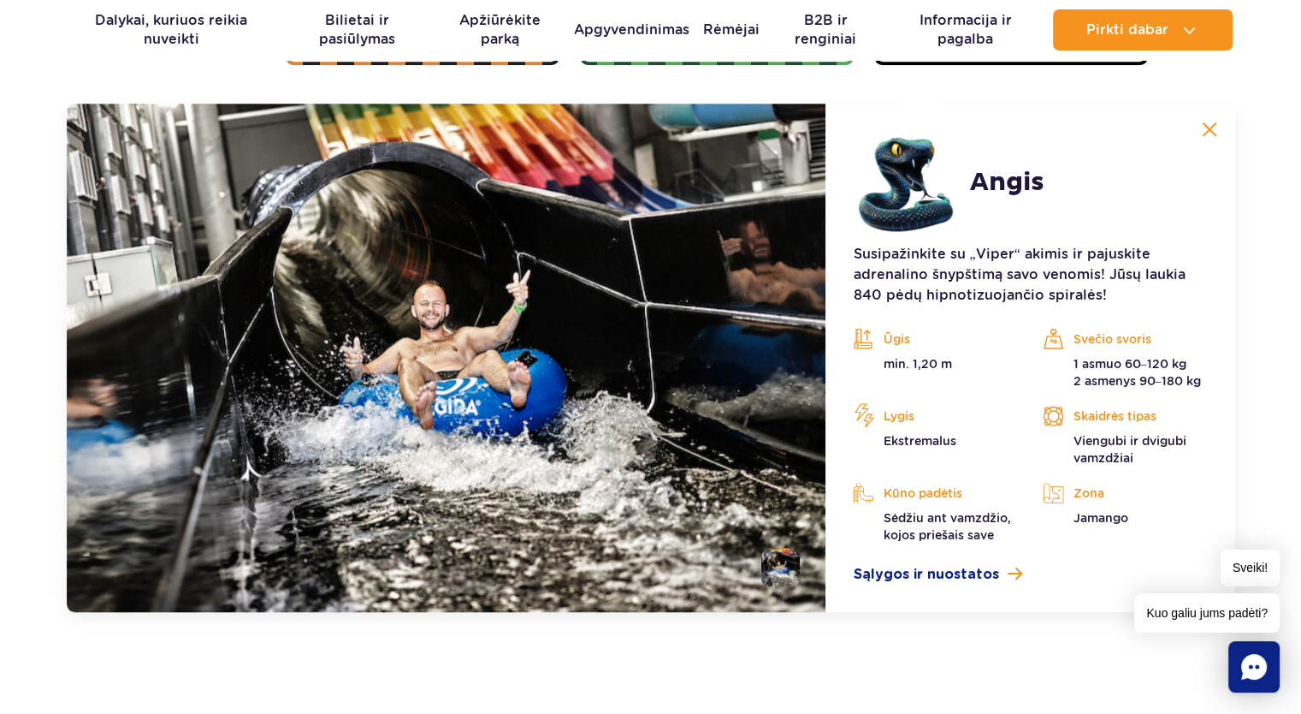
click at [1086, 386] on font "2 asmenys 90–180 kg" at bounding box center [1136, 381] width 127 height 14
click at [1034, 376] on div "Svečio svoris 1 asmuo 60–120 kg 2 asmenys 90–180 kg" at bounding box center [1125, 357] width 190 height 63
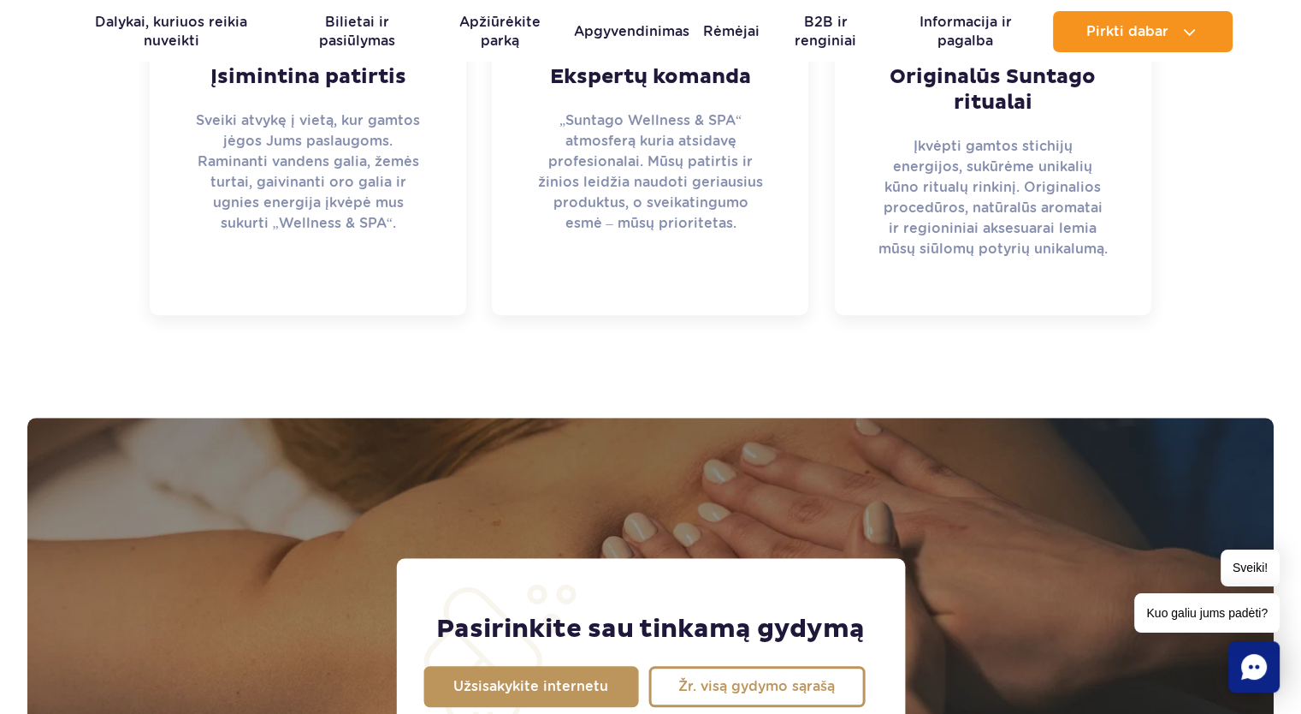
scroll to position [1198, 0]
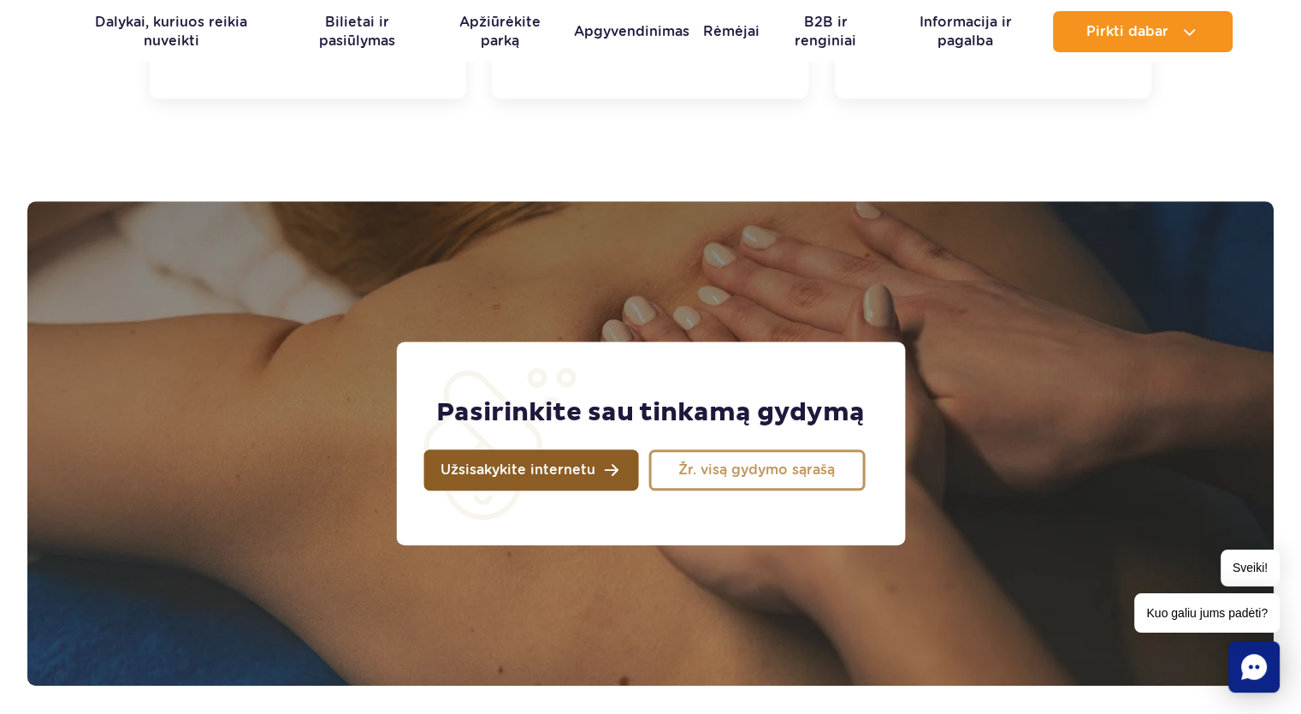
click at [495, 470] on span "Užsisakykite internetu" at bounding box center [518, 470] width 155 height 14
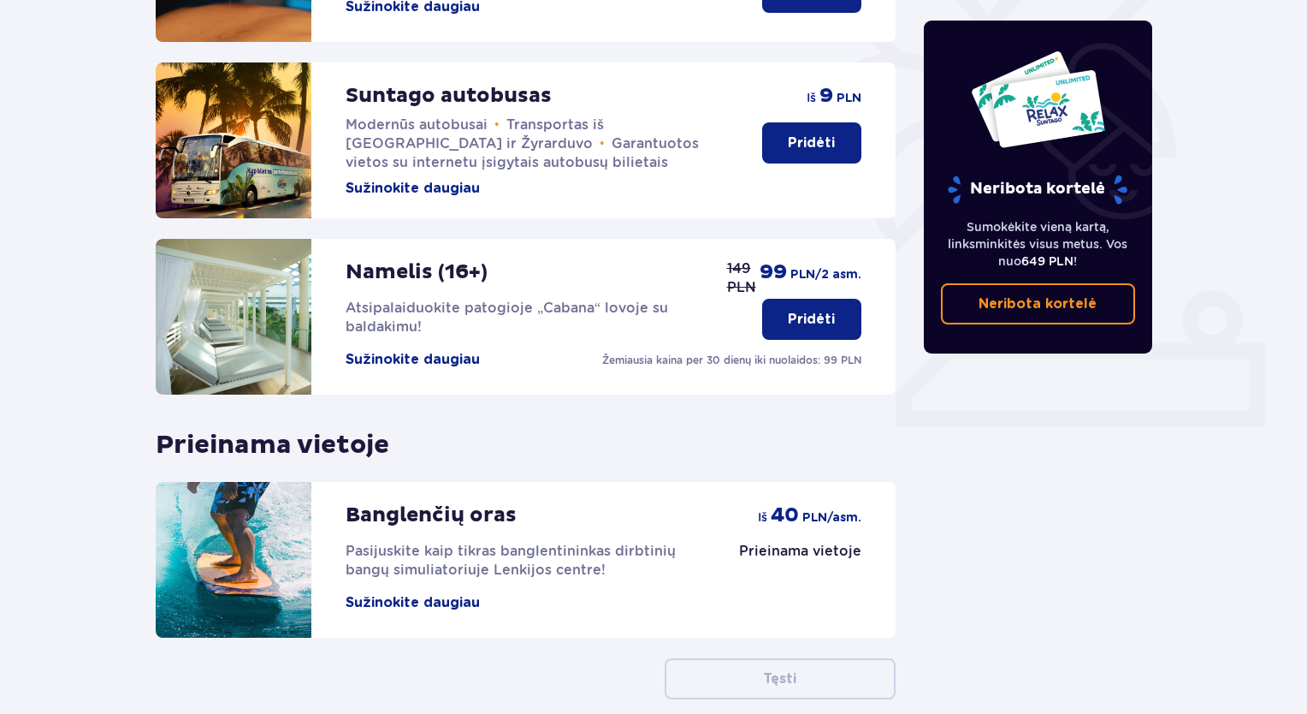
scroll to position [375, 0]
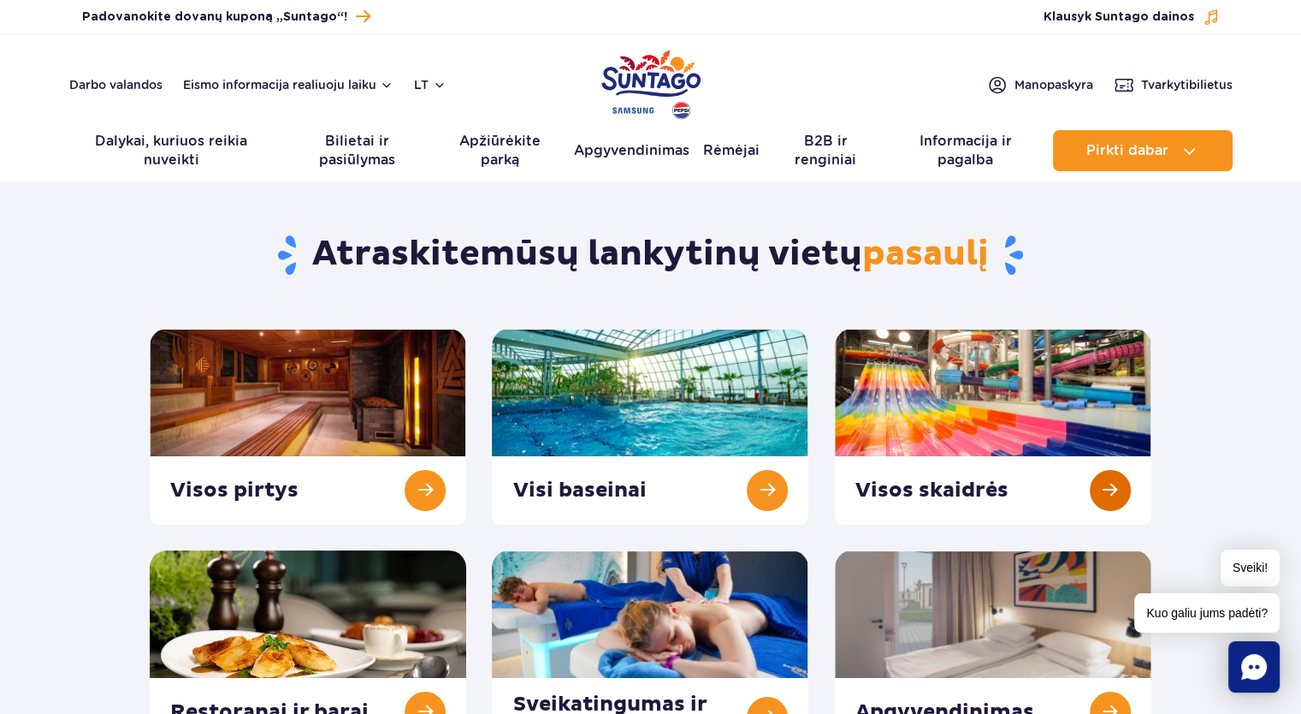
click at [966, 419] on link at bounding box center [993, 427] width 317 height 196
click at [903, 481] on link at bounding box center [993, 427] width 317 height 196
click at [926, 388] on link at bounding box center [993, 427] width 317 height 196
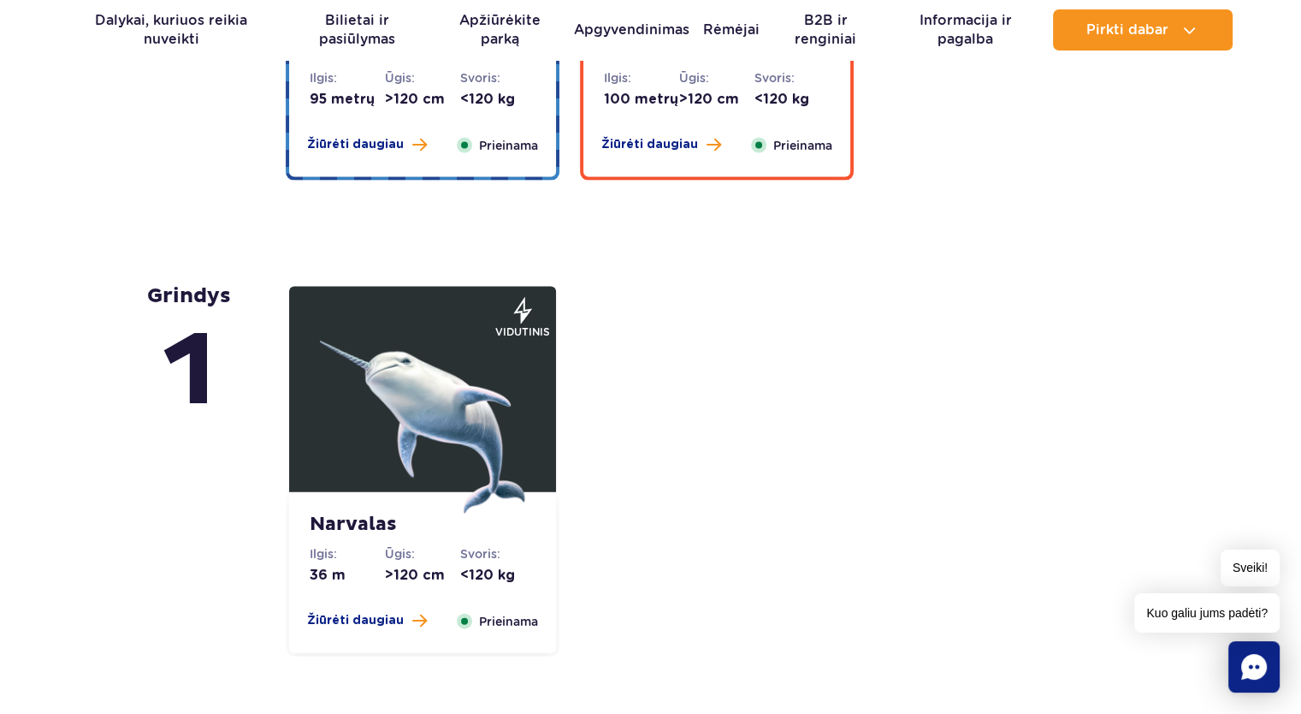
scroll to position [3765, 0]
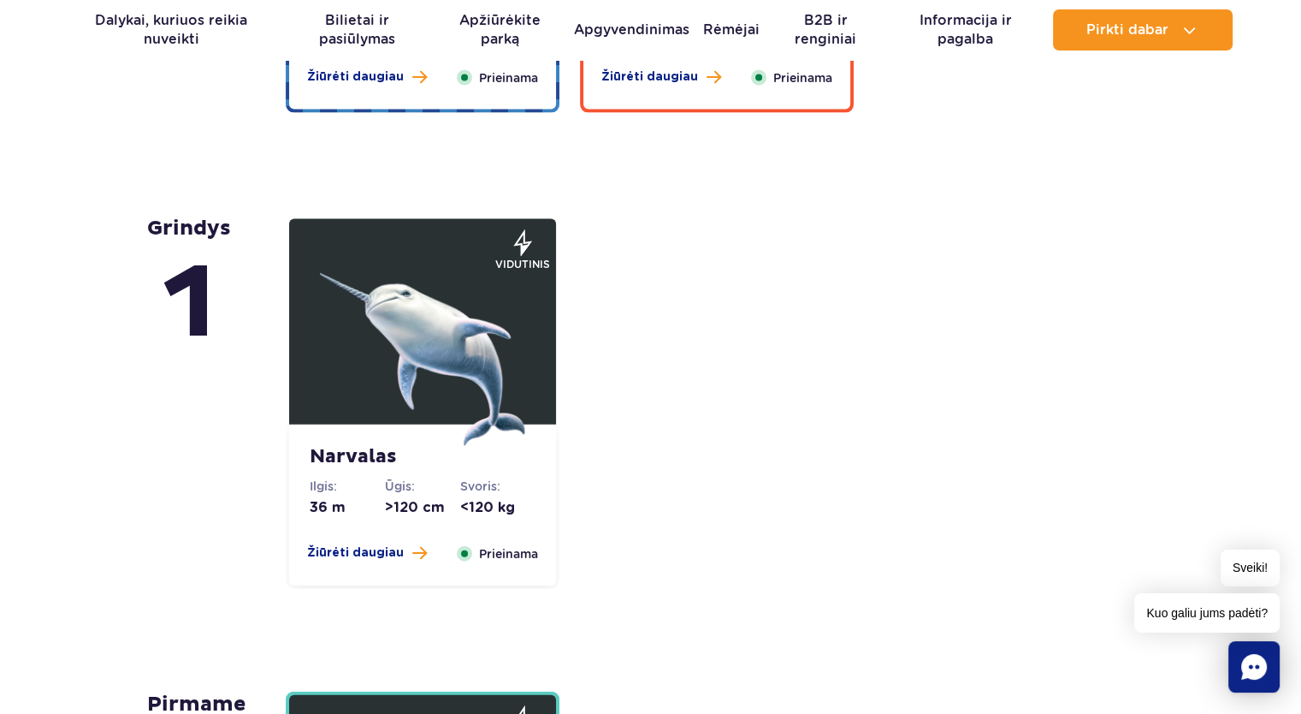
click at [365, 292] on img at bounding box center [422, 342] width 205 height 205
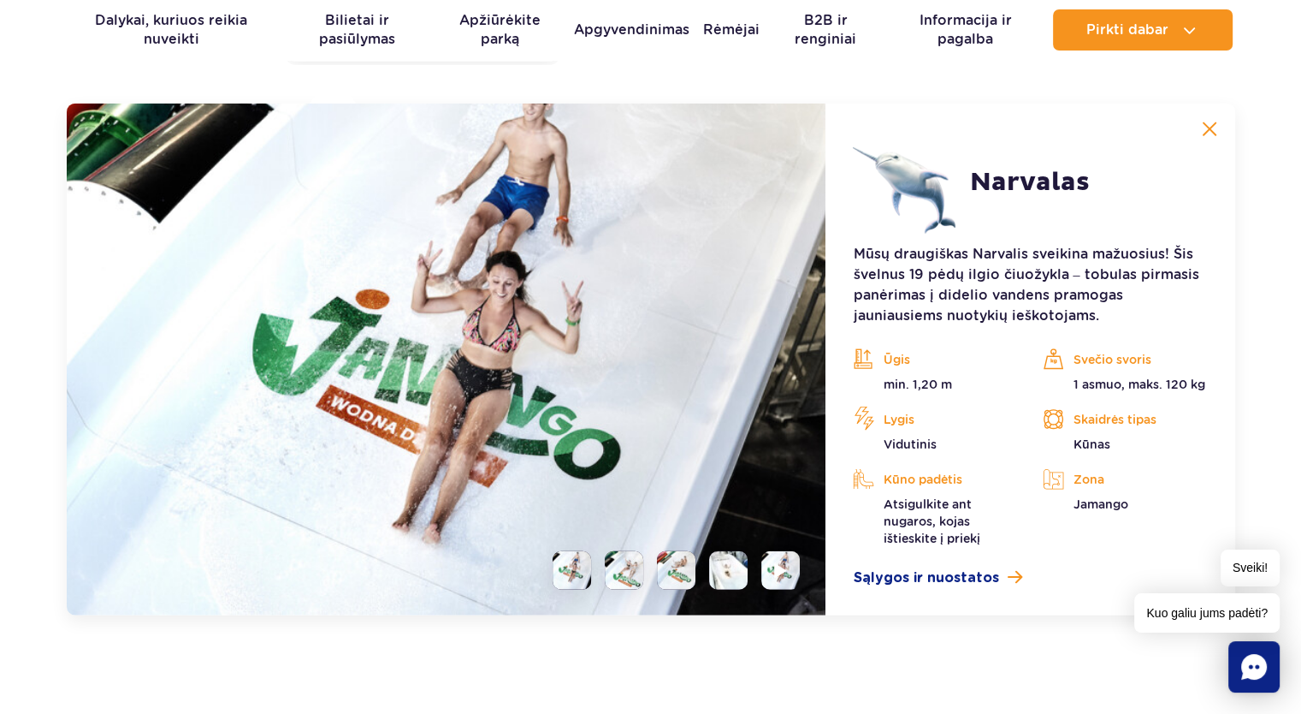
scroll to position [4288, 0]
click at [629, 577] on li at bounding box center [624, 570] width 39 height 39
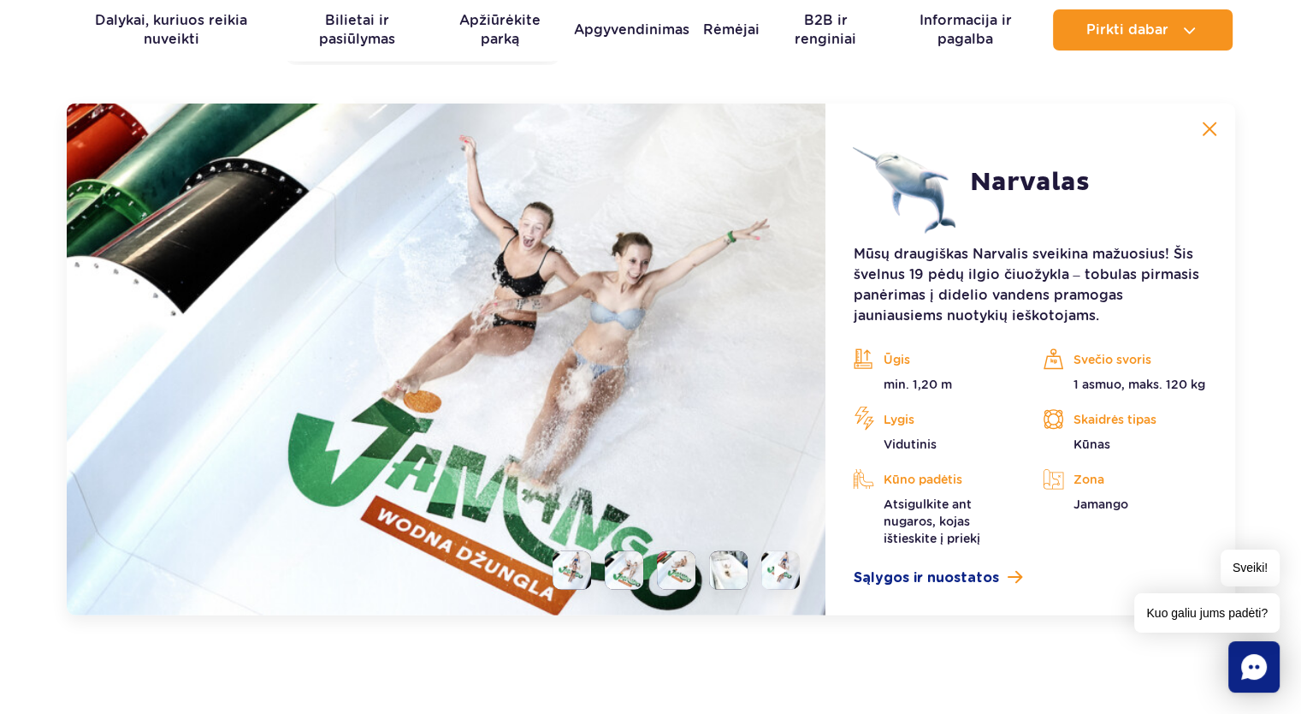
click at [672, 585] on li at bounding box center [676, 570] width 39 height 39
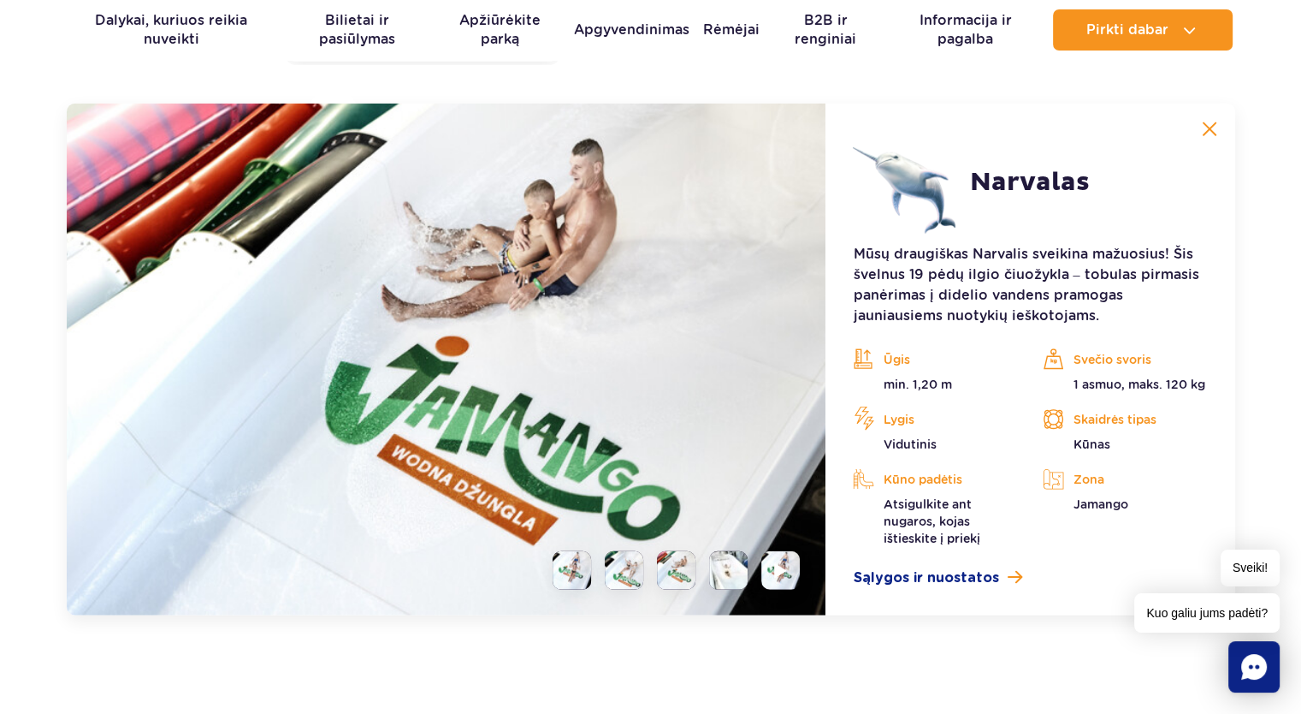
click at [731, 576] on li at bounding box center [728, 570] width 39 height 39
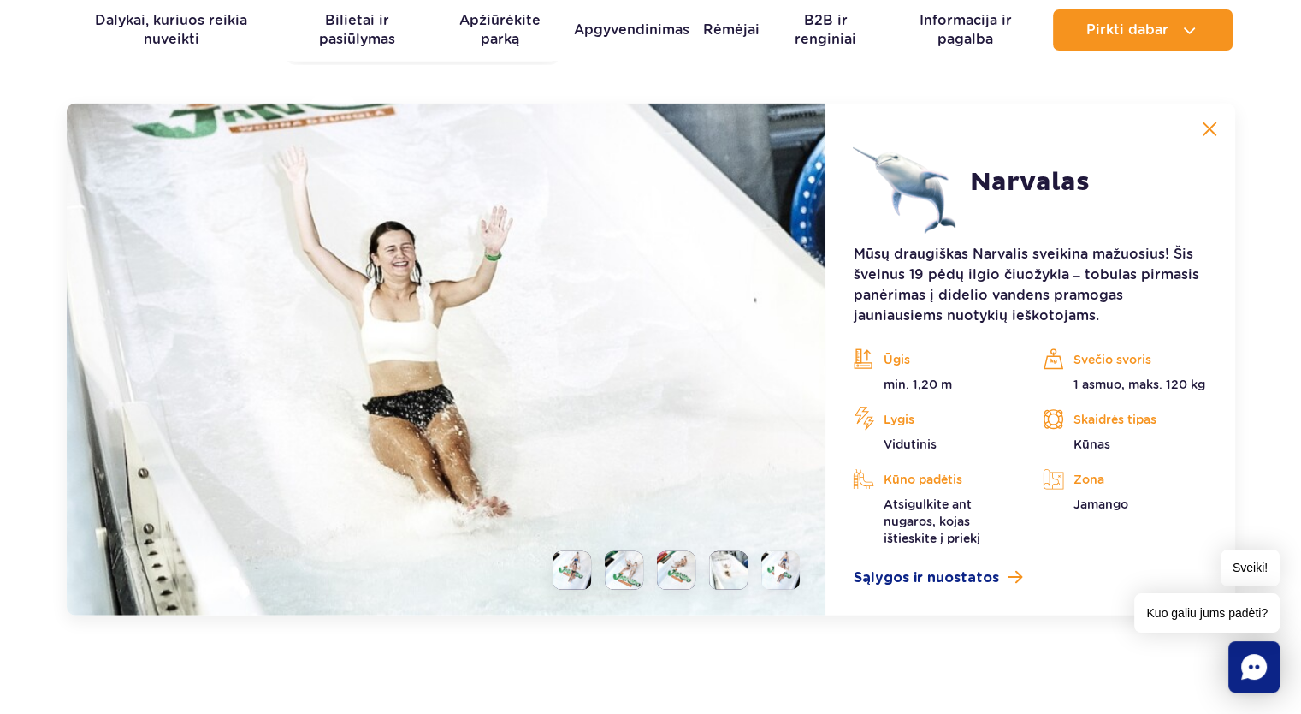
click at [567, 568] on li at bounding box center [572, 570] width 39 height 39
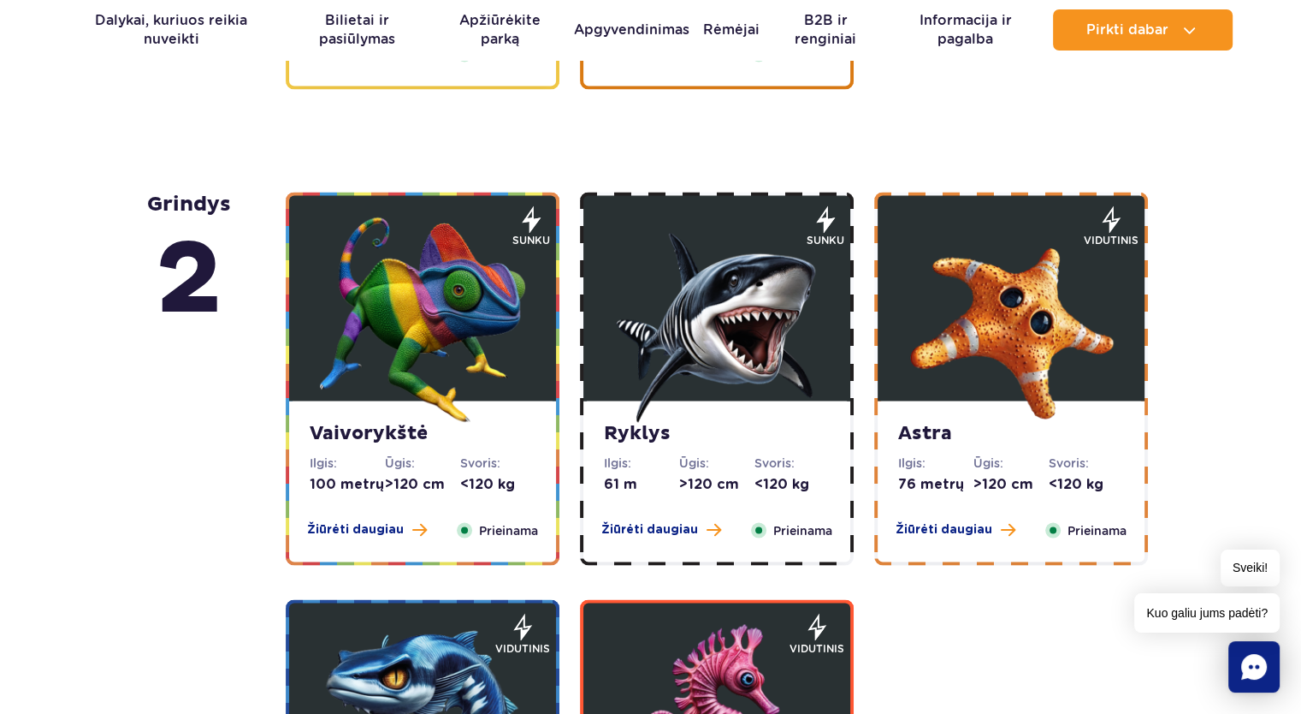
scroll to position [2919, 0]
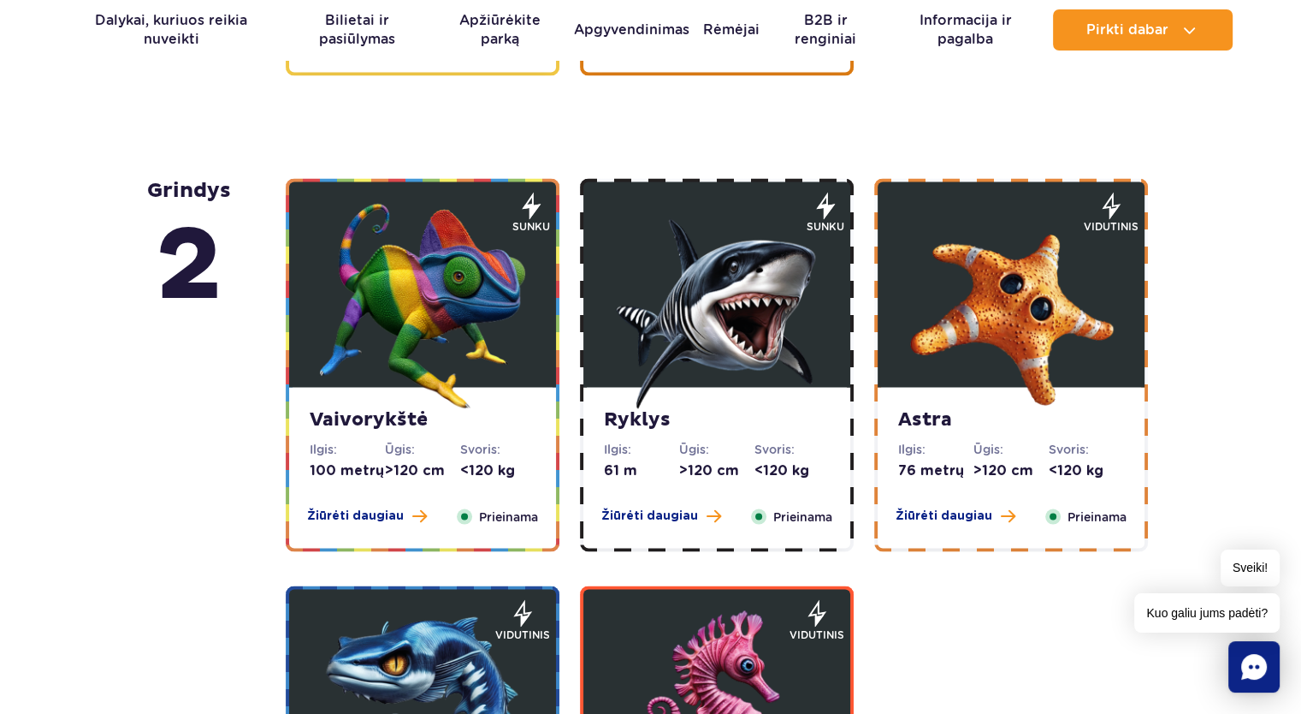
click at [416, 275] on img at bounding box center [422, 305] width 205 height 205
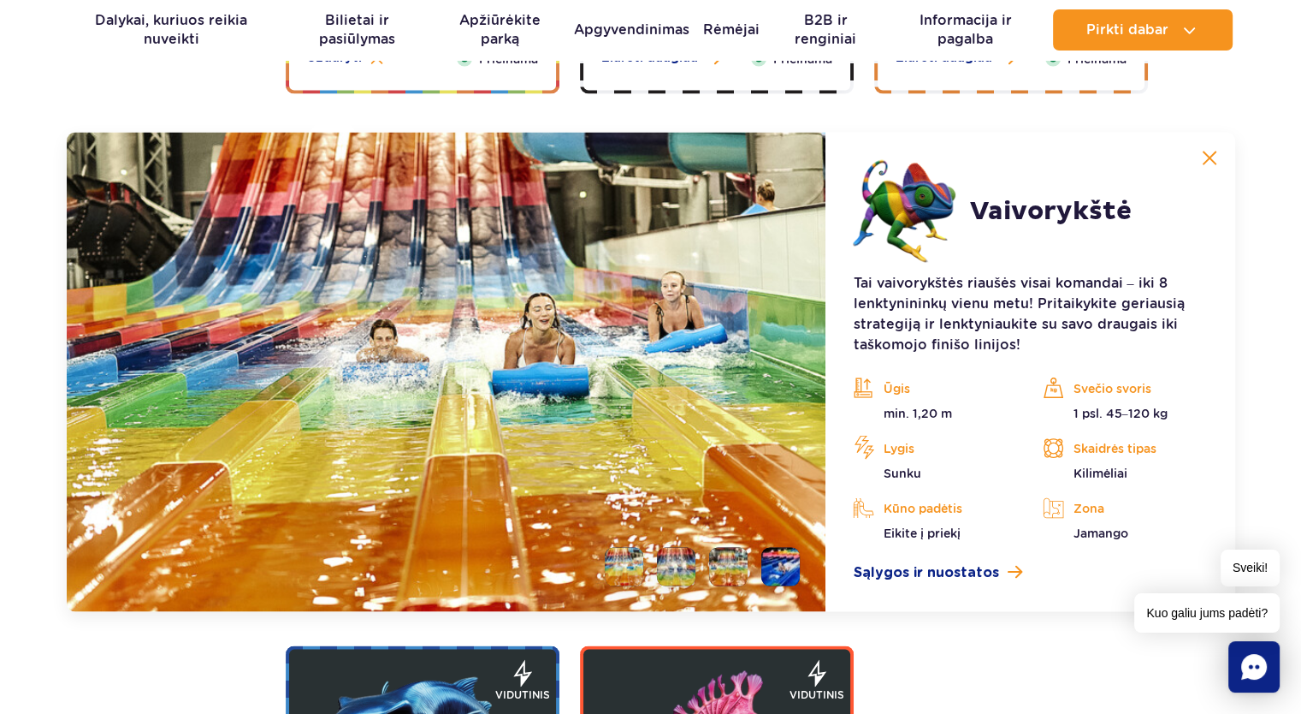
scroll to position [3405, 0]
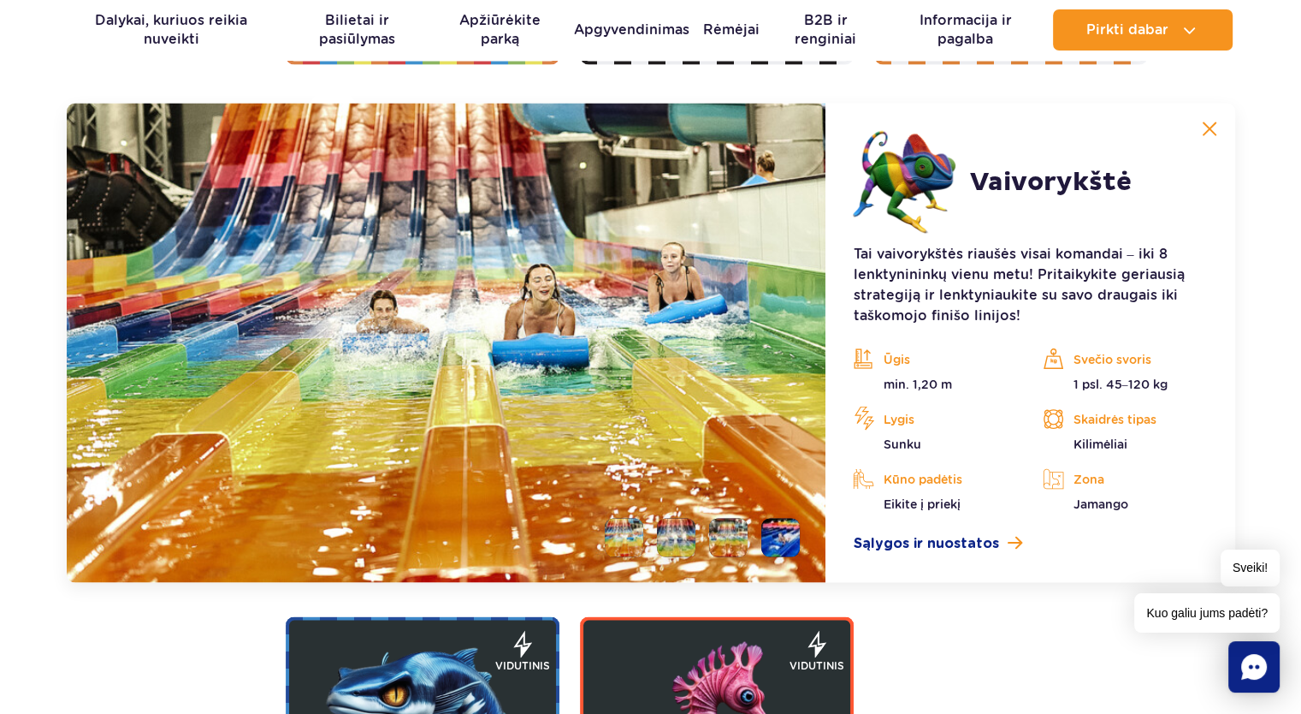
click at [679, 537] on li at bounding box center [676, 537] width 39 height 39
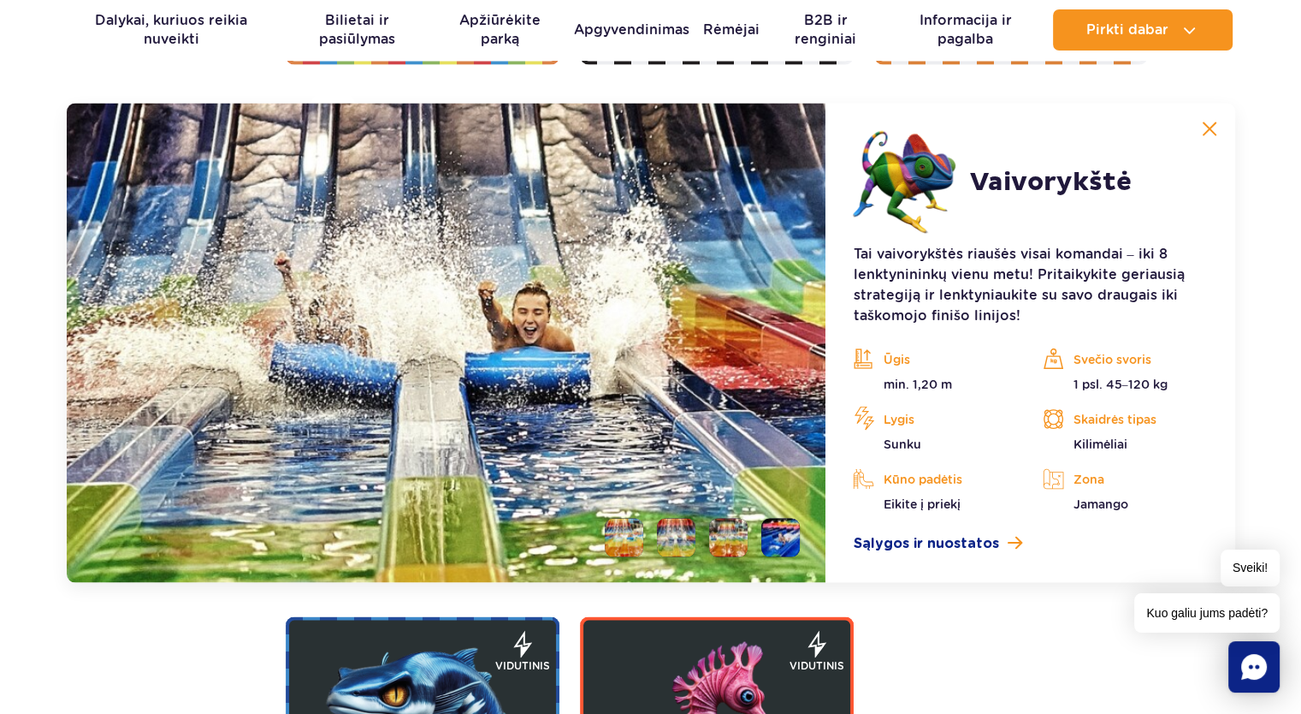
click at [726, 541] on li at bounding box center [728, 537] width 39 height 39
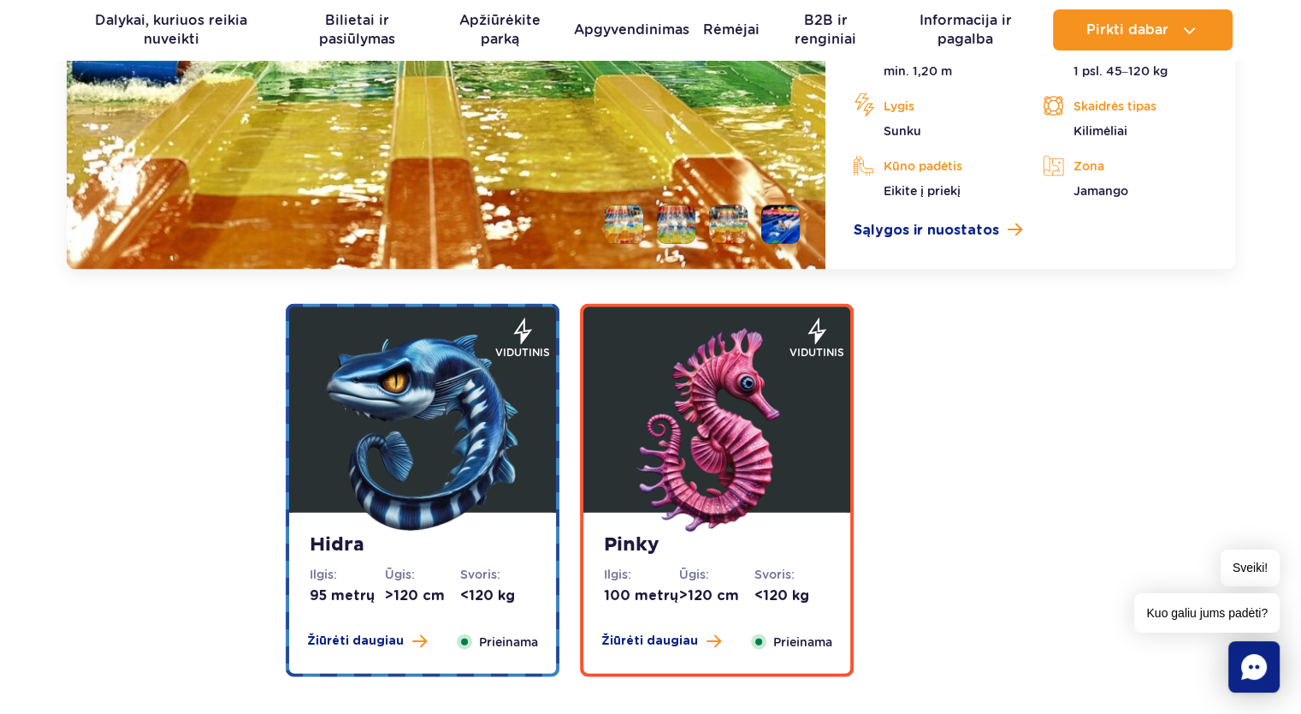
scroll to position [3747, 0]
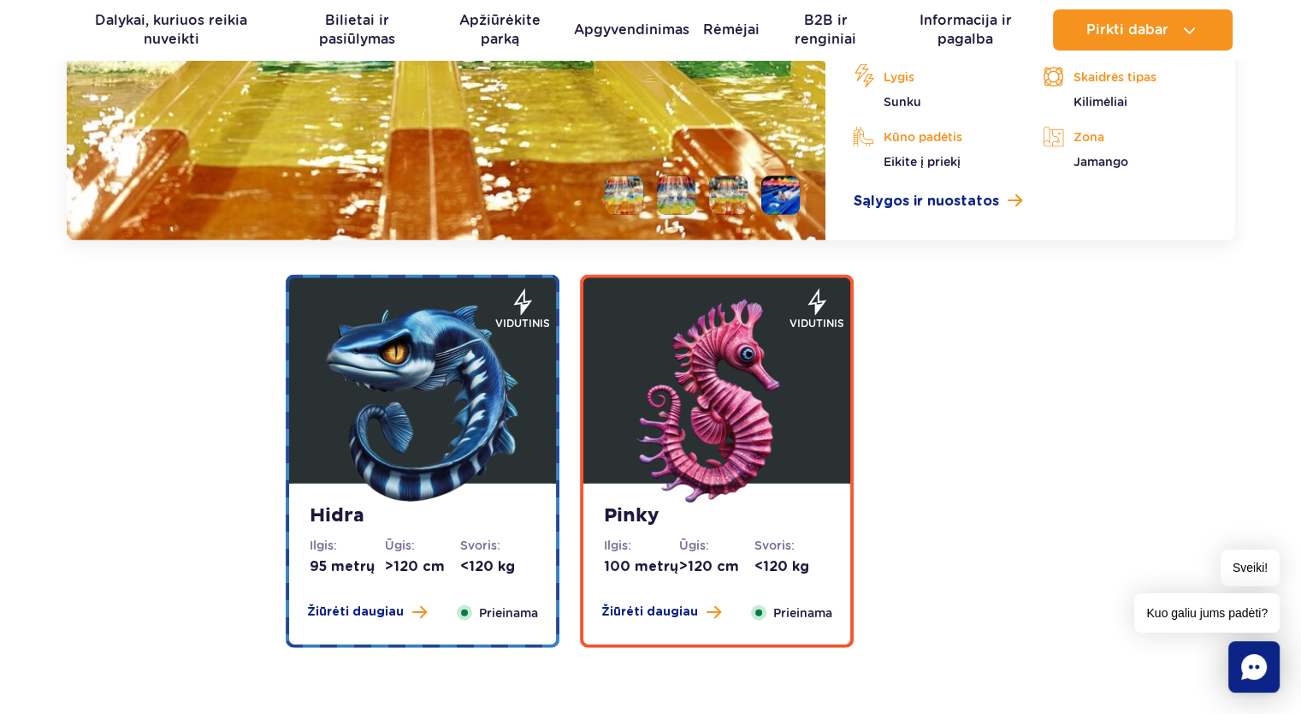
click at [669, 387] on img at bounding box center [716, 401] width 205 height 205
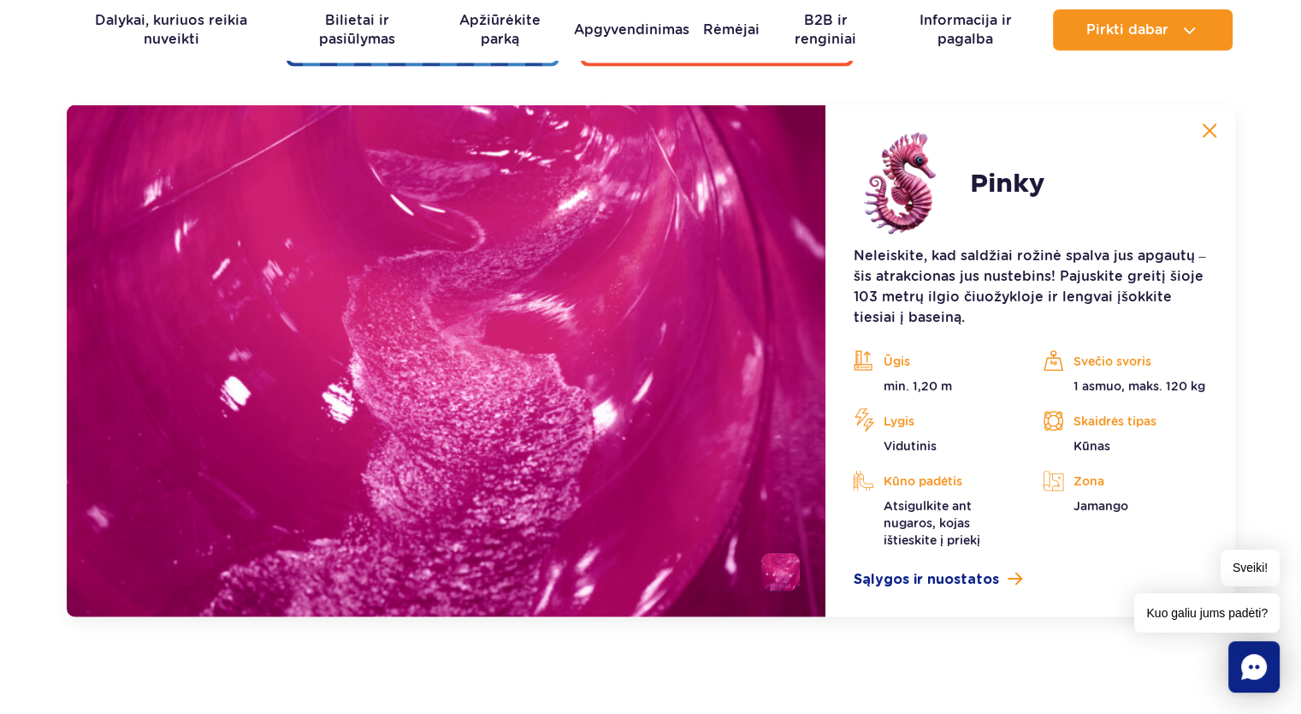
scroll to position [3812, 0]
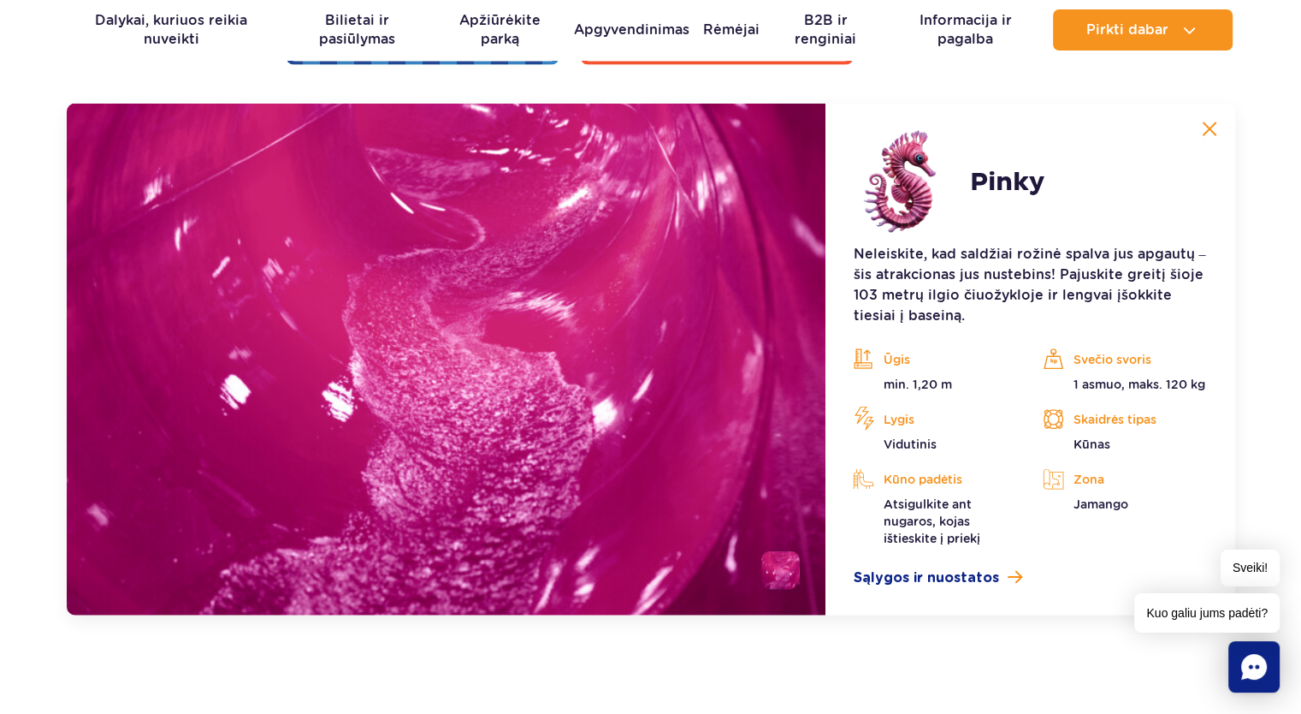
click at [916, 251] on font "Neleiskite, kad saldžiai rožinė spalva jus apgautų – šis atrakcionas jus nusteb…" at bounding box center [1029, 285] width 352 height 78
click at [917, 251] on font "Neleiskite, kad saldžiai rožinė spalva jus apgautų – šis atrakcionas jus nusteb…" at bounding box center [1029, 285] width 352 height 78
click at [918, 251] on font "Neleiskite, kad saldžiai rožinė spalva jus apgautų – šis atrakcionas jus nusteb…" at bounding box center [1029, 285] width 352 height 78
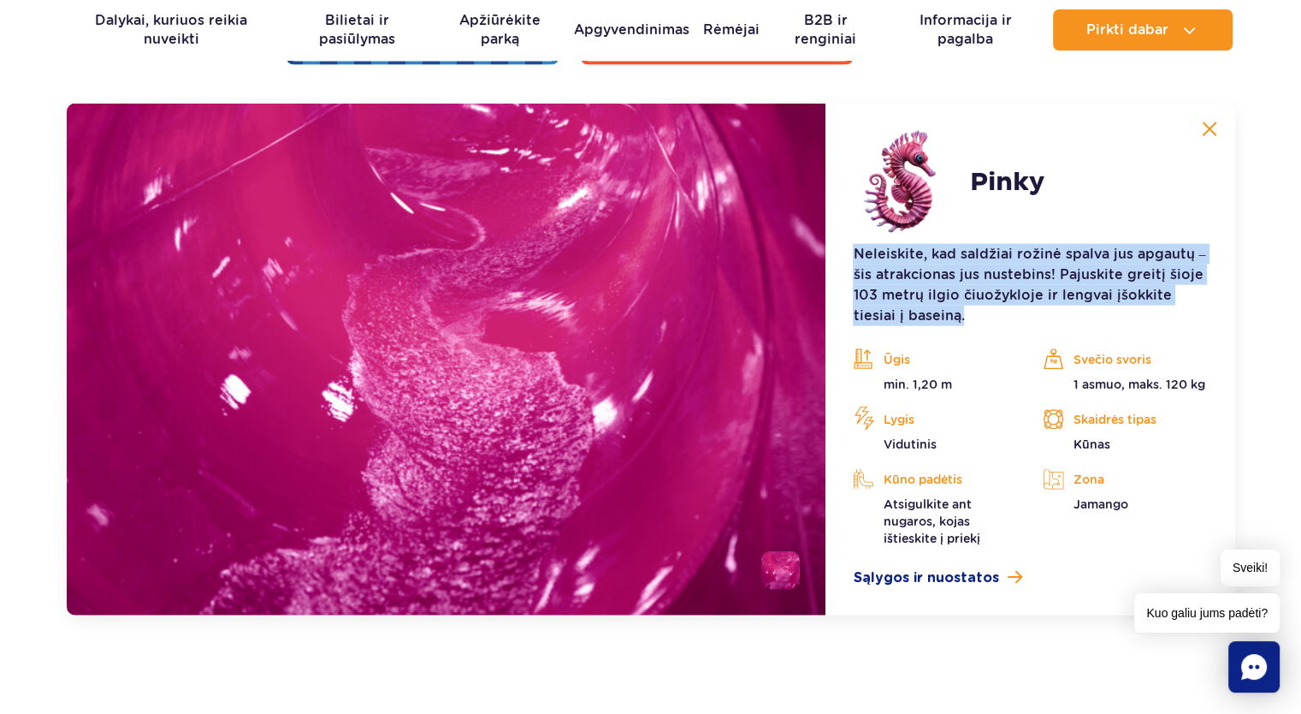
click at [920, 249] on font "Neleiskite, kad saldžiai rožinė spalva jus apgautų – šis atrakcionas jus nusteb…" at bounding box center [1029, 285] width 352 height 78
click at [932, 257] on font "Neleiskite, kad saldžiai rožinė spalva jus apgautų – šis atrakcionas jus nusteb…" at bounding box center [1029, 285] width 352 height 78
click at [939, 282] on p "Neleiskite, kad saldžiai rožinė spalva jus apgautų – šis atrakcionas jus nusteb…" at bounding box center [1030, 285] width 354 height 82
click at [869, 283] on p "Neleiskite, kad saldžiai rožinė spalva jus apgautų – šis atrakcionas jus nusteb…" at bounding box center [1030, 285] width 354 height 82
click at [882, 278] on font "Neleiskite, kad saldžiai rožinė spalva jus apgautų – šis atrakcionas jus nusteb…" at bounding box center [1029, 285] width 352 height 78
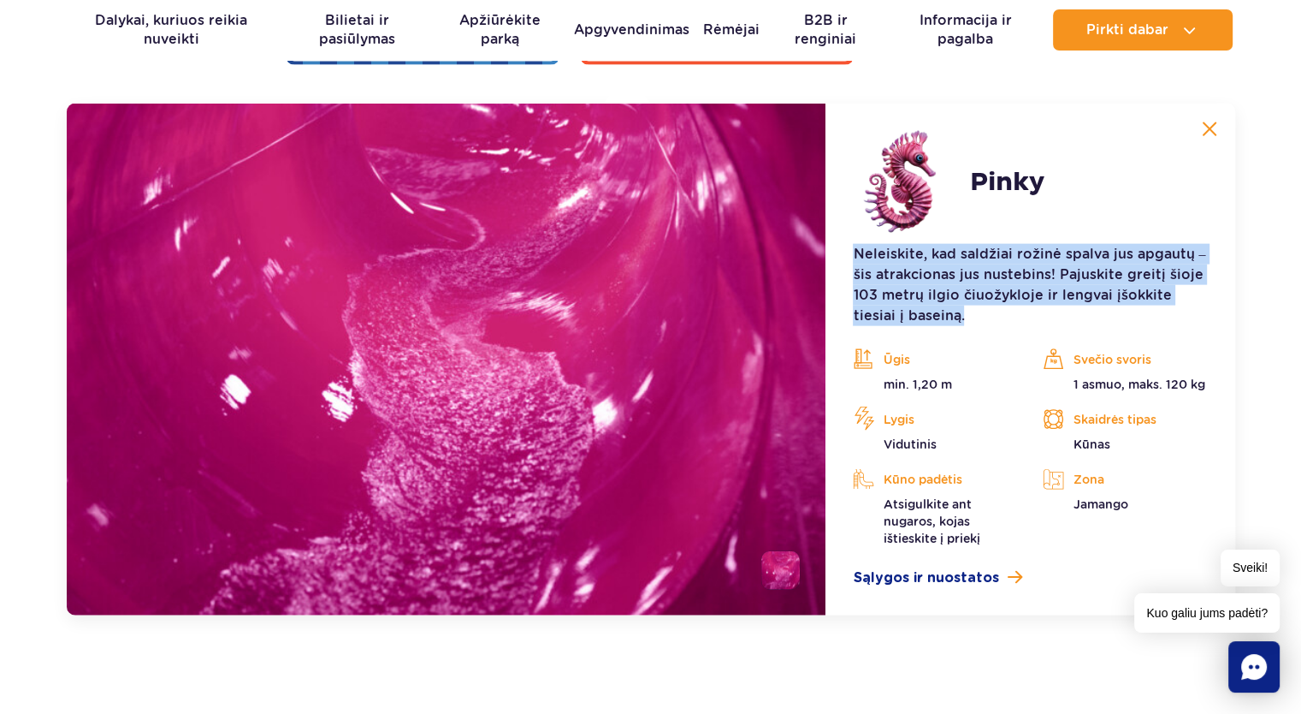
click at [883, 276] on font "Neleiskite, kad saldžiai rožinė spalva jus apgautų – šis atrakcionas jus nusteb…" at bounding box center [1029, 285] width 352 height 78
click at [884, 275] on font "Neleiskite, kad saldžiai rožinė spalva jus apgautų – šis atrakcionas jus nusteb…" at bounding box center [1029, 285] width 352 height 78
click at [918, 289] on font "Neleiskite, kad saldžiai rožinė spalva jus apgautų – šis atrakcionas jus nusteb…" at bounding box center [1029, 285] width 352 height 78
click at [918, 288] on font "Neleiskite, kad saldžiai rožinė spalva jus apgautų – šis atrakcionas jus nusteb…" at bounding box center [1029, 285] width 352 height 78
click at [918, 287] on font "Neleiskite, kad saldžiai rožinė spalva jus apgautų – šis atrakcionas jus nusteb…" at bounding box center [1029, 285] width 352 height 78
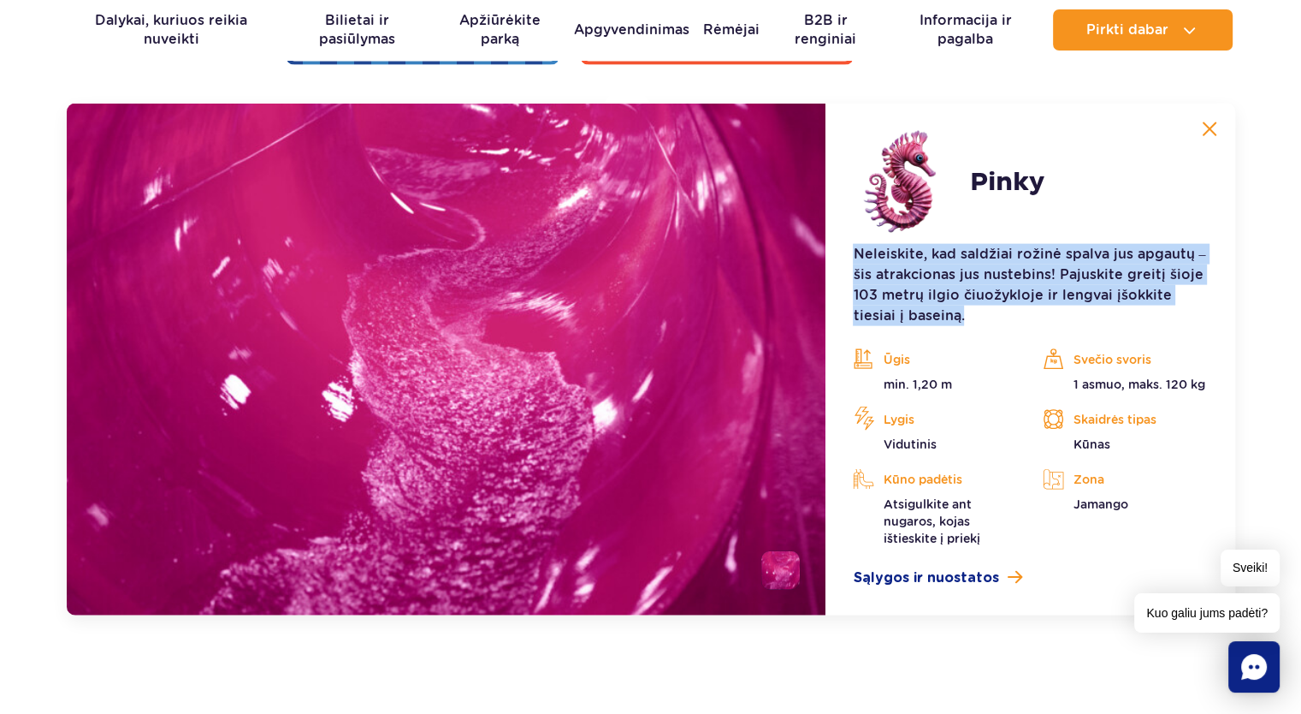
click at [896, 292] on font "Neleiskite, kad saldžiai rožinė spalva jus apgautų – šis atrakcionas jus nusteb…" at bounding box center [1029, 285] width 352 height 78
click at [891, 299] on font "Neleiskite, kad saldžiai rožinė spalva jus apgautų – šis atrakcionas jus nusteb…" at bounding box center [1029, 285] width 352 height 78
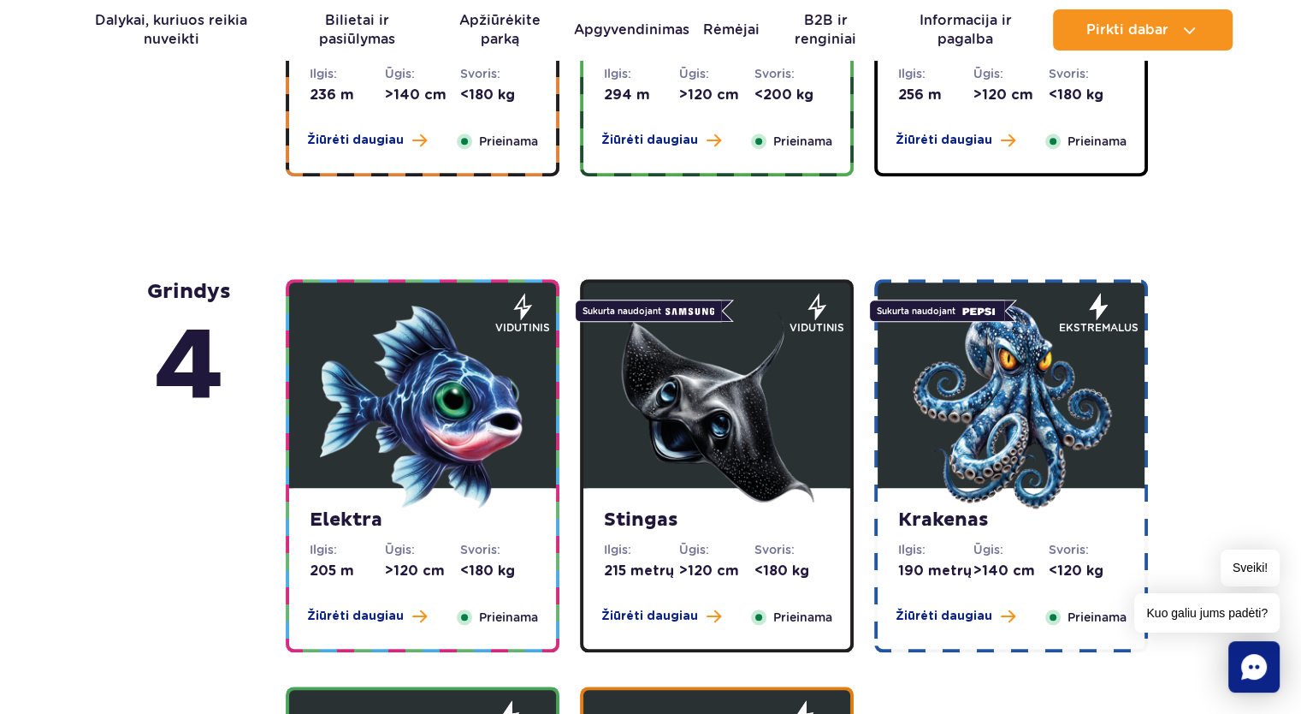
scroll to position [1502, 0]
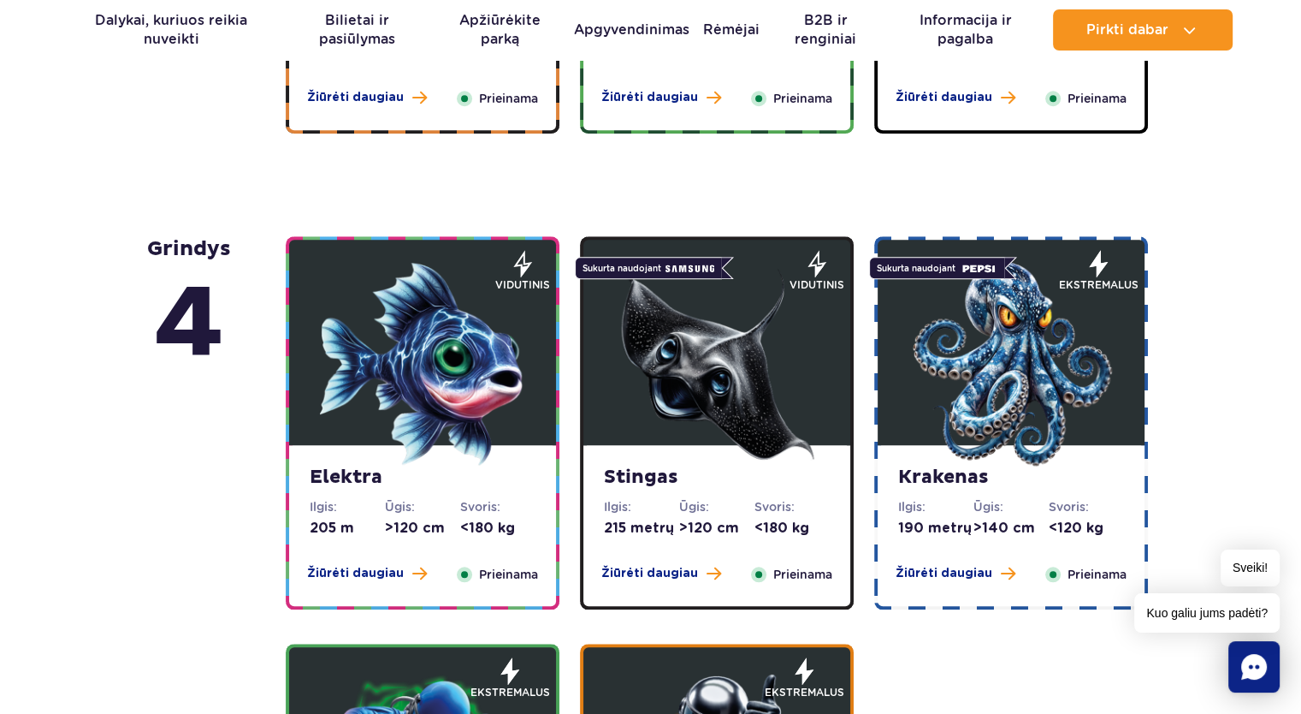
click at [710, 359] on img at bounding box center [716, 363] width 205 height 205
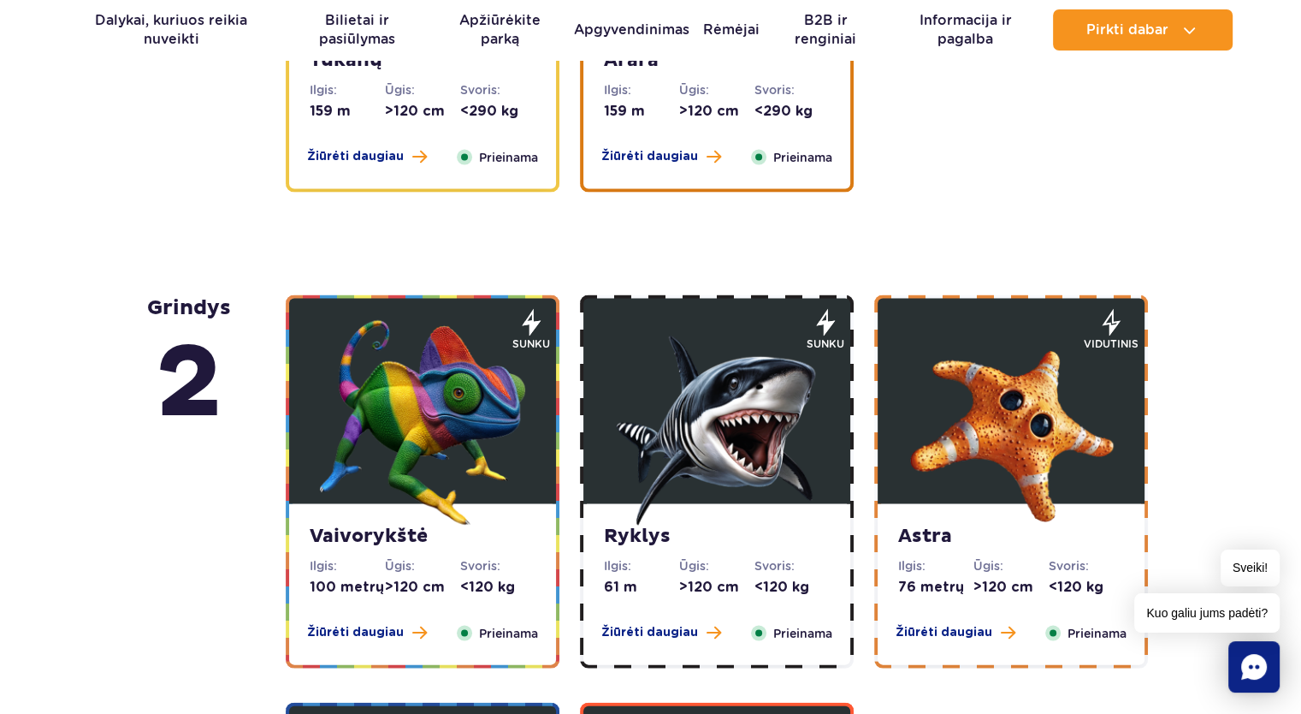
scroll to position [3587, 0]
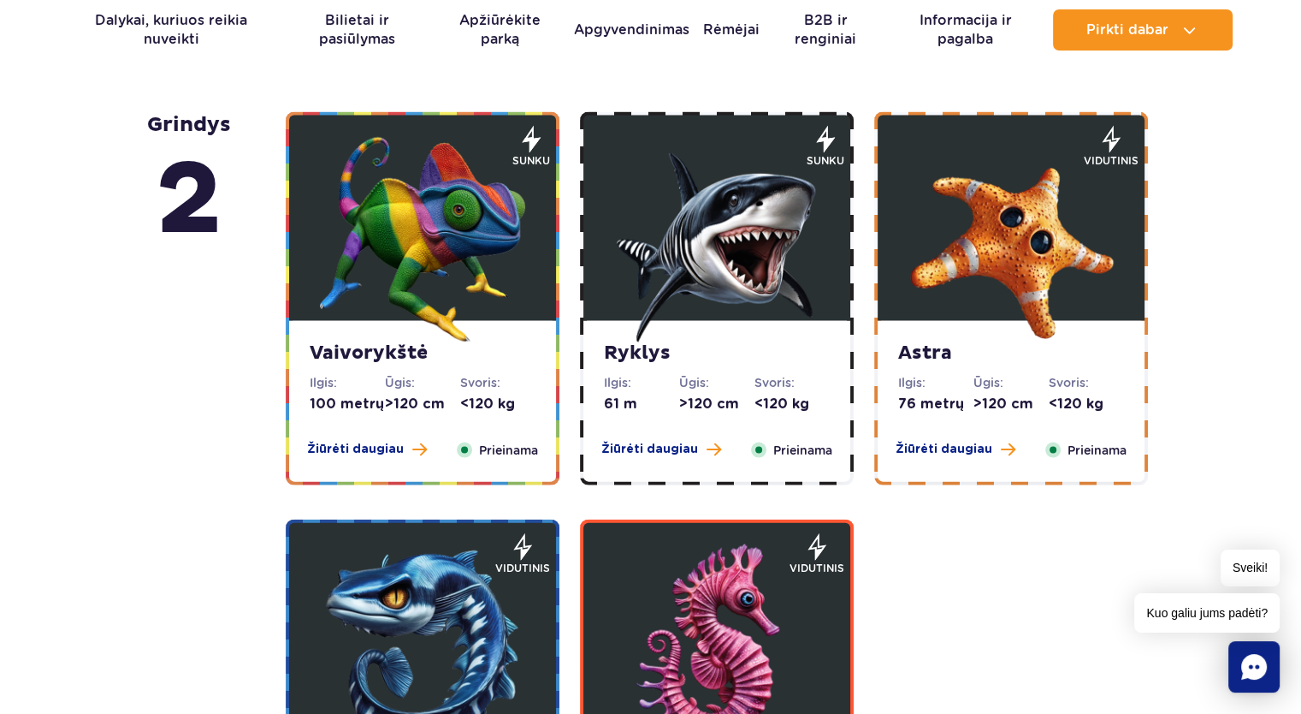
click at [406, 245] on img at bounding box center [422, 239] width 205 height 205
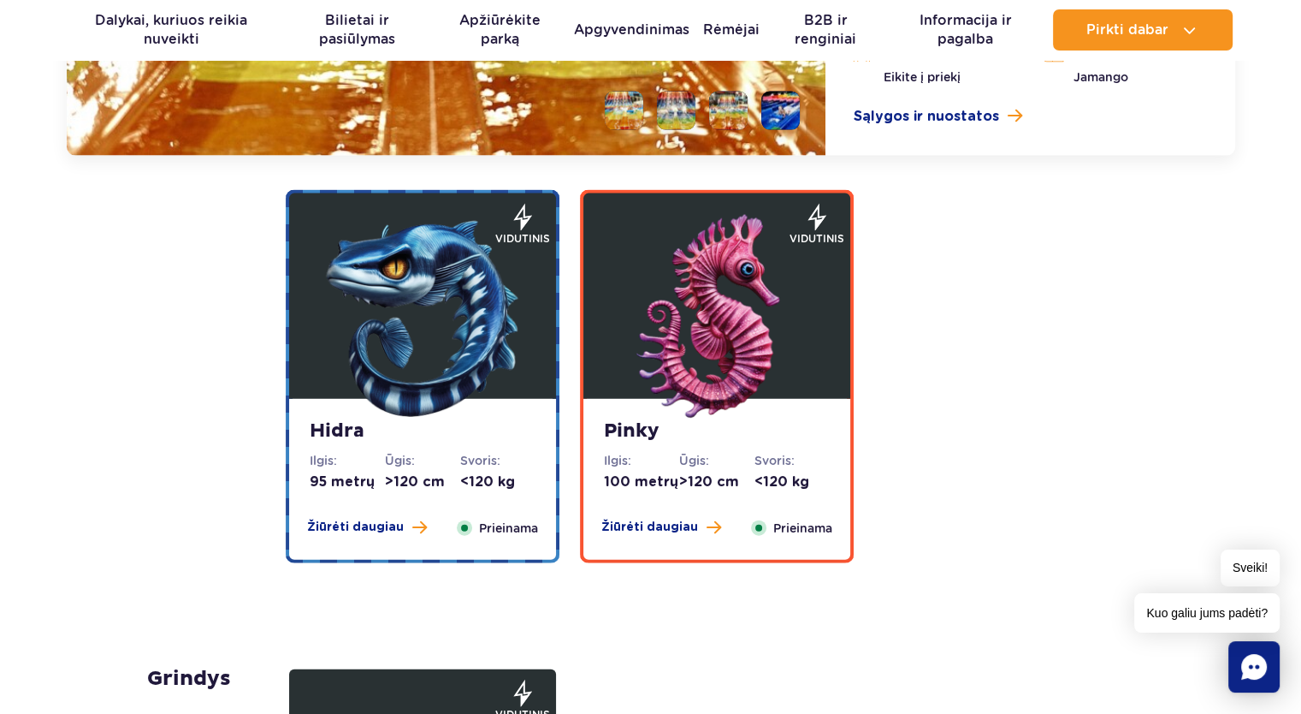
scroll to position [3833, 0]
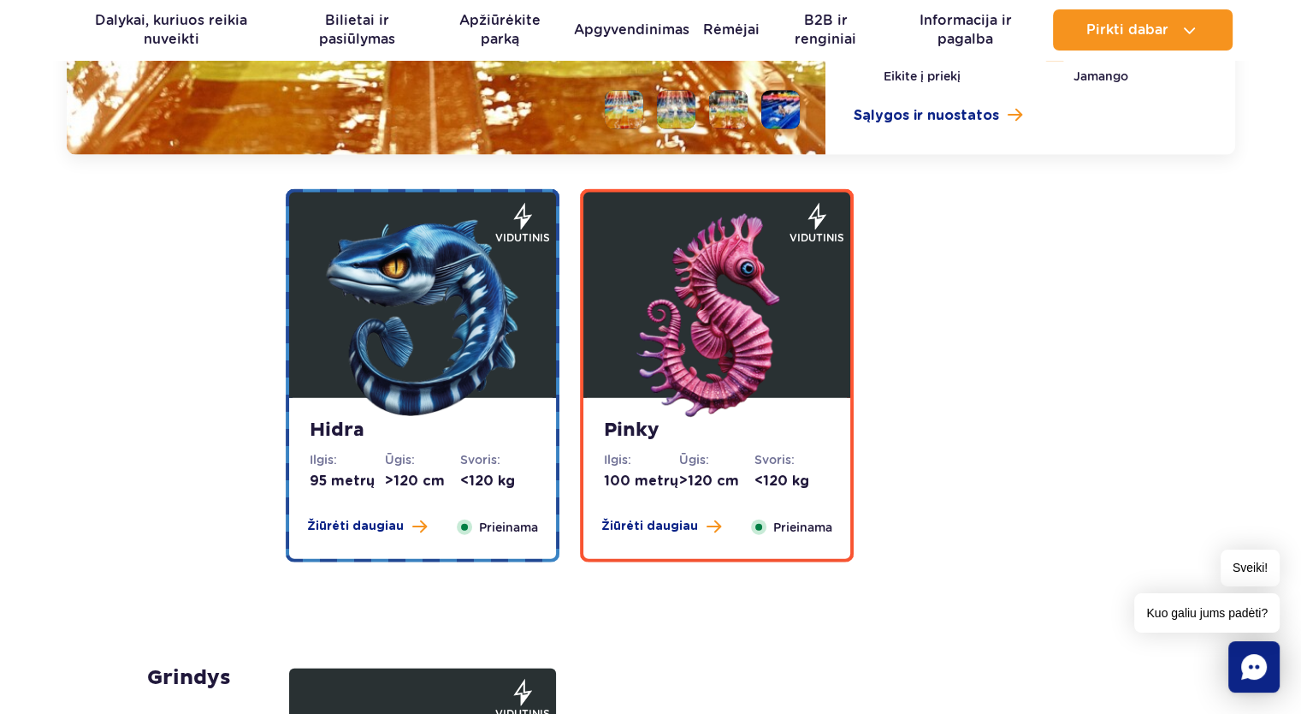
click at [416, 317] on img at bounding box center [422, 316] width 205 height 205
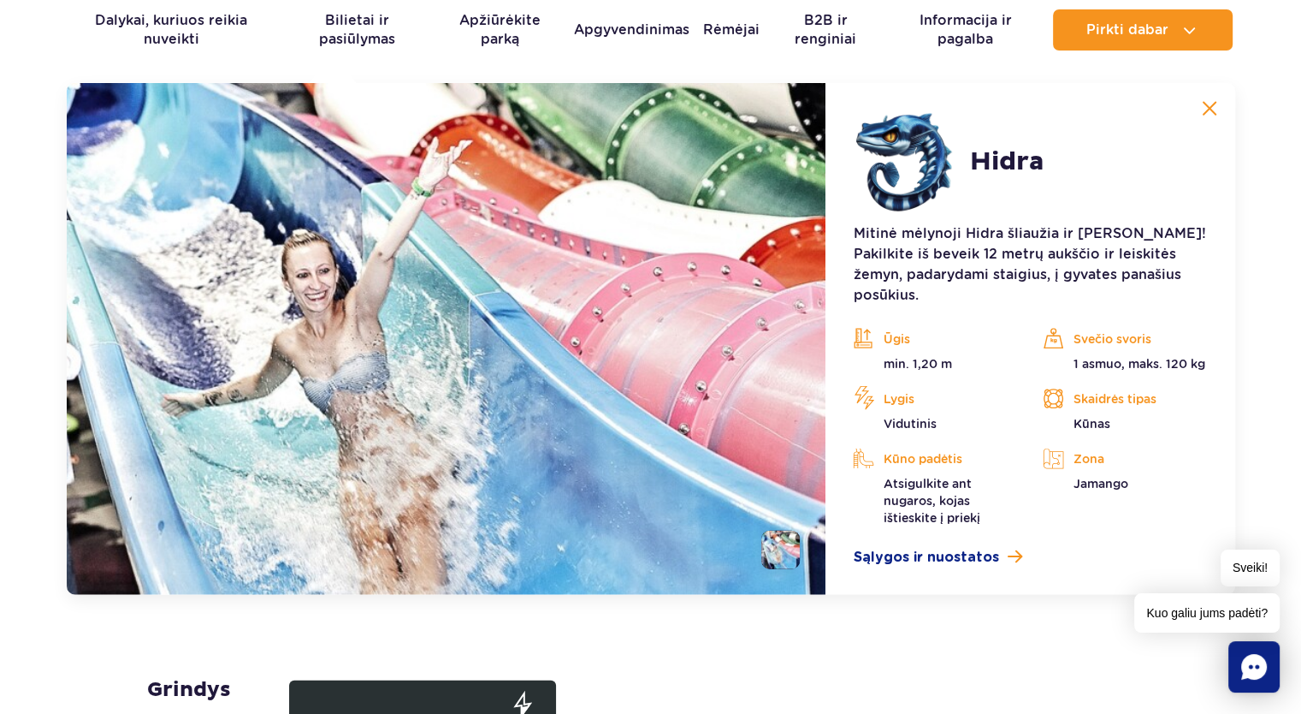
scroll to position [3812, 0]
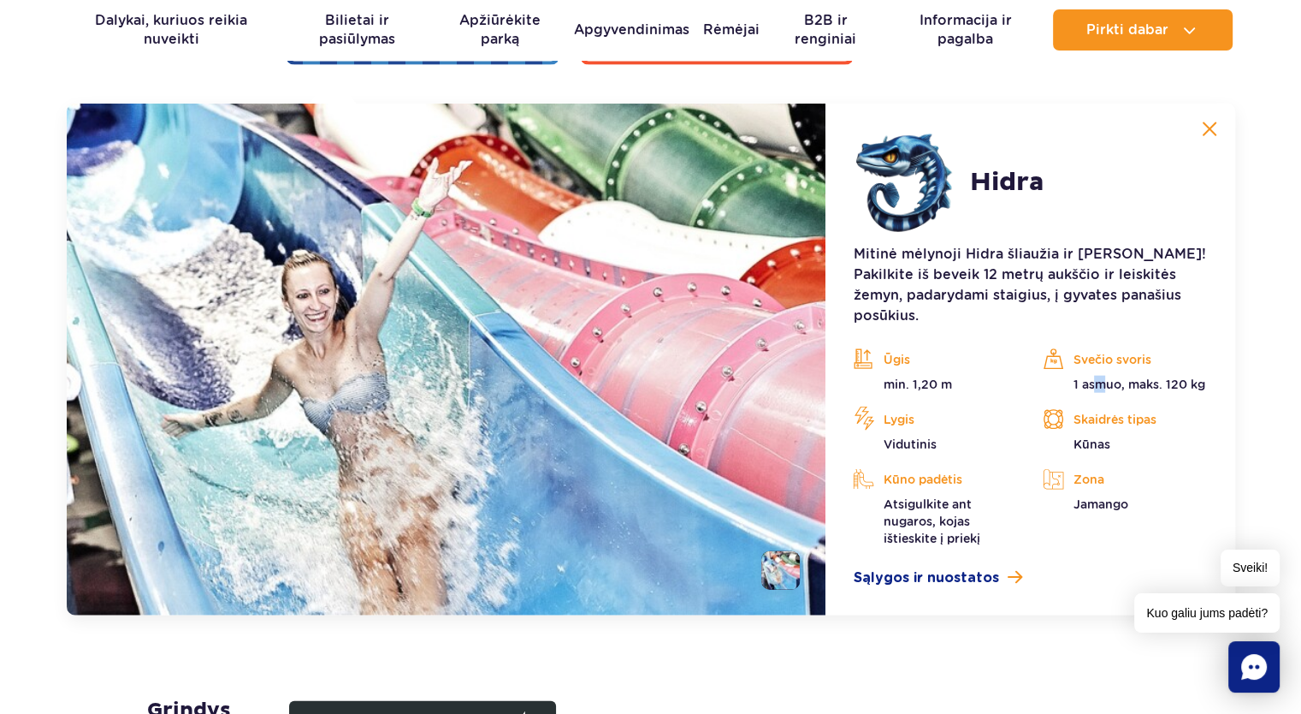
click at [1099, 377] on font "1 asmuo, maks. 120 kg" at bounding box center [1139, 384] width 132 height 14
click at [956, 473] on div "Kūno padėtis Atsigulkite ant nugaros, kojas ištieskite į priekį" at bounding box center [935, 506] width 164 height 80
click at [958, 498] on font "Atsigulkite ant nugaros, kojas ištieskite į priekį" at bounding box center [931, 521] width 97 height 48
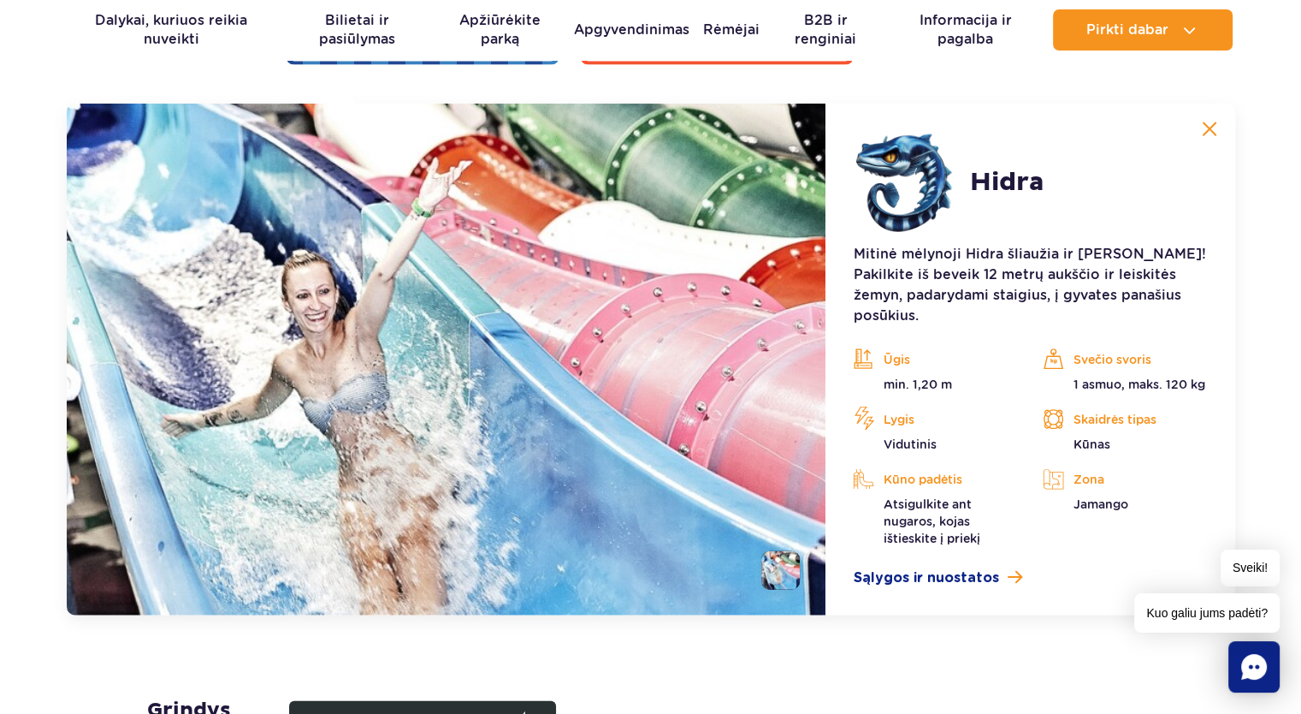
click at [960, 497] on font "Atsigulkite ant nugaros, kojas ištieskite į priekį" at bounding box center [931, 521] width 97 height 48
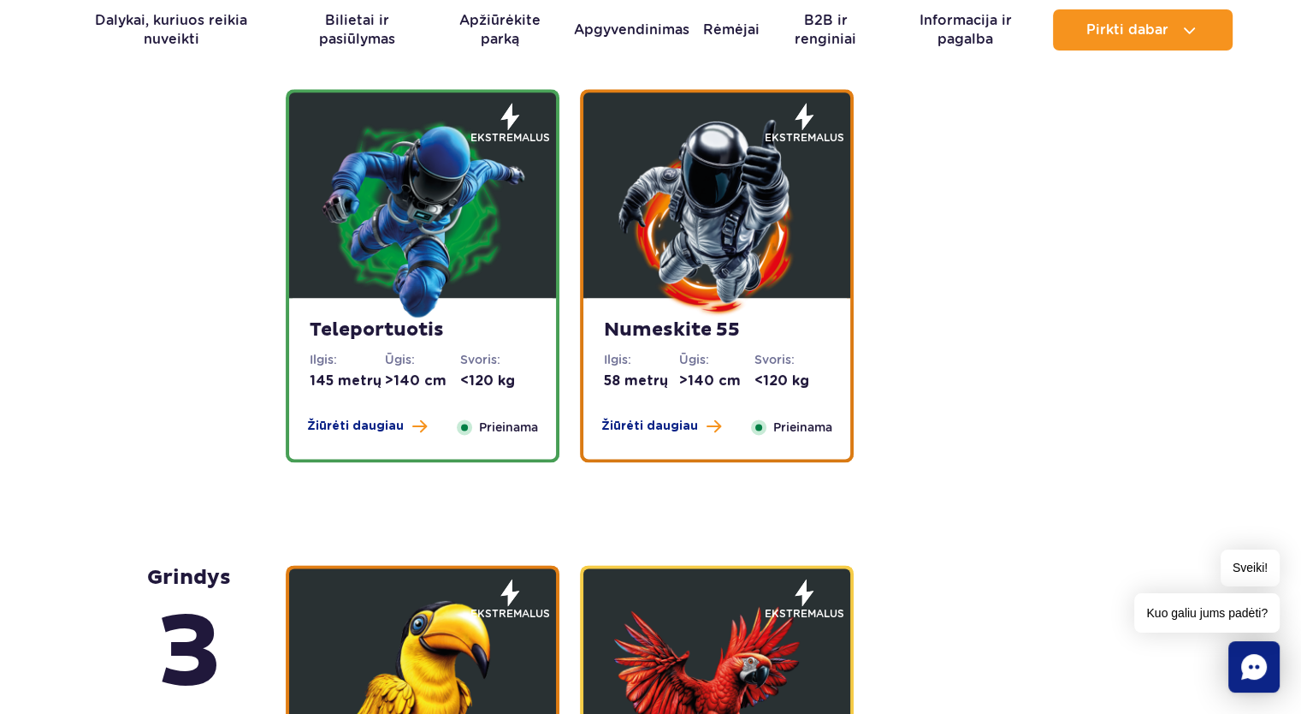
scroll to position [2053, 0]
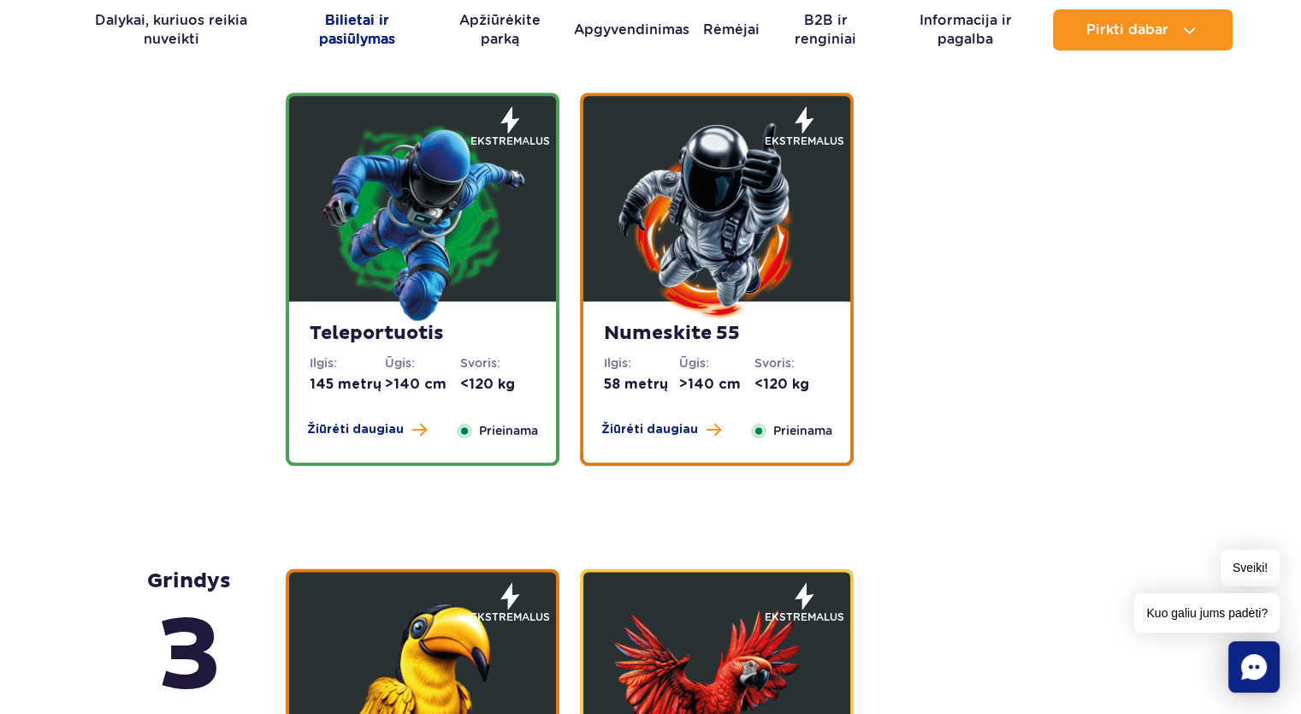
click at [361, 17] on font "Bilietai ir pasiūlymas" at bounding box center [357, 29] width 76 height 35
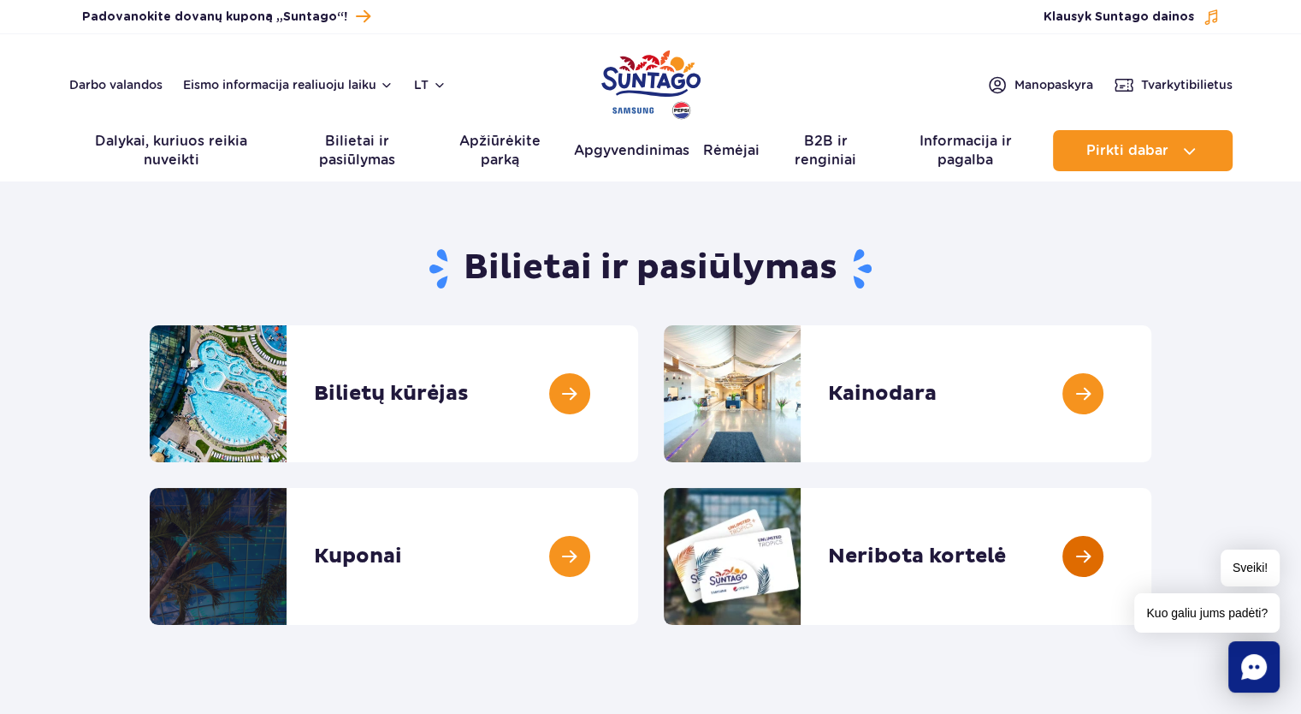
click at [1152, 562] on link at bounding box center [1152, 556] width 0 height 137
click at [638, 422] on link at bounding box center [638, 393] width 0 height 137
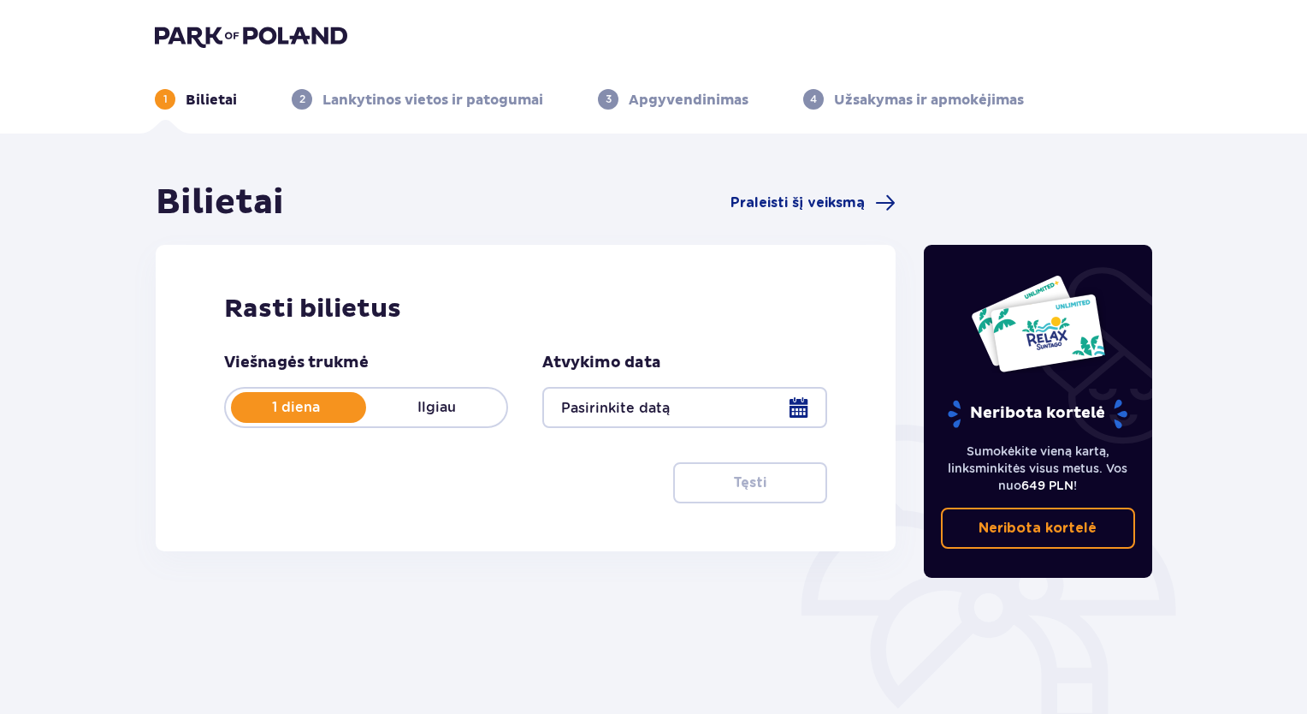
click at [7, 148] on div "Bilietai Praleisti šį veiksmą Rasti bilietus Viešnagės trukmė 1 diena Ilgiau At…" at bounding box center [653, 510] width 1307 height 755
